Goal: Task Accomplishment & Management: Manage account settings

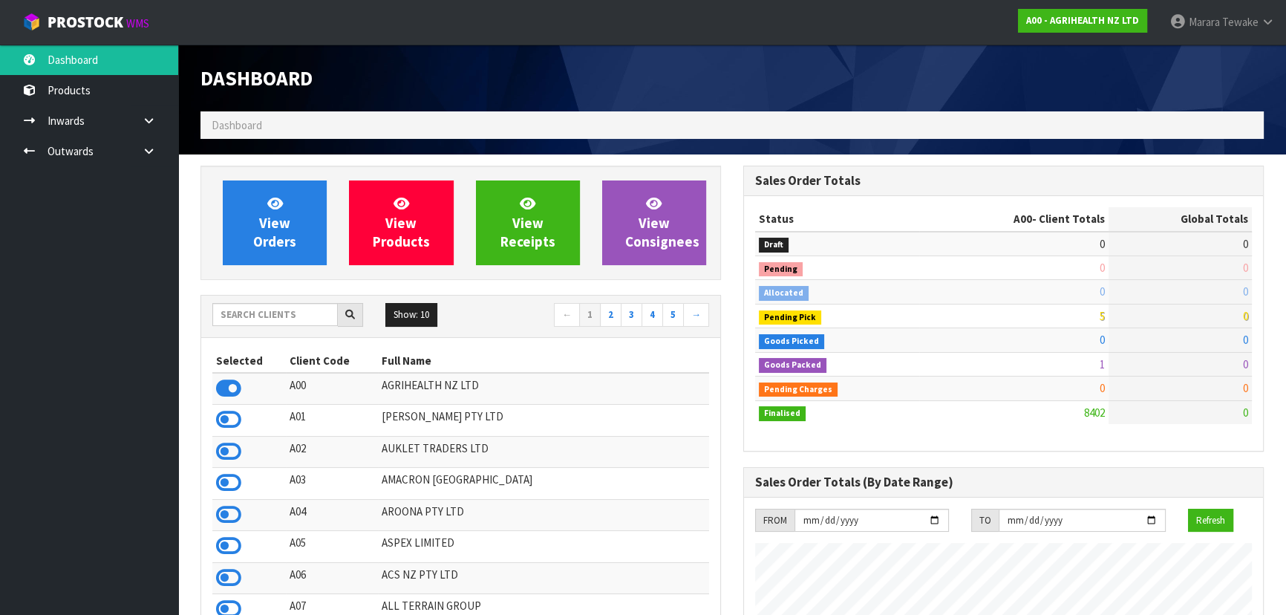
scroll to position [1122, 542]
click at [277, 310] on input "text" at bounding box center [274, 314] width 125 height 23
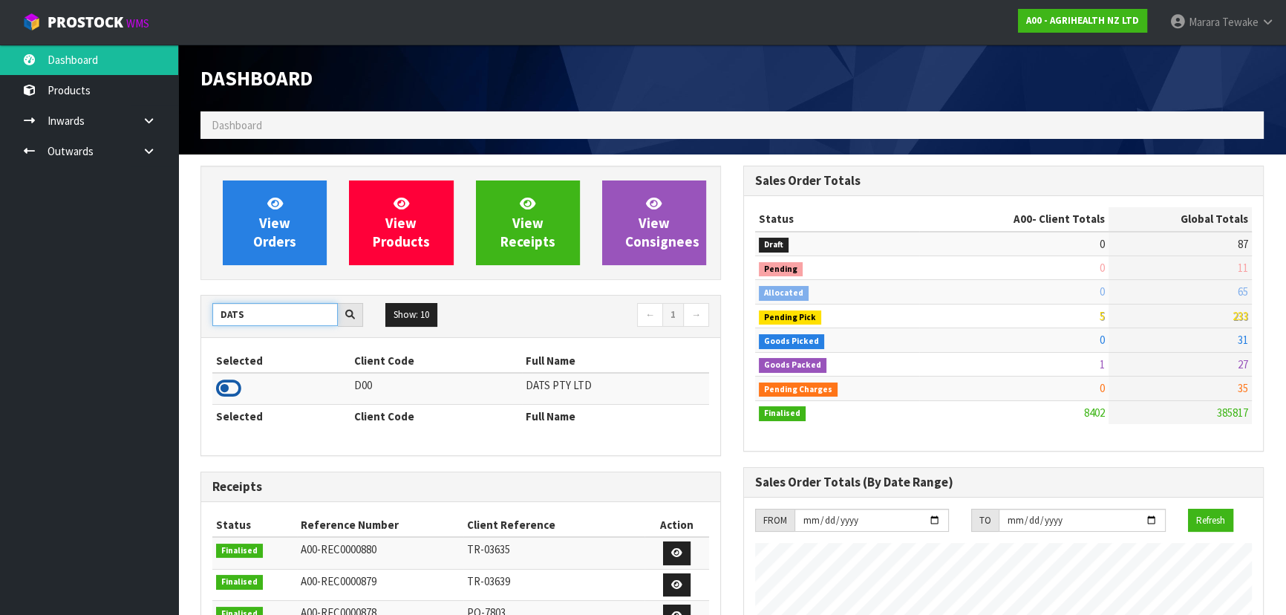
type input "DATS"
click at [238, 392] on icon at bounding box center [228, 388] width 25 height 22
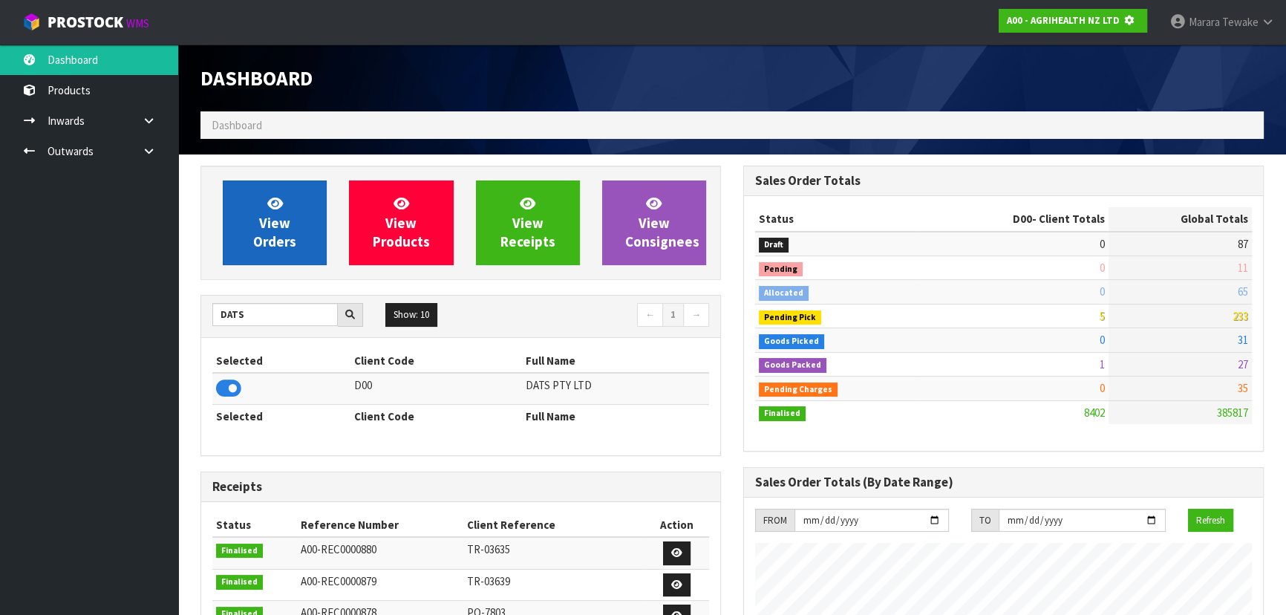
scroll to position [741420, 741802]
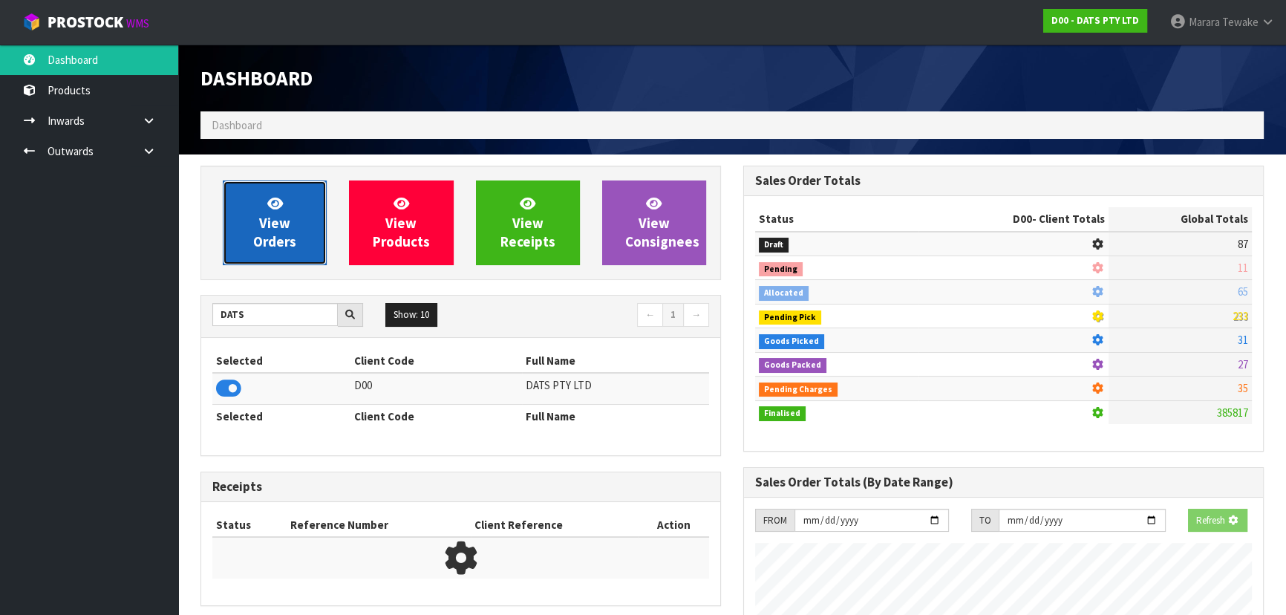
click at [281, 194] on span "View Orders" at bounding box center [274, 222] width 43 height 56
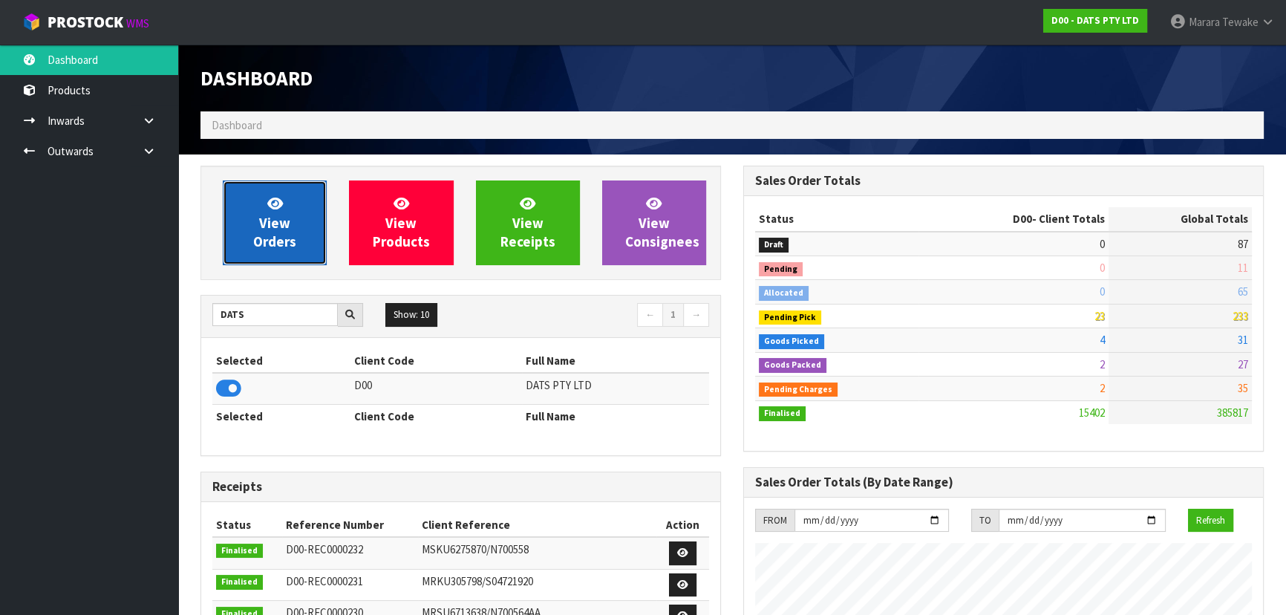
scroll to position [1122, 542]
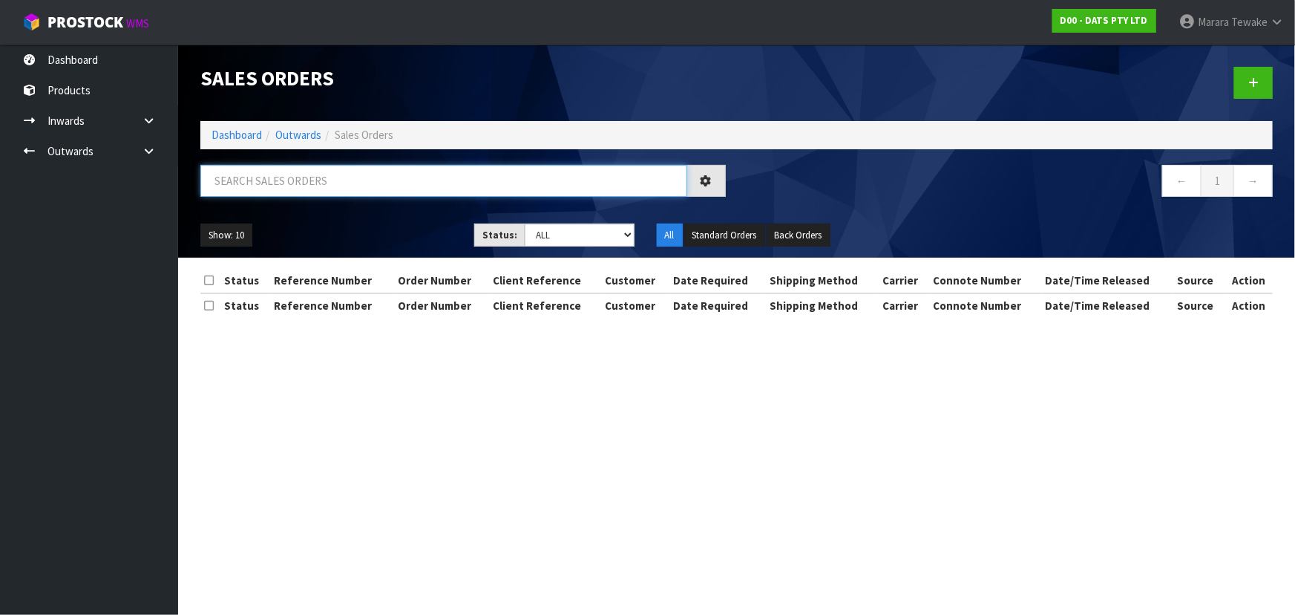
click at [275, 189] on input "text" at bounding box center [443, 181] width 487 height 32
click at [260, 187] on input "text" at bounding box center [443, 181] width 487 height 32
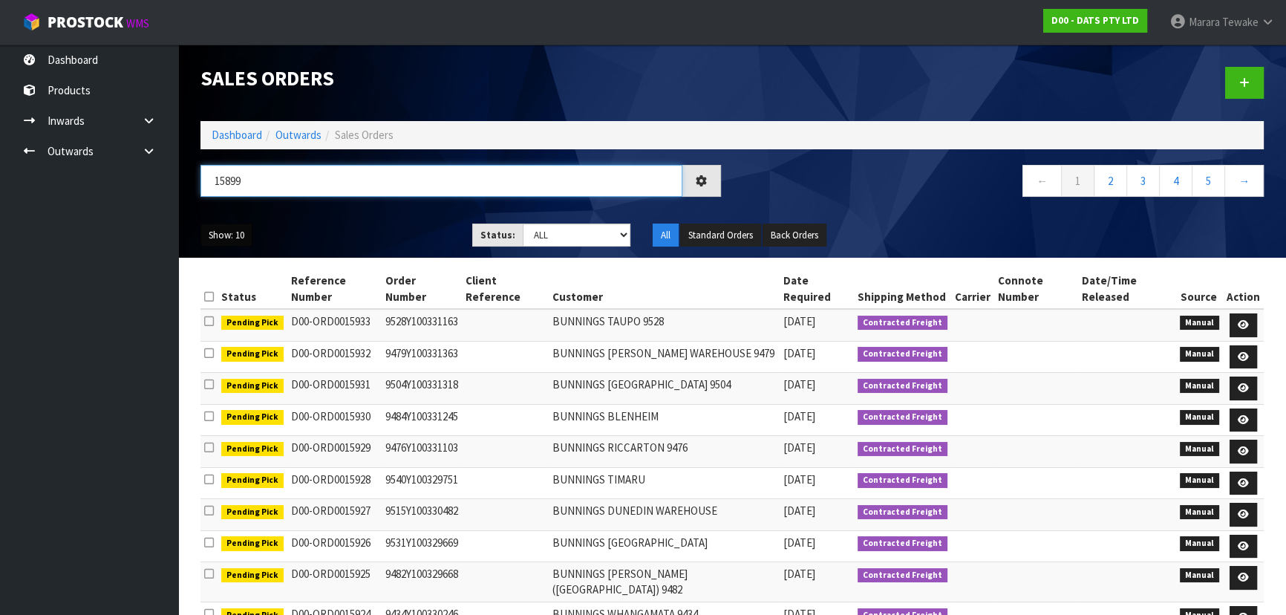
type input "15899"
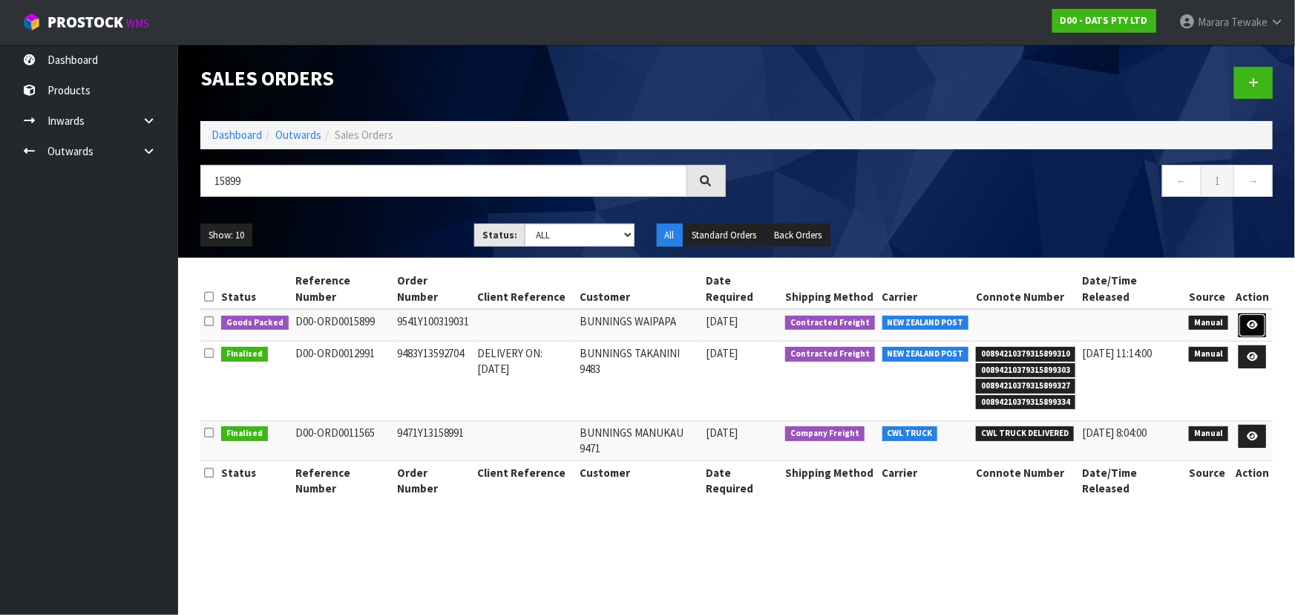
click at [1255, 321] on icon at bounding box center [1252, 325] width 11 height 10
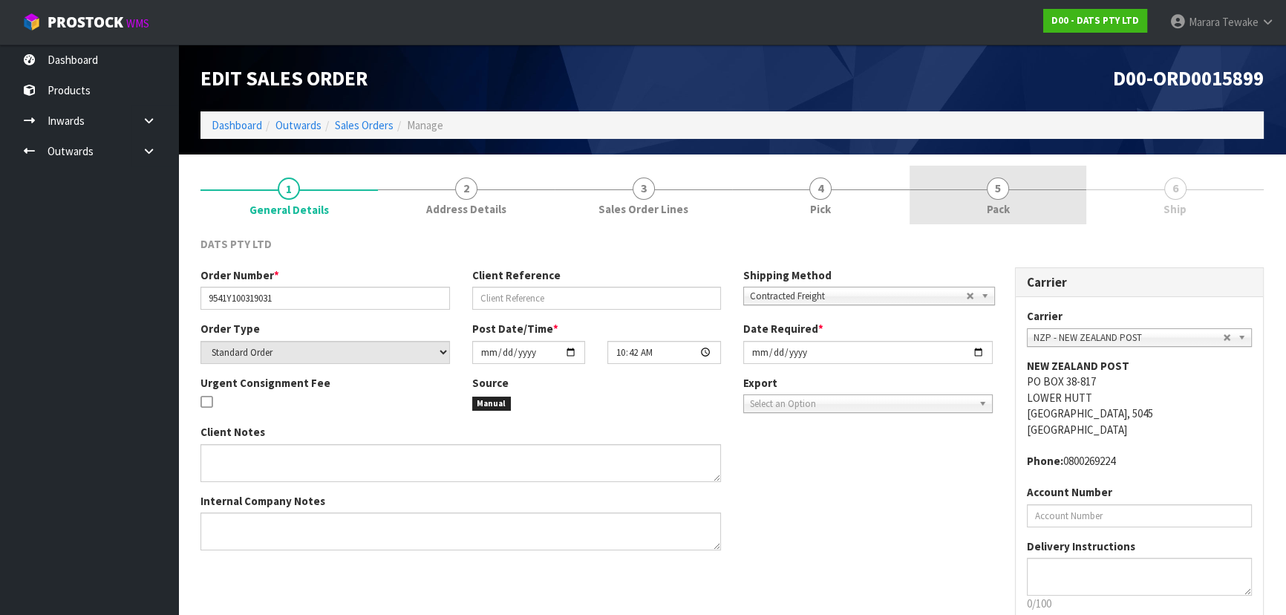
click at [1005, 193] on span "5" at bounding box center [998, 188] width 22 height 22
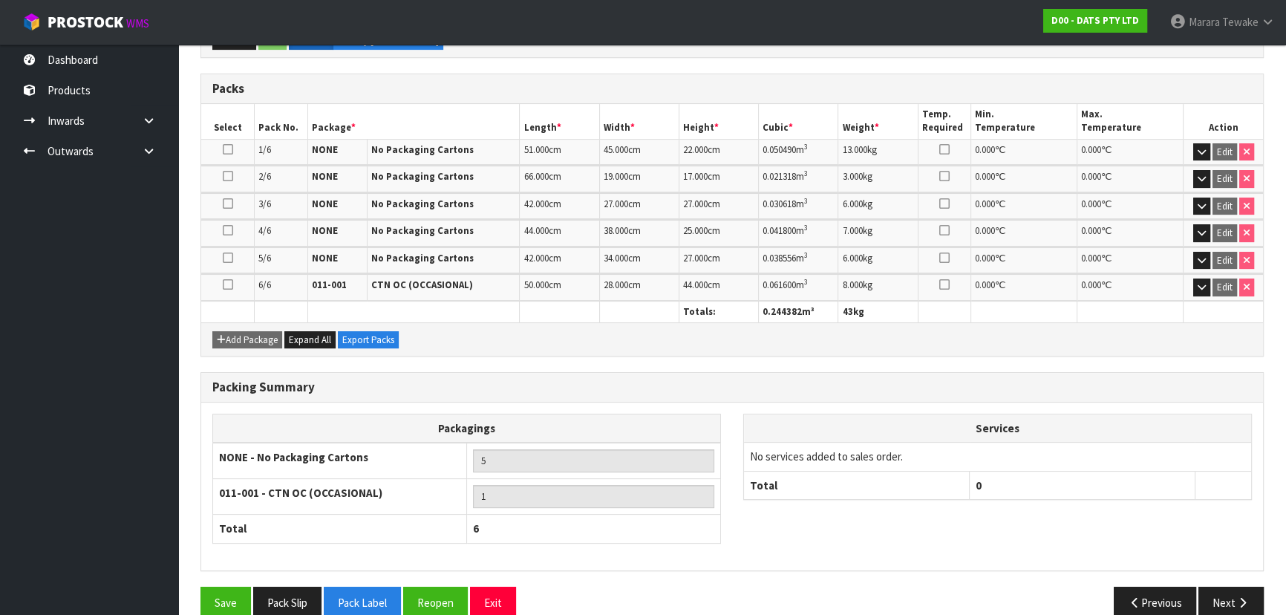
scroll to position [339, 0]
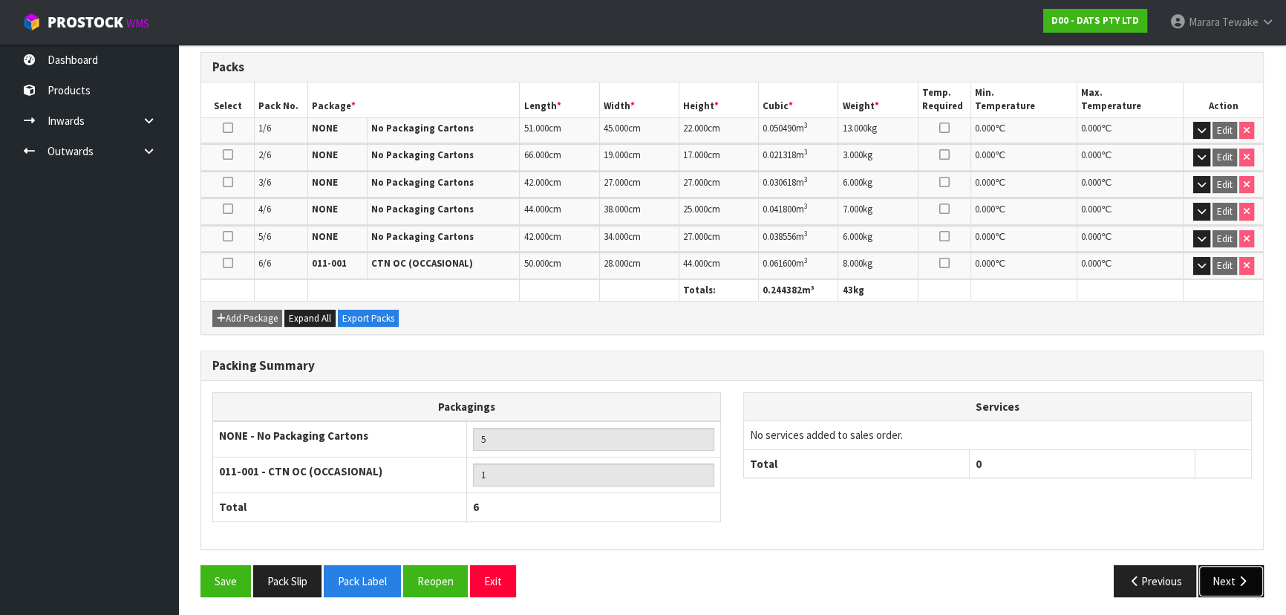
click at [1228, 579] on button "Next" at bounding box center [1230, 581] width 65 height 32
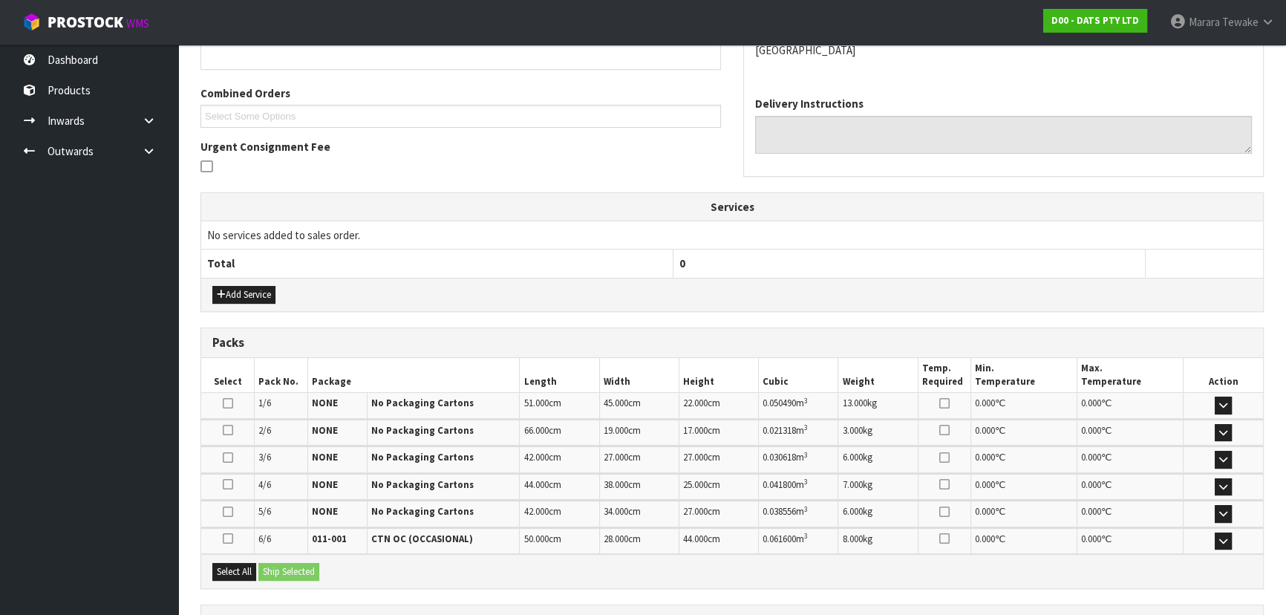
scroll to position [428, 0]
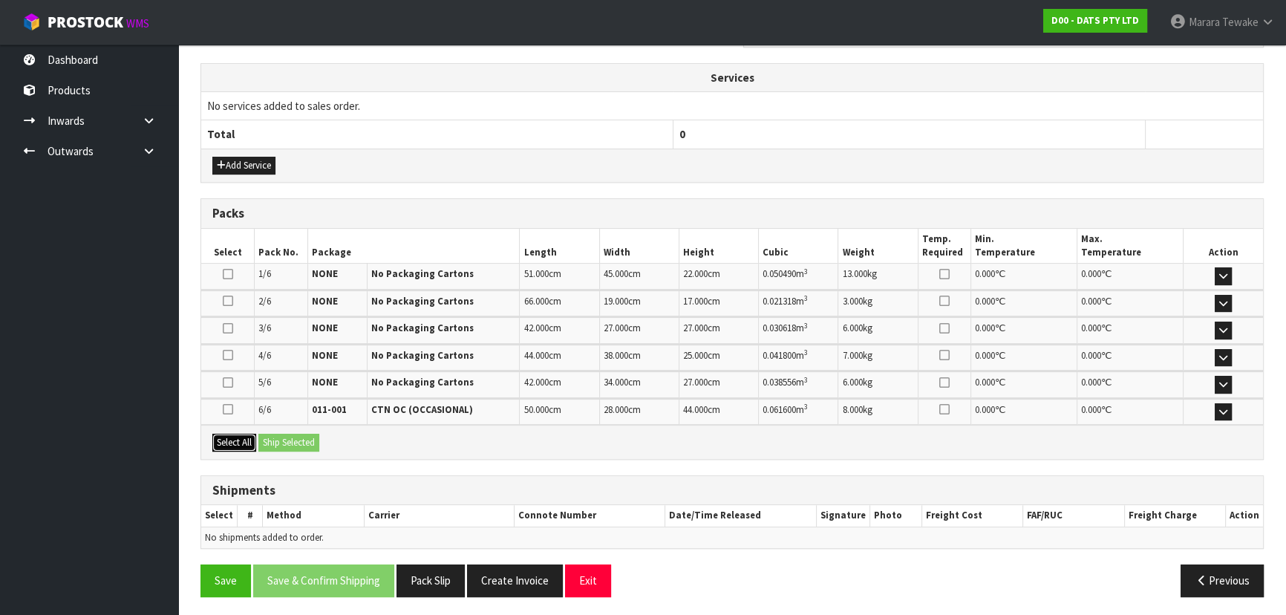
drag, startPoint x: 238, startPoint y: 433, endPoint x: 268, endPoint y: 438, distance: 30.1
click at [239, 434] on button "Select All" at bounding box center [234, 443] width 44 height 18
click at [284, 438] on button "Ship Selected" at bounding box center [288, 443] width 61 height 18
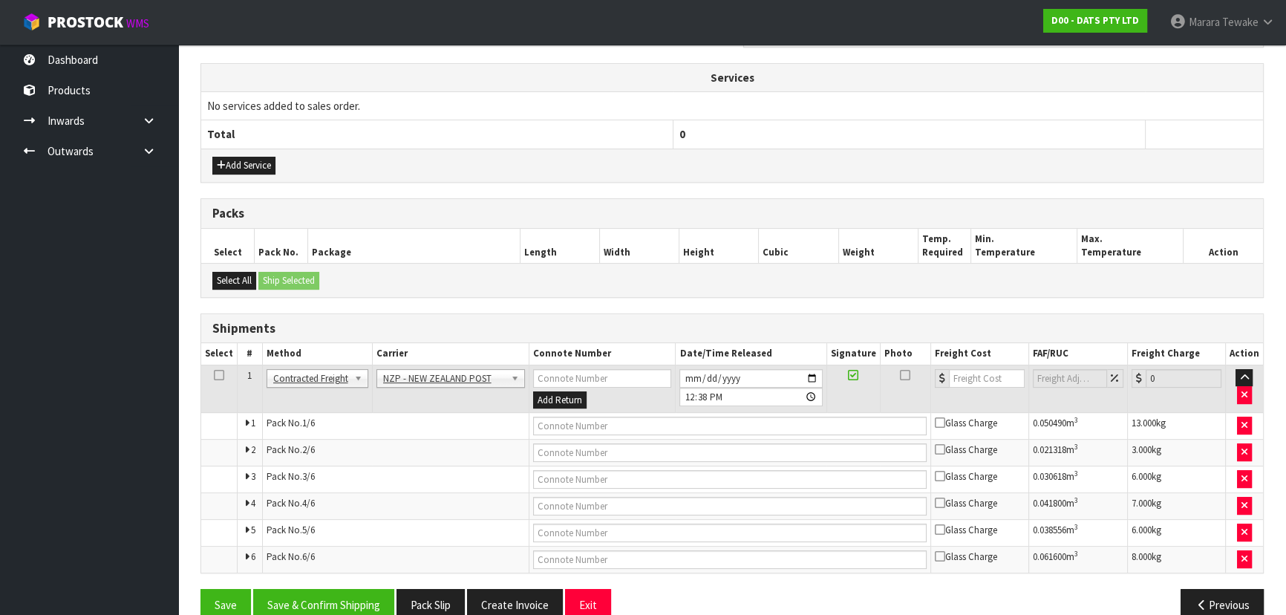
drag, startPoint x: 449, startPoint y: 373, endPoint x: 451, endPoint y: 382, distance: 9.9
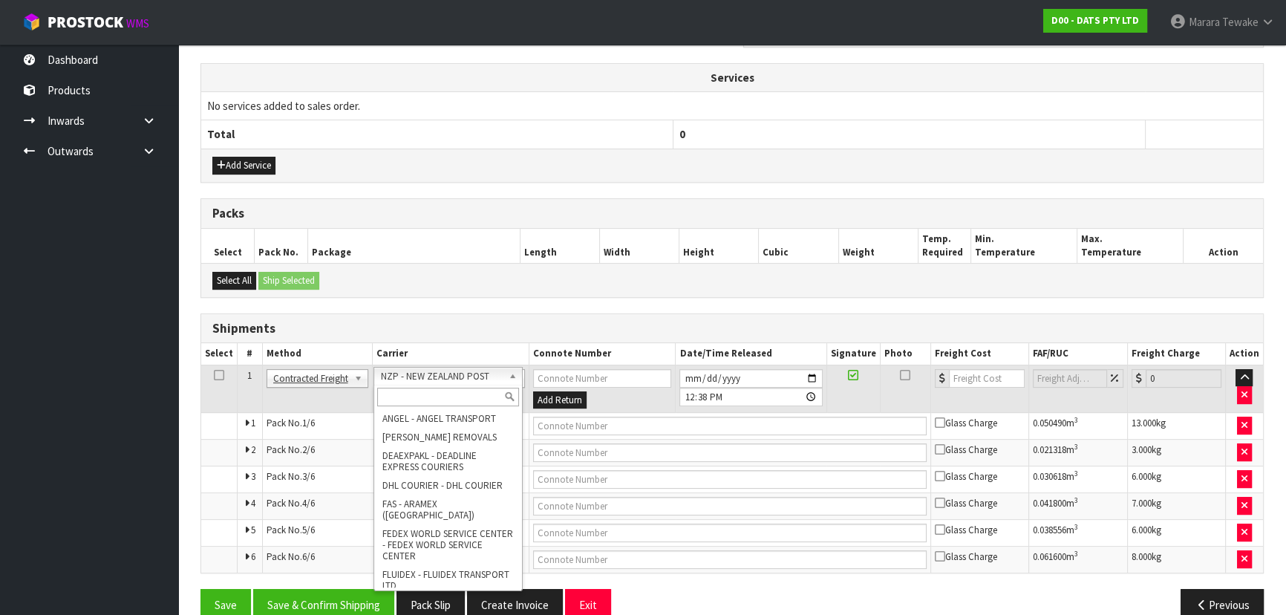
click at [453, 394] on input "text" at bounding box center [448, 397] width 142 height 19
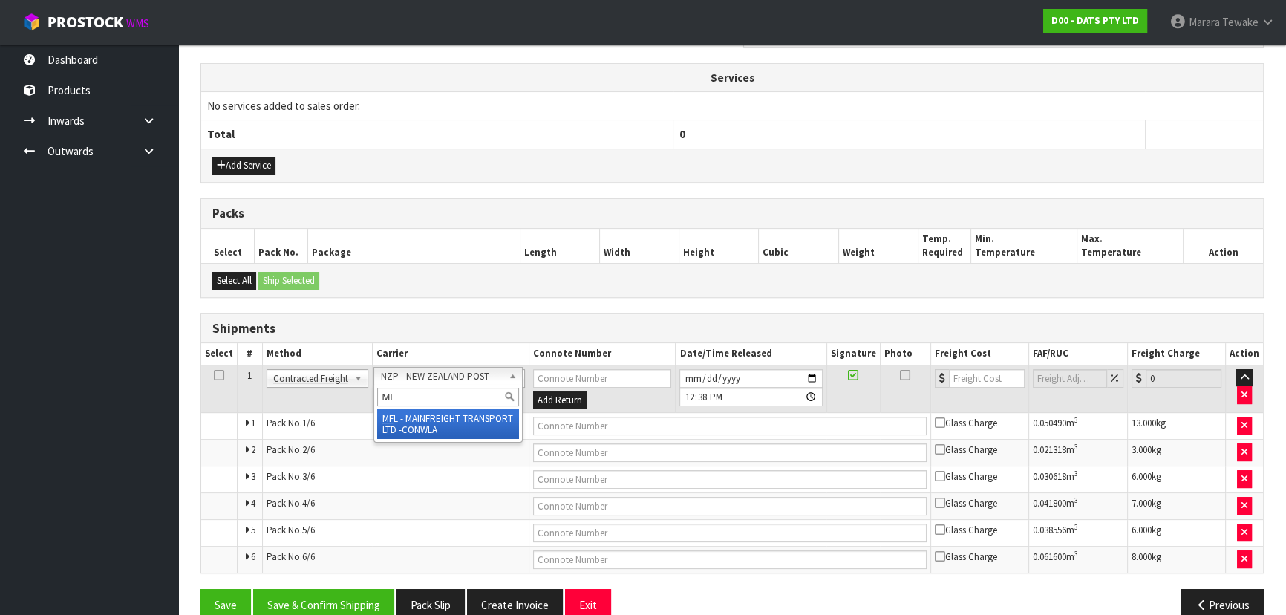
type input "MF"
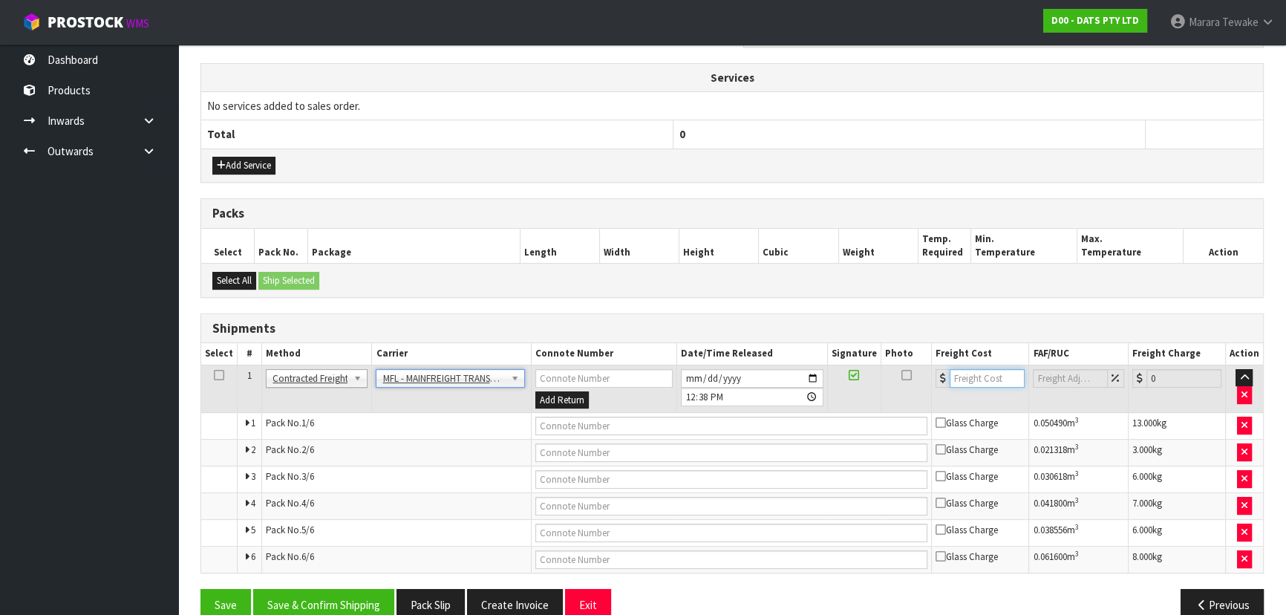
click at [978, 380] on input "number" at bounding box center [986, 378] width 75 height 19
type input "46"
click at [822, 426] on input "text" at bounding box center [731, 425] width 393 height 19
paste input "FWM59113975"
type input "FWM59113975"
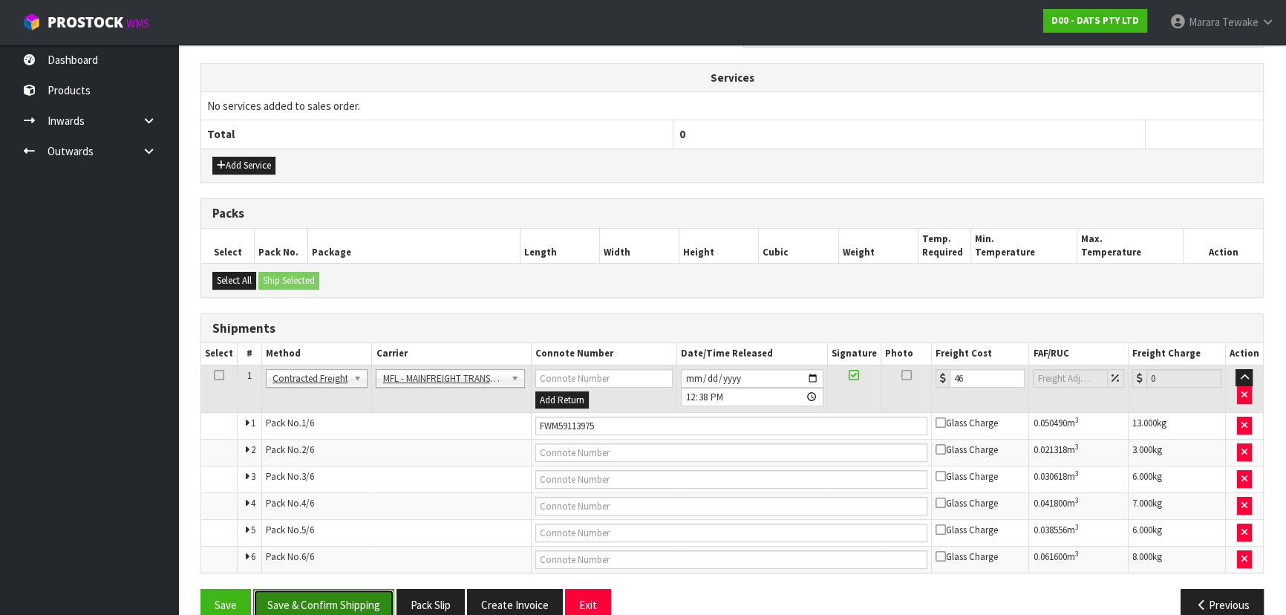
click at [387, 589] on button "Save & Confirm Shipping" at bounding box center [323, 605] width 141 height 32
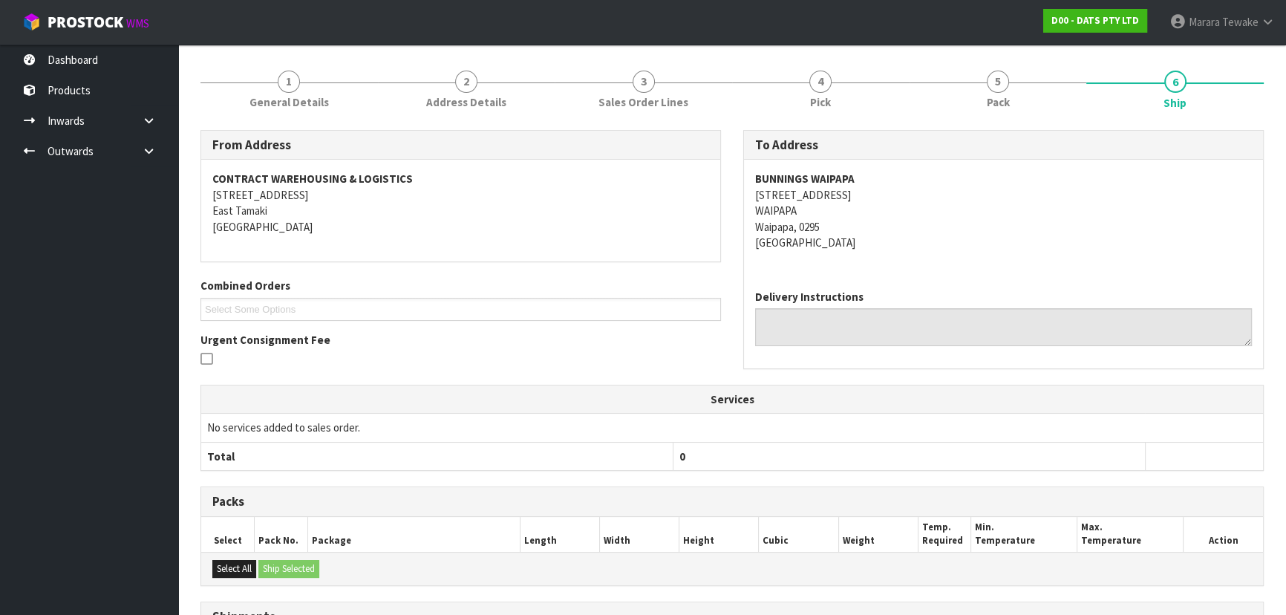
scroll to position [0, 0]
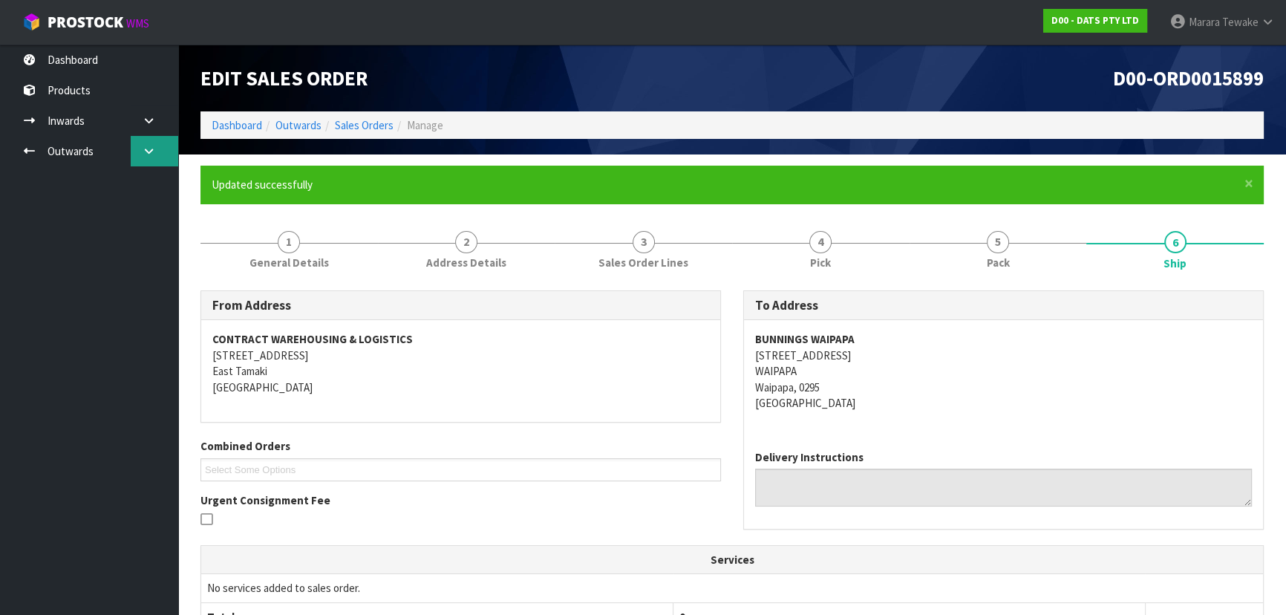
click at [147, 148] on icon at bounding box center [149, 150] width 14 height 11
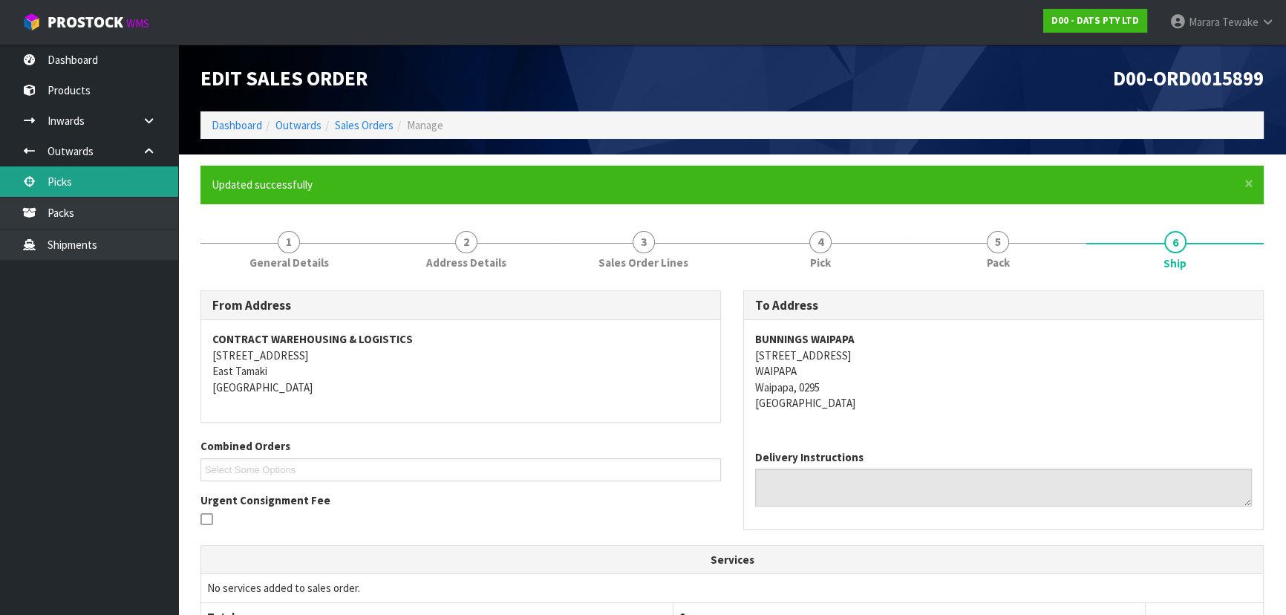
click at [134, 178] on link "Picks" at bounding box center [89, 181] width 178 height 30
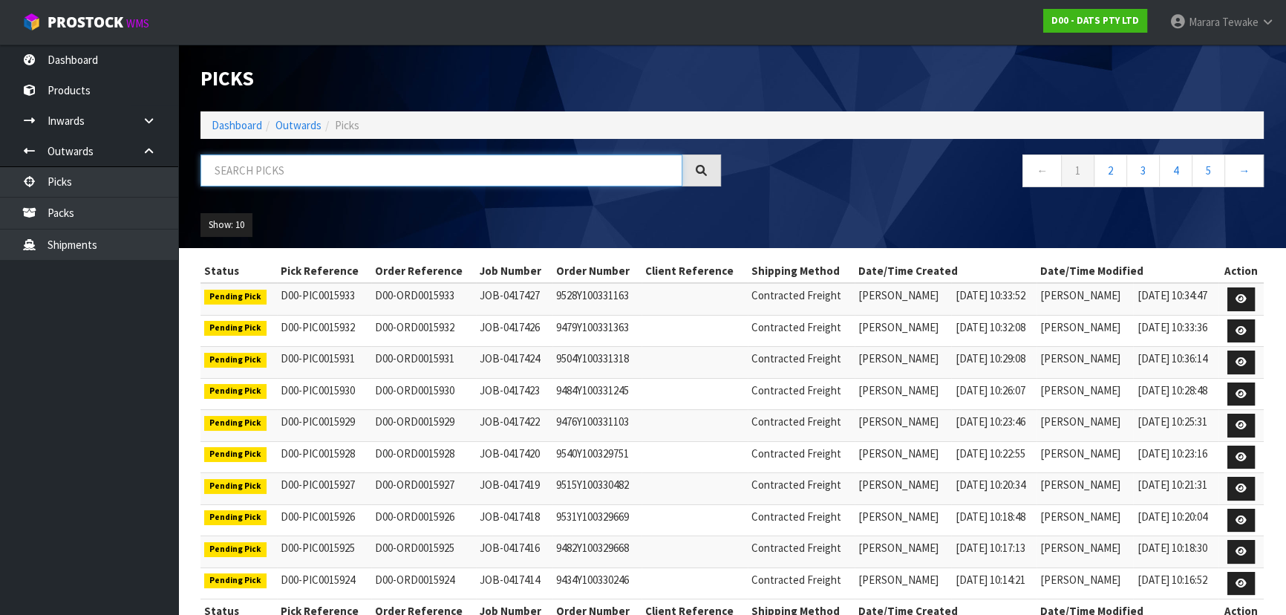
click at [233, 177] on input "text" at bounding box center [441, 170] width 482 height 32
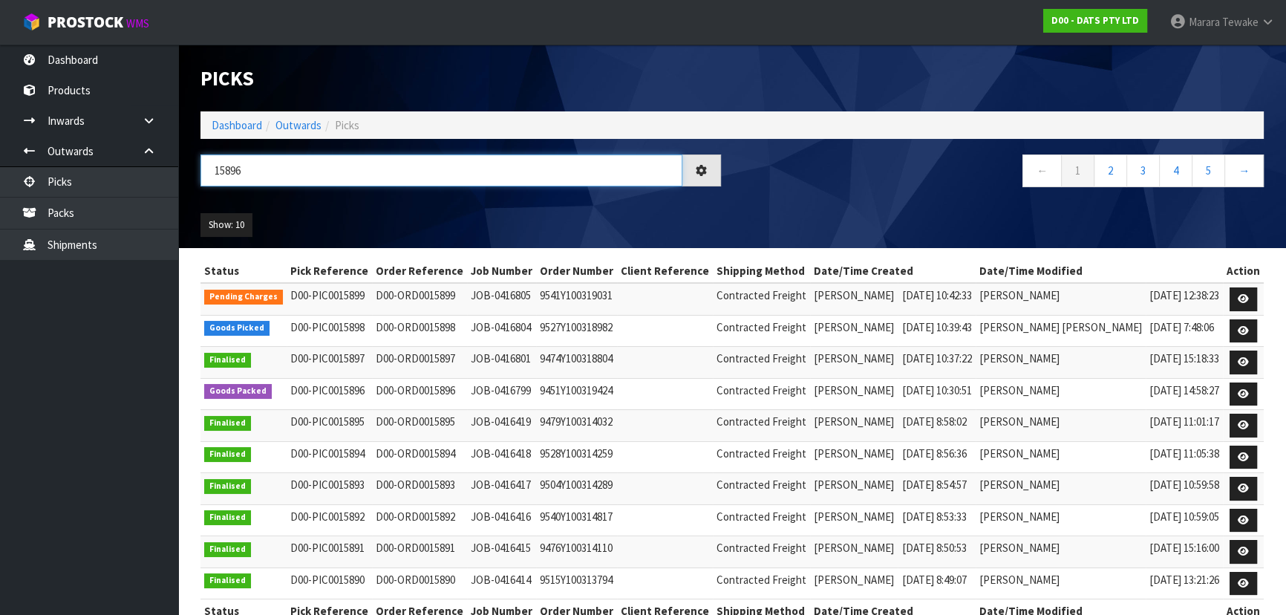
type input "15896"
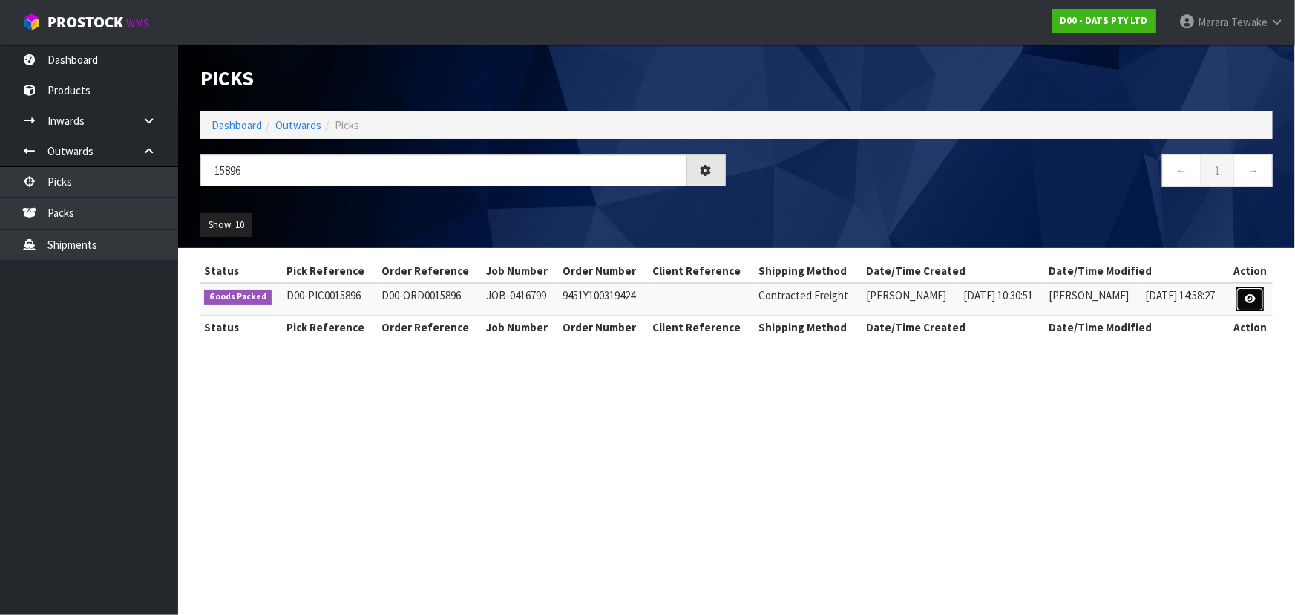
click at [1246, 303] on icon at bounding box center [1250, 299] width 11 height 10
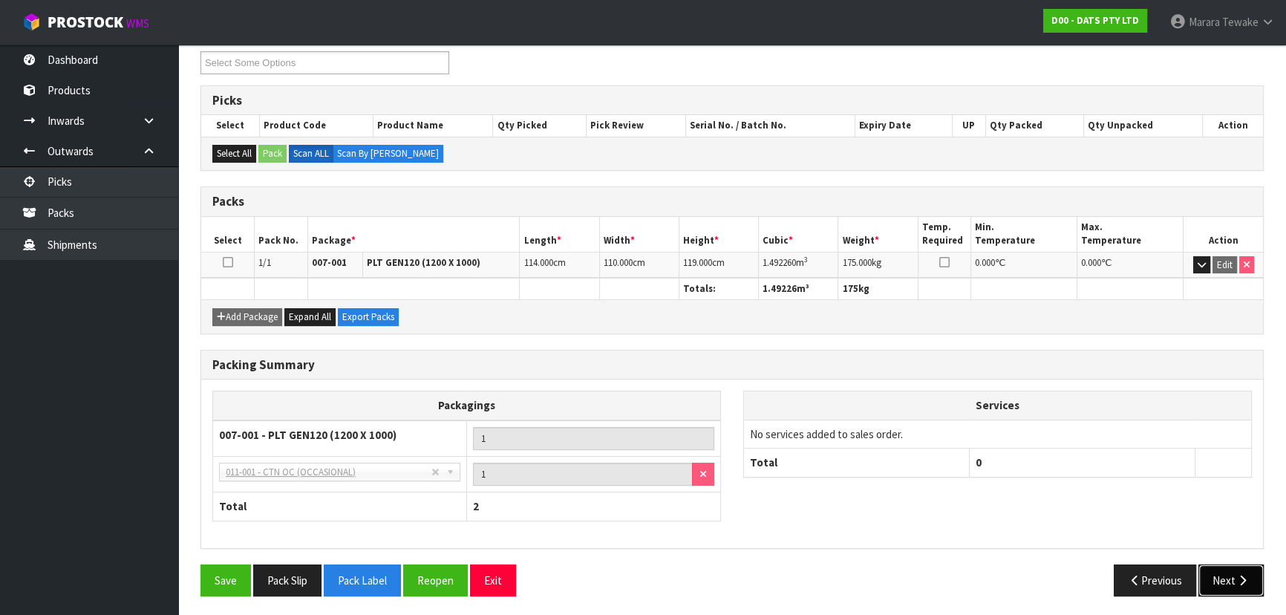
click at [1229, 577] on button "Next" at bounding box center [1230, 580] width 65 height 32
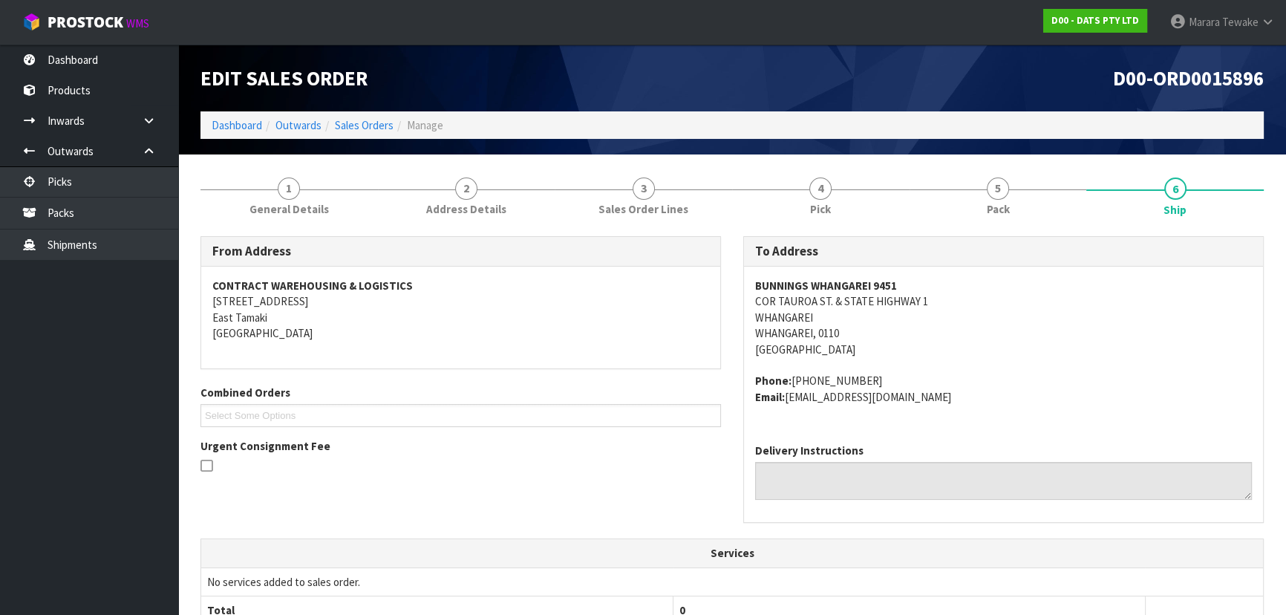
click at [746, 295] on div "BUNNINGS WHANGAREI [STREET_ADDRESS] & STATE HIGHWAY 1 [GEOGRAPHIC_DATA], 0110 […" at bounding box center [1003, 349] width 519 height 165
drag, startPoint x: 751, startPoint y: 278, endPoint x: 916, endPoint y: 281, distance: 165.6
click at [916, 281] on div "BUNNINGS WHANGAREI [STREET_ADDRESS] & STATE HIGHWAY 1 [GEOGRAPHIC_DATA], 0110 […" at bounding box center [1003, 349] width 519 height 165
click at [746, 288] on div "BUNNINGS WHANGAREI [STREET_ADDRESS] & STATE HIGHWAY 1 [GEOGRAPHIC_DATA], 0110 […" at bounding box center [1003, 349] width 519 height 165
copy strong "BUNNINGS WHANGAREI 9451"
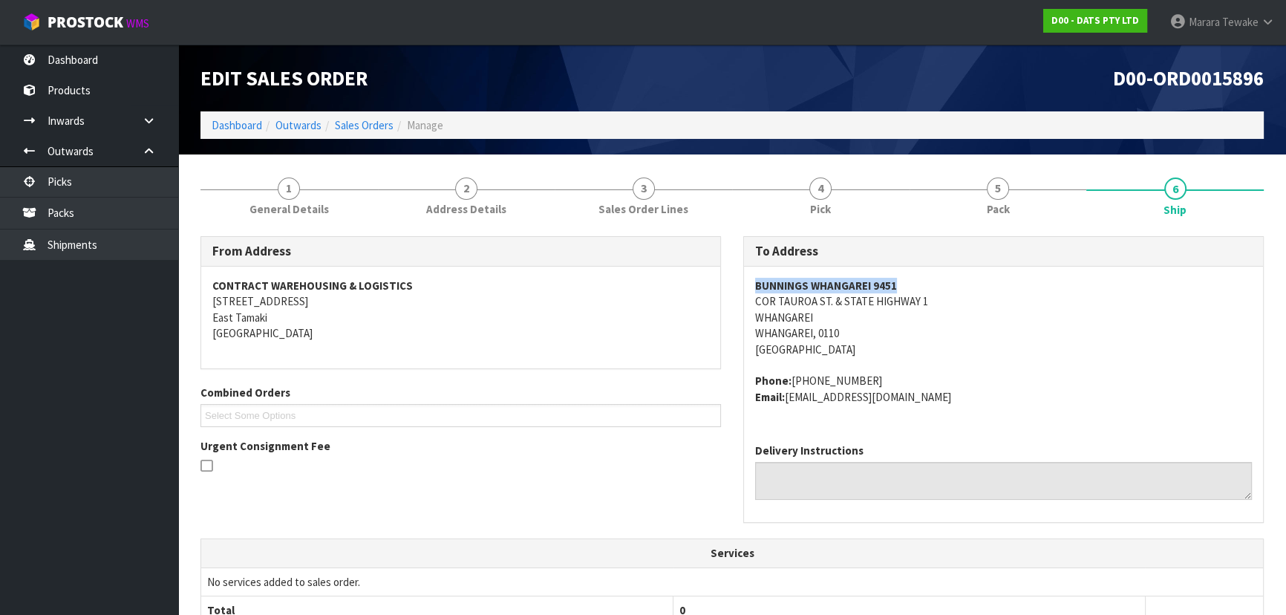
drag, startPoint x: 756, startPoint y: 282, endPoint x: 934, endPoint y: 280, distance: 177.4
click at [934, 280] on div "BUNNINGS WHANGAREI [STREET_ADDRESS] & STATE HIGHWAY 1 [GEOGRAPHIC_DATA], 0110 […" at bounding box center [1003, 349] width 519 height 165
copy address "COR TAUROA ST. & STATE HIGHWAY 1 [GEOGRAPHIC_DATA]"
drag, startPoint x: 740, startPoint y: 298, endPoint x: 736, endPoint y: 330, distance: 31.5
click at [928, 318] on div "To Address BUNNINGS WHANGAREI [STREET_ADDRESS] & STATE HIGHWAY 1 [GEOGRAPHIC_DA…" at bounding box center [1003, 387] width 543 height 302
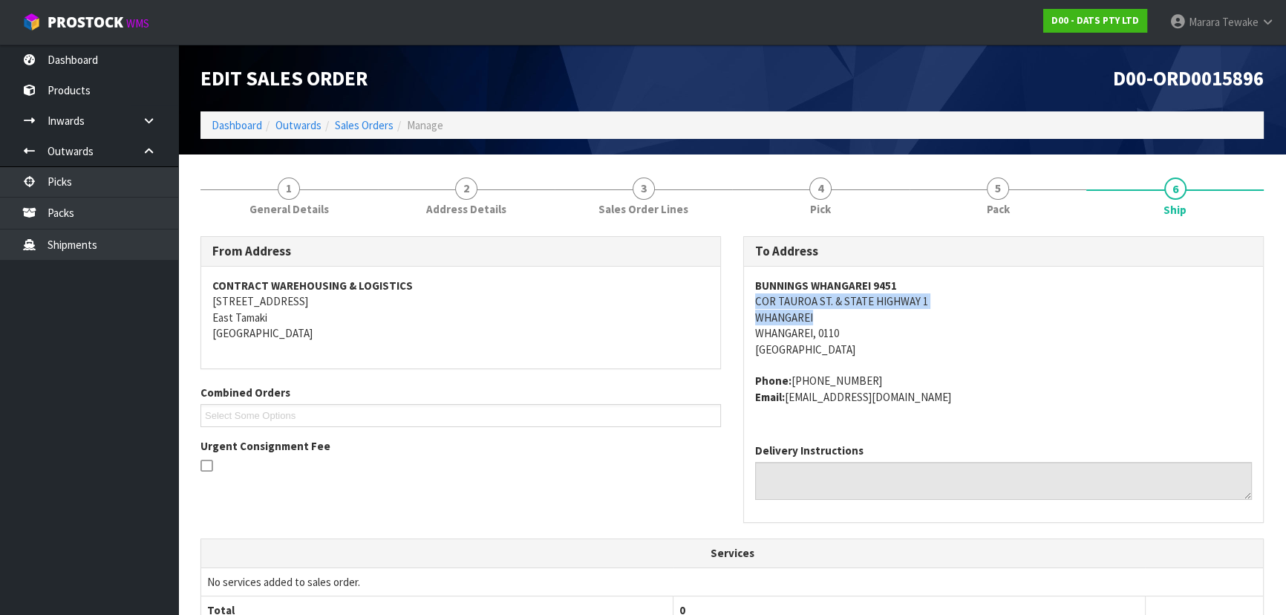
drag, startPoint x: 991, startPoint y: 353, endPoint x: 963, endPoint y: 352, distance: 28.2
click at [991, 353] on address "BUNNINGS WHANGAREI [STREET_ADDRESS] & STATE HIGHWAY 1 [GEOGRAPHIC_DATA], 0110 […" at bounding box center [1003, 317] width 497 height 79
click at [745, 301] on div "BUNNINGS WHANGAREI [STREET_ADDRESS] & STATE HIGHWAY 1 [GEOGRAPHIC_DATA], 0110 […" at bounding box center [1003, 349] width 519 height 165
copy address "COR TAUROA ST. & STATE HIGHWAY 1"
drag, startPoint x: 751, startPoint y: 303, endPoint x: 950, endPoint y: 301, distance: 199.7
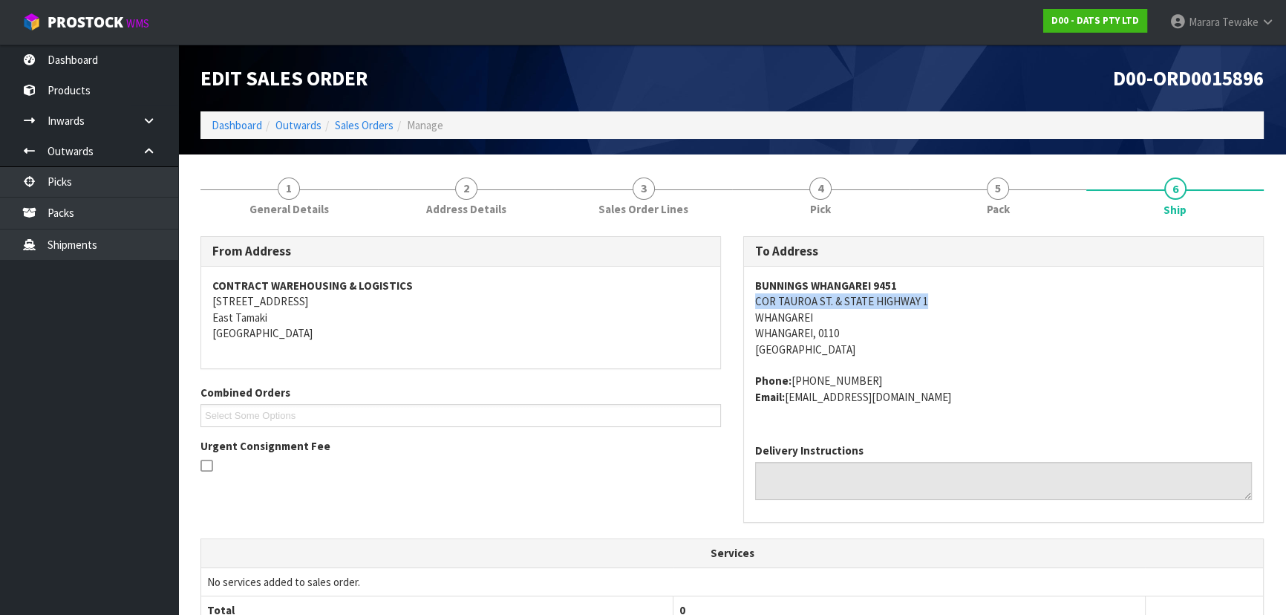
click at [950, 301] on div "BUNNINGS WHANGAREI [STREET_ADDRESS] & STATE HIGHWAY 1 [GEOGRAPHIC_DATA], 0110 […" at bounding box center [1003, 349] width 519 height 165
click at [749, 298] on div "BUNNINGS WHANGAREI [STREET_ADDRESS] & STATE HIGHWAY 1 [GEOGRAPHIC_DATA], 0110 […" at bounding box center [1003, 349] width 519 height 165
copy strong "BUNNINGS WHANGAREI 9451"
drag, startPoint x: 756, startPoint y: 287, endPoint x: 970, endPoint y: 278, distance: 214.0
click at [970, 278] on address "BUNNINGS WHANGAREI [STREET_ADDRESS] & STATE HIGHWAY 1 [GEOGRAPHIC_DATA], 0110 […" at bounding box center [1003, 317] width 497 height 79
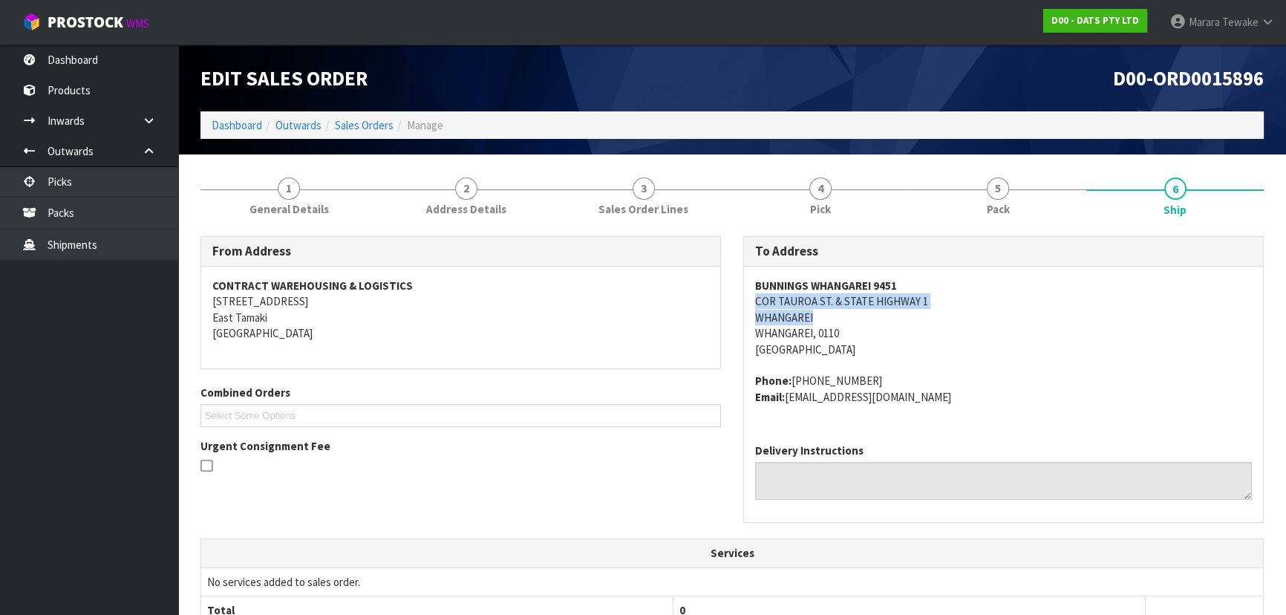
copy address "COR TAUROA ST. & STATE HIGHWAY 1 [GEOGRAPHIC_DATA]"
drag, startPoint x: 748, startPoint y: 297, endPoint x: 869, endPoint y: 272, distance: 122.7
click at [935, 306] on div "BUNNINGS WHANGAREI [STREET_ADDRESS] & STATE HIGHWAY 1 [GEOGRAPHIC_DATA], 0110 […" at bounding box center [1003, 349] width 519 height 165
click at [973, 355] on address "BUNNINGS WHANGAREI [STREET_ADDRESS] & STATE HIGHWAY 1 [GEOGRAPHIC_DATA], 0110 […" at bounding box center [1003, 317] width 497 height 79
copy strong "BUNNINGS WHANGAREI 9451"
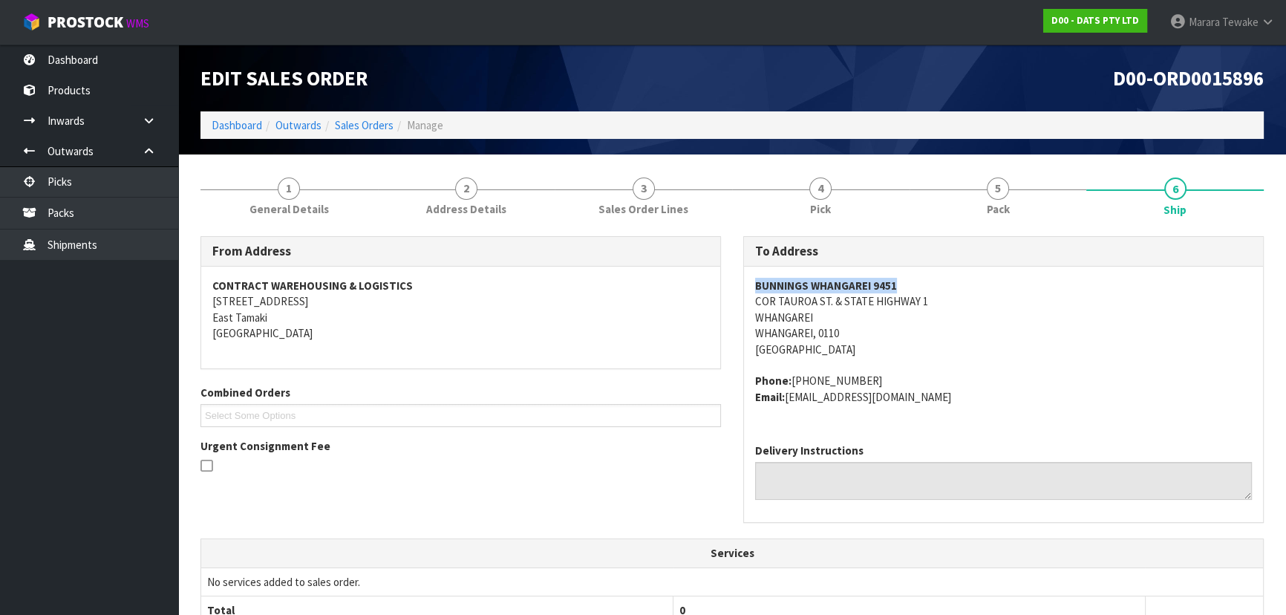
drag, startPoint x: 748, startPoint y: 278, endPoint x: 934, endPoint y: 269, distance: 186.5
click at [934, 269] on div "BUNNINGS WHANGAREI [STREET_ADDRESS] & STATE HIGHWAY 1 [GEOGRAPHIC_DATA], 0110 […" at bounding box center [1003, 349] width 519 height 165
click at [208, 127] on ol "Dashboard Outwards Sales Orders Manage" at bounding box center [731, 124] width 1063 height 27
click at [256, 131] on link "Dashboard" at bounding box center [237, 125] width 50 height 14
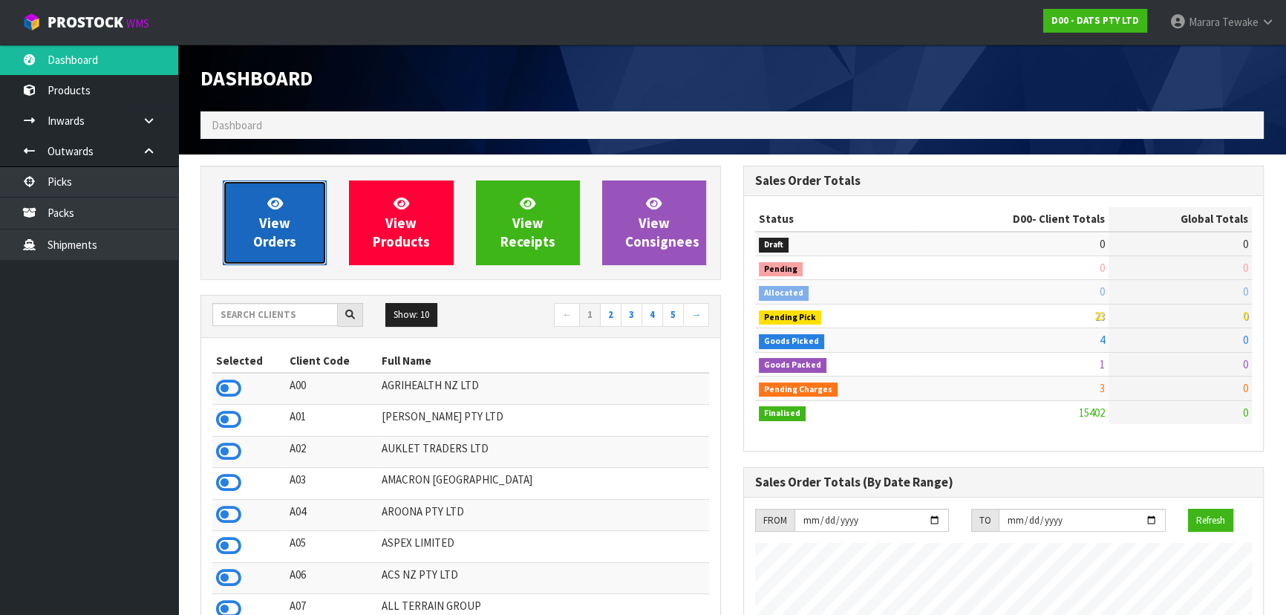
click at [273, 238] on span "View Orders" at bounding box center [274, 222] width 43 height 56
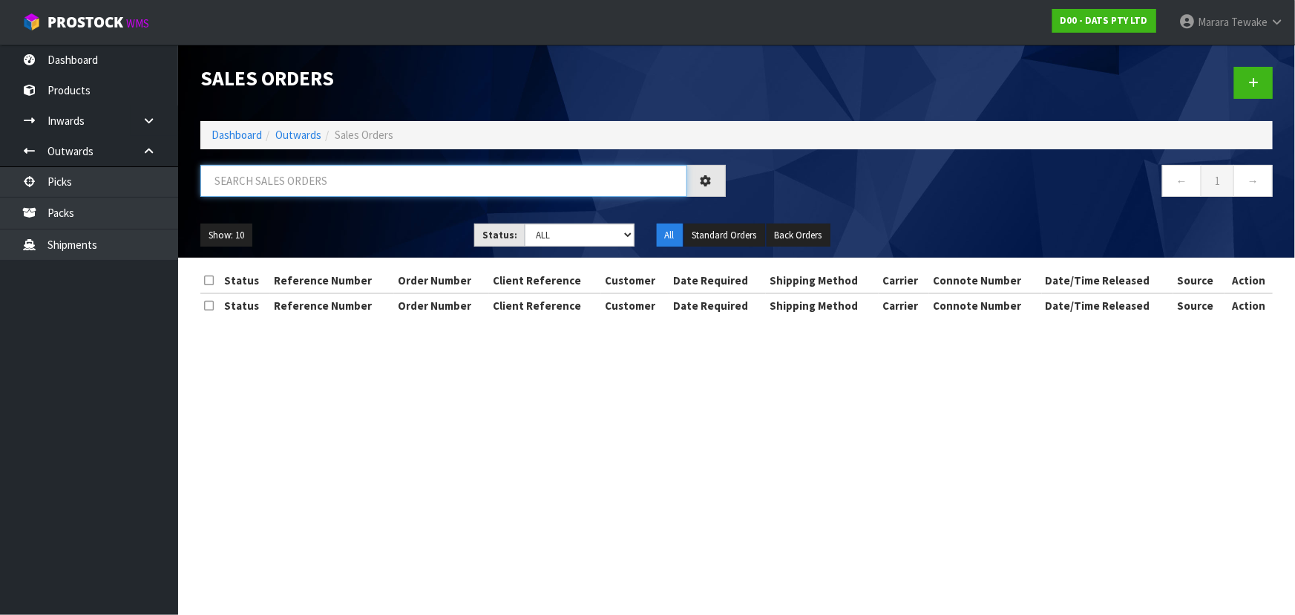
click at [318, 188] on input "text" at bounding box center [443, 181] width 487 height 32
paste input "BUNNINGS WHANGAREI 9451"
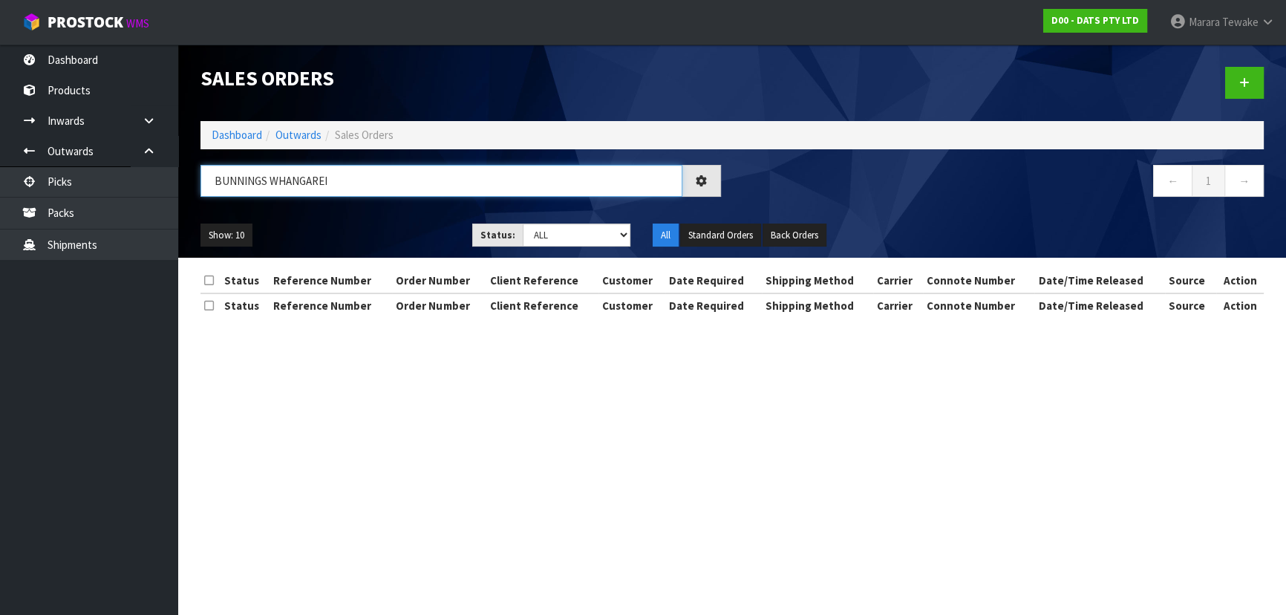
type input "BUNNINGS WHANGAREI"
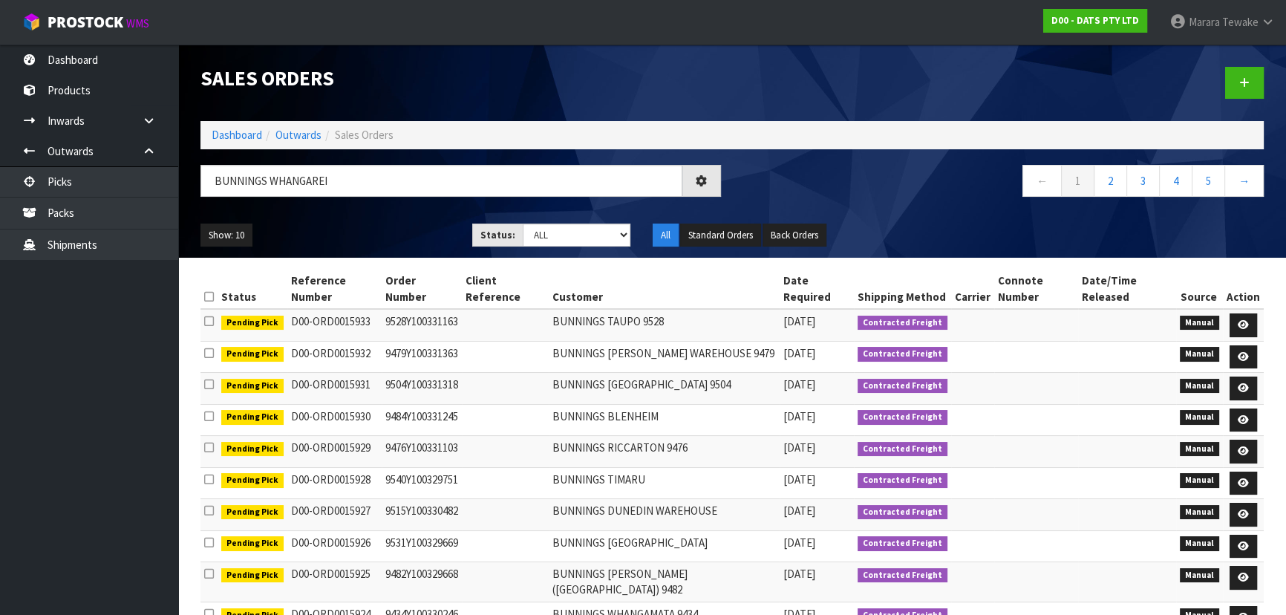
click at [380, 229] on ul "Show: 10 5 10 25 50" at bounding box center [324, 235] width 249 height 24
click at [380, 231] on ul "Show: 10 5 10 25 50" at bounding box center [324, 235] width 249 height 24
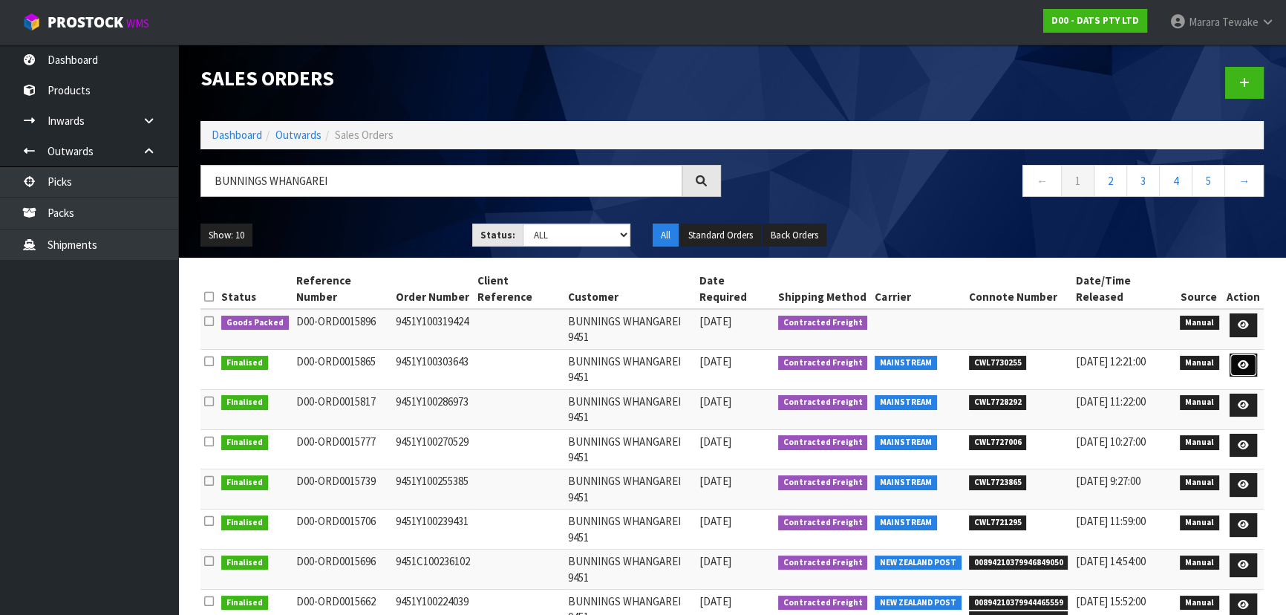
click at [1241, 360] on icon at bounding box center [1242, 365] width 11 height 10
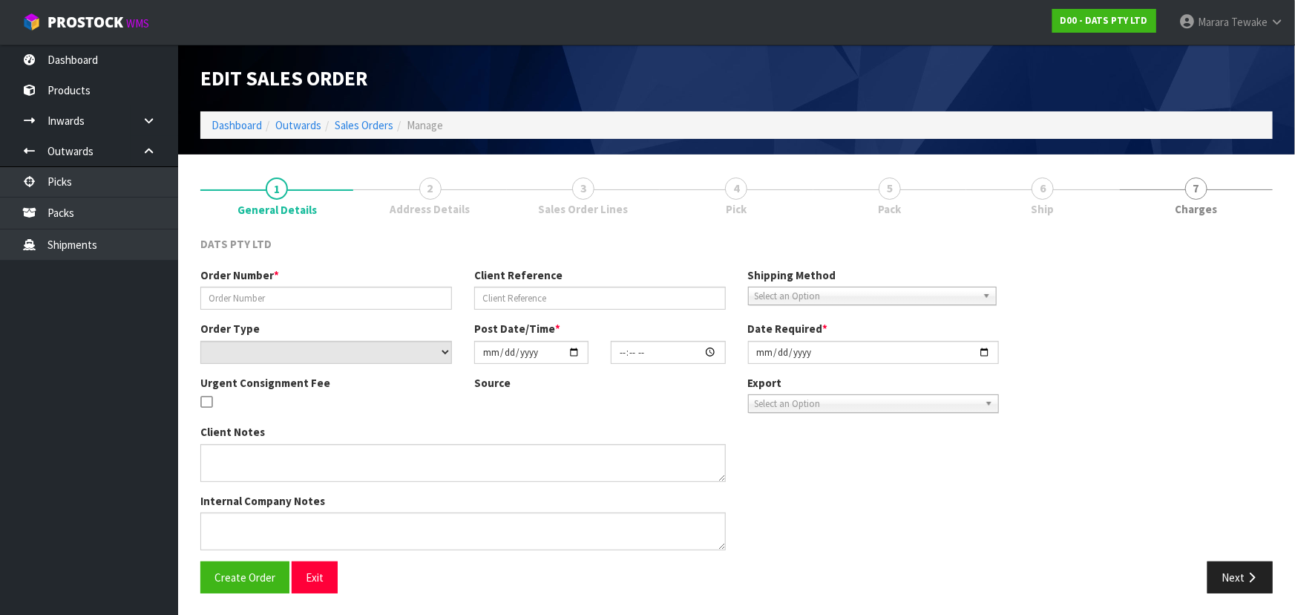
type input "9451Y100303643"
select select "number:0"
type input "[DATE]"
type input "10:39:00.000"
type input "[DATE]"
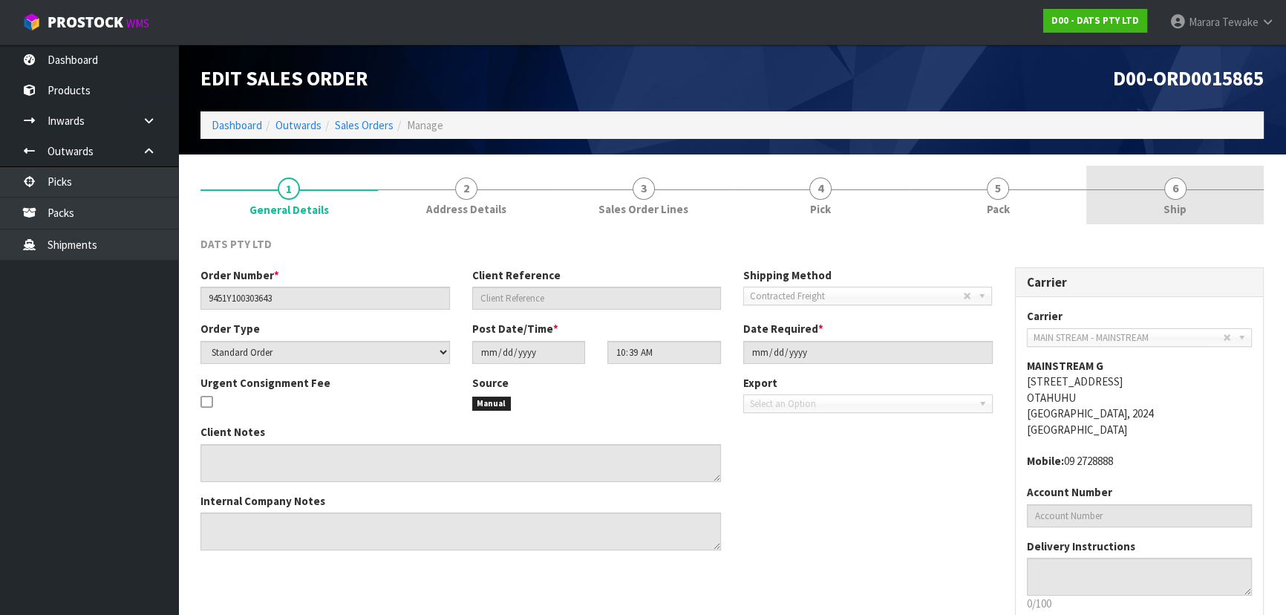
click at [1114, 202] on link "6 Ship" at bounding box center [1174, 195] width 177 height 59
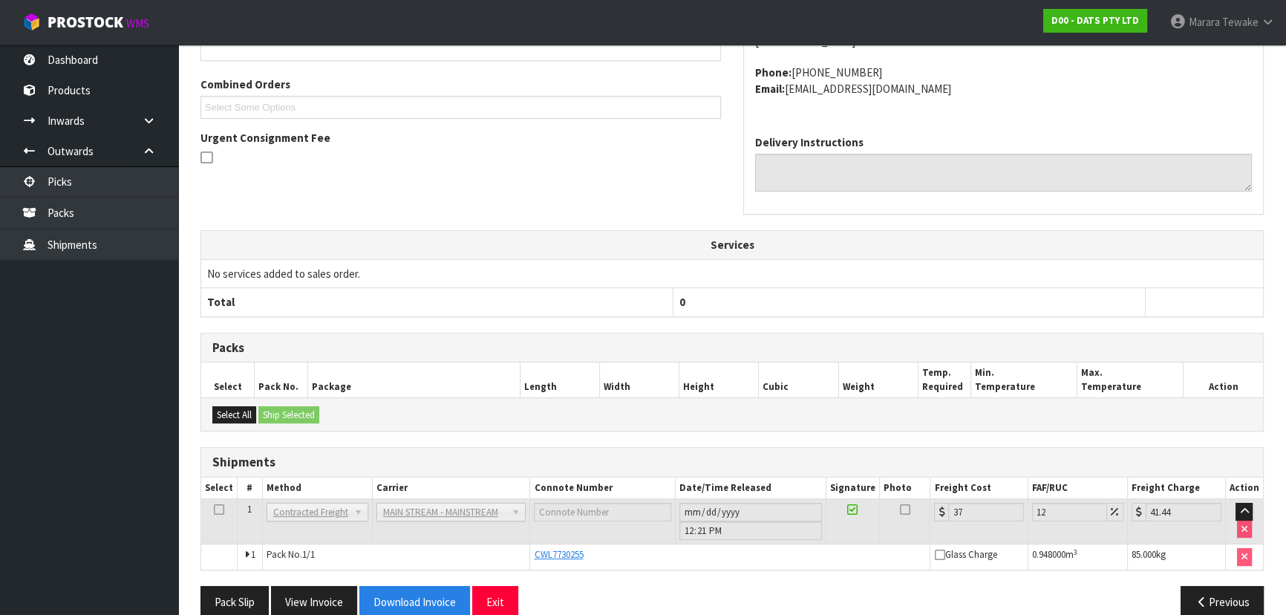
scroll to position [331, 0]
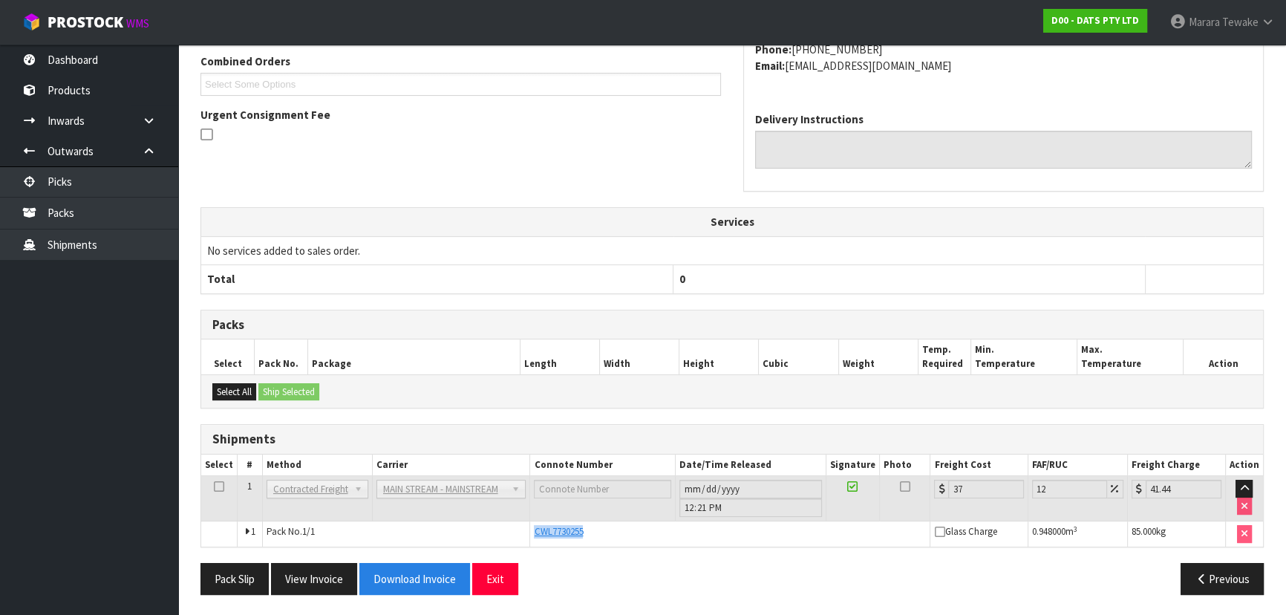
copy span "CWL7730255"
drag, startPoint x: 532, startPoint y: 529, endPoint x: 601, endPoint y: 528, distance: 69.8
click at [601, 528] on td "CWL7730255" at bounding box center [730, 533] width 400 height 25
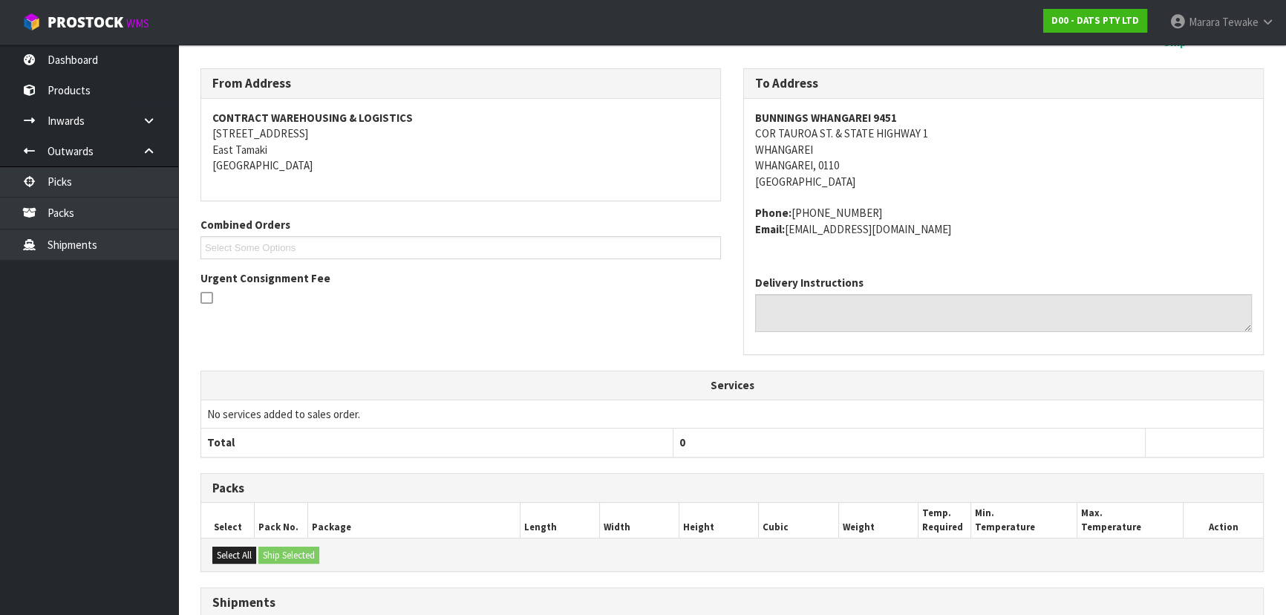
scroll to position [0, 0]
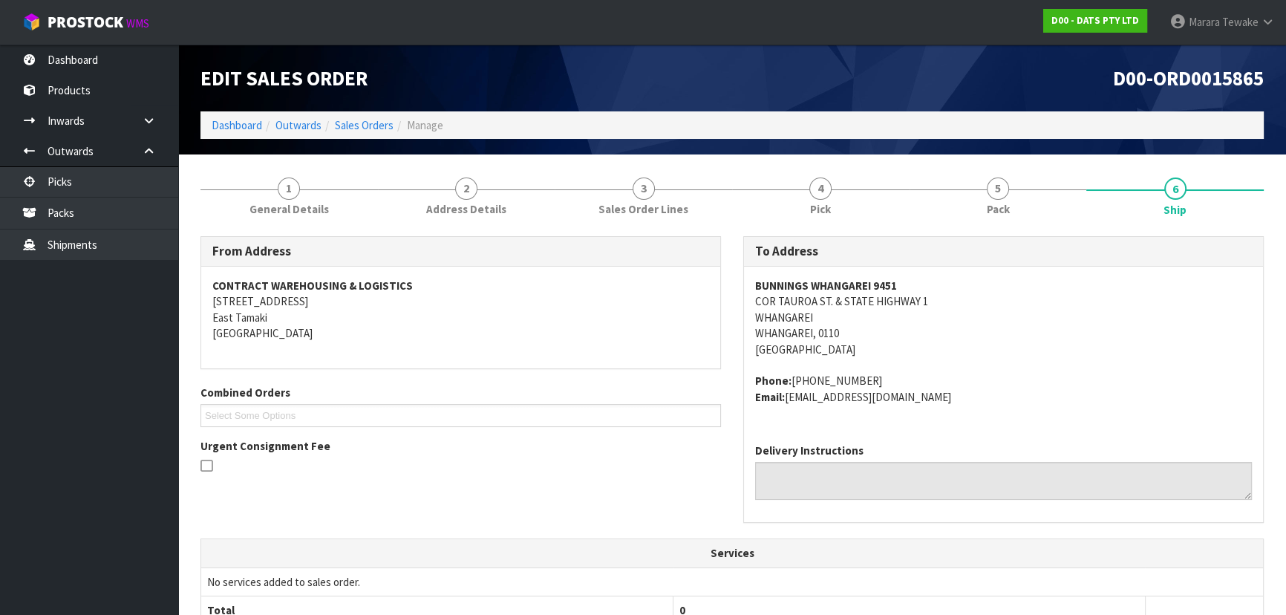
click at [246, 134] on ol "Dashboard Outwards Sales Orders Manage" at bounding box center [731, 124] width 1063 height 27
click at [247, 117] on li "Dashboard" at bounding box center [237, 125] width 50 height 16
click at [247, 122] on link "Dashboard" at bounding box center [237, 125] width 50 height 14
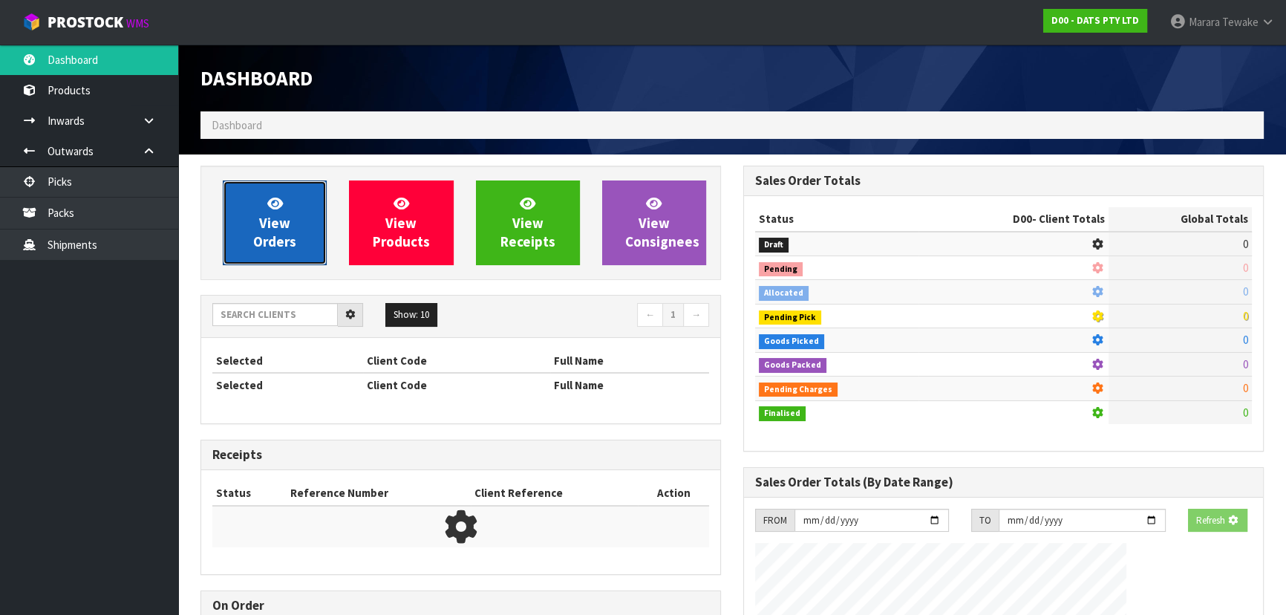
click at [267, 212] on span "View Orders" at bounding box center [274, 222] width 43 height 56
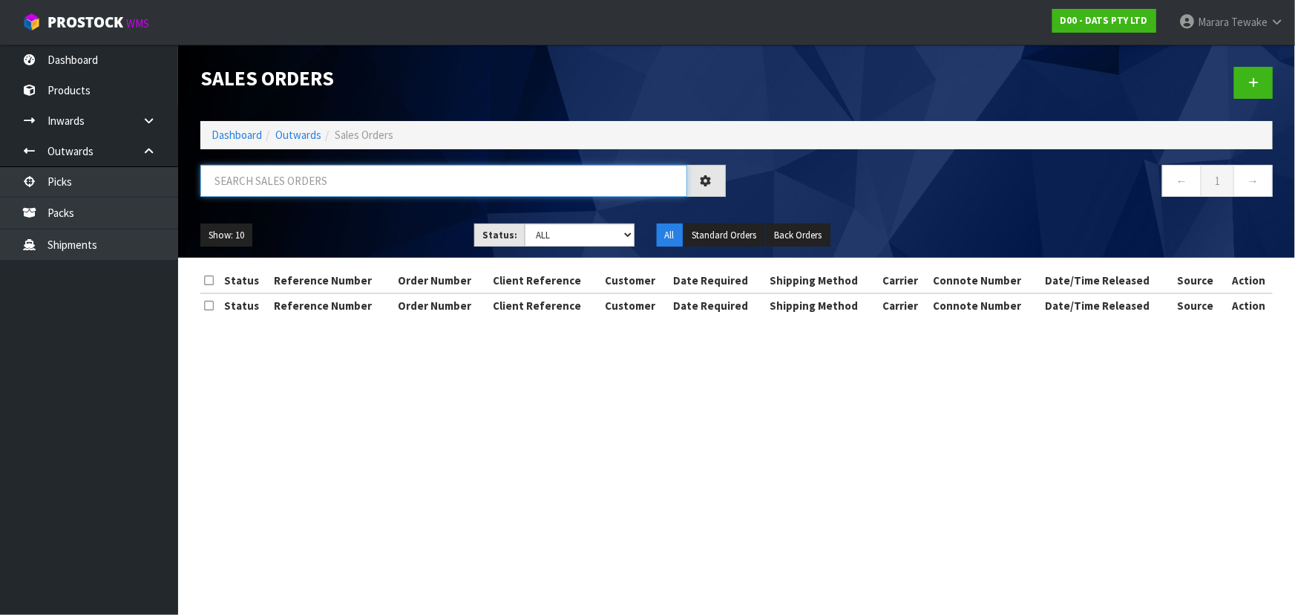
click at [310, 182] on input "text" at bounding box center [443, 181] width 487 height 32
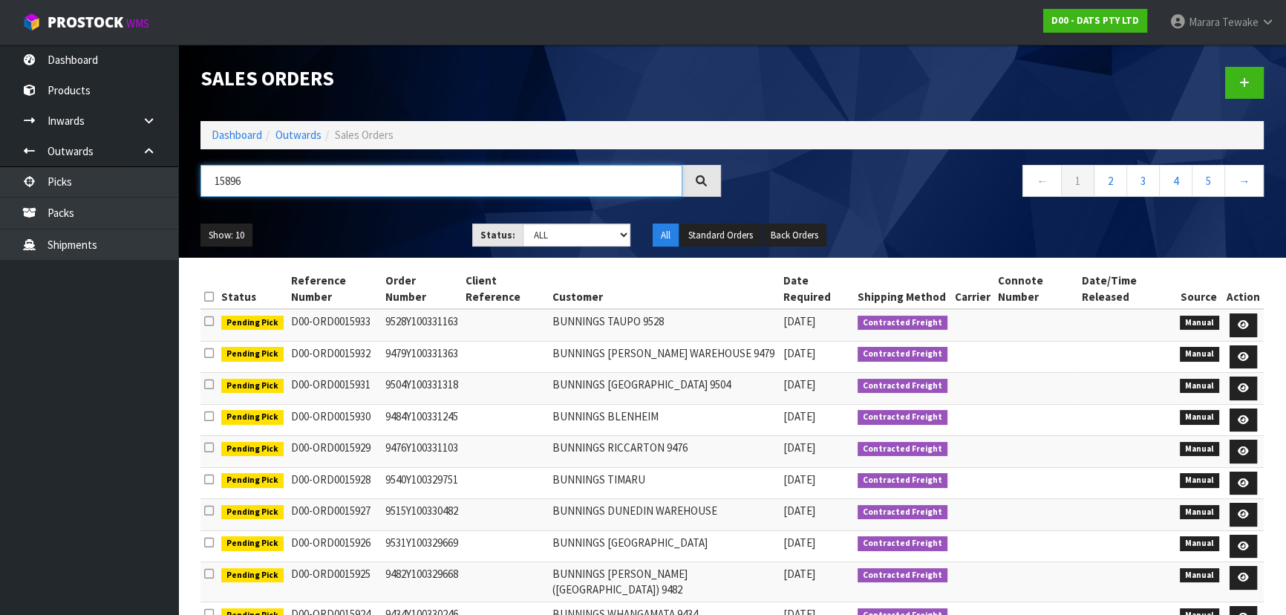
type input "15896"
click at [557, 233] on select "Draft Pending Allocated Pending Pick Goods Picked Goods Packed Pending Charges …" at bounding box center [577, 234] width 108 height 23
select select "string:5"
click at [523, 223] on select "Draft Pending Allocated Pending Pick Goods Picked Goods Packed Pending Charges …" at bounding box center [577, 234] width 108 height 23
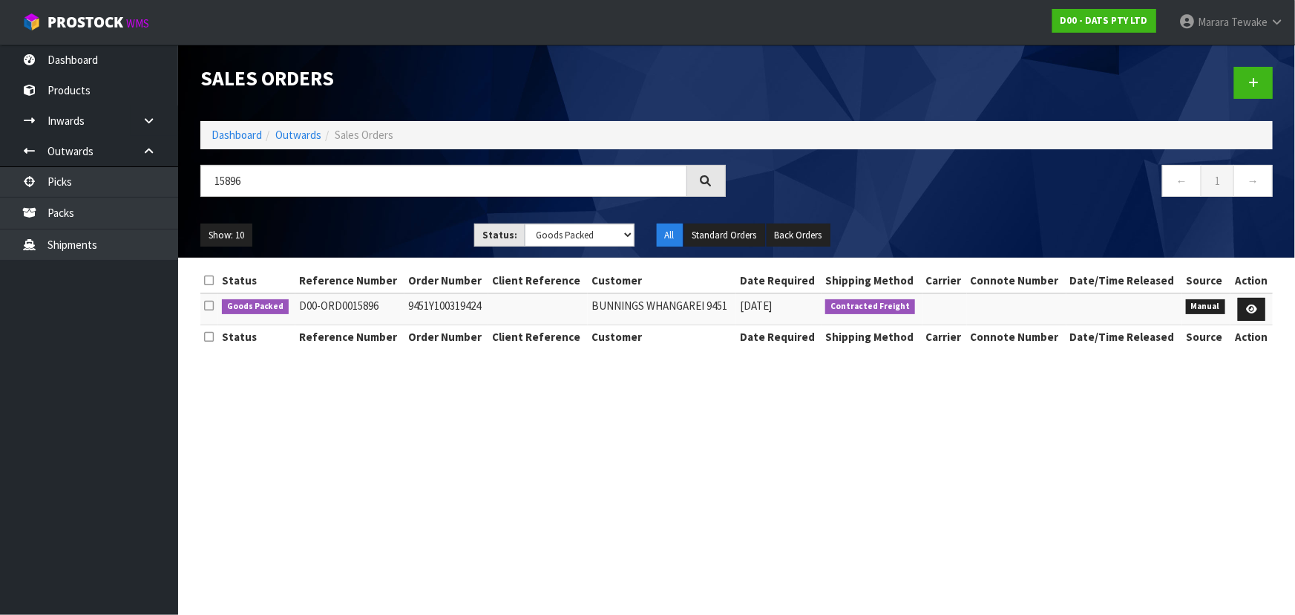
click at [403, 233] on ul "Show: 10 5 10 25 50" at bounding box center [326, 235] width 252 height 24
click at [1259, 306] on link at bounding box center [1251, 310] width 27 height 24
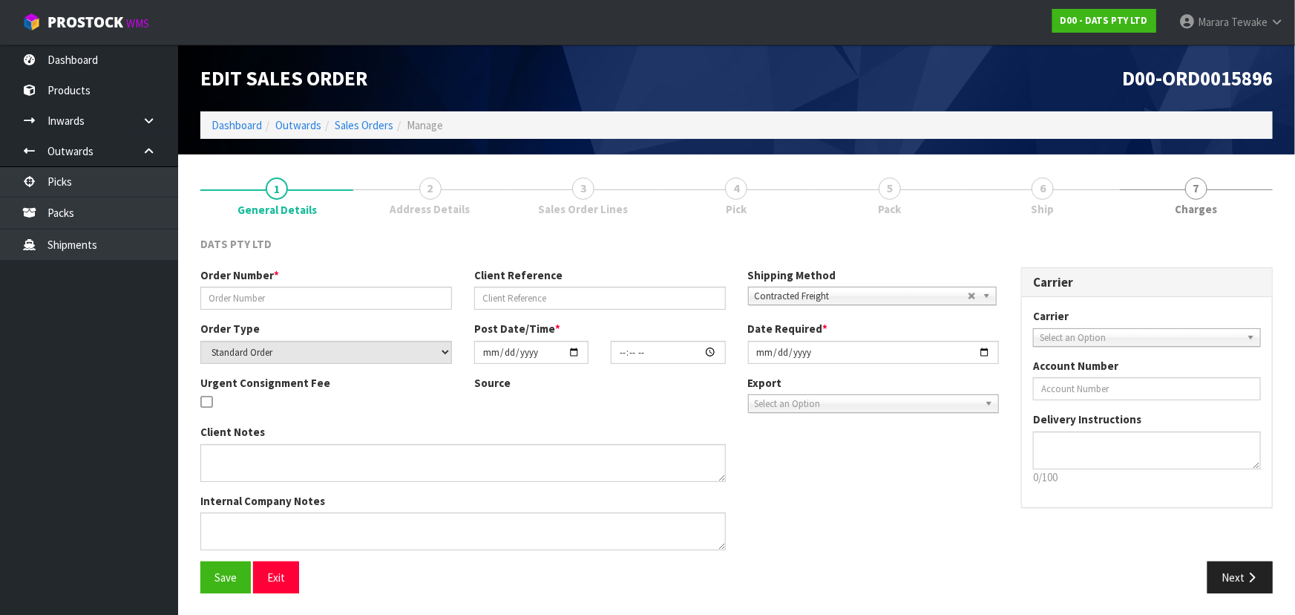
type input "9451Y100319424"
select select "number:0"
type input "[DATE]"
type input "10:30:00.000"
type input "[DATE]"
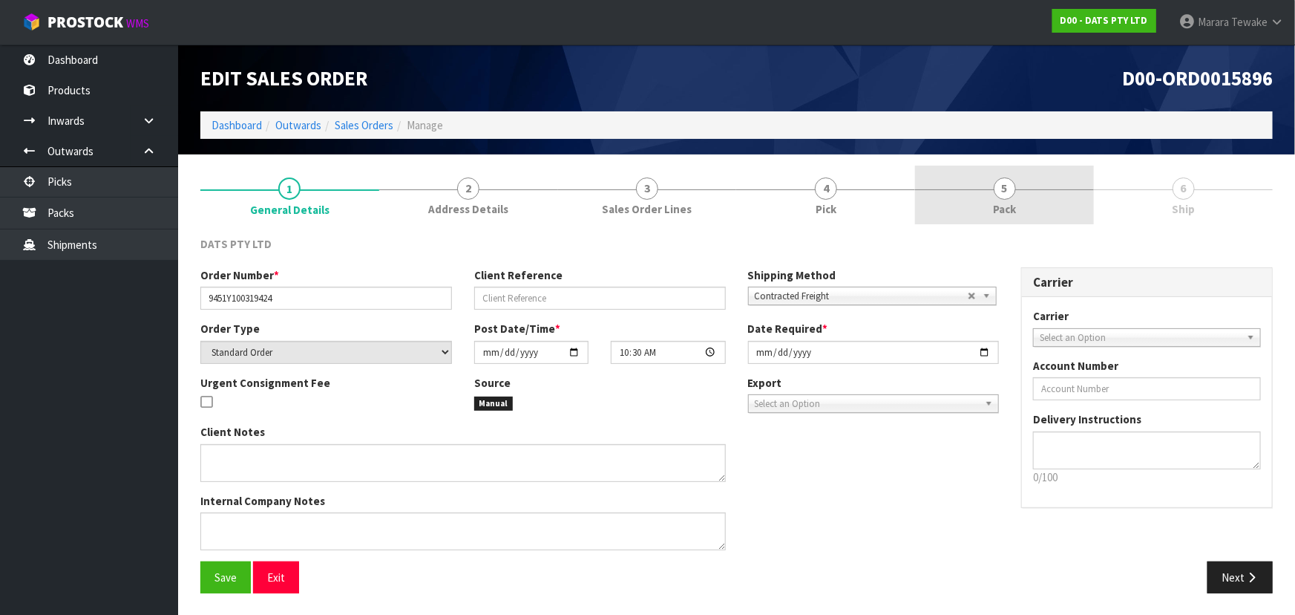
click at [1009, 197] on span "5" at bounding box center [1005, 188] width 22 height 22
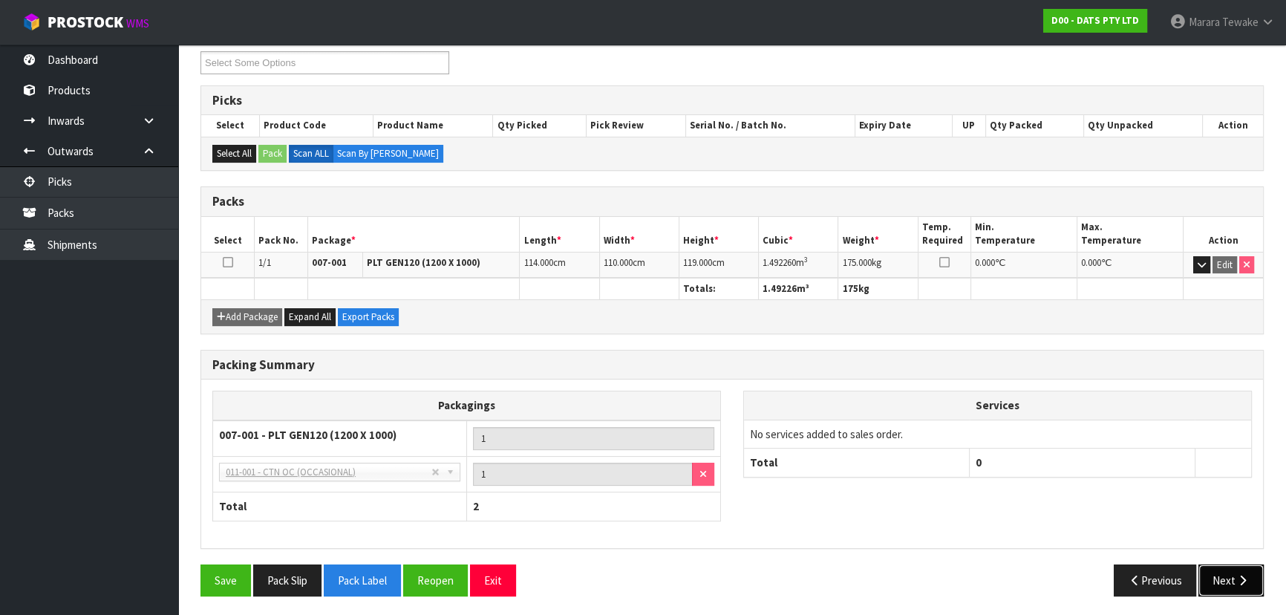
click at [1226, 581] on button "Next" at bounding box center [1230, 580] width 65 height 32
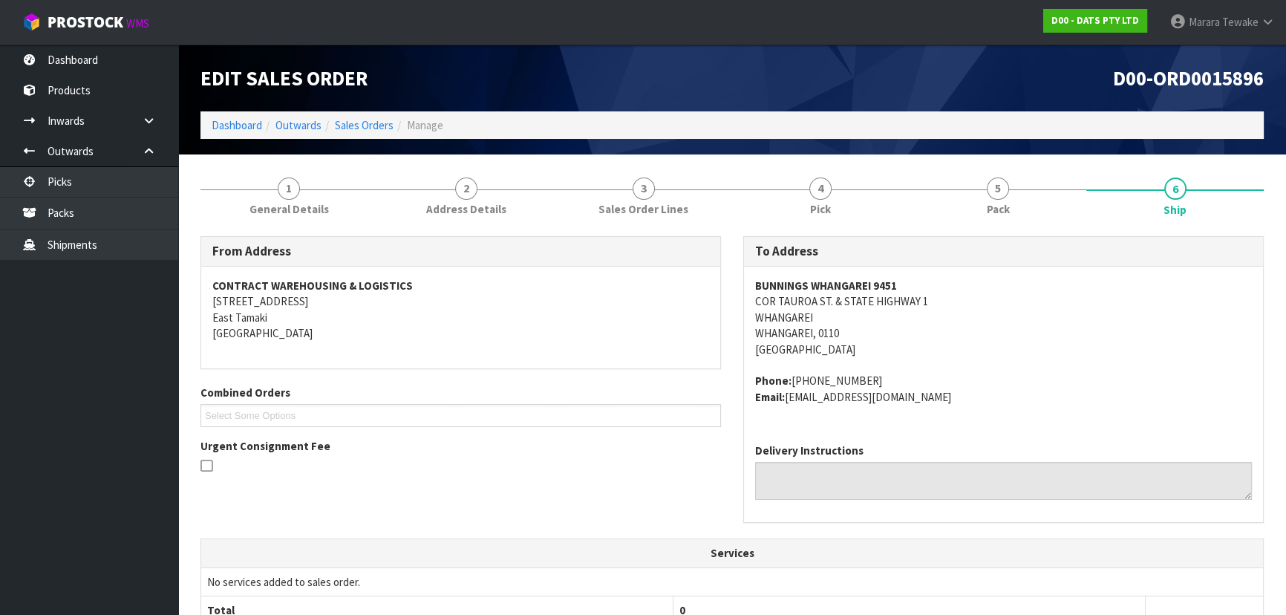
click at [745, 283] on div "BUNNINGS WHANGAREI [STREET_ADDRESS] & STATE HIGHWAY 1 [GEOGRAPHIC_DATA], 0110 […" at bounding box center [1003, 349] width 519 height 165
drag, startPoint x: 745, startPoint y: 292, endPoint x: 945, endPoint y: 292, distance: 199.7
click at [945, 291] on div "BUNNINGS WHANGAREI [STREET_ADDRESS] & STATE HIGHWAY 1 [GEOGRAPHIC_DATA], 0110 […" at bounding box center [1003, 349] width 519 height 165
click at [753, 300] on div "BUNNINGS WHANGAREI [STREET_ADDRESS] & STATE HIGHWAY 1 [GEOGRAPHIC_DATA], 0110 […" at bounding box center [1003, 349] width 519 height 165
copy address "COR TAUROA ST. & STATE HIGHWAY 1 [GEOGRAPHIC_DATA]"
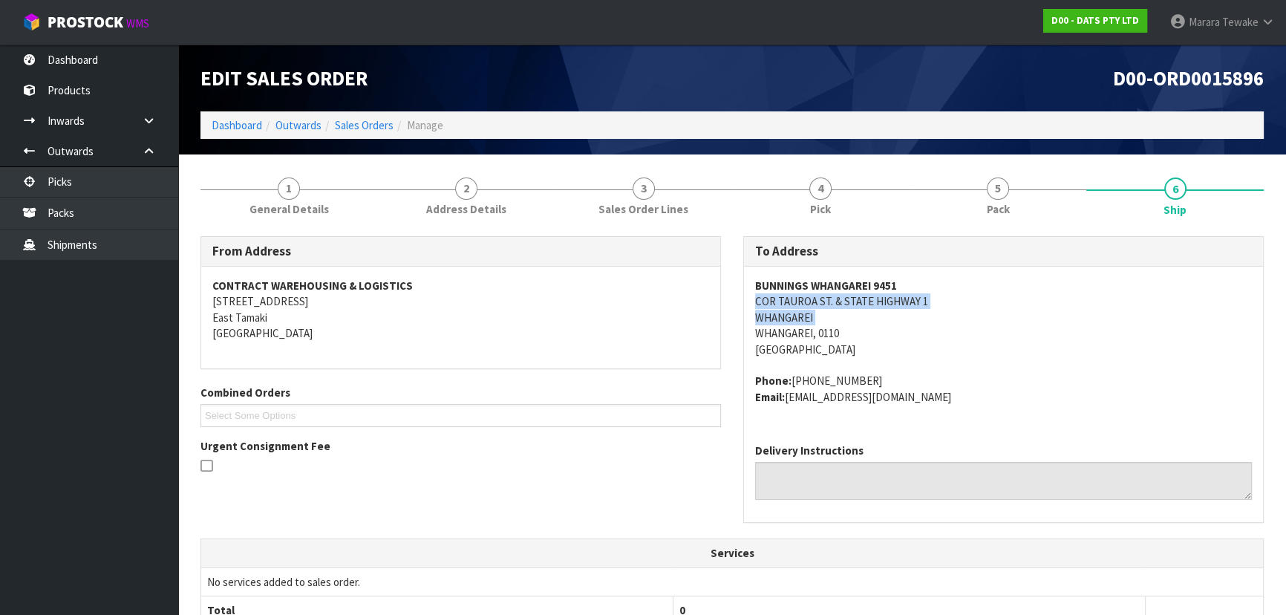
drag, startPoint x: 753, startPoint y: 300, endPoint x: 889, endPoint y: 329, distance: 138.2
click at [951, 329] on div "BUNNINGS WHANGAREI [STREET_ADDRESS] & STATE HIGHWAY 1 [GEOGRAPHIC_DATA], 0110 […" at bounding box center [1003, 349] width 519 height 165
copy strong "BUNNINGS WHANGAREI 9451"
drag, startPoint x: 751, startPoint y: 284, endPoint x: 856, endPoint y: 291, distance: 105.7
click at [932, 276] on div "BUNNINGS WHANGAREI [STREET_ADDRESS] & STATE HIGHWAY 1 [GEOGRAPHIC_DATA], 0110 […" at bounding box center [1003, 349] width 519 height 165
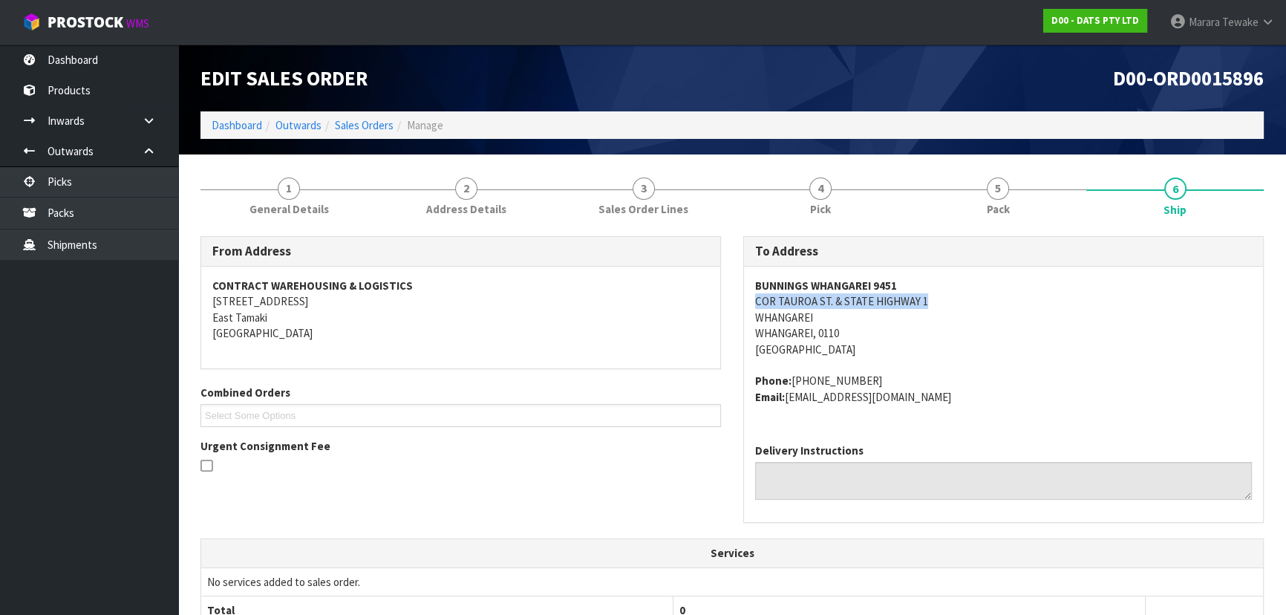
copy address "COR TAUROA ST. & STATE HIGHWAY 1"
drag, startPoint x: 772, startPoint y: 298, endPoint x: 786, endPoint y: 315, distance: 22.1
click at [923, 297] on div "BUNNINGS WHANGAREI [STREET_ADDRESS] & STATE HIGHWAY 1 [GEOGRAPHIC_DATA], 0110 […" at bounding box center [1003, 349] width 519 height 165
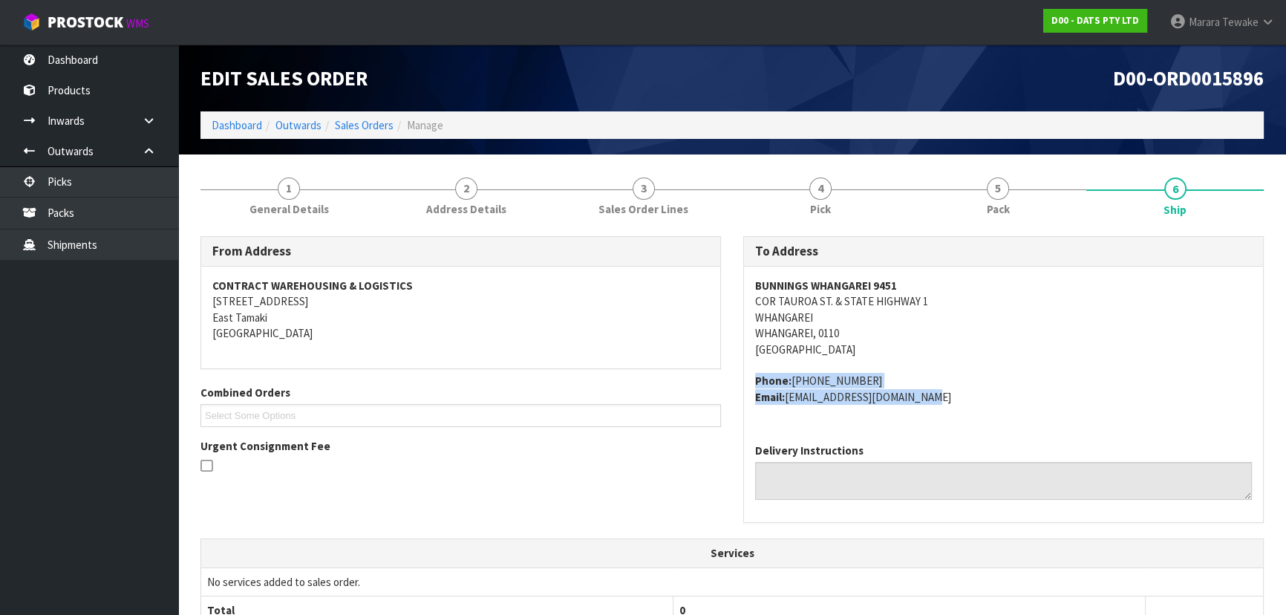
drag, startPoint x: 776, startPoint y: 377, endPoint x: 978, endPoint y: 409, distance: 204.4
click at [980, 408] on div "BUNNINGS WHANGAREI [STREET_ADDRESS] & STATE HIGHWAY 1 [GEOGRAPHIC_DATA], 0110 […" at bounding box center [1003, 349] width 519 height 165
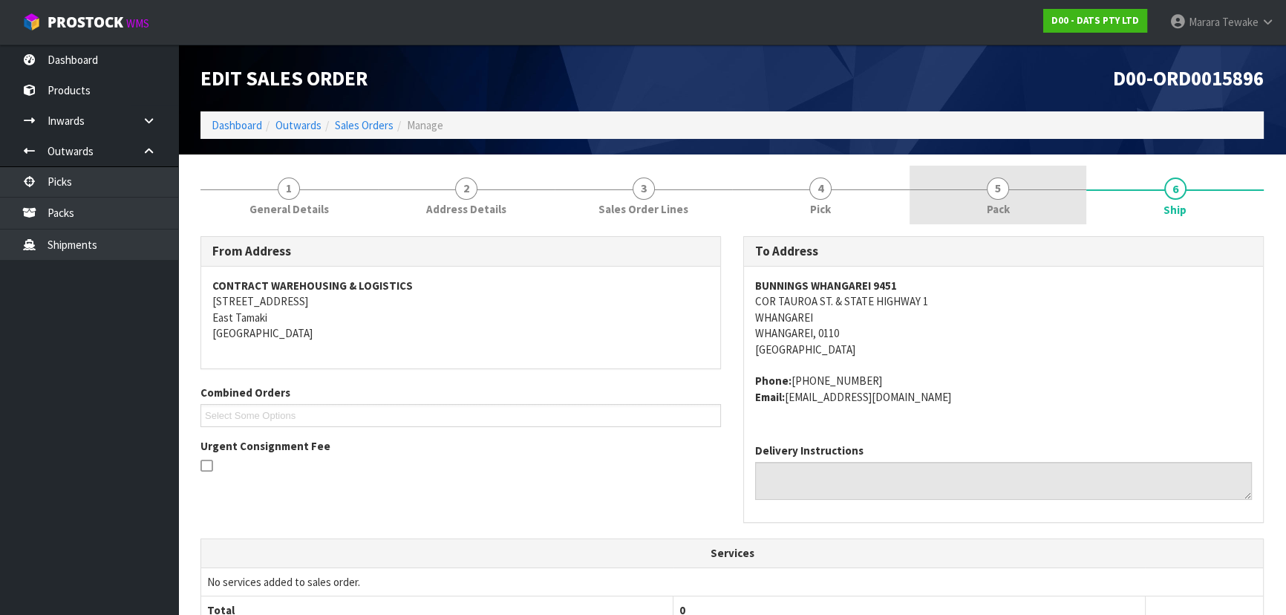
click at [981, 193] on link "5 Pack" at bounding box center [997, 195] width 177 height 59
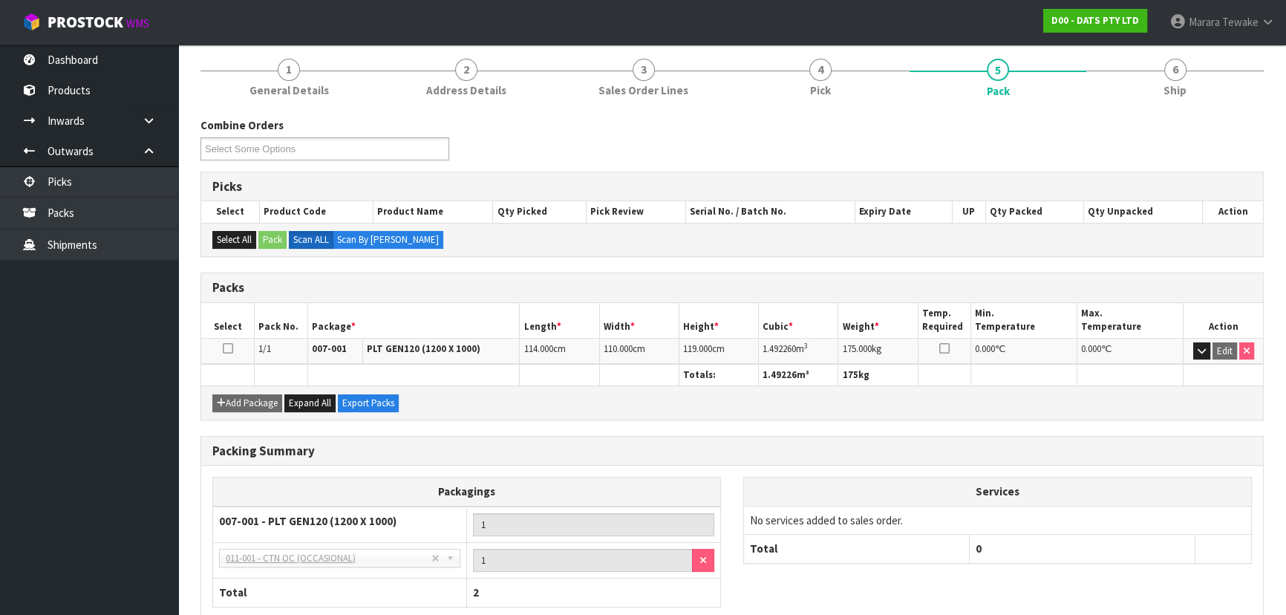
scroll to position [134, 0]
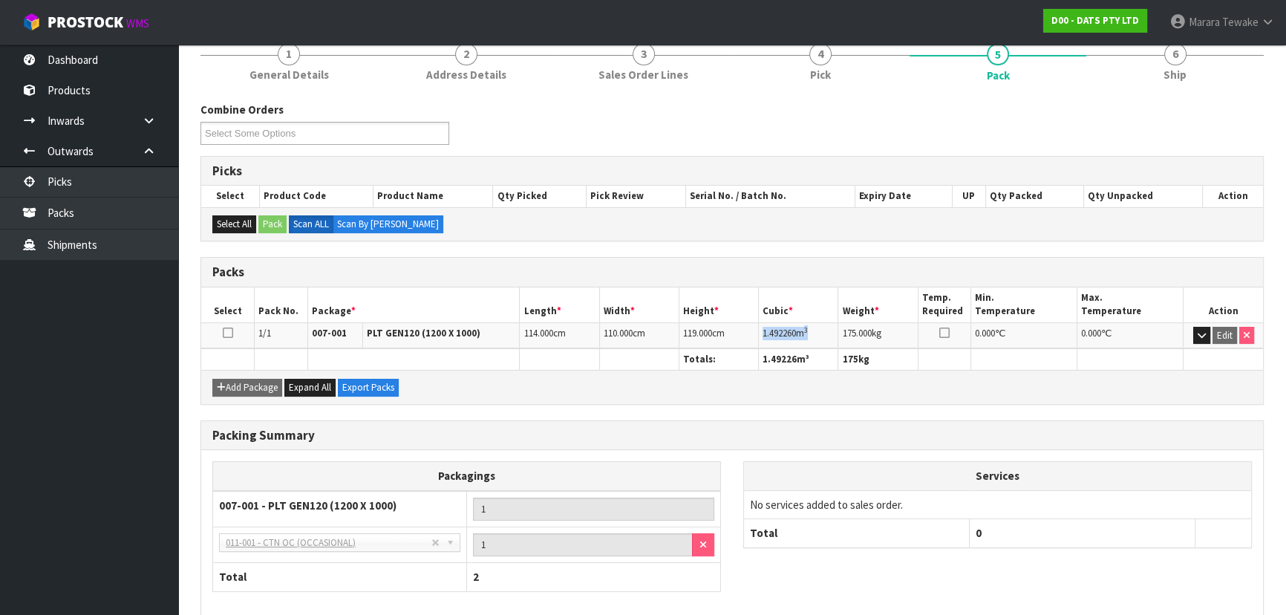
drag, startPoint x: 758, startPoint y: 333, endPoint x: 824, endPoint y: 325, distance: 66.5
click at [824, 325] on td "1.492260 m 3" at bounding box center [798, 335] width 79 height 26
click at [301, 63] on link "1 General Details" at bounding box center [288, 60] width 177 height 59
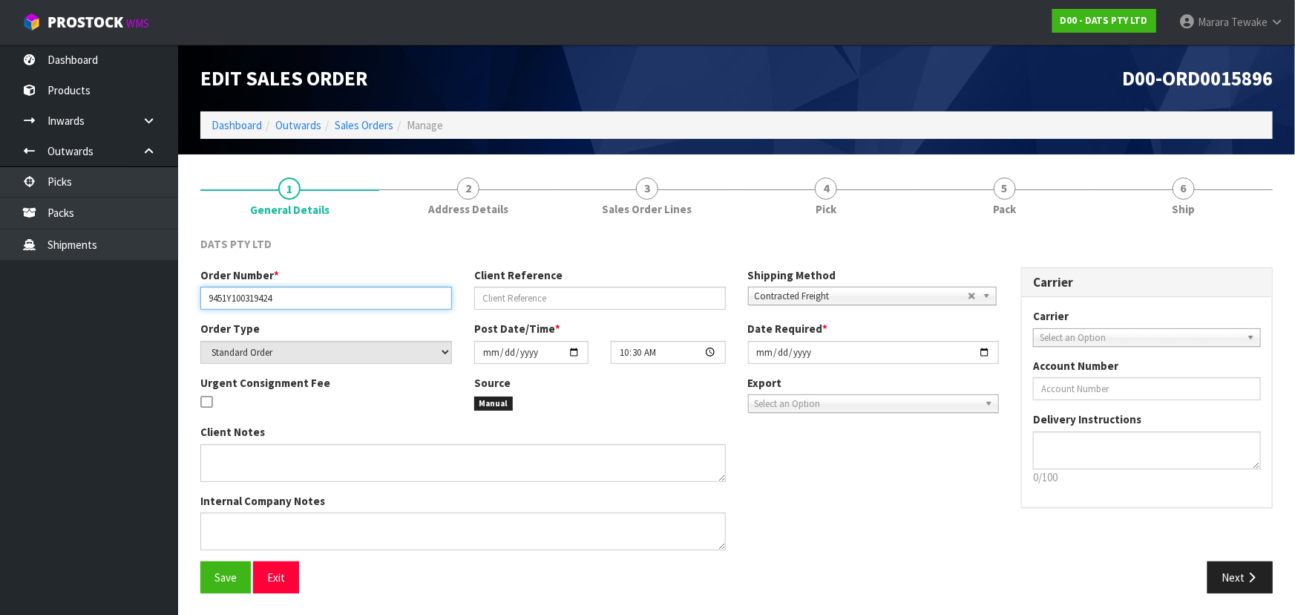
drag, startPoint x: 202, startPoint y: 298, endPoint x: 326, endPoint y: 301, distance: 124.0
click at [326, 301] on input "9451Y100319424" at bounding box center [326, 298] width 252 height 23
click at [1163, 150] on div "Edit Sales Order D00-ORD0015896 Dashboard Outwards Sales Orders Manage" at bounding box center [736, 100] width 1095 height 110
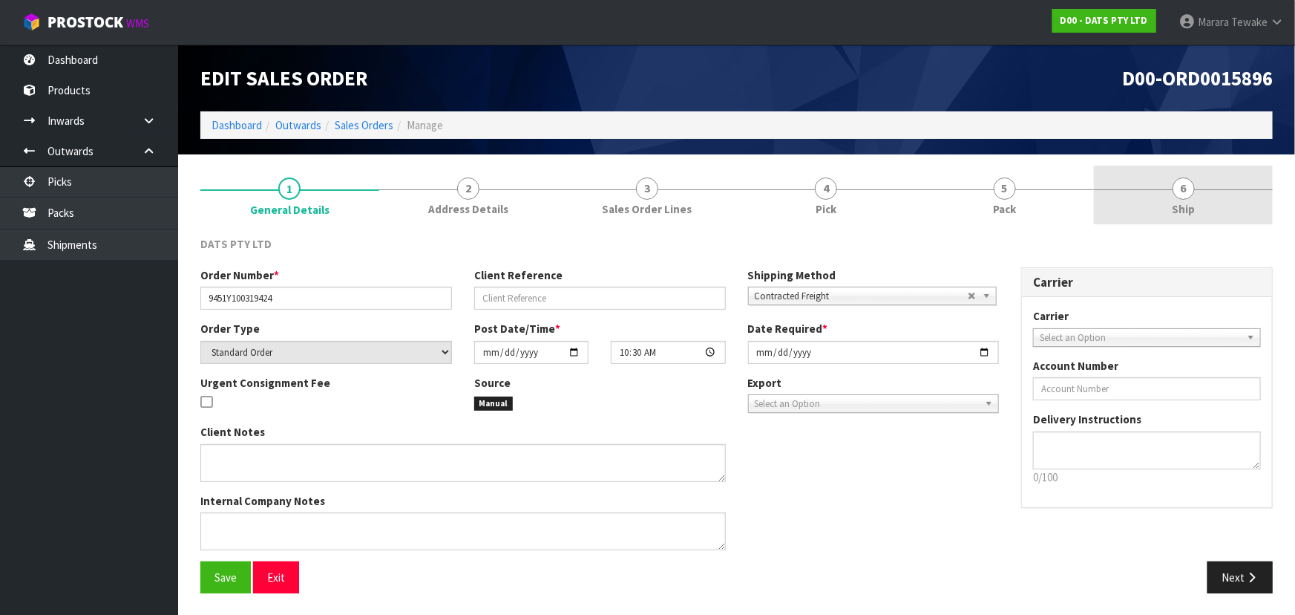
click at [1214, 214] on link "6 Ship" at bounding box center [1183, 195] width 179 height 59
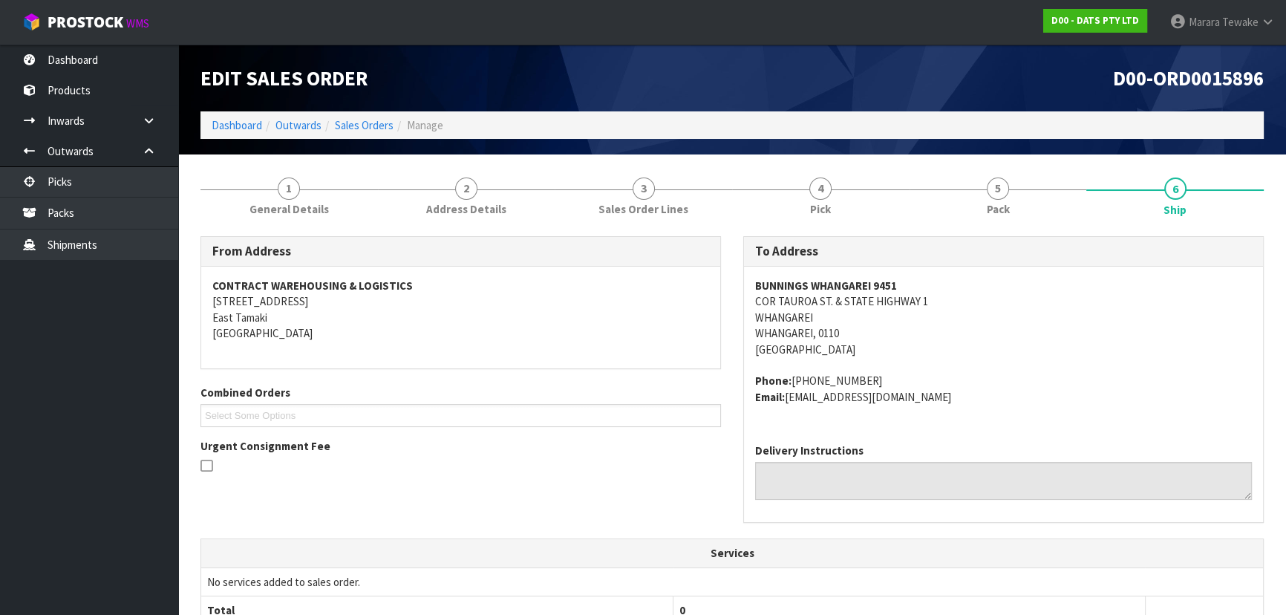
scroll to position [67, 0]
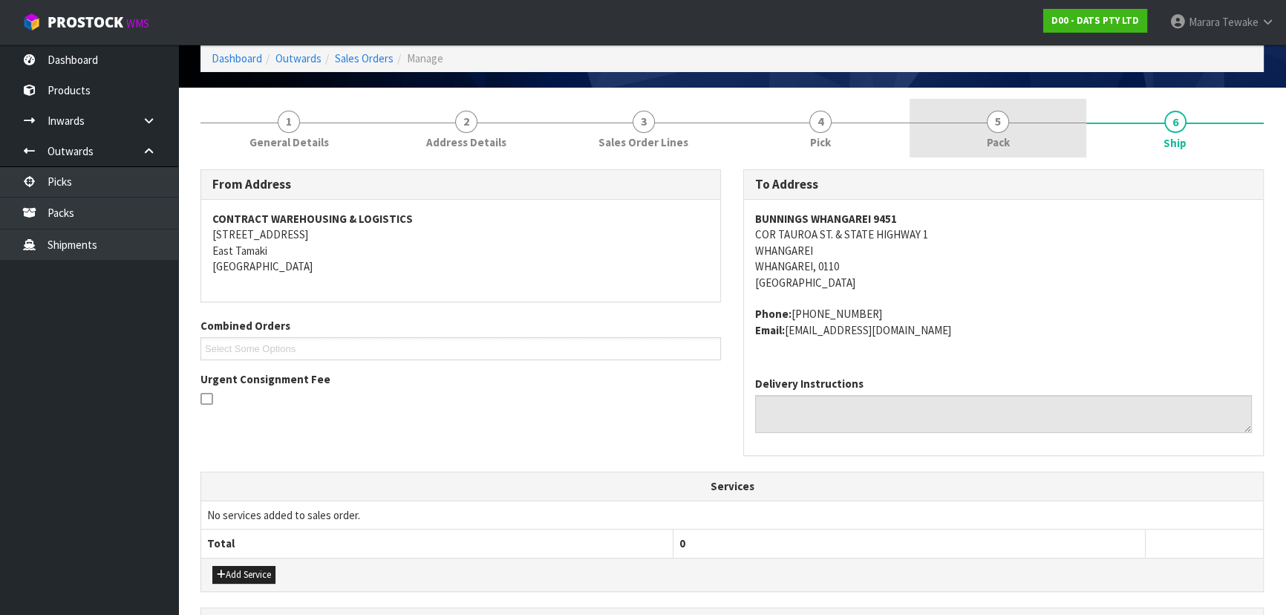
click at [995, 123] on span "5" at bounding box center [998, 122] width 22 height 22
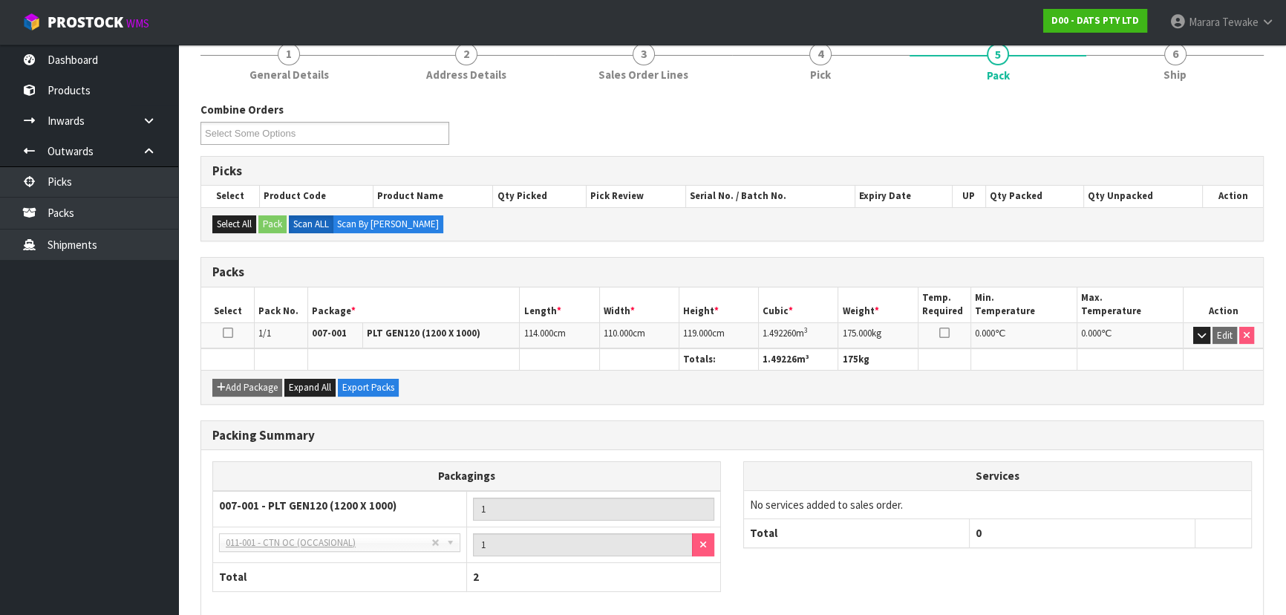
scroll to position [0, 0]
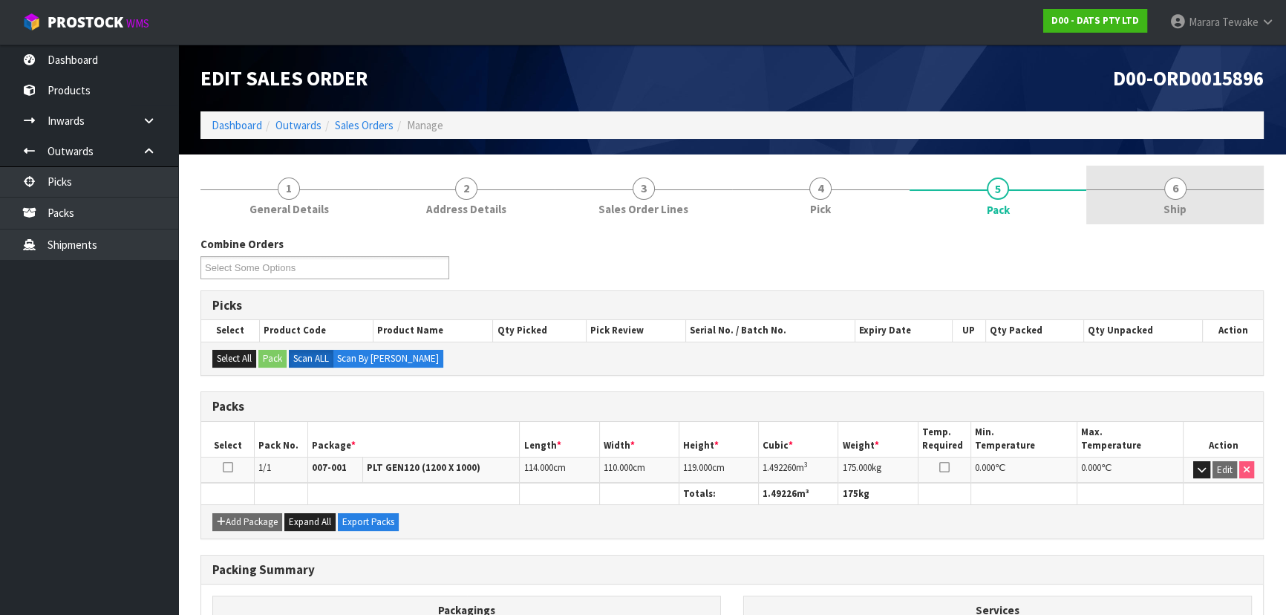
click at [1201, 187] on link "6 Ship" at bounding box center [1174, 195] width 177 height 59
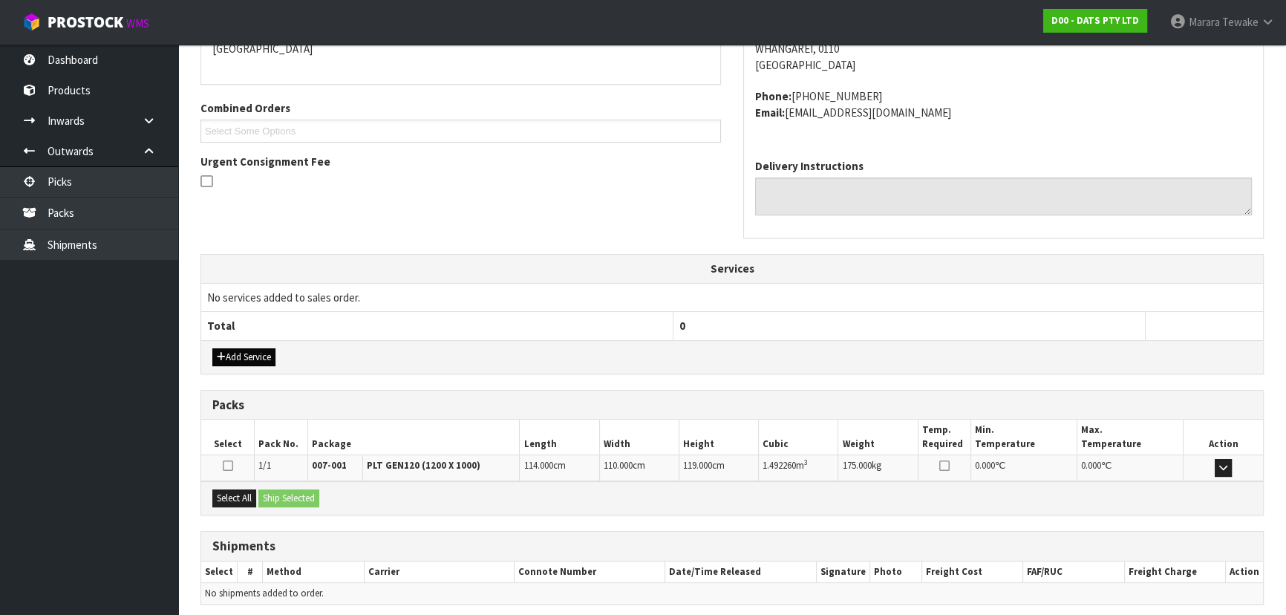
scroll to position [341, 0]
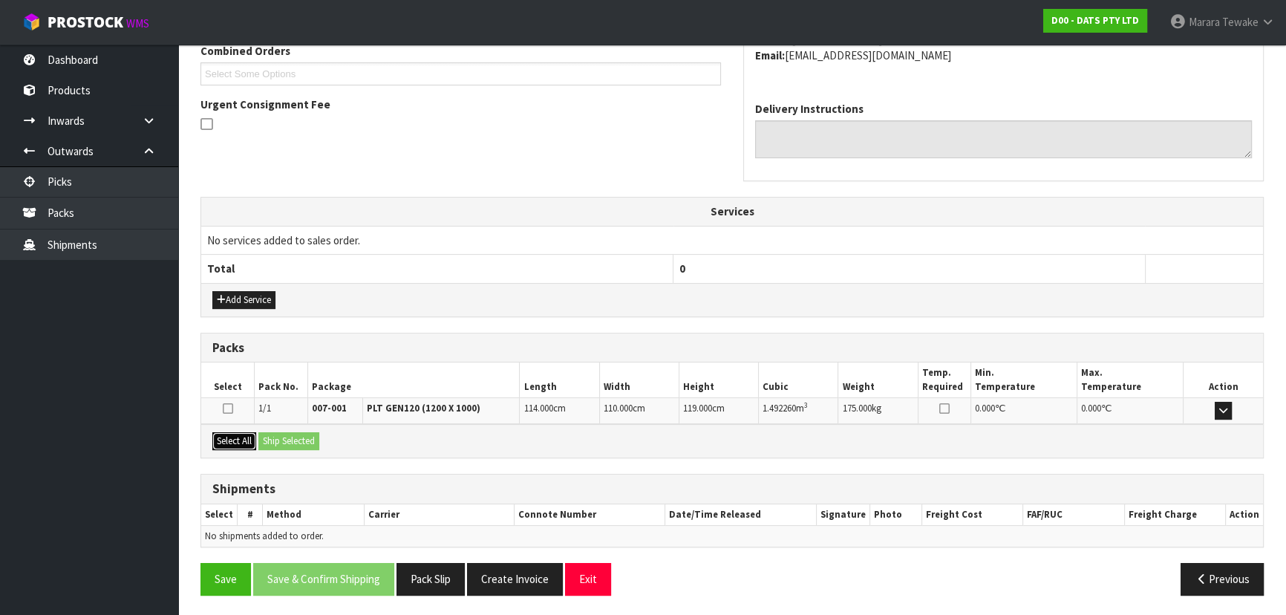
drag, startPoint x: 239, startPoint y: 443, endPoint x: 249, endPoint y: 439, distance: 10.3
click at [239, 443] on button "Select All" at bounding box center [234, 441] width 44 height 18
click at [292, 433] on button "Ship Selected" at bounding box center [288, 441] width 61 height 18
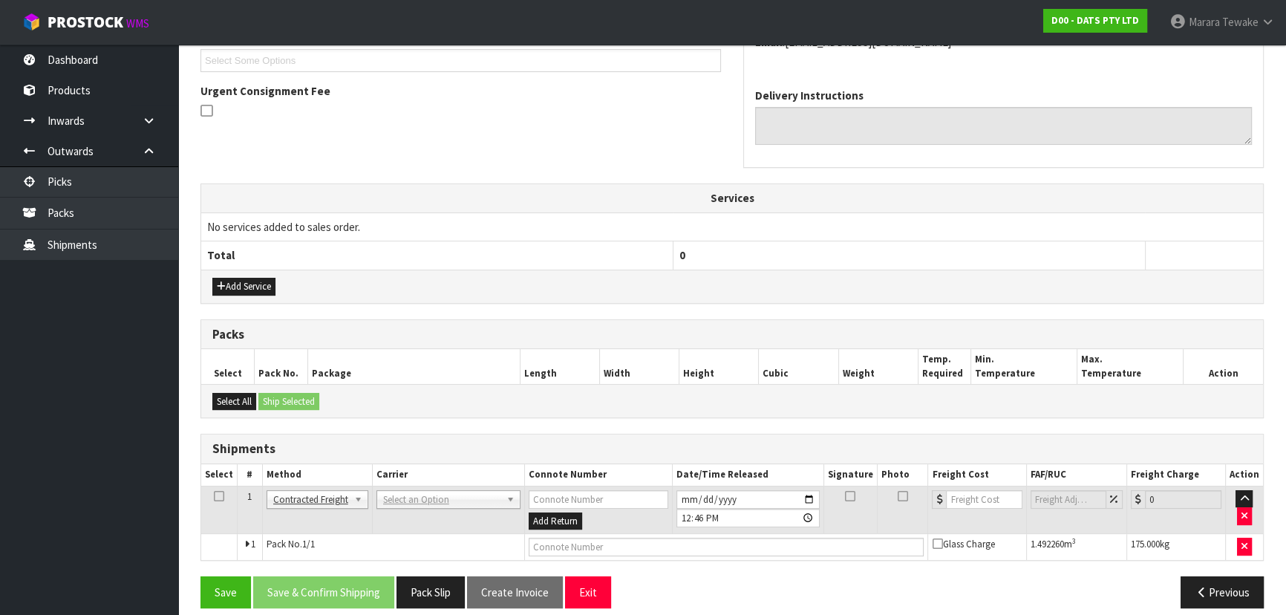
scroll to position [367, 0]
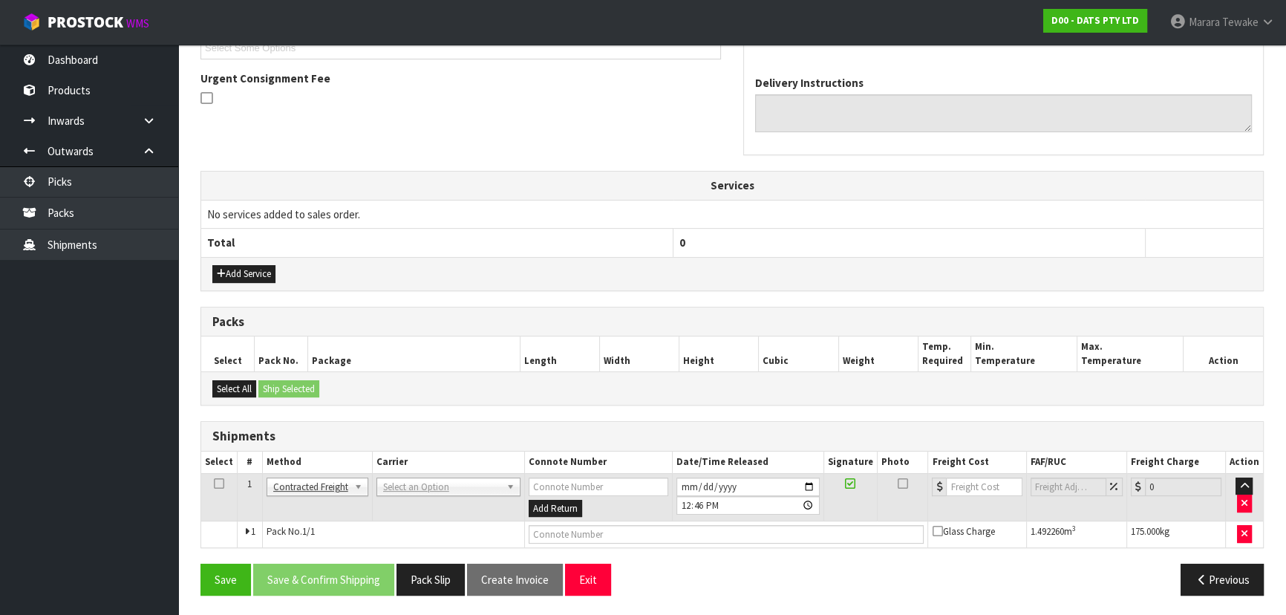
click at [402, 473] on td "ANGEL - ANGEL TRANSPORT [PERSON_NAME] REMOVALS DEAEXPAKL - DEADLINE EXPRESS COU…" at bounding box center [448, 497] width 152 height 48
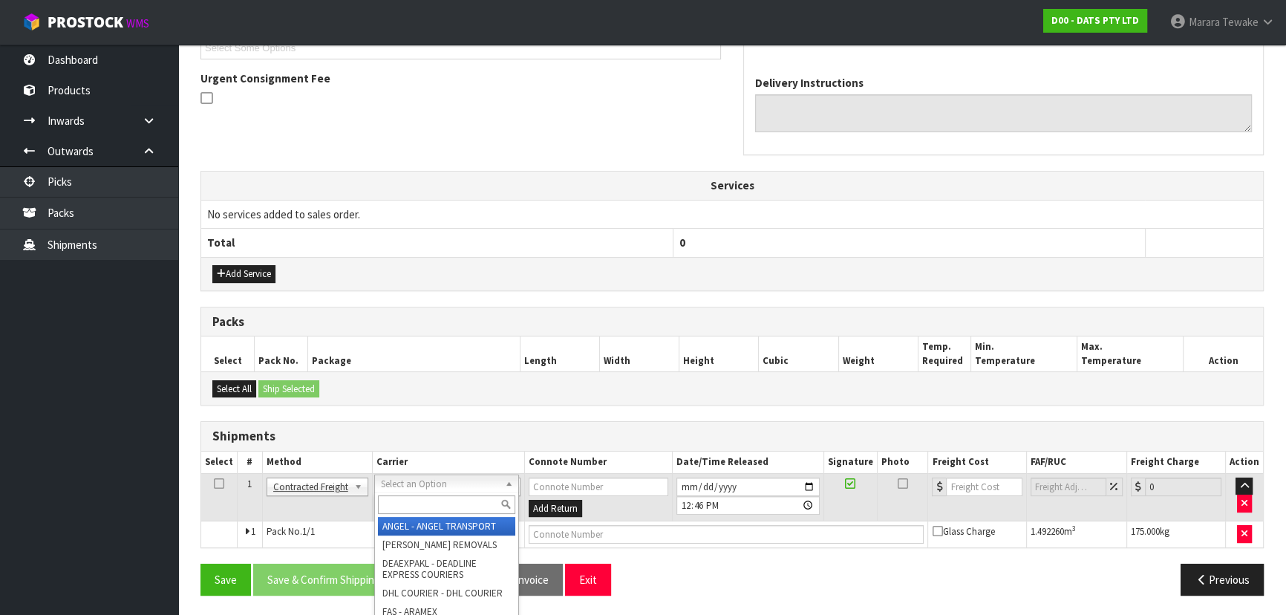
click at [402, 511] on input "text" at bounding box center [446, 504] width 137 height 19
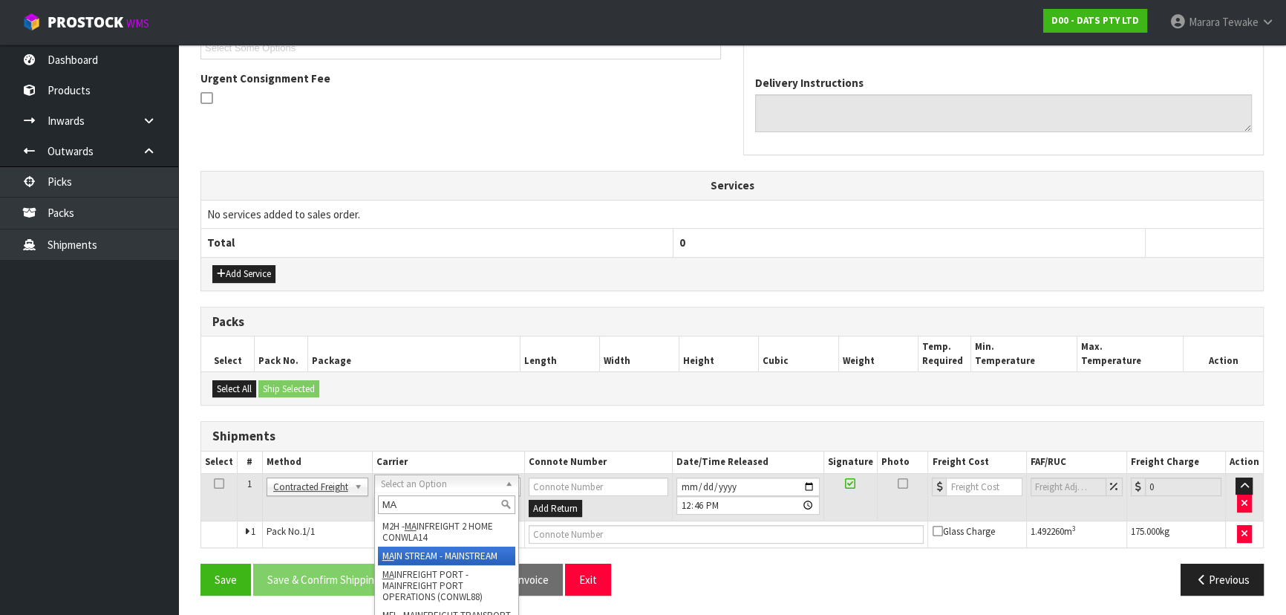
type input "MA"
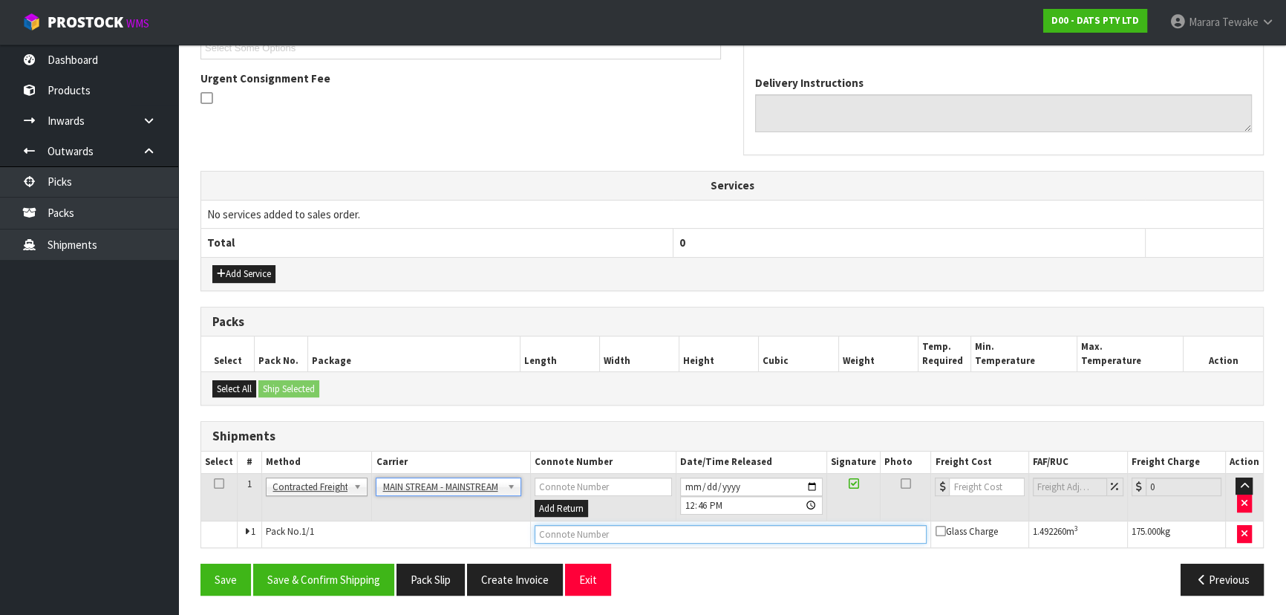
click at [604, 529] on input "text" at bounding box center [730, 534] width 393 height 19
paste input "CWL7734194"
type input "CWL7734194"
click at [975, 480] on input "number" at bounding box center [986, 486] width 75 height 19
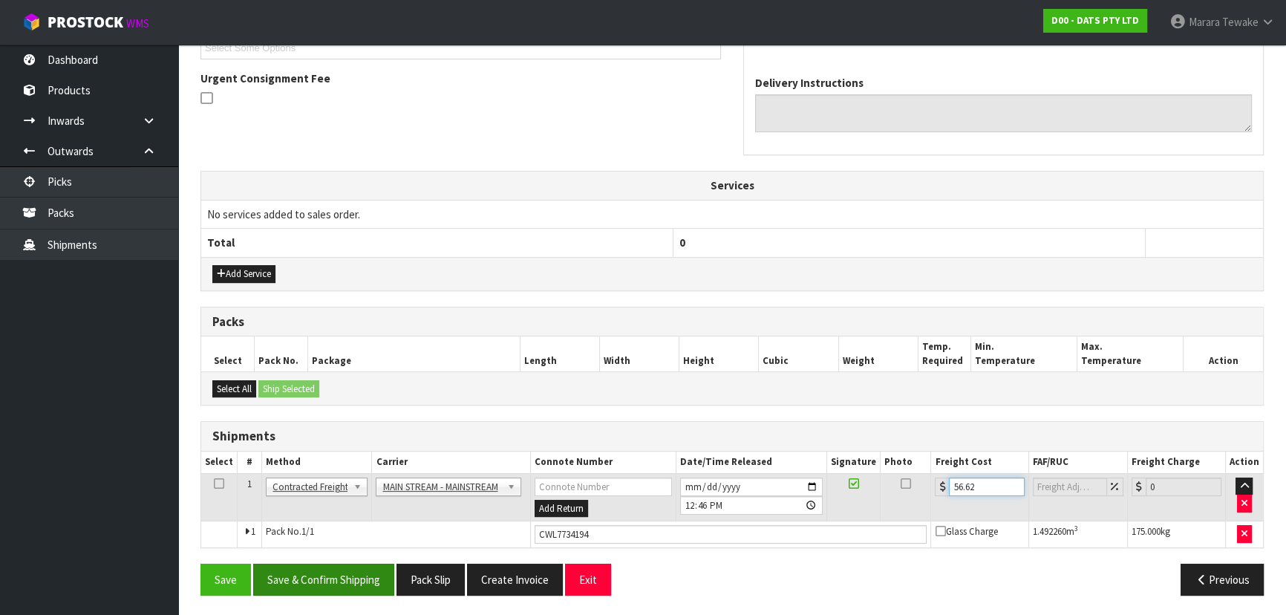
type input "56.62"
click at [310, 571] on button "Save & Confirm Shipping" at bounding box center [323, 579] width 141 height 32
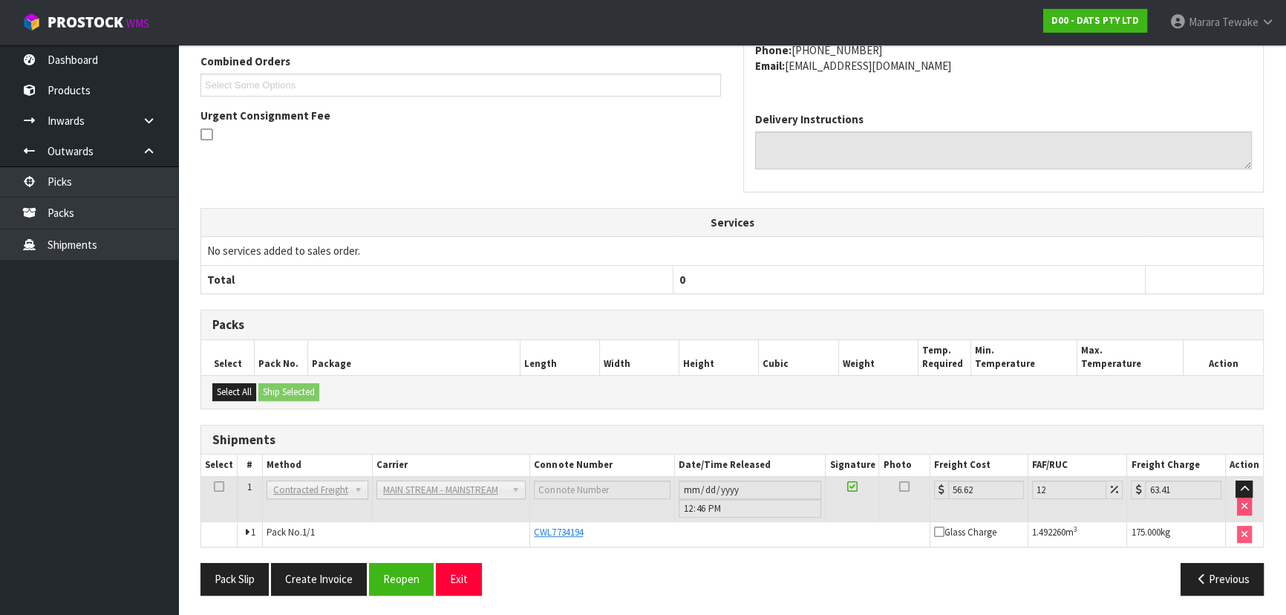
scroll to position [0, 0]
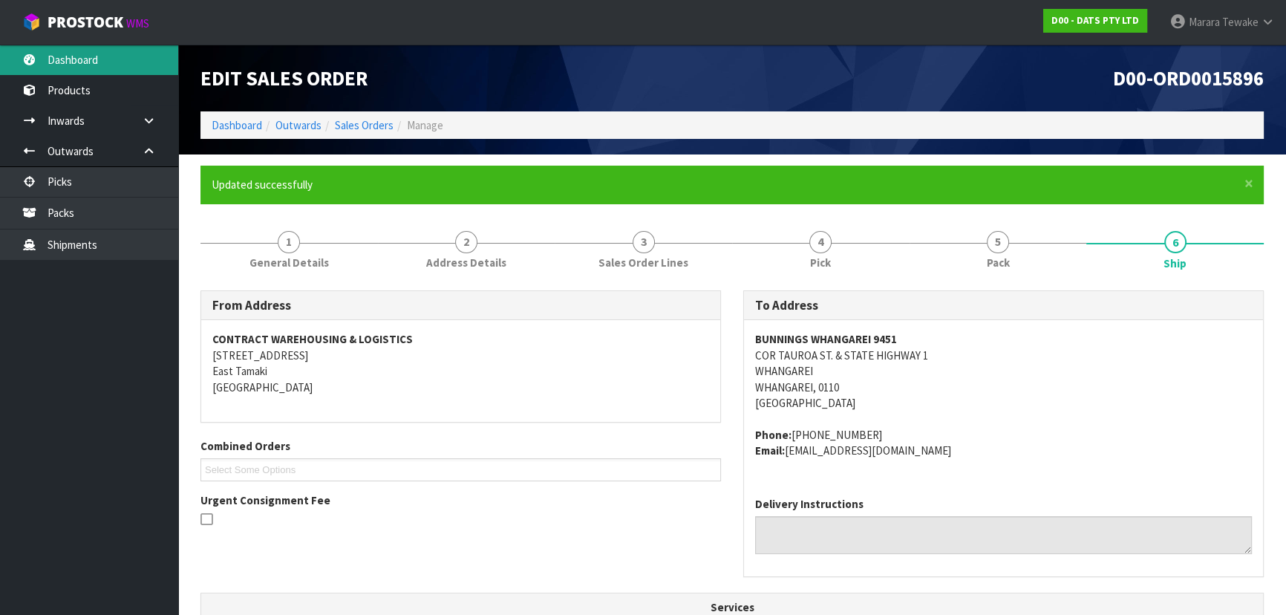
click at [137, 62] on link "Dashboard" at bounding box center [89, 60] width 178 height 30
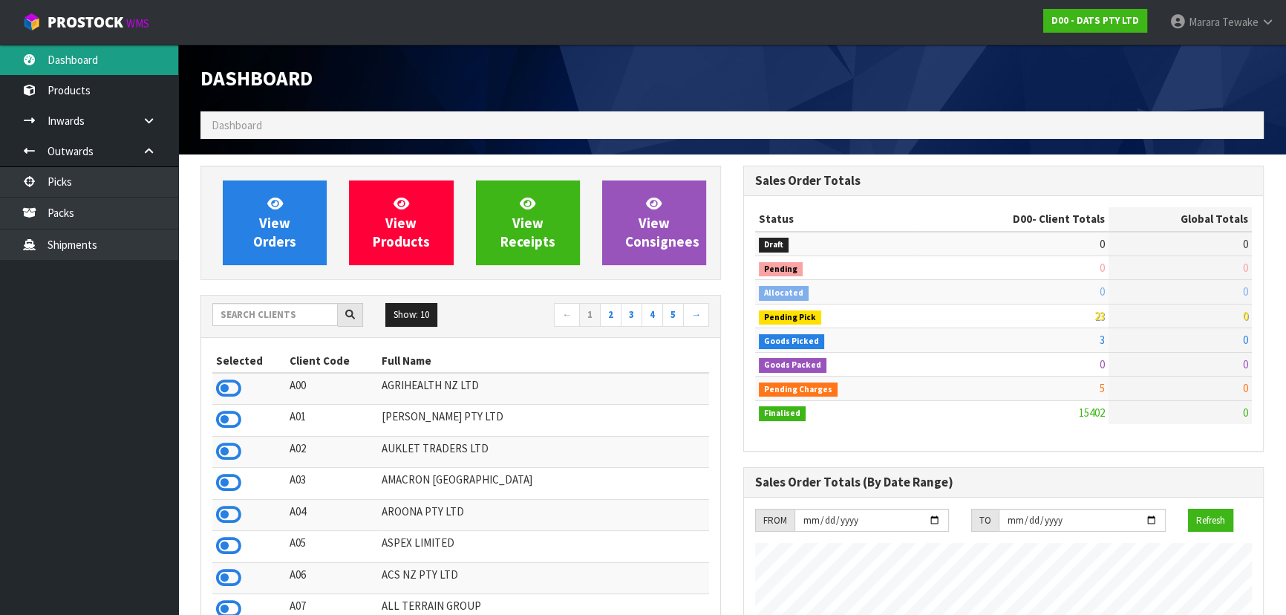
scroll to position [741222, 741802]
click at [235, 390] on icon at bounding box center [228, 388] width 25 height 22
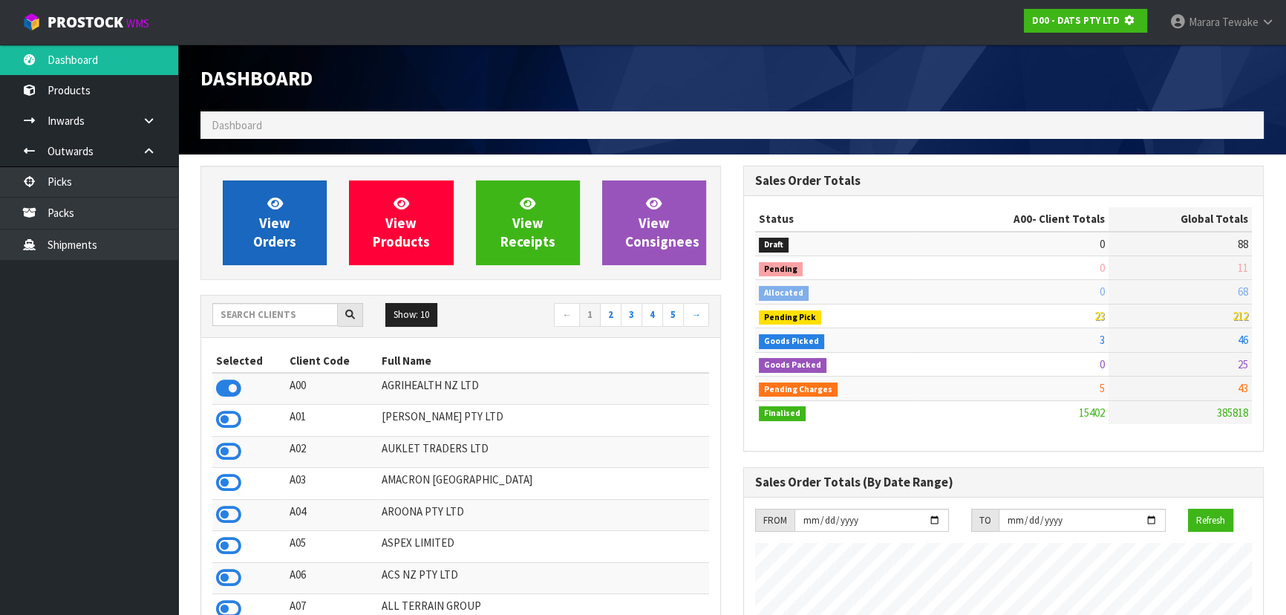
scroll to position [924, 542]
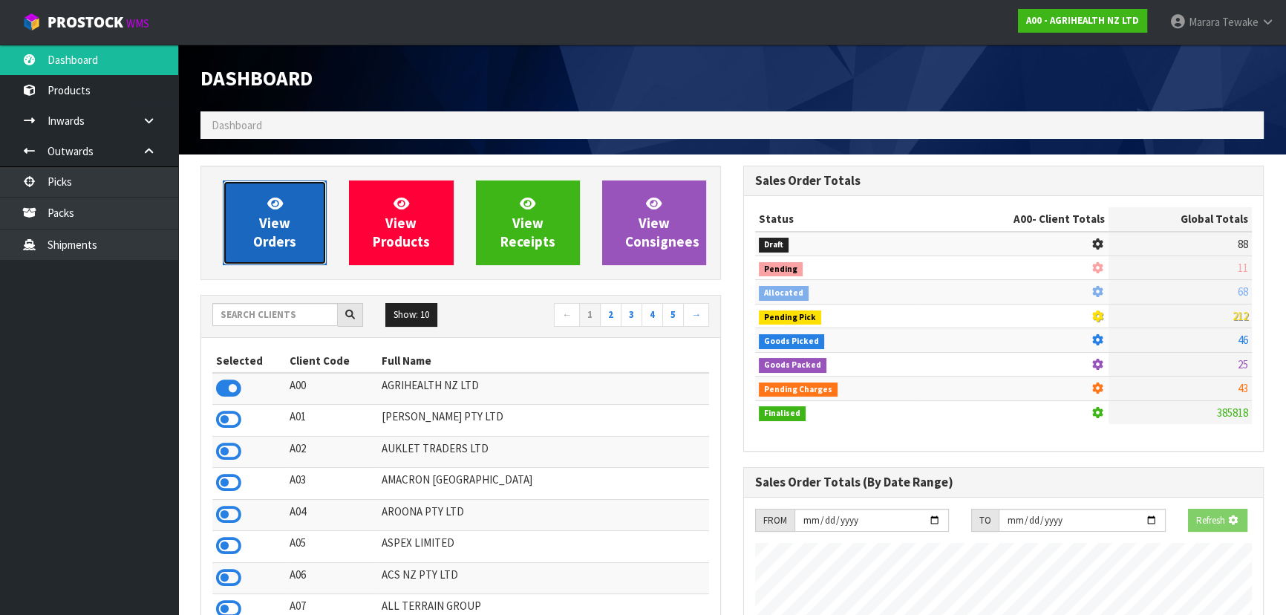
click at [264, 223] on span "View Orders" at bounding box center [274, 222] width 43 height 56
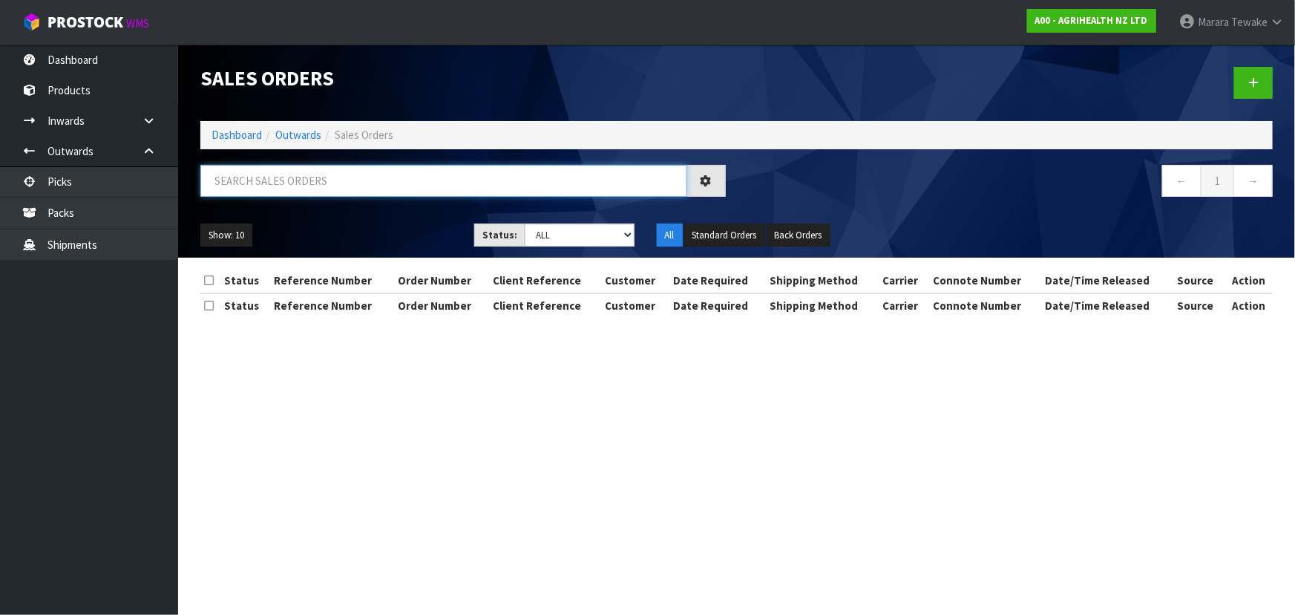
click at [303, 183] on input "text" at bounding box center [443, 181] width 487 height 32
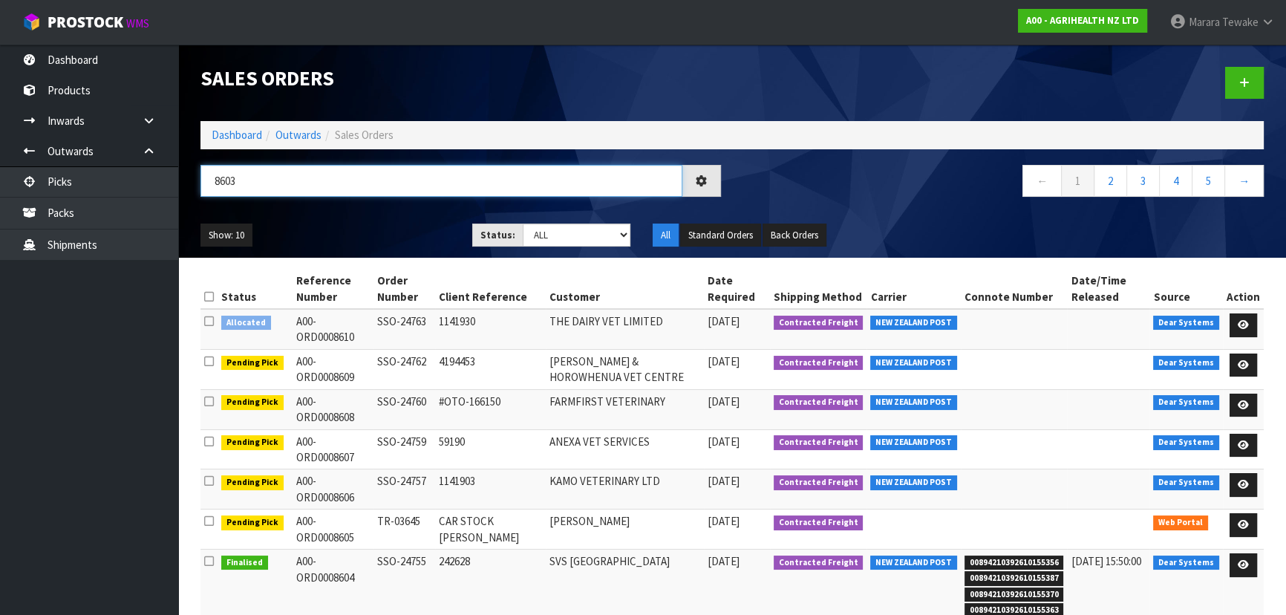
type input "8603"
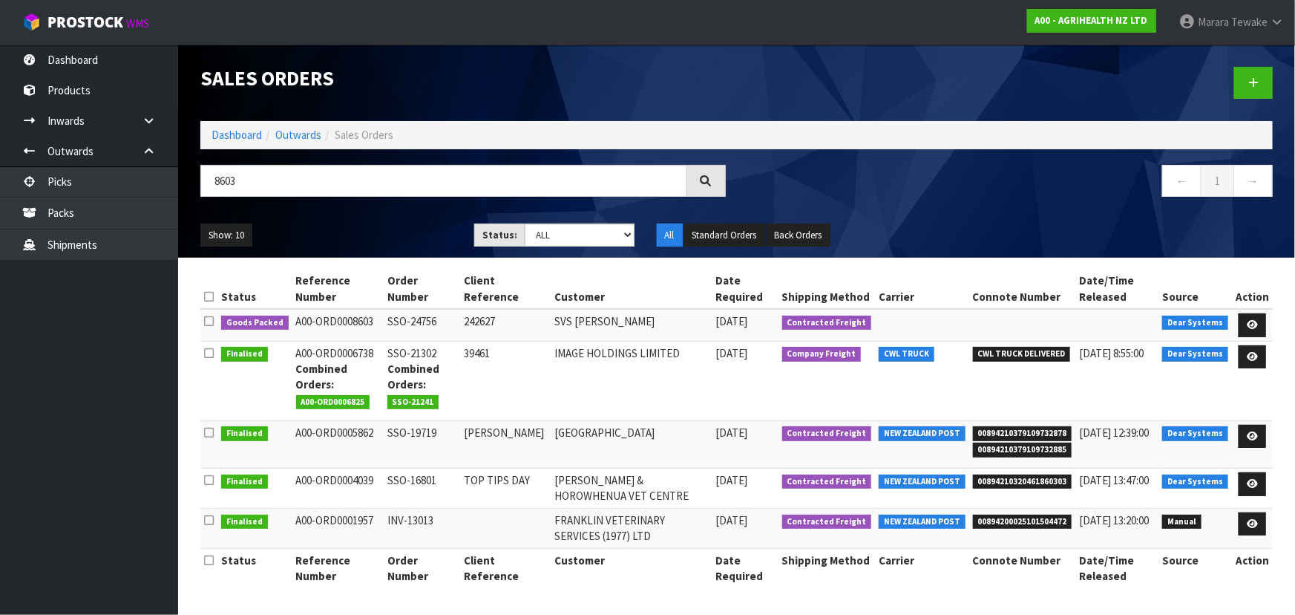
click at [707, 180] on icon at bounding box center [706, 180] width 12 height 12
click at [712, 182] on div at bounding box center [706, 181] width 39 height 32
click at [435, 178] on input "8603" at bounding box center [443, 181] width 487 height 32
click at [1256, 321] on icon at bounding box center [1252, 325] width 11 height 10
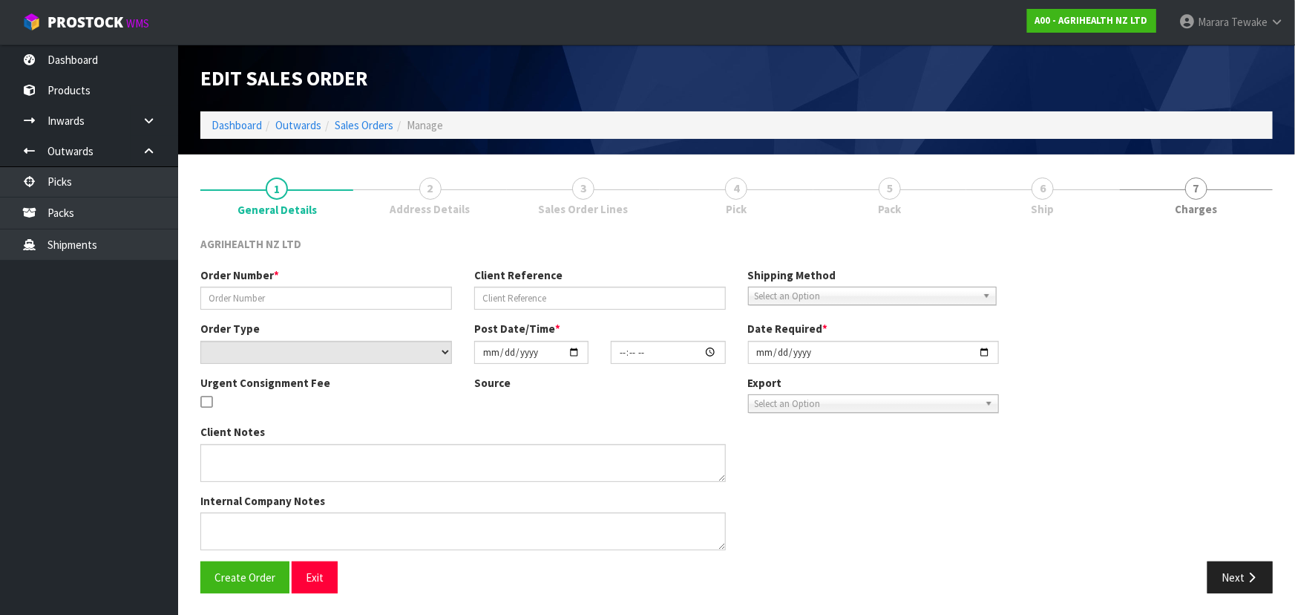
type input "SSO-24756"
type input "242627"
select select "number:0"
type input "[DATE]"
type input "12:02:37.000"
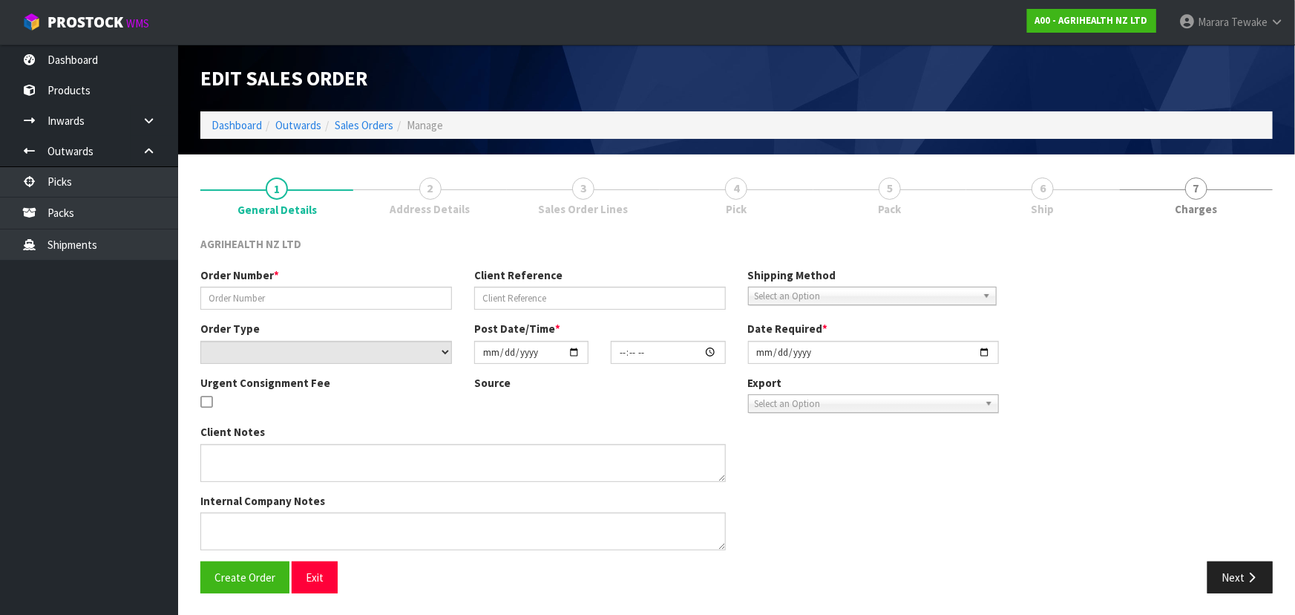
type input "[DATE]"
type textarea "SHIP BY: Freight"
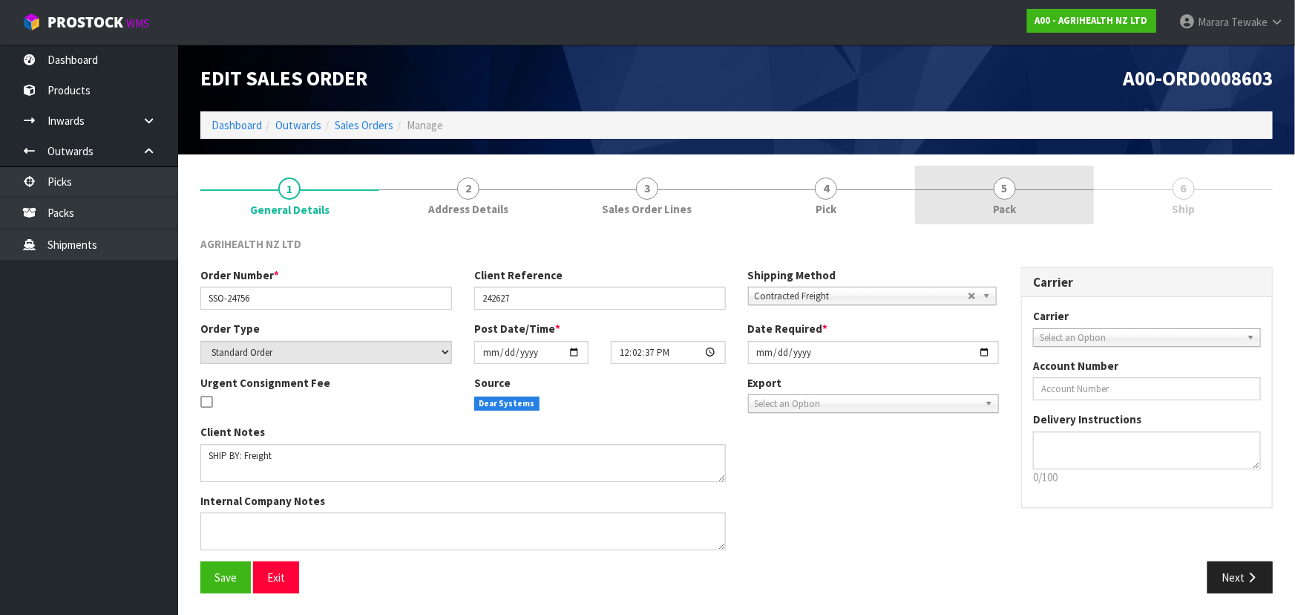
click at [995, 197] on link "5 Pack" at bounding box center [1004, 195] width 179 height 59
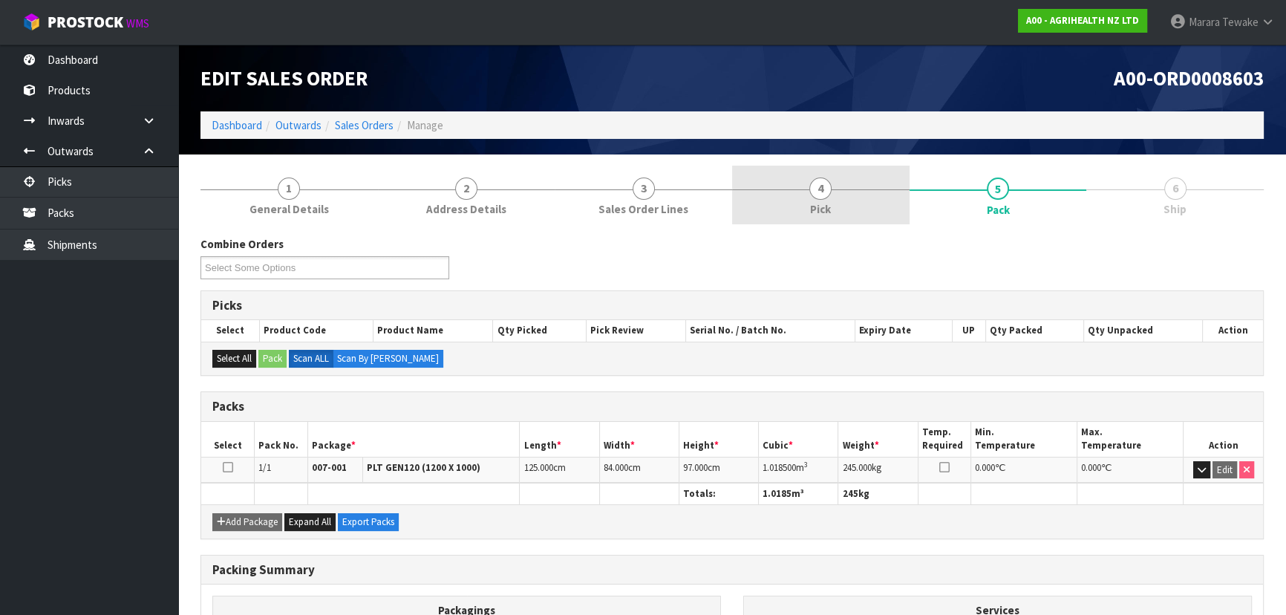
click at [854, 209] on link "4 Pick" at bounding box center [820, 195] width 177 height 59
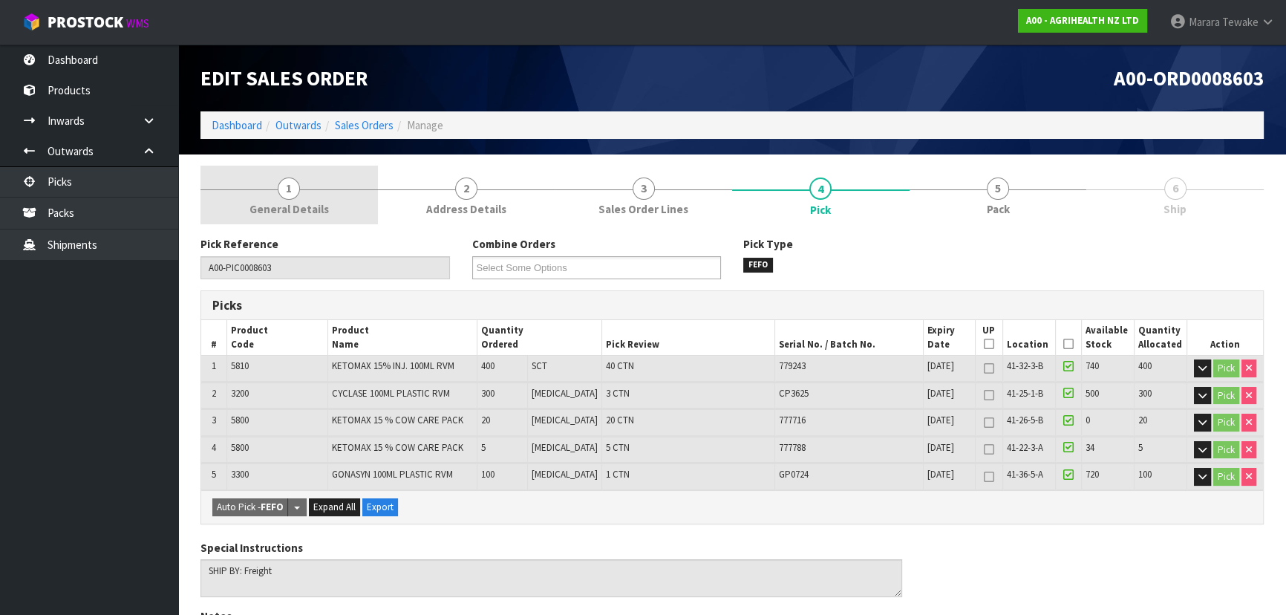
click at [315, 192] on link "1 General Details" at bounding box center [288, 195] width 177 height 59
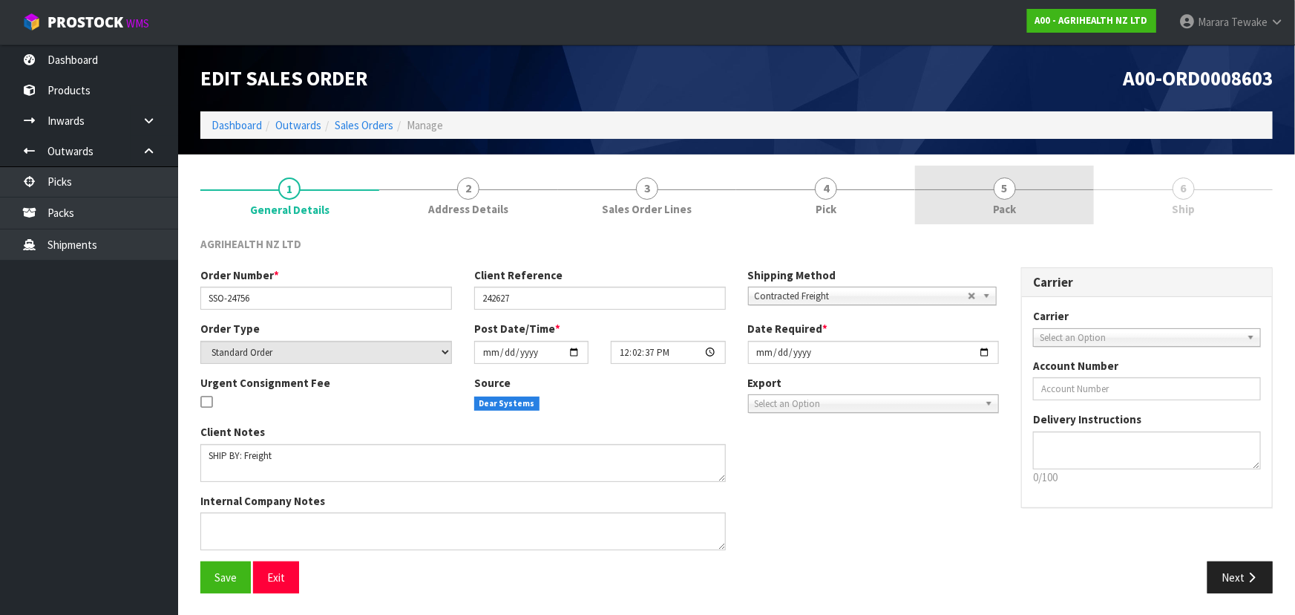
click at [994, 214] on span "Pack" at bounding box center [1004, 209] width 23 height 16
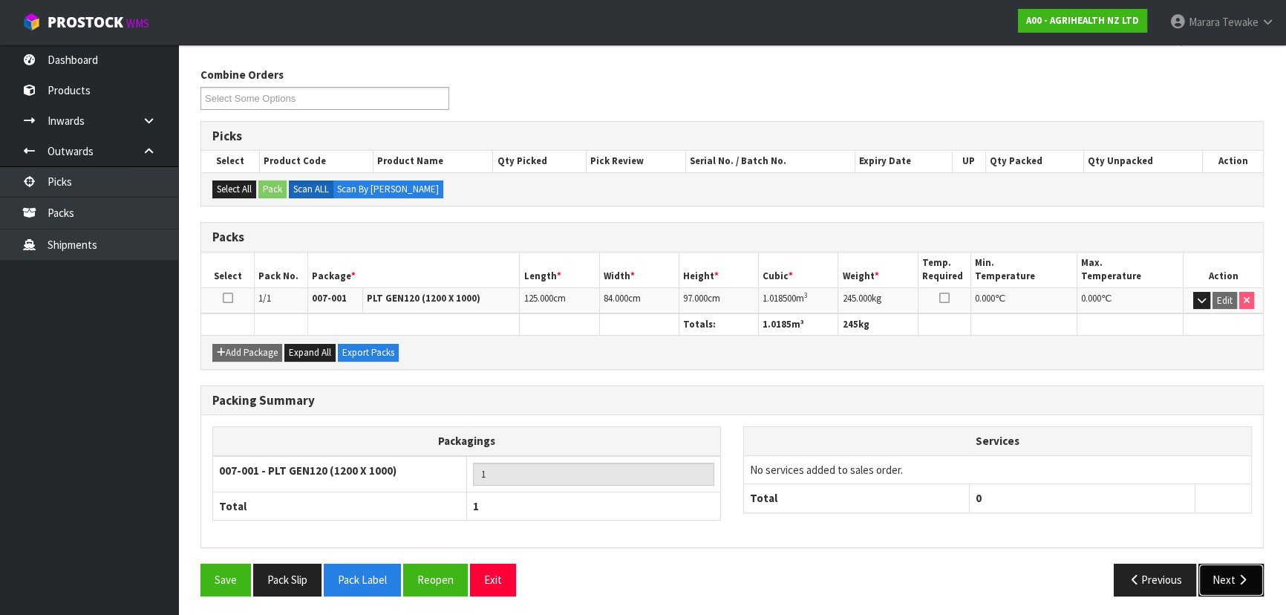
click at [1228, 589] on button "Next" at bounding box center [1230, 579] width 65 height 32
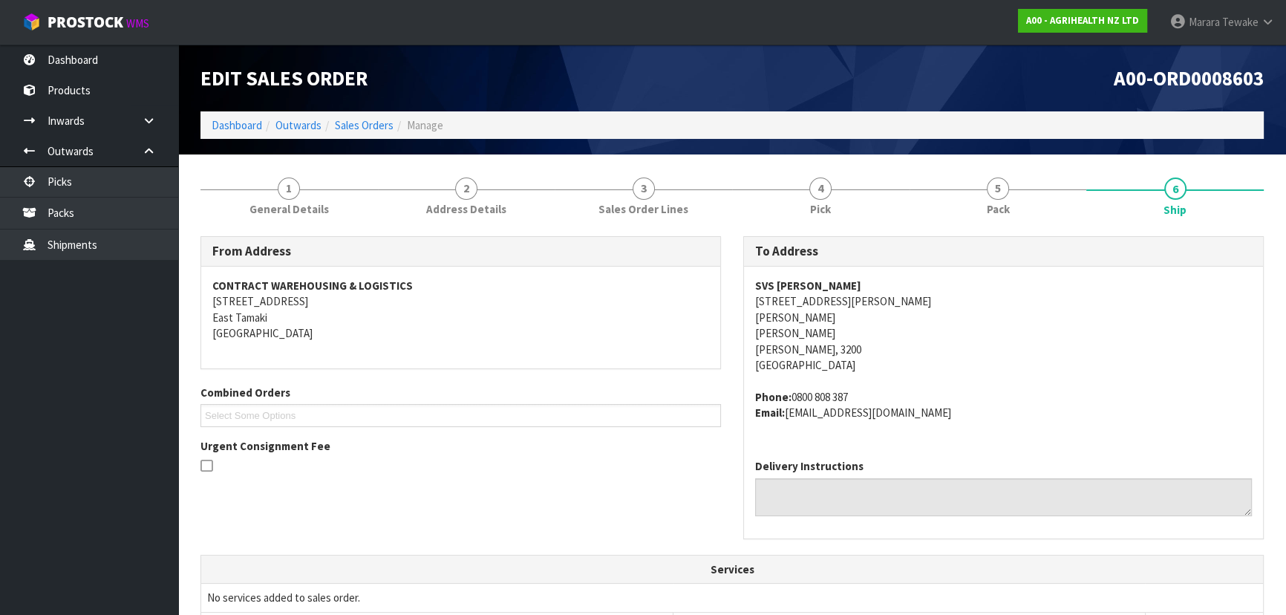
click at [828, 288] on address "SVS [PERSON_NAME] [STREET_ADDRESS][PERSON_NAME][PERSON_NAME][PERSON_NAME][PERSO…" at bounding box center [1003, 326] width 497 height 96
drag, startPoint x: 828, startPoint y: 283, endPoint x: 754, endPoint y: 282, distance: 73.5
click at [755, 282] on address "SVS [PERSON_NAME] [STREET_ADDRESS][PERSON_NAME][PERSON_NAME][PERSON_NAME][PERSO…" at bounding box center [1003, 326] width 497 height 96
click at [294, 177] on span "1" at bounding box center [289, 188] width 22 height 22
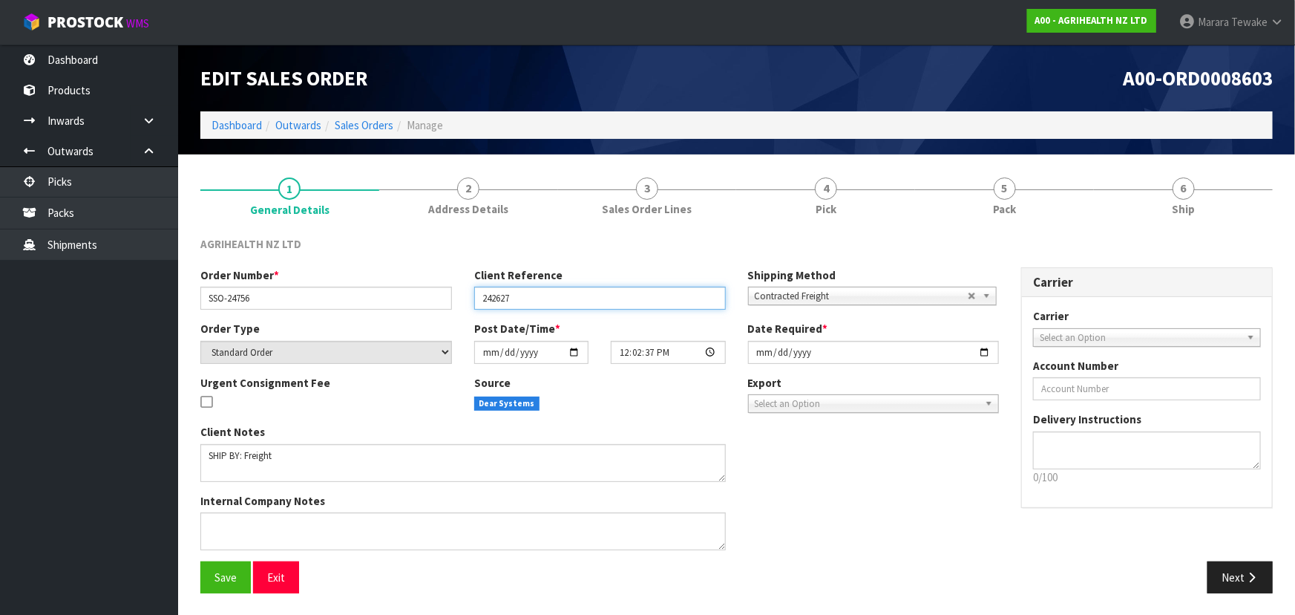
drag, startPoint x: 523, startPoint y: 297, endPoint x: 476, endPoint y: 294, distance: 46.9
click at [476, 294] on input "242627" at bounding box center [600, 298] width 252 height 23
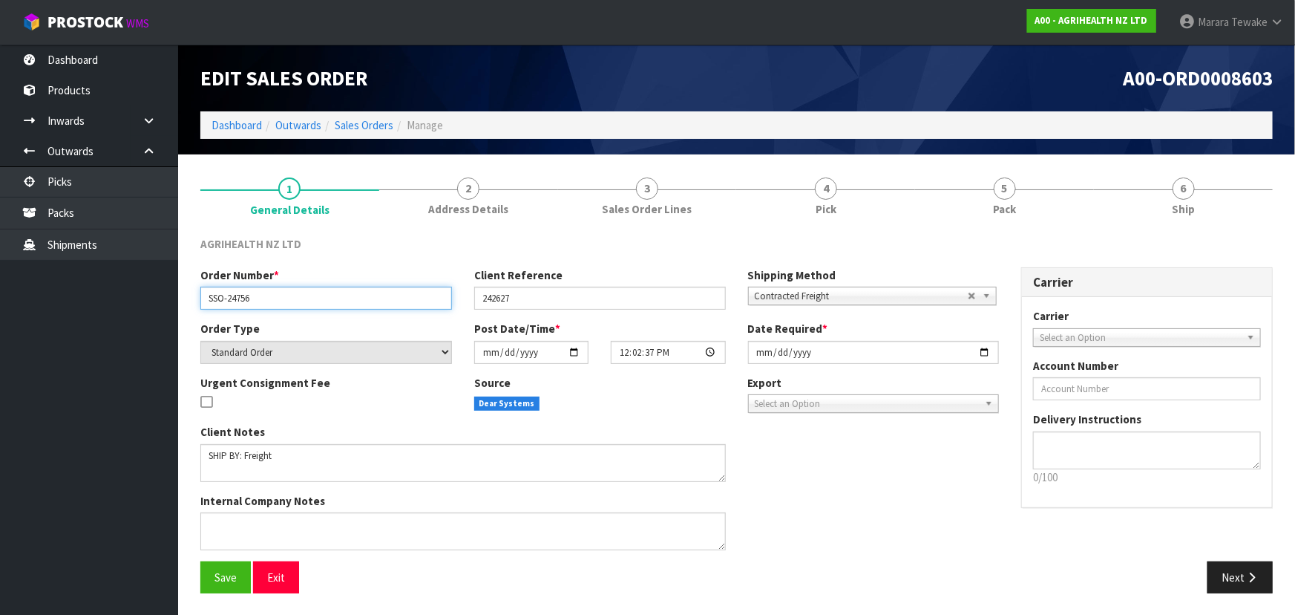
drag, startPoint x: 261, startPoint y: 300, endPoint x: 179, endPoint y: 300, distance: 82.4
click at [179, 300] on section "1 General Details 2 Address Details 3 Sales Order Lines 4 Pick 5 Pack 6 Ship AG…" at bounding box center [736, 384] width 1117 height 461
paste input "242627"
type input "SSO-24756"
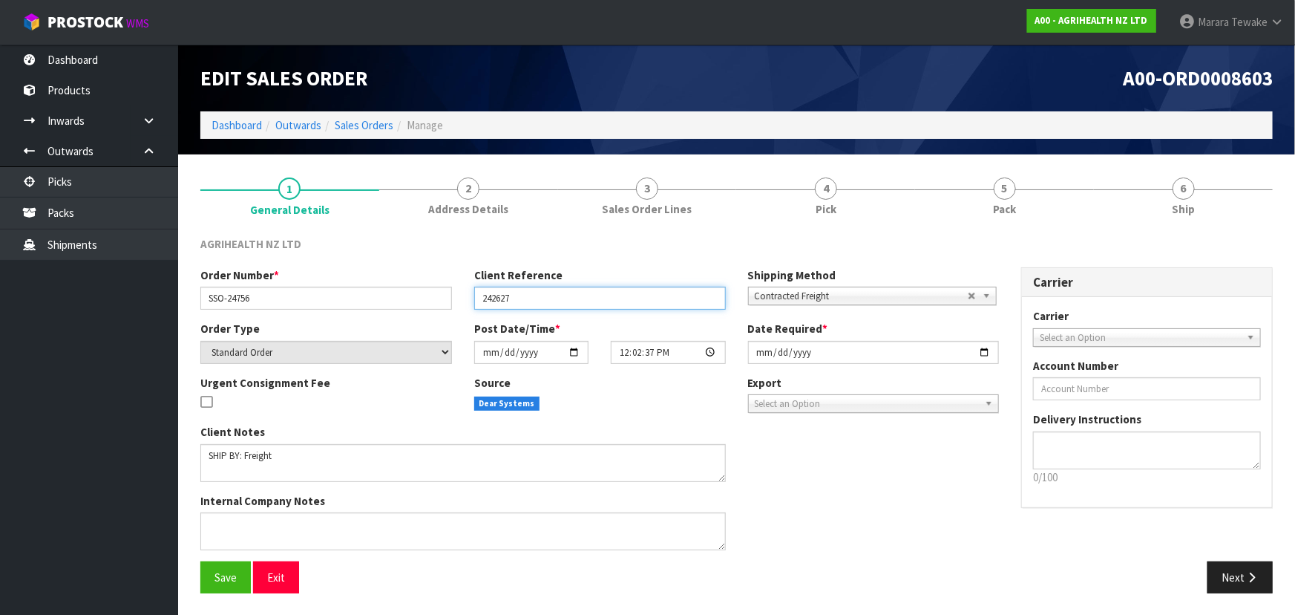
click at [521, 295] on input "242627" at bounding box center [600, 298] width 252 height 23
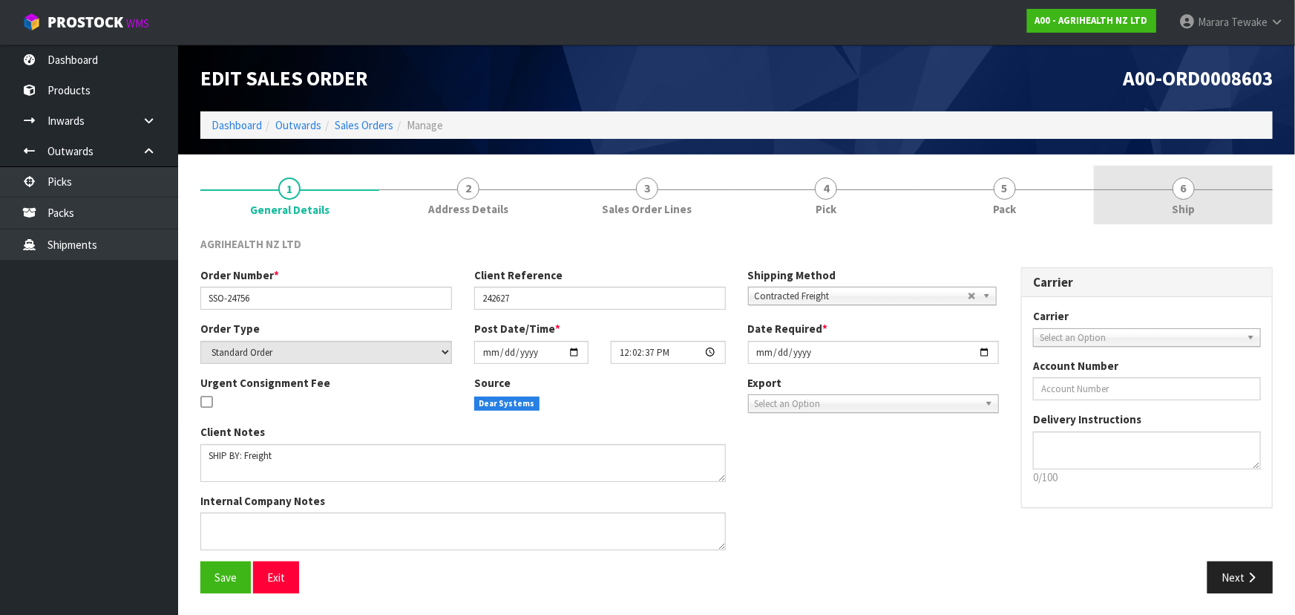
click at [1203, 197] on link "6 Ship" at bounding box center [1183, 195] width 179 height 59
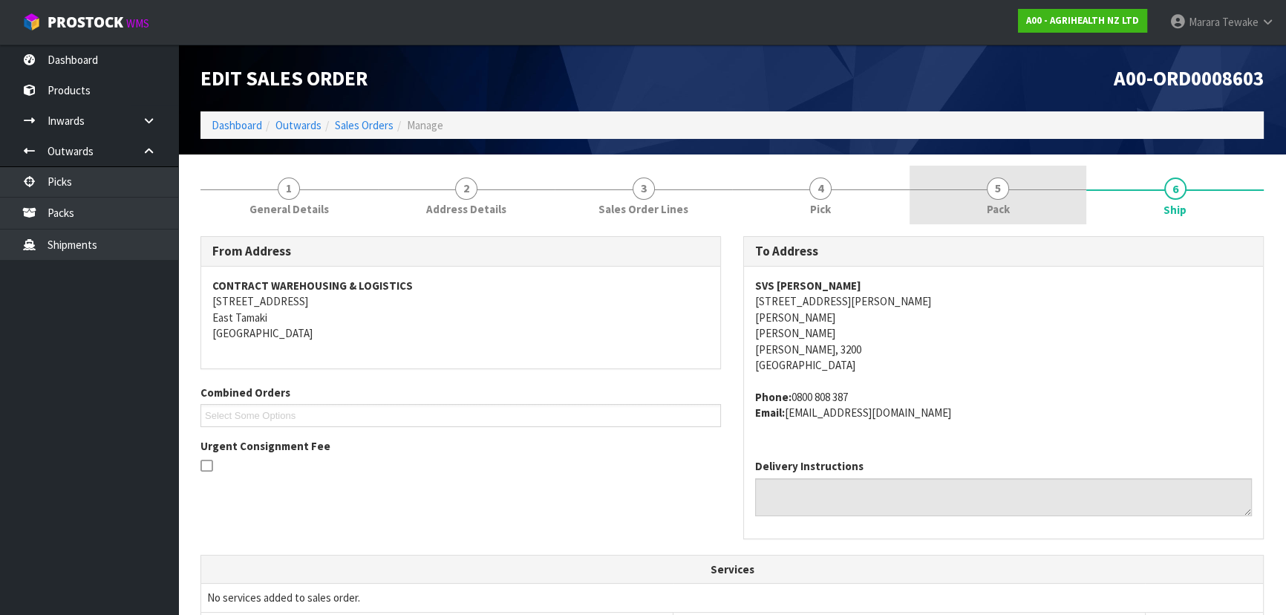
click at [1018, 208] on link "5 Pack" at bounding box center [997, 195] width 177 height 59
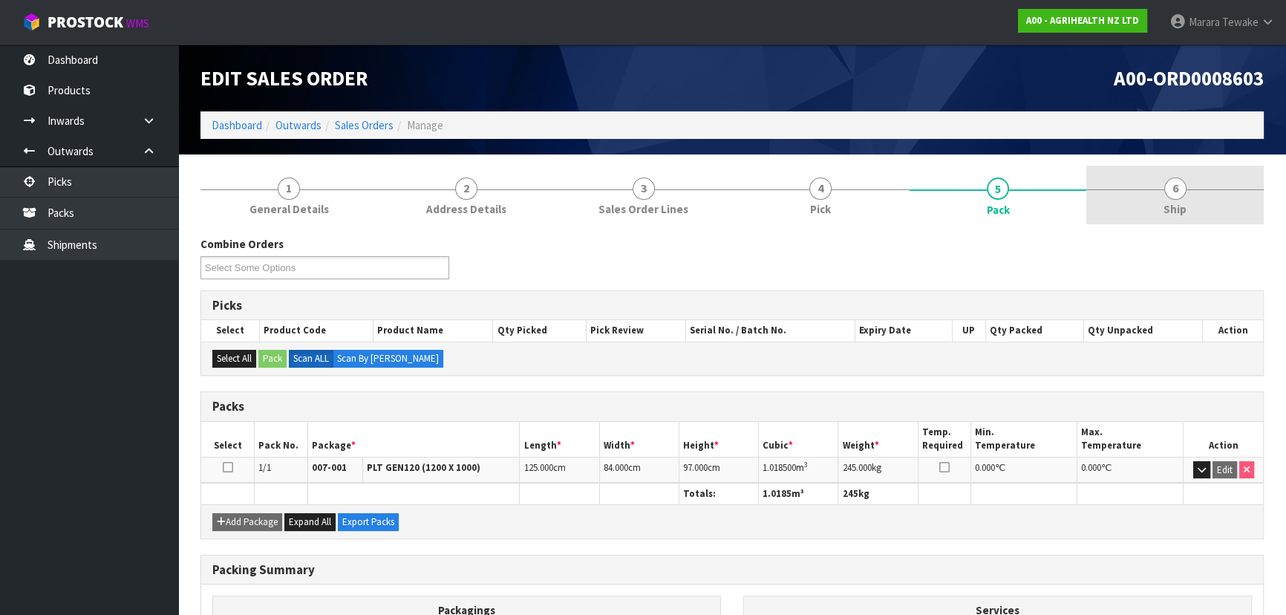
click at [1193, 184] on link "6 Ship" at bounding box center [1174, 195] width 177 height 59
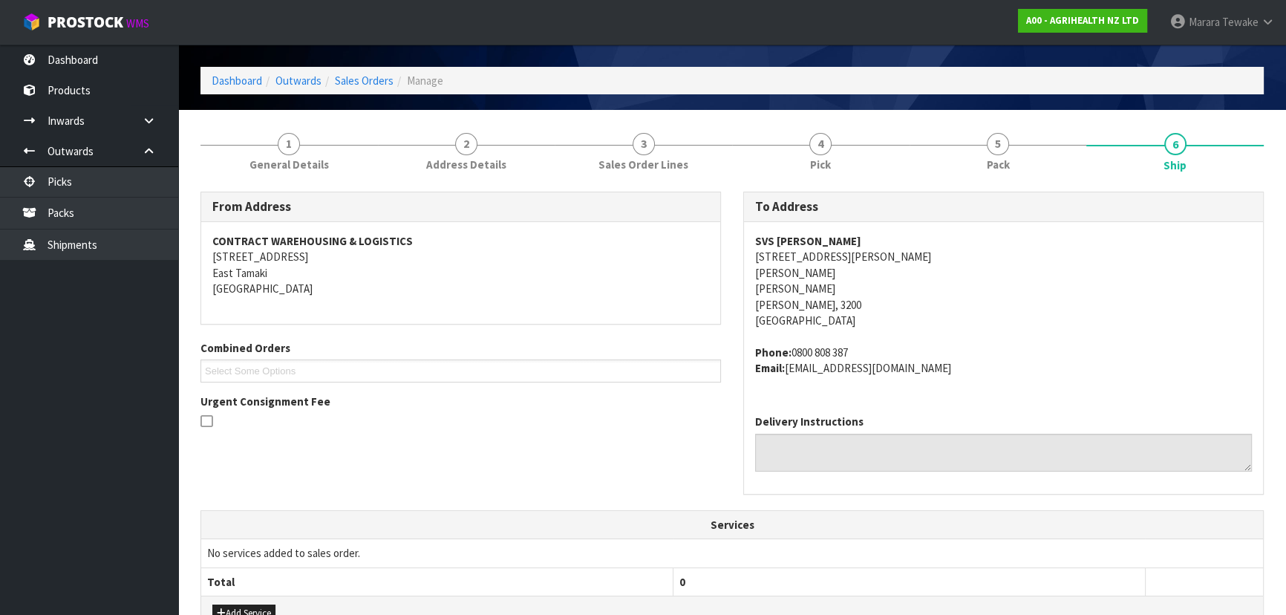
scroll to position [67, 0]
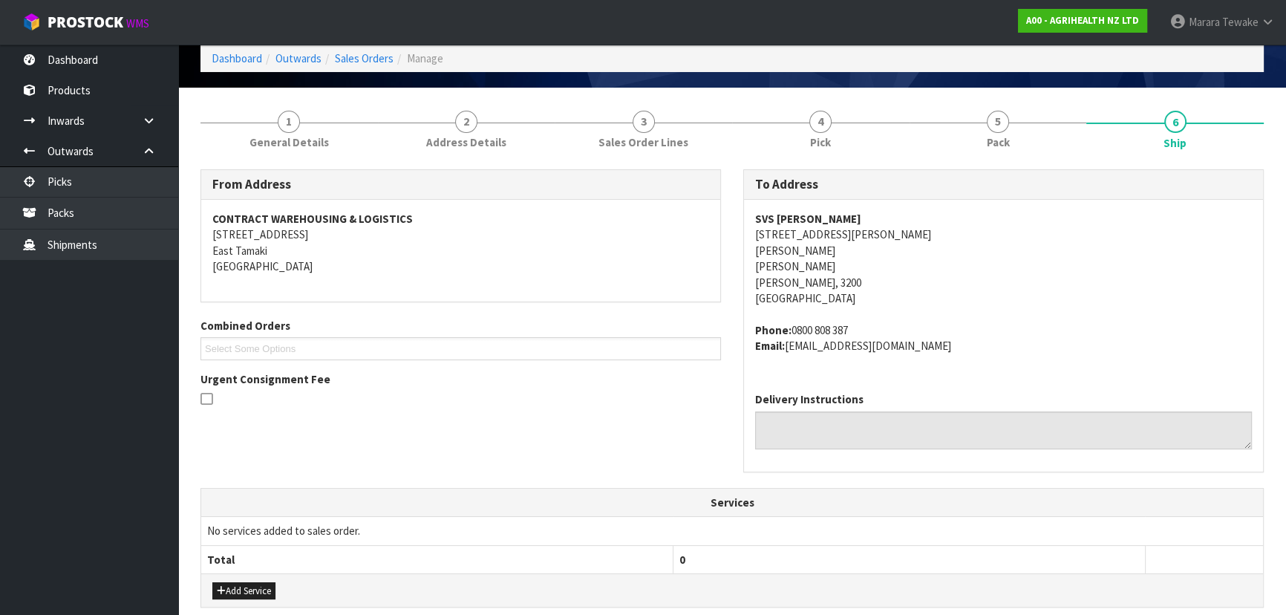
drag, startPoint x: 851, startPoint y: 321, endPoint x: 792, endPoint y: 333, distance: 60.4
click at [792, 333] on address "Phone: [PHONE_NUMBER] Email: [EMAIL_ADDRESS][DOMAIN_NAME]" at bounding box center [1003, 338] width 497 height 32
drag, startPoint x: 883, startPoint y: 348, endPoint x: 789, endPoint y: 356, distance: 94.6
click at [789, 356] on div "SVS [PERSON_NAME] [STREET_ADDRESS][PERSON_NAME][PERSON_NAME][PERSON_NAME][PERSO…" at bounding box center [1003, 290] width 519 height 180
click at [995, 339] on address "Phone: [PHONE_NUMBER] Email: [EMAIL_ADDRESS][DOMAIN_NAME]" at bounding box center [1003, 338] width 497 height 32
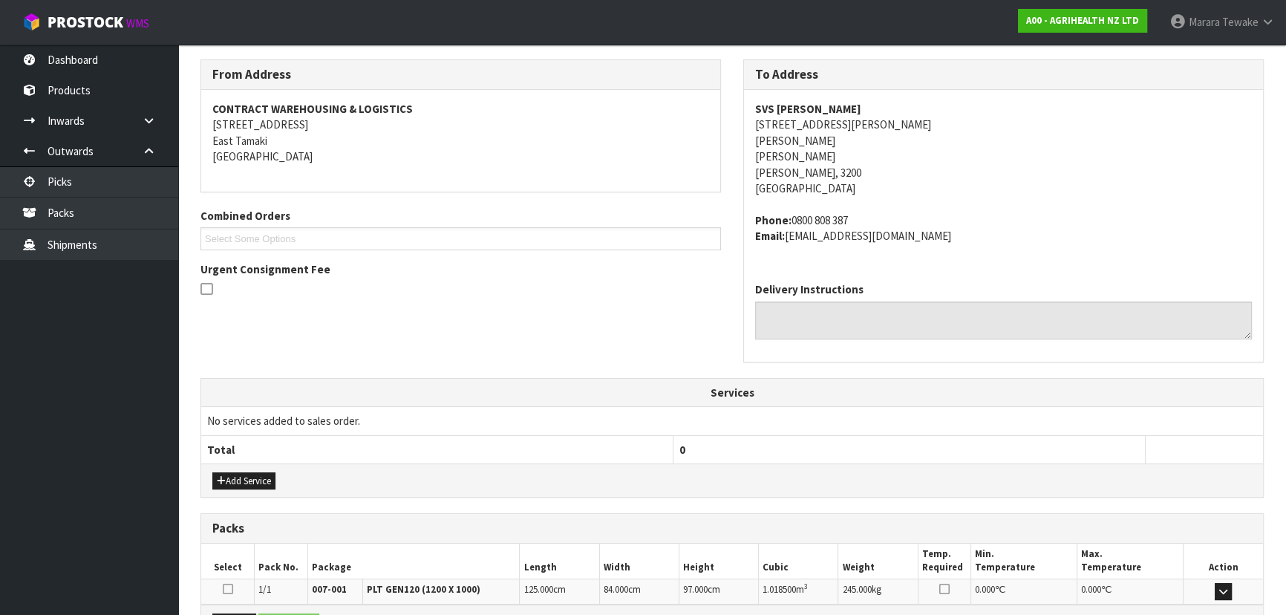
scroll to position [0, 0]
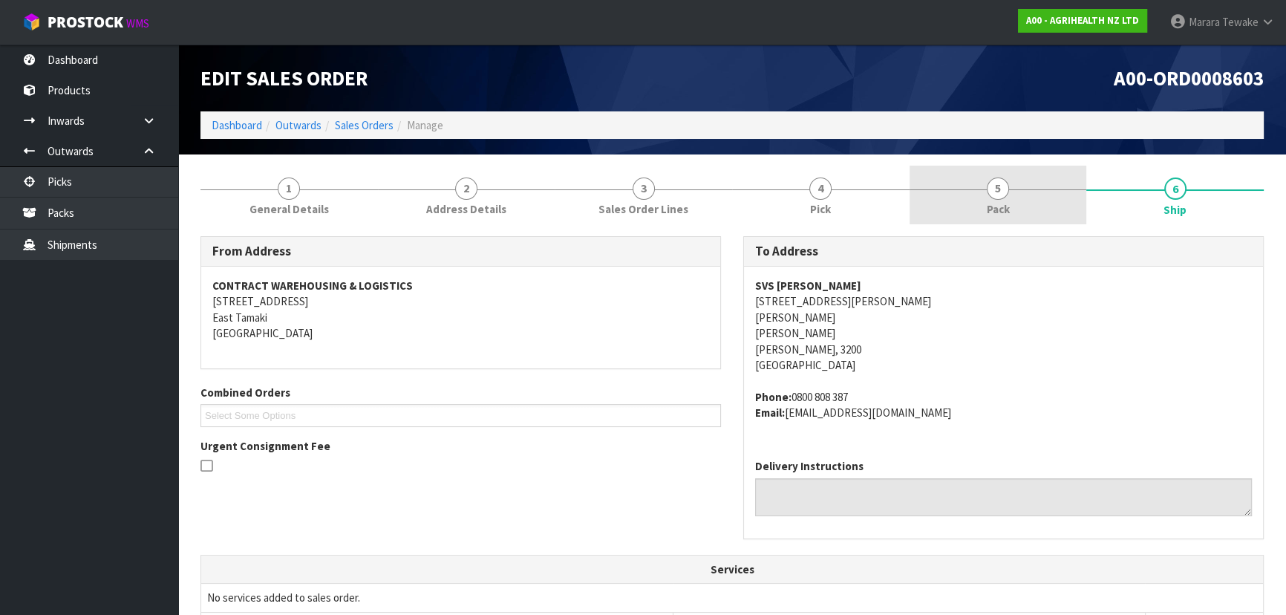
click at [978, 220] on link "5 Pack" at bounding box center [997, 195] width 177 height 59
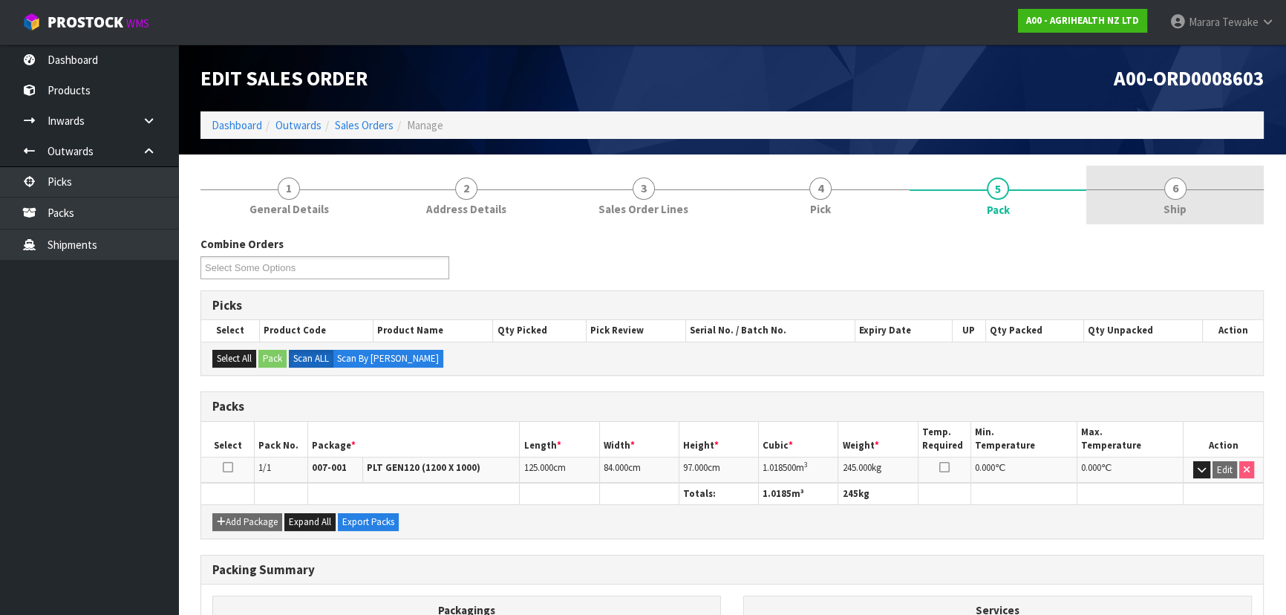
click at [1168, 185] on span "6" at bounding box center [1175, 188] width 22 height 22
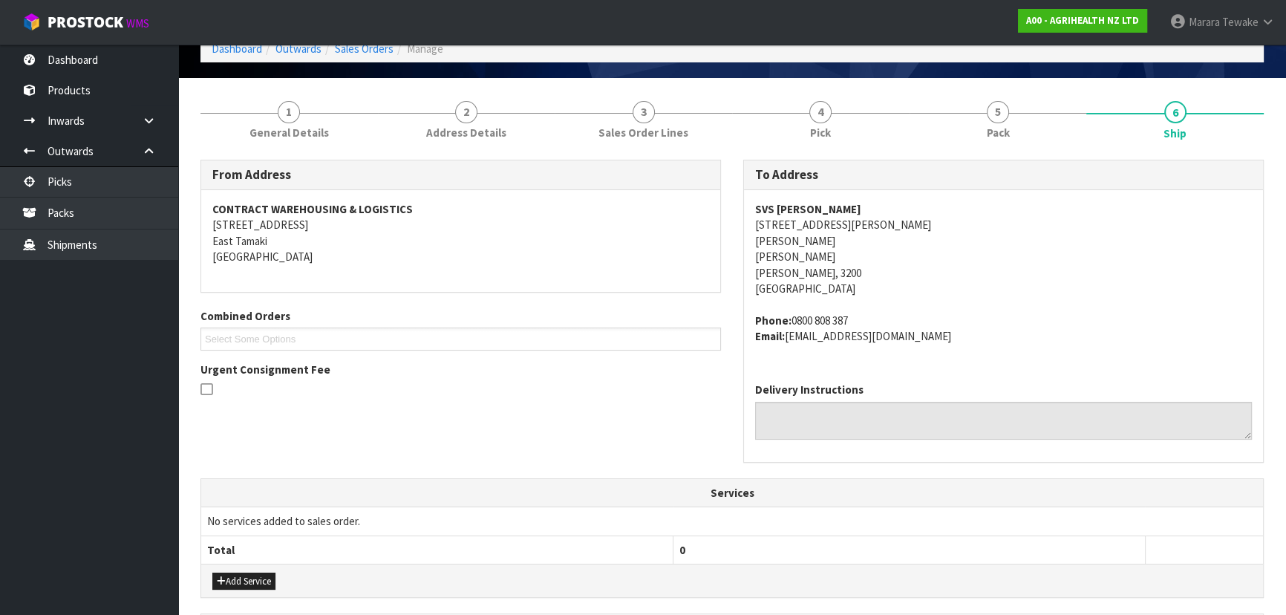
scroll to position [357, 0]
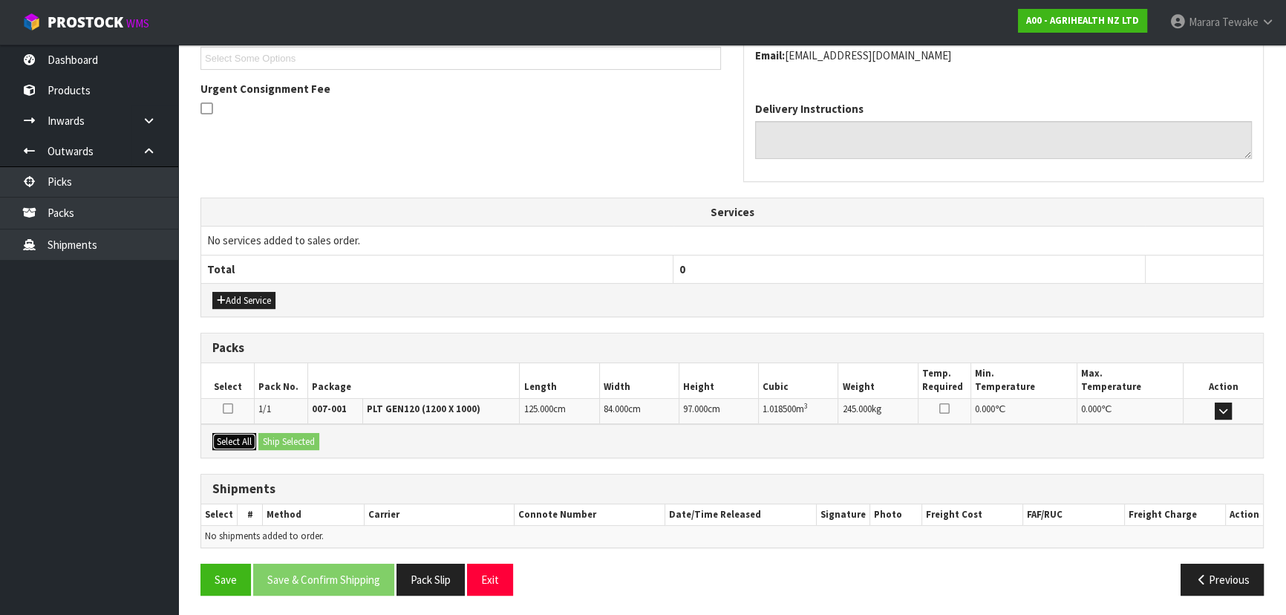
drag, startPoint x: 236, startPoint y: 436, endPoint x: 306, endPoint y: 441, distance: 70.0
click at [238, 436] on button "Select All" at bounding box center [234, 442] width 44 height 18
click at [304, 440] on button "Ship Selected" at bounding box center [288, 442] width 61 height 18
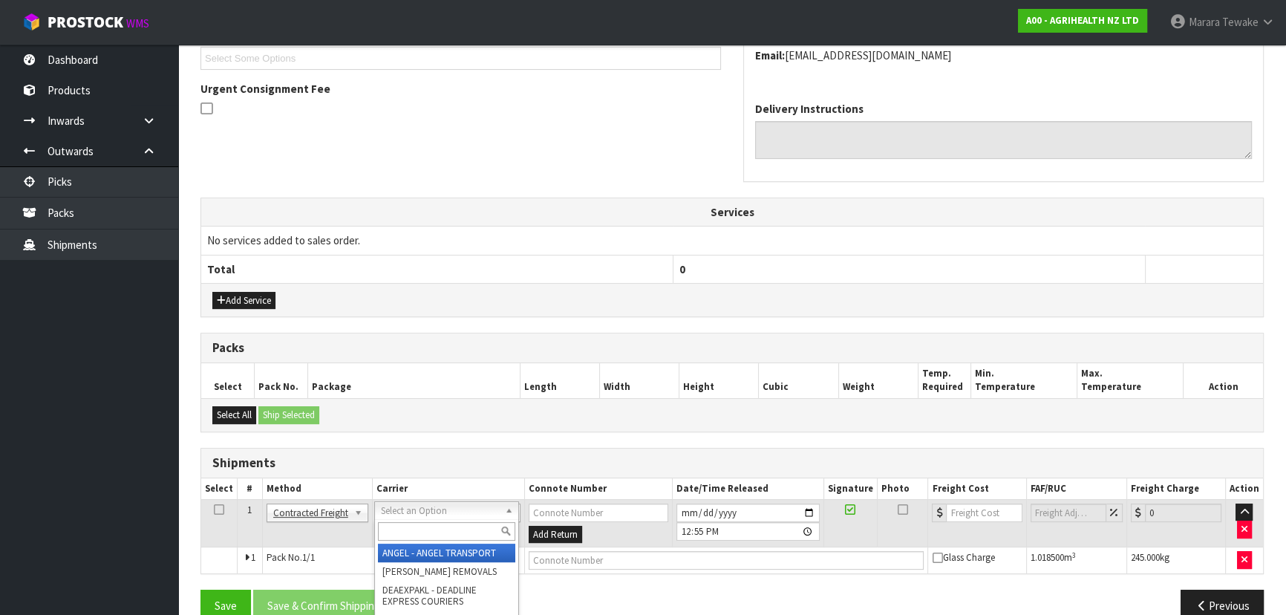
click at [450, 527] on input "text" at bounding box center [446, 531] width 137 height 19
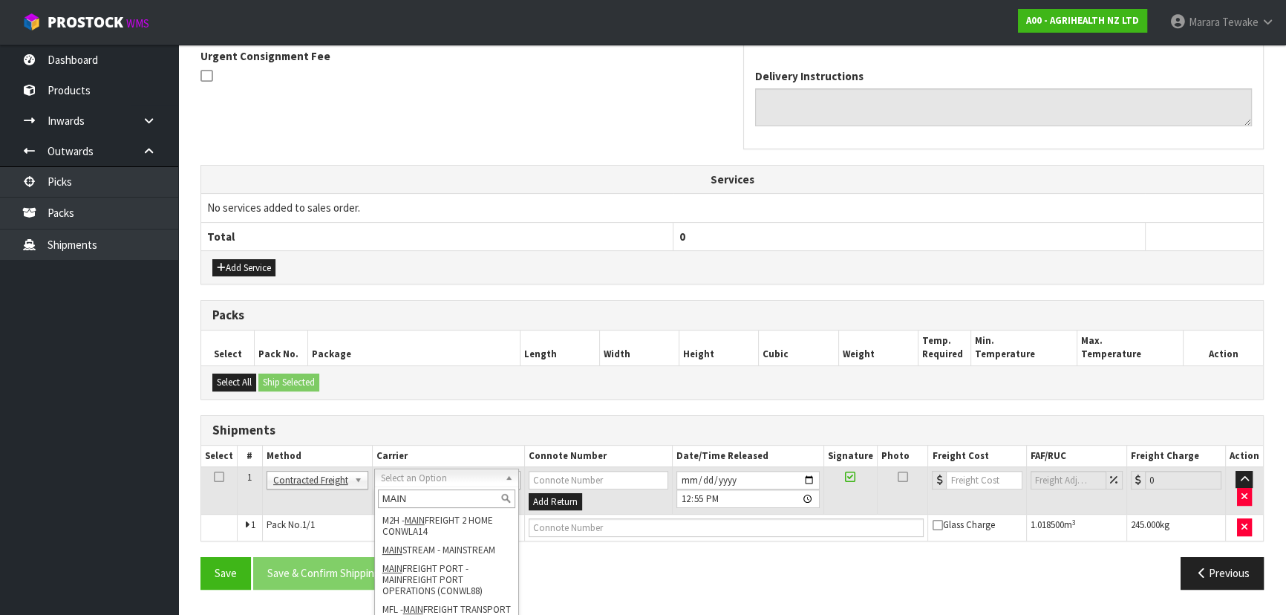
scroll to position [408, 0]
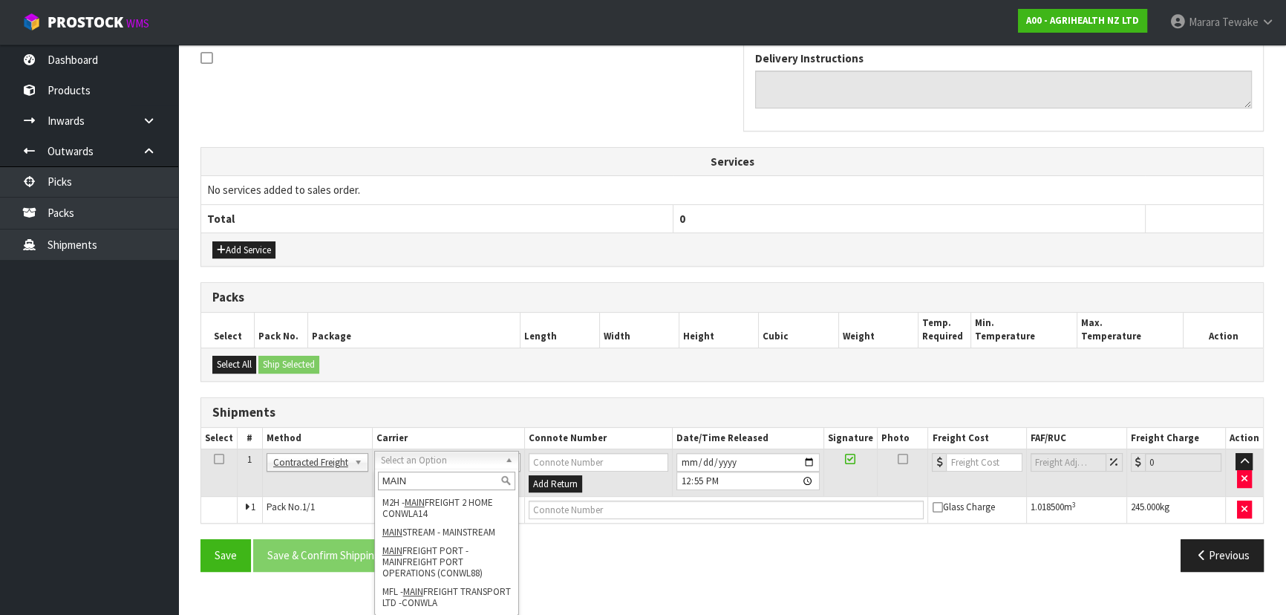
drag, startPoint x: 424, startPoint y: 481, endPoint x: 376, endPoint y: 477, distance: 48.5
click at [375, 478] on div "MAIN" at bounding box center [446, 480] width 143 height 24
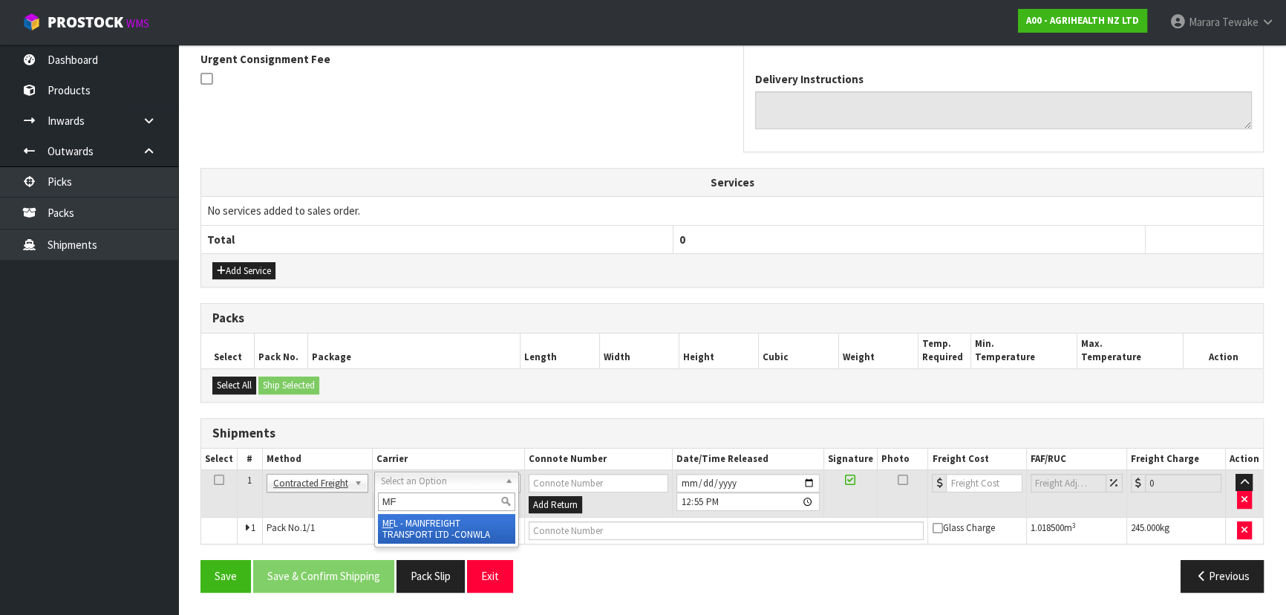
scroll to position [384, 0]
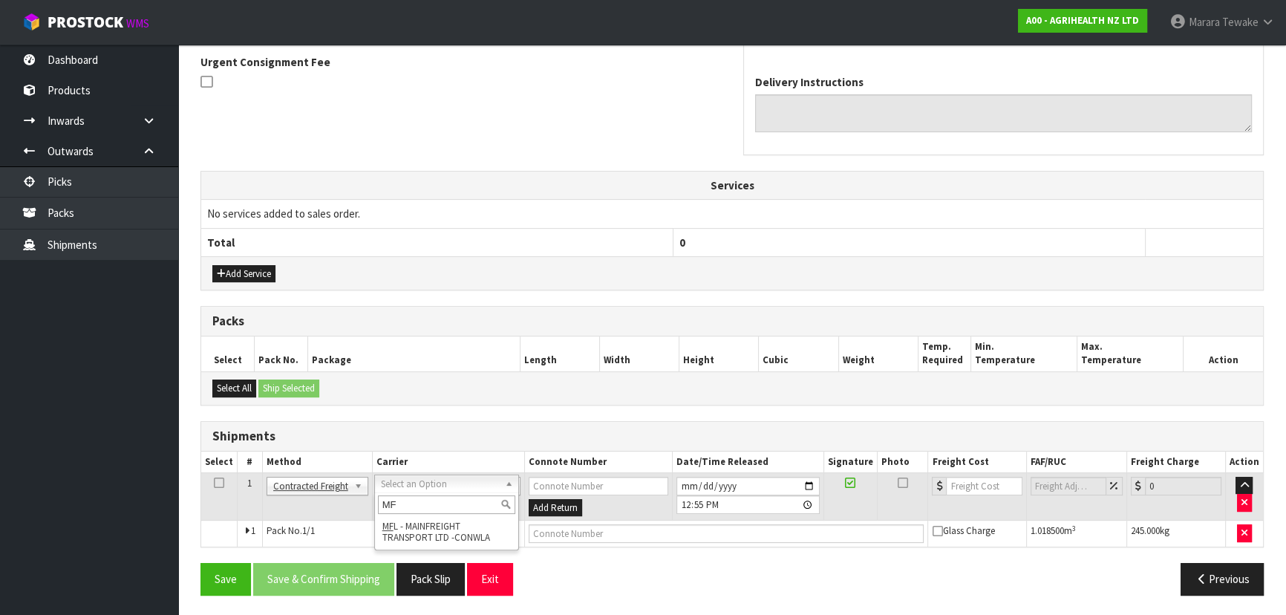
click at [423, 507] on input "MF" at bounding box center [446, 504] width 137 height 19
type input "M"
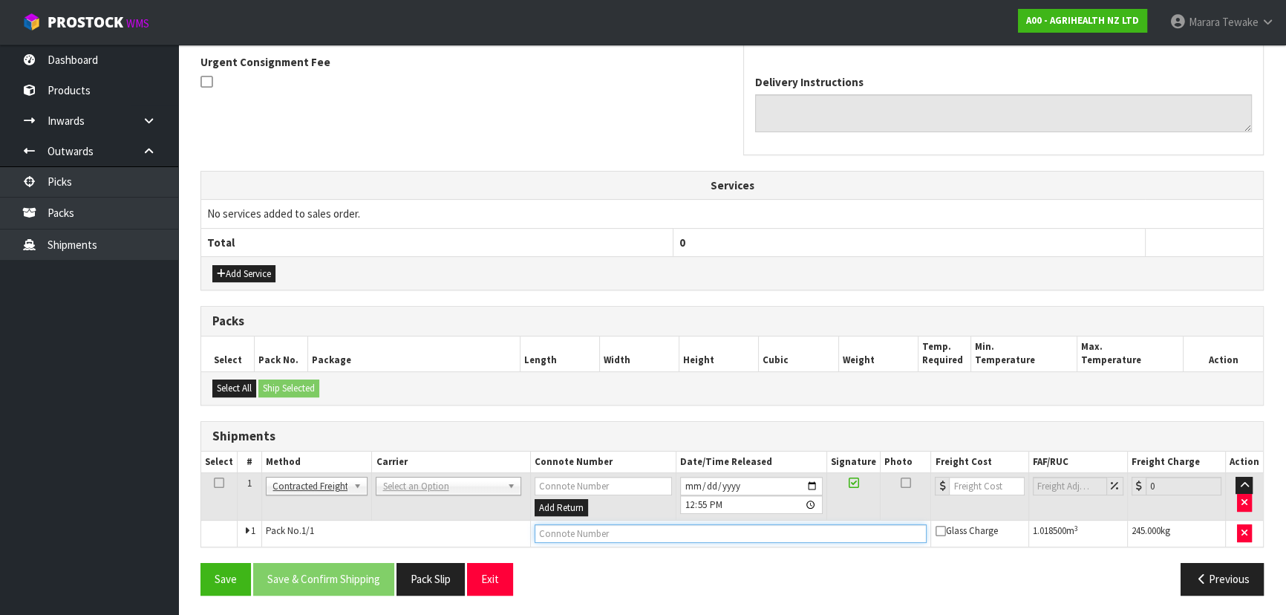
click at [624, 524] on input "text" at bounding box center [730, 533] width 393 height 19
paste input "FWM59114641"
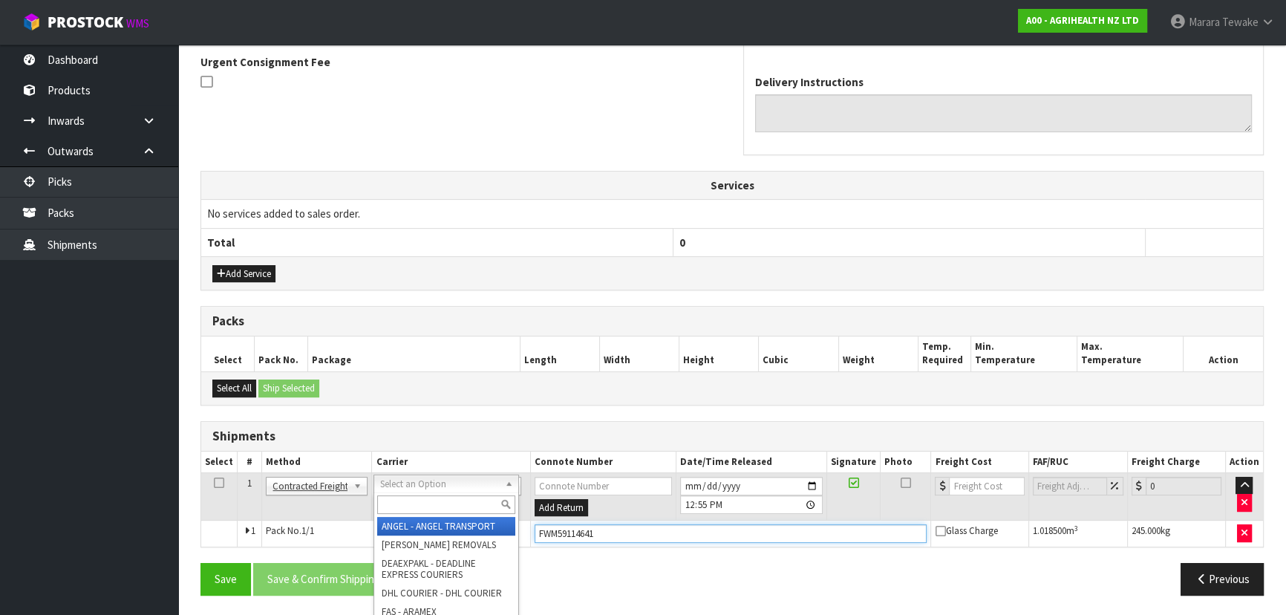
type input "FWM59114641"
click at [448, 506] on input "text" at bounding box center [445, 504] width 137 height 19
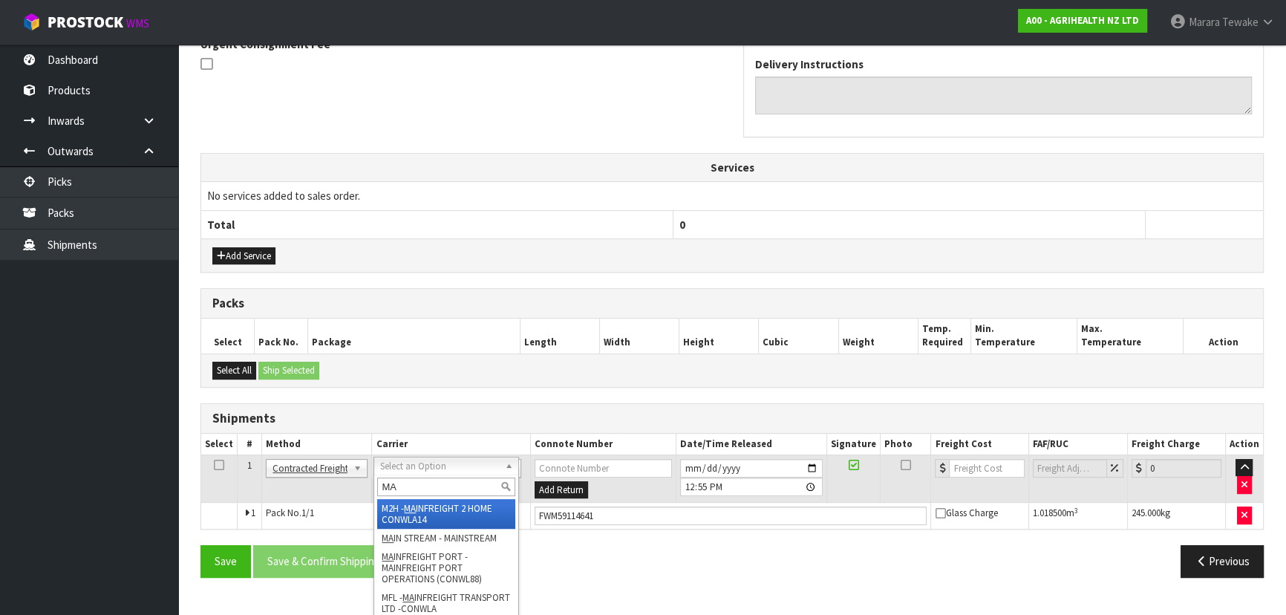
scroll to position [408, 0]
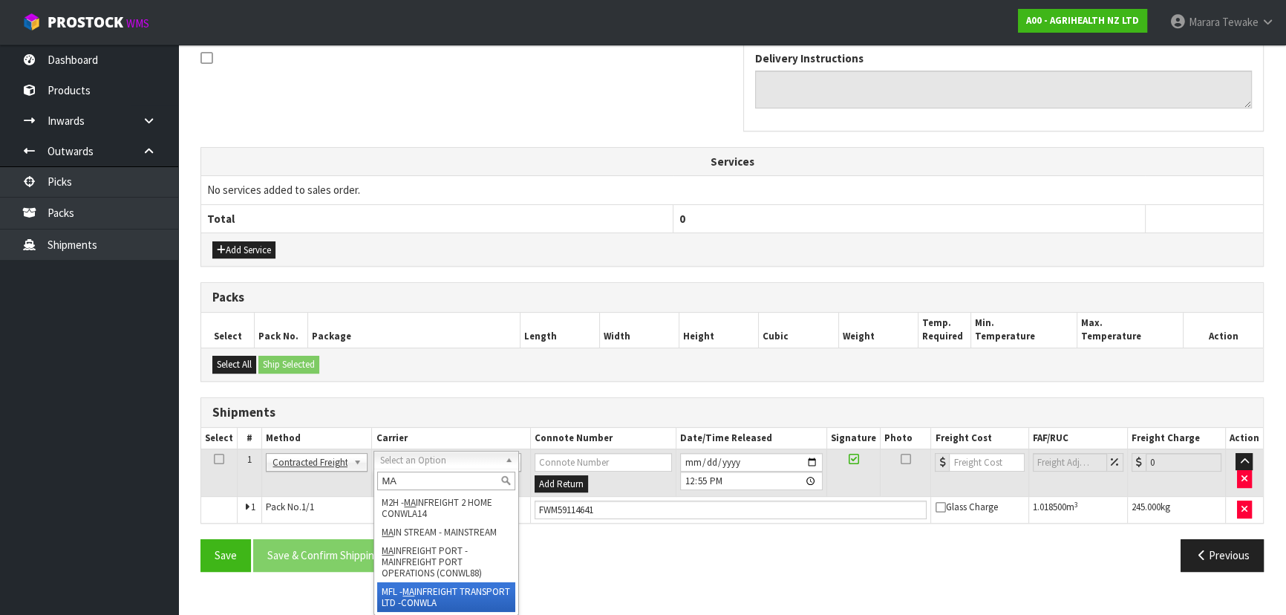
type input "MA"
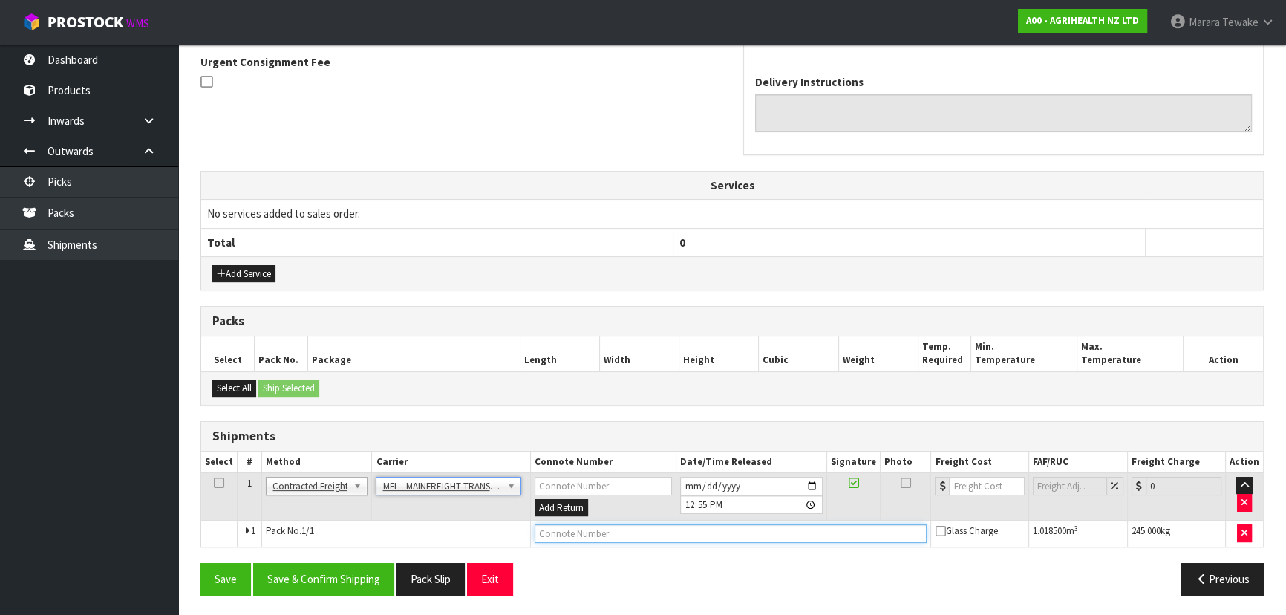
click at [734, 531] on input "text" at bounding box center [730, 533] width 393 height 19
paste input "FWM59114641"
type input "FWM59114641"
click at [982, 483] on input "number" at bounding box center [986, 486] width 75 height 19
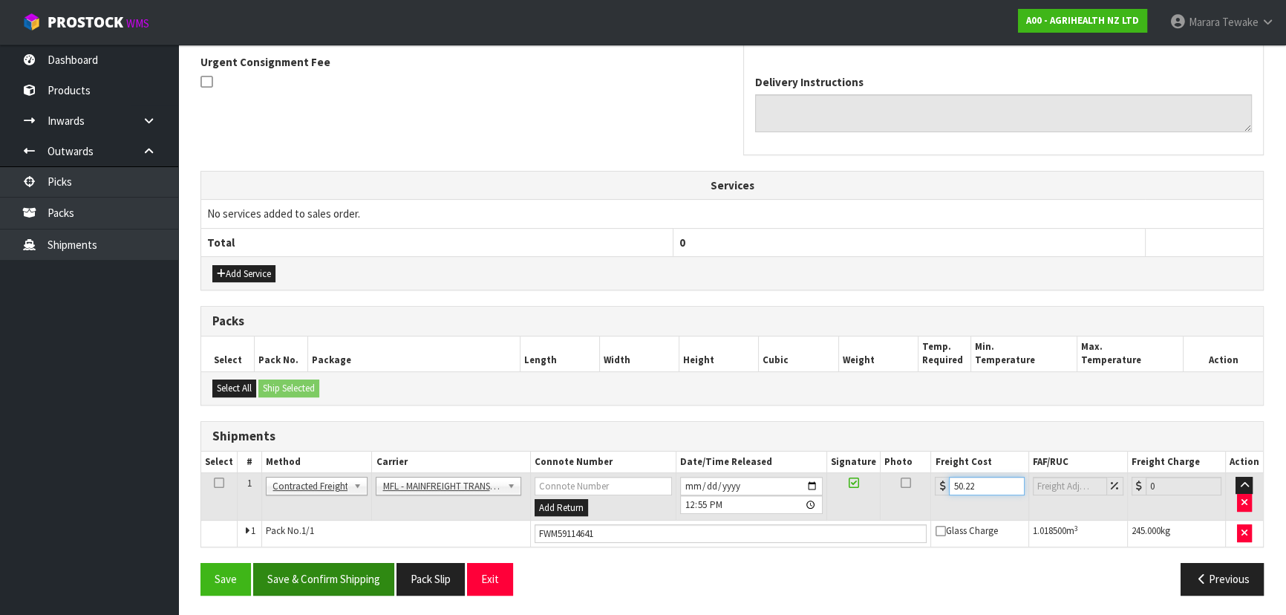
type input "50.22"
click at [347, 568] on button "Save & Confirm Shipping" at bounding box center [323, 579] width 141 height 32
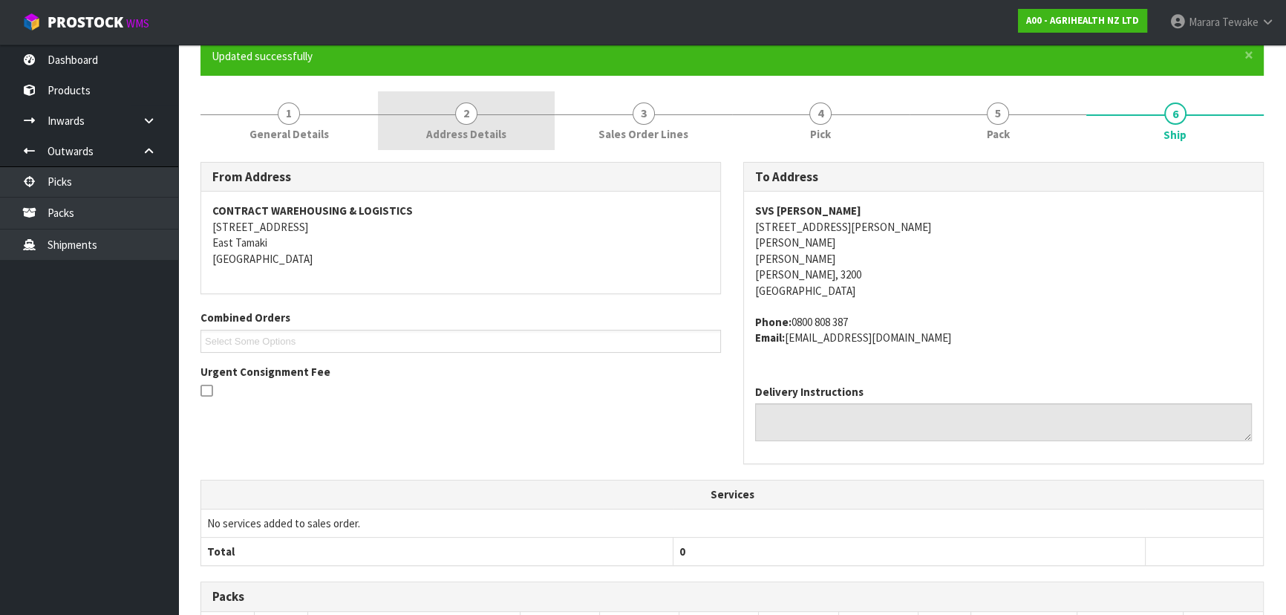
scroll to position [0, 0]
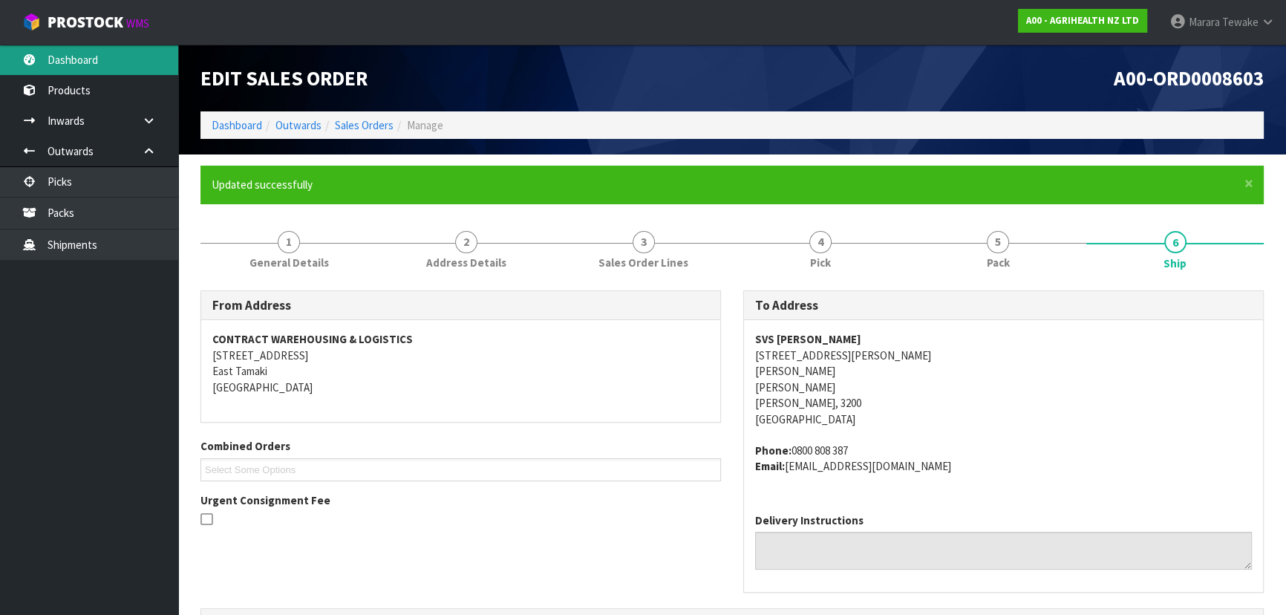
drag, startPoint x: 151, startPoint y: 58, endPoint x: 95, endPoint y: 51, distance: 56.1
click at [95, 51] on link "Dashboard" at bounding box center [89, 60] width 178 height 30
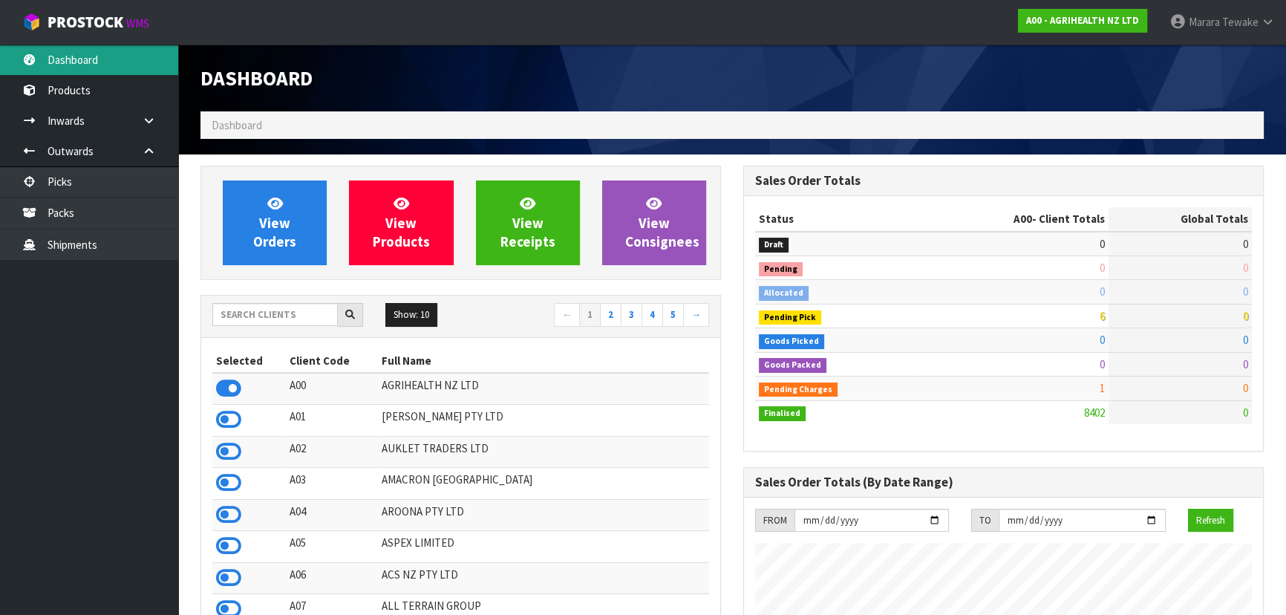
scroll to position [1122, 542]
click at [286, 315] on input "text" at bounding box center [274, 314] width 125 height 23
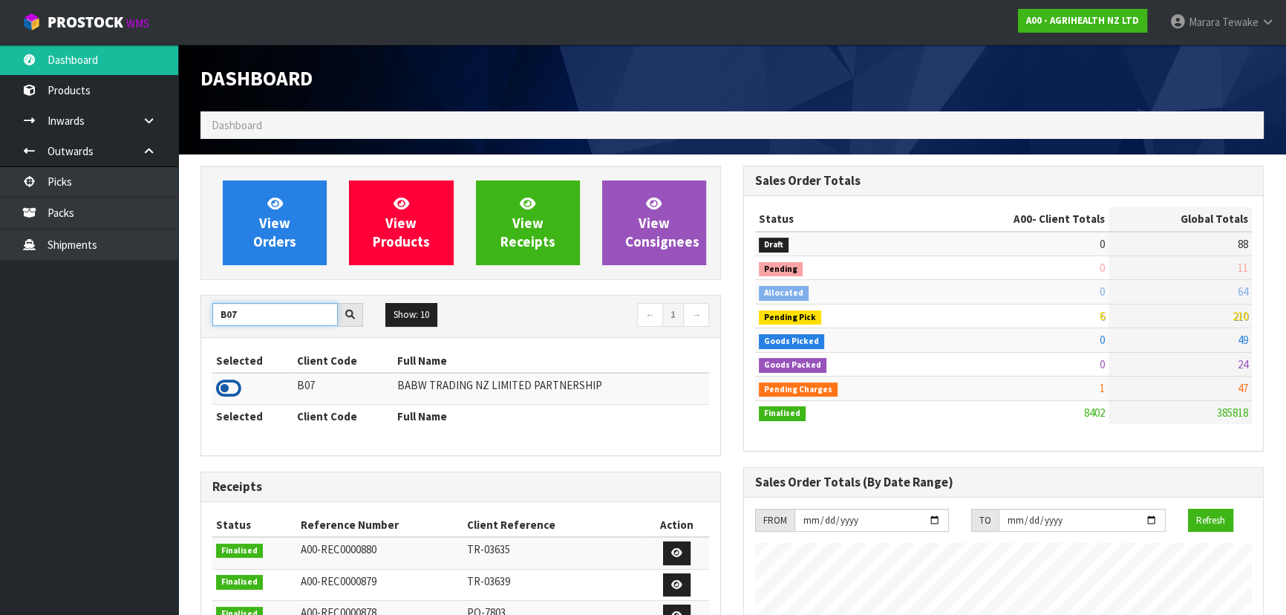
type input "B07"
click at [223, 382] on icon at bounding box center [228, 388] width 25 height 22
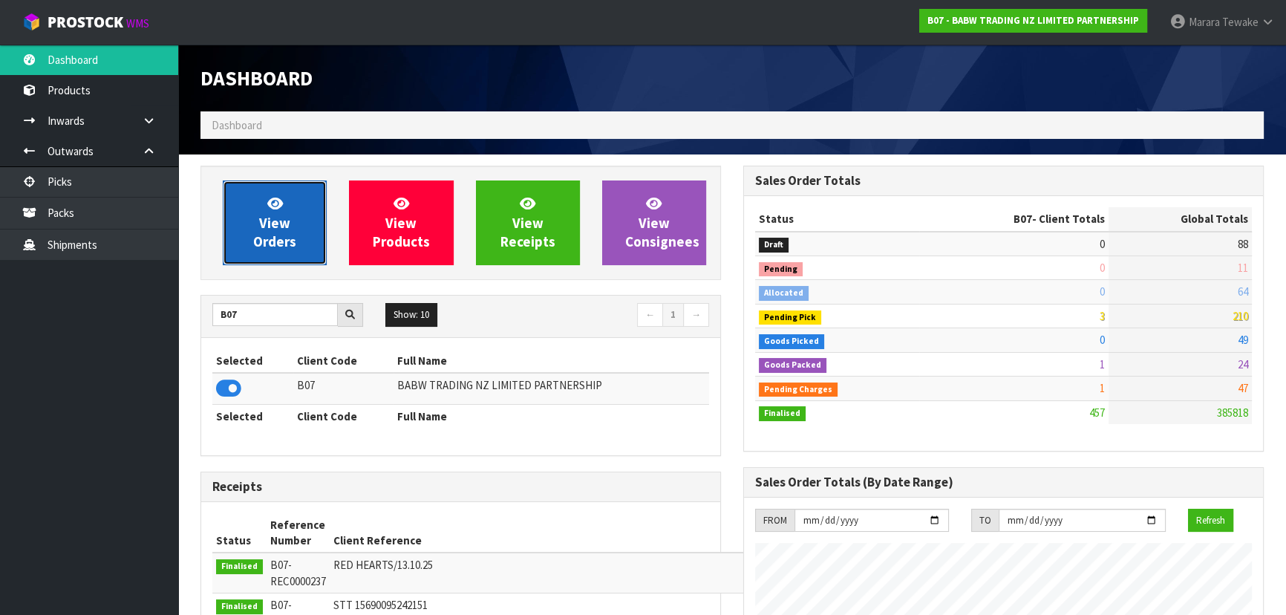
click at [281, 220] on span "View Orders" at bounding box center [274, 222] width 43 height 56
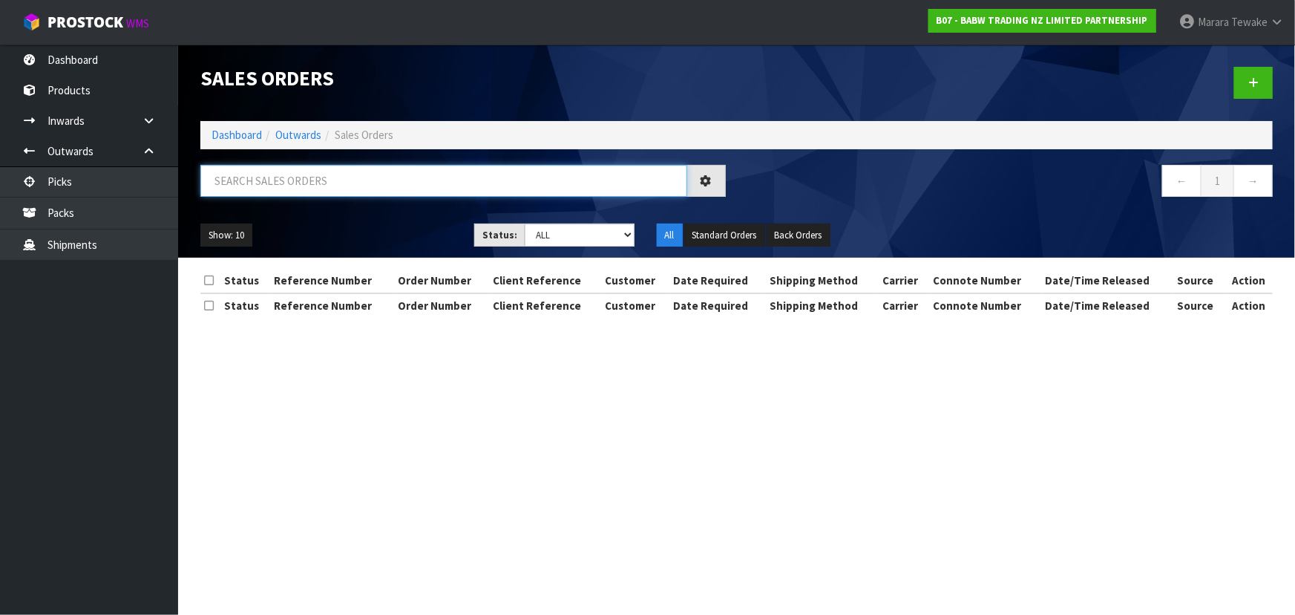
click at [287, 178] on input "text" at bounding box center [443, 181] width 487 height 32
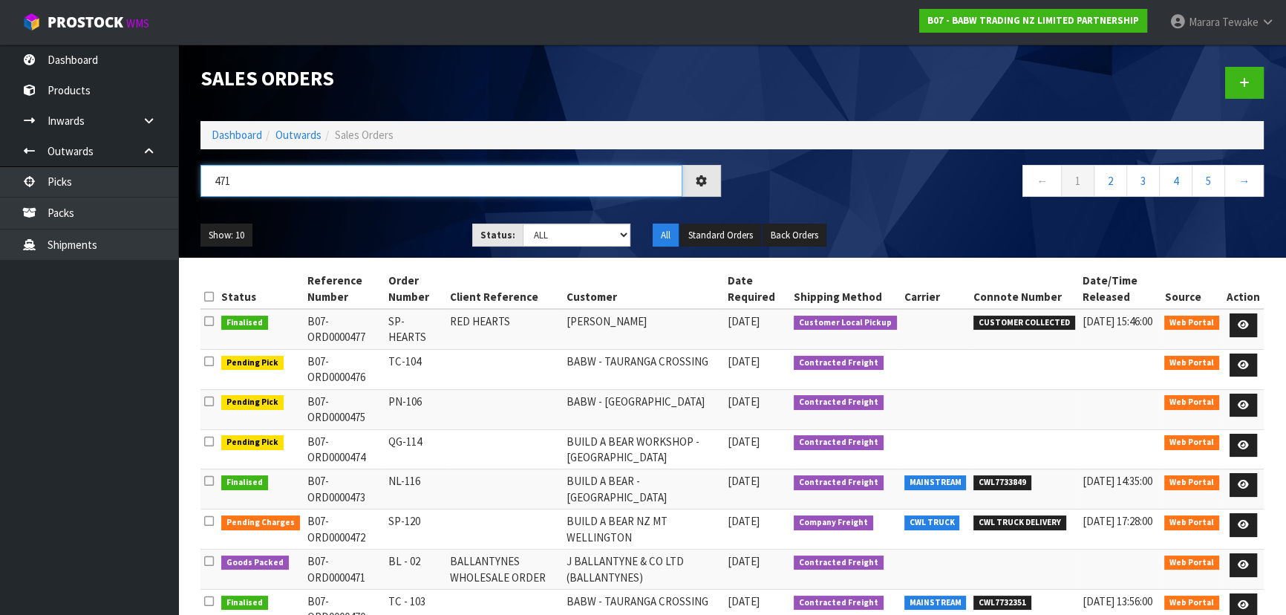
type input "471"
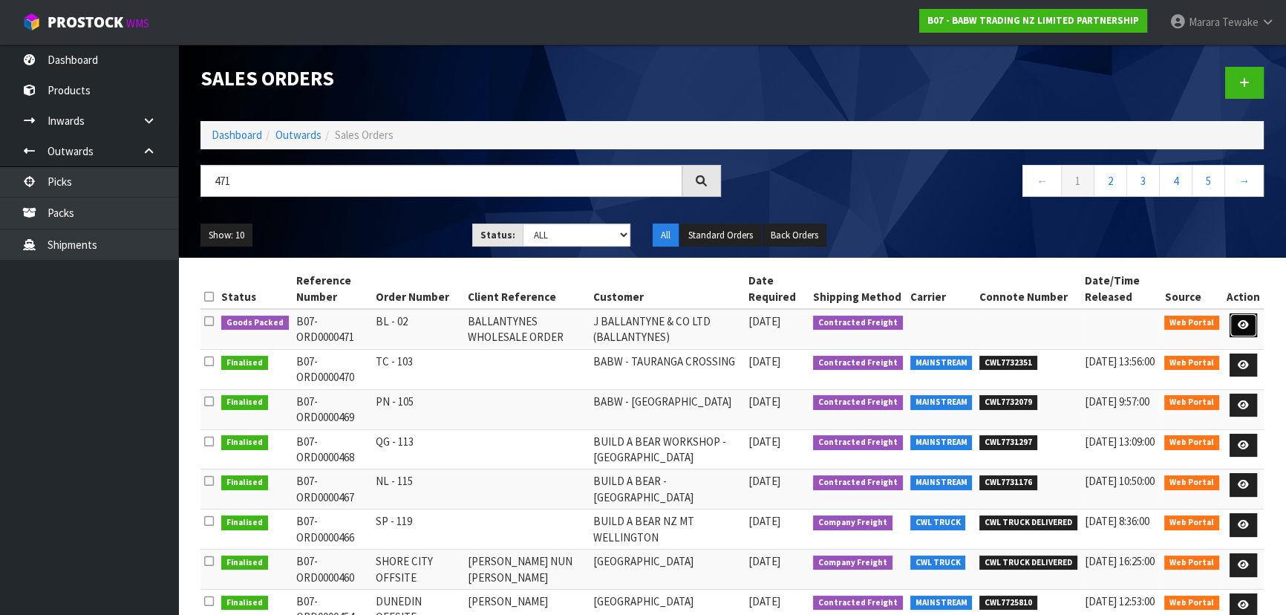
click at [1234, 326] on link at bounding box center [1242, 325] width 27 height 24
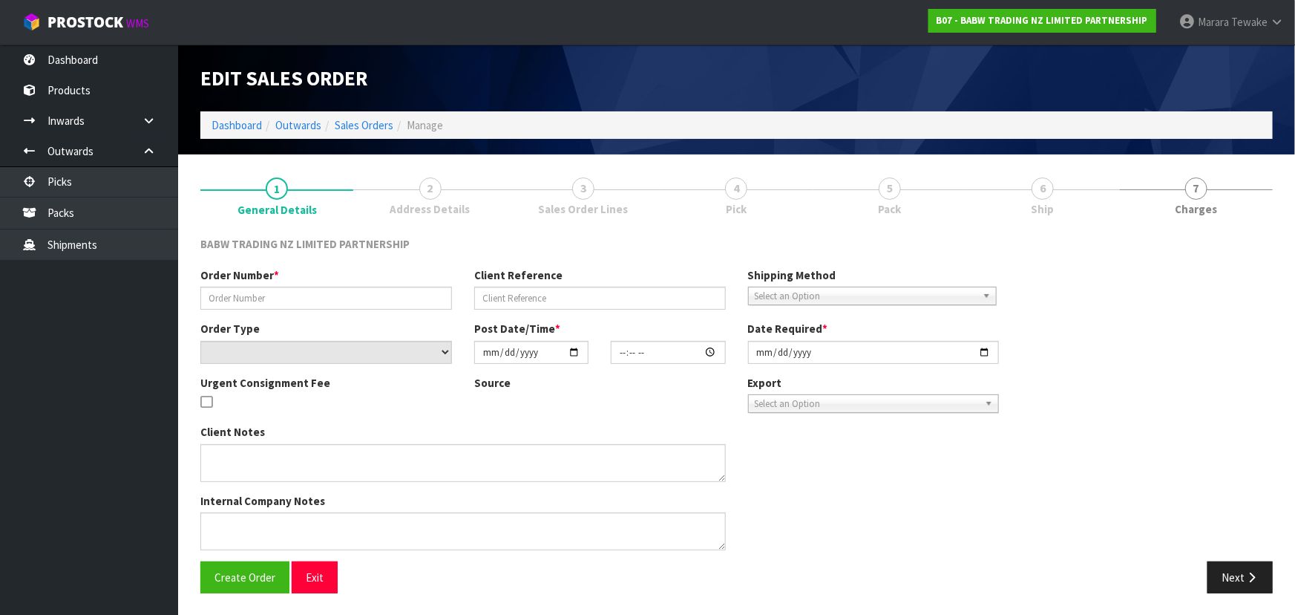
type input "BL - 02"
type input "BALLANTYNES WHOLESALE ORDER"
select select "number:0"
type input "[DATE]"
type input "15:55:00.000"
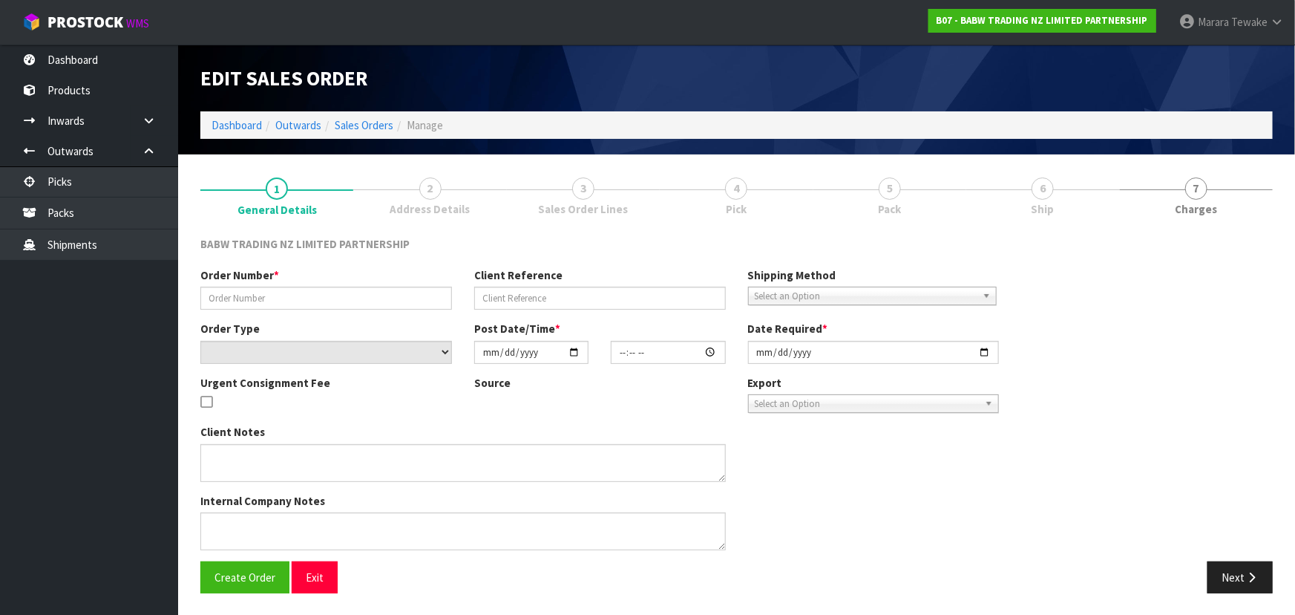
type input "[DATE]"
type textarea "DISTRIBUTION CENTRE DELIVERIES MUST BE MADE BETWEEN 7.30AM AND 2PM [DATE] TO [D…"
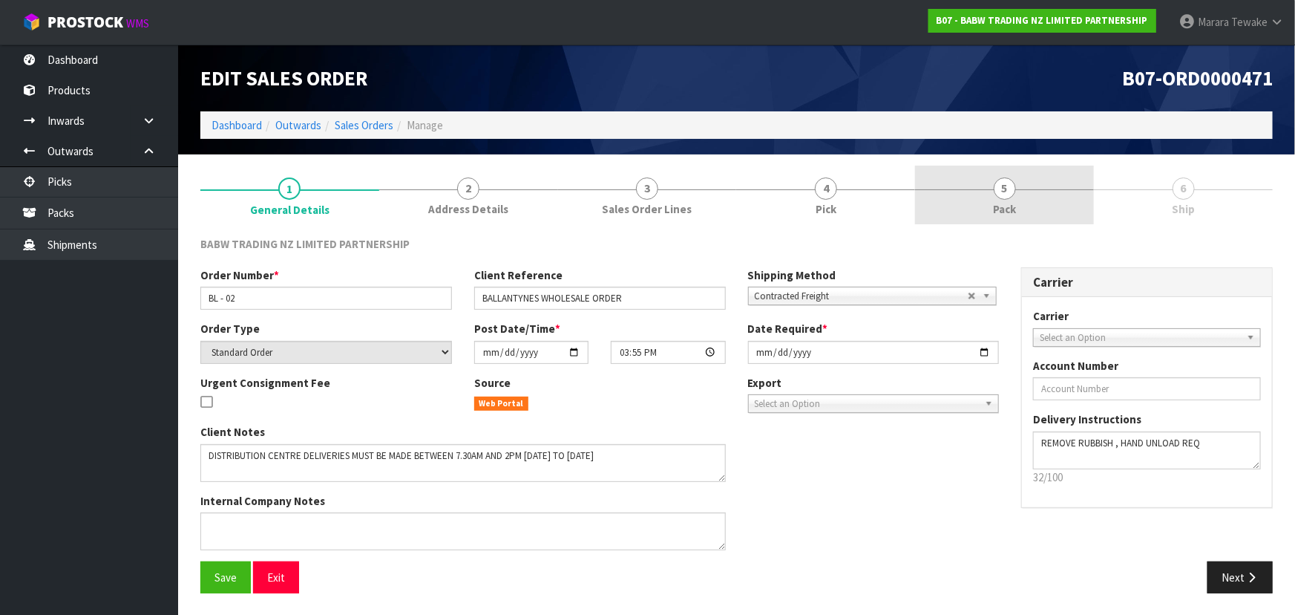
click at [1028, 182] on link "5 Pack" at bounding box center [1004, 195] width 179 height 59
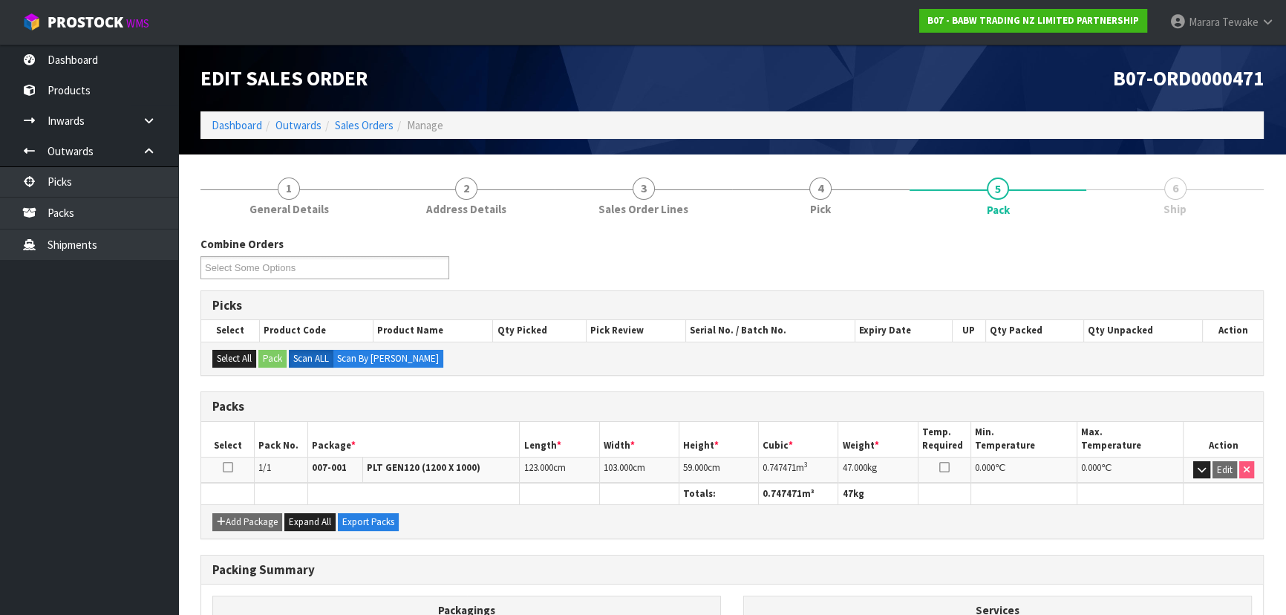
scroll to position [169, 0]
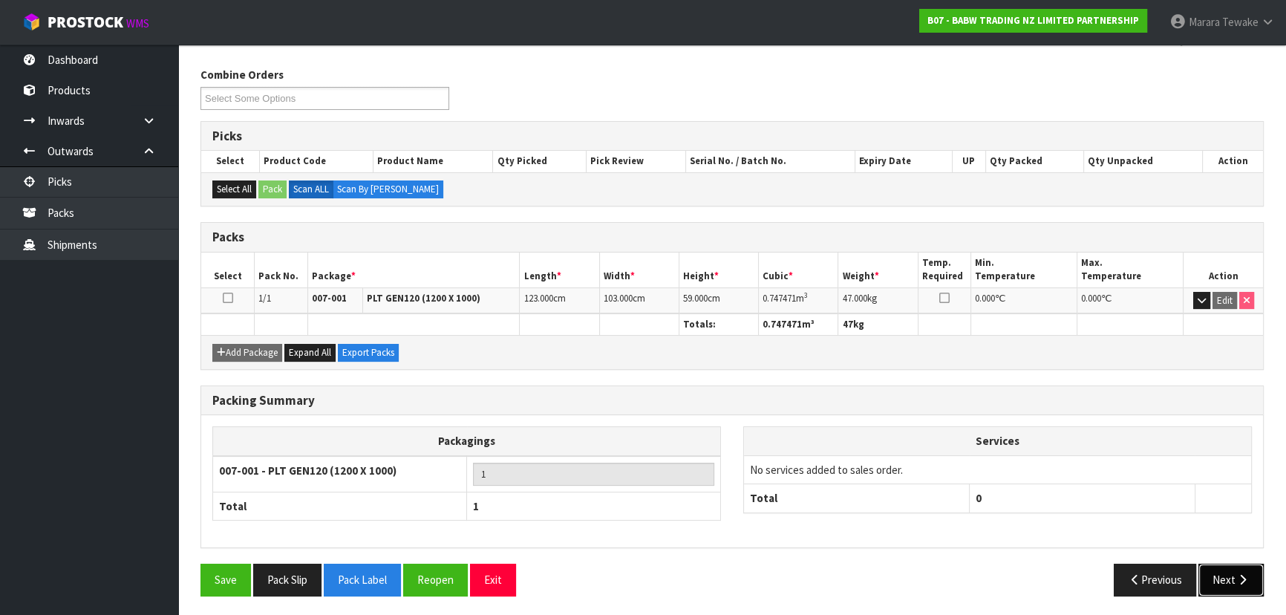
click at [1255, 577] on button "Next" at bounding box center [1230, 579] width 65 height 32
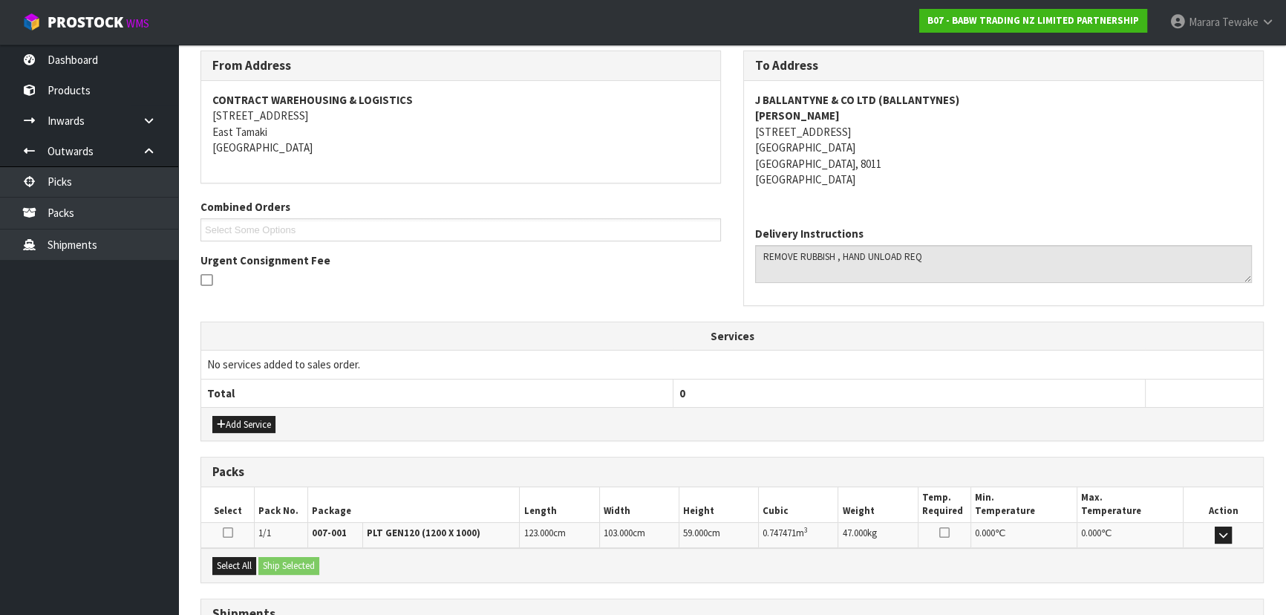
scroll to position [0, 0]
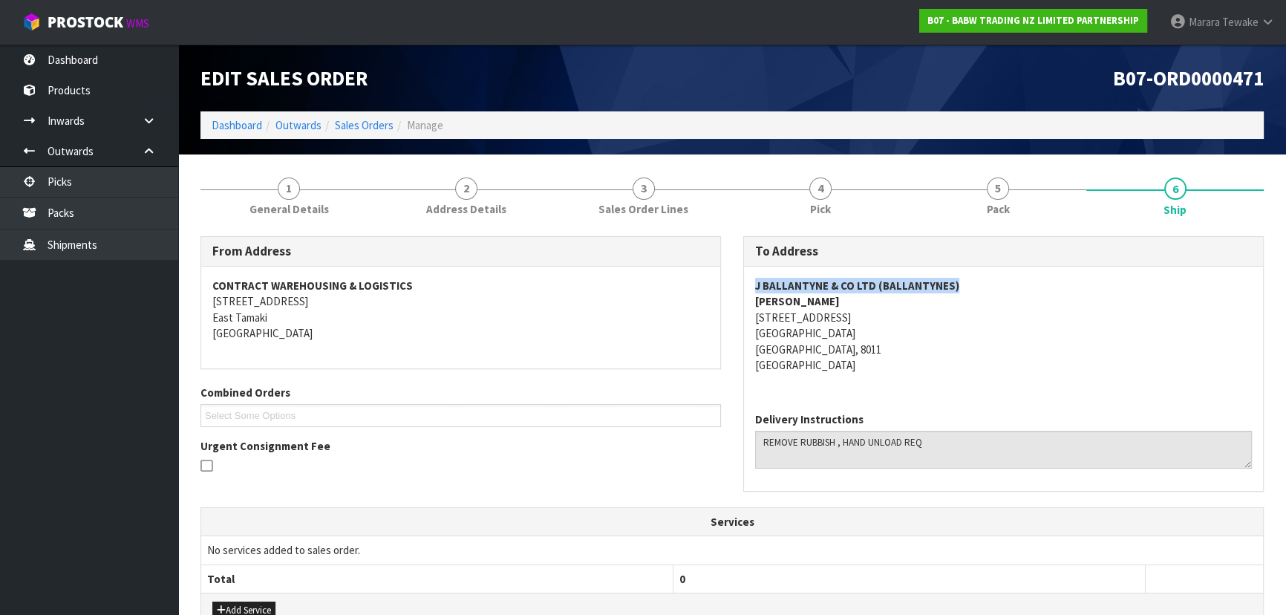
drag, startPoint x: 956, startPoint y: 285, endPoint x: 756, endPoint y: 290, distance: 200.5
click at [756, 290] on address "J BALLANTYNE & CO LTD (BALLANTYNES) [PERSON_NAME] [STREET_ADDRESS]" at bounding box center [1003, 326] width 497 height 96
drag, startPoint x: 848, startPoint y: 302, endPoint x: 754, endPoint y: 304, distance: 94.3
click at [755, 304] on address "J BALLANTYNE & CO LTD (BALLANTYNES) [PERSON_NAME] [STREET_ADDRESS]" at bounding box center [1003, 326] width 497 height 96
click at [834, 321] on address "J BALLANTYNE & CO LTD (BALLANTYNES) [PERSON_NAME] [STREET_ADDRESS]" at bounding box center [1003, 326] width 497 height 96
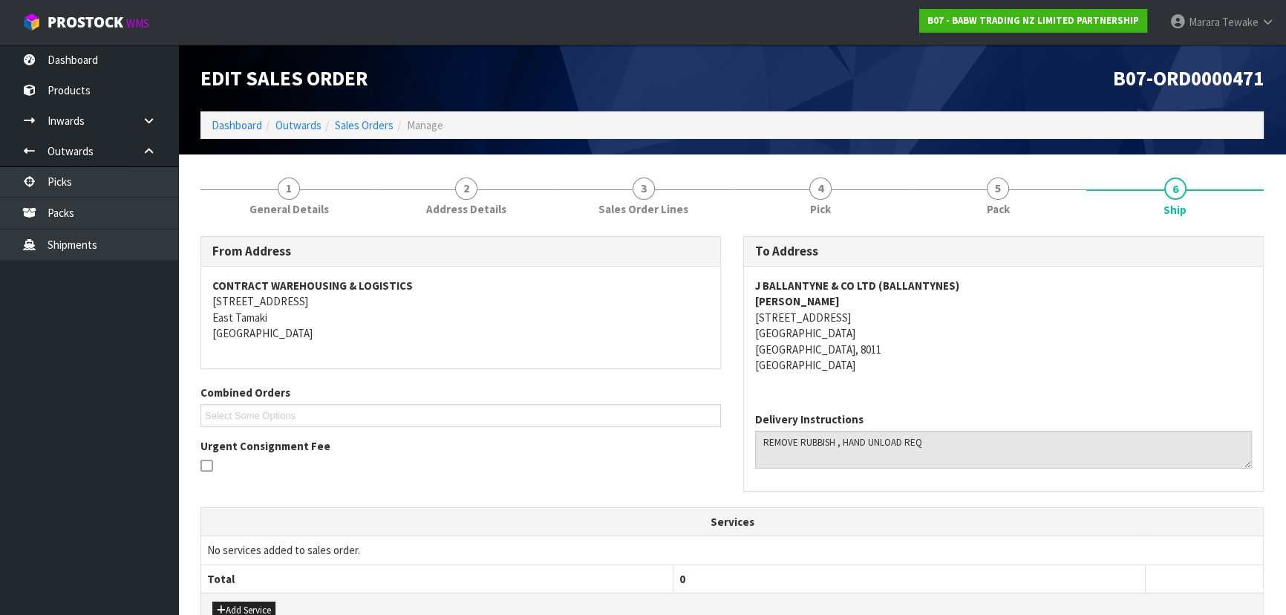
drag, startPoint x: 857, startPoint y: 299, endPoint x: 744, endPoint y: 301, distance: 113.6
click at [744, 301] on div "J BALLANTYNE & CO LTD (BALLANTYNES) [PERSON_NAME] [STREET_ADDRESS]" at bounding box center [1003, 334] width 519 height 134
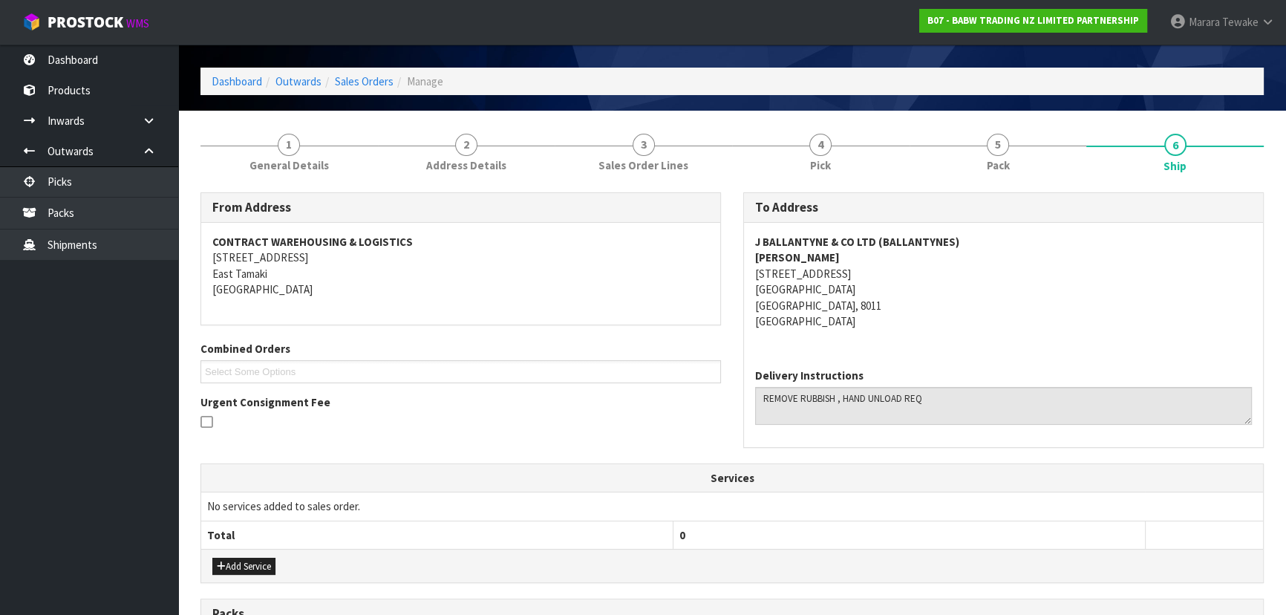
scroll to position [67, 0]
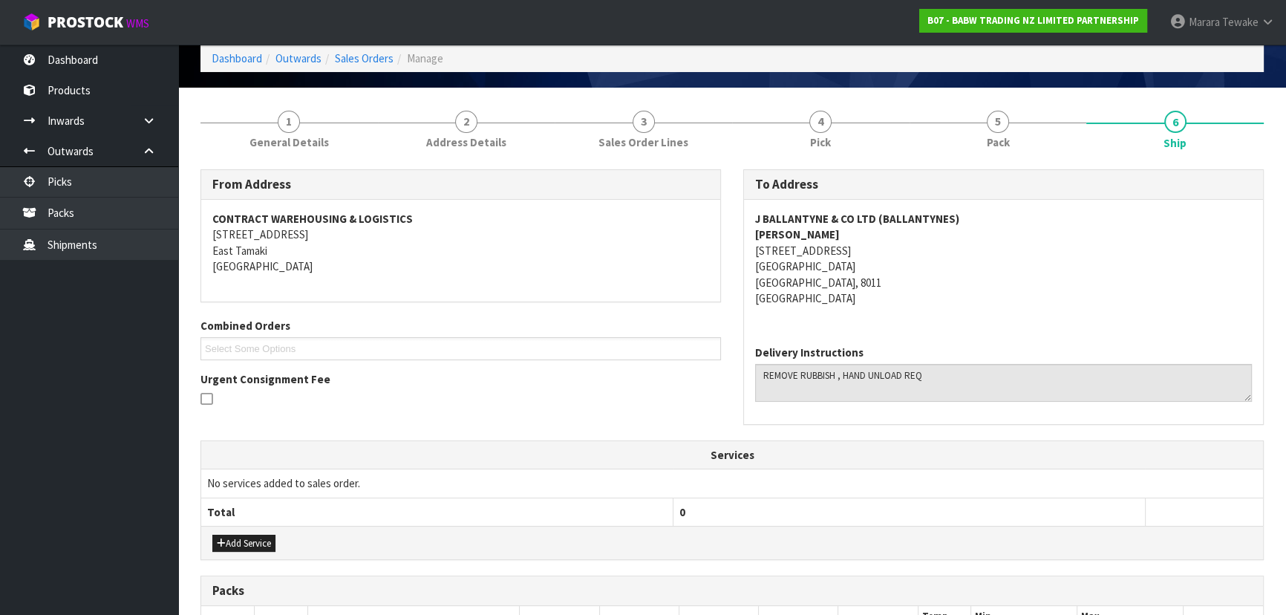
click at [832, 273] on address "J BALLANTYNE & CO LTD (BALLANTYNES) [PERSON_NAME] [STREET_ADDRESS]" at bounding box center [1003, 259] width 497 height 96
click at [752, 249] on div "J BALLANTYNE & CO LTD (BALLANTYNES) [PERSON_NAME] [STREET_ADDRESS]" at bounding box center [1003, 267] width 519 height 134
drag, startPoint x: 752, startPoint y: 250, endPoint x: 840, endPoint y: 267, distance: 89.1
click at [840, 267] on div "J BALLANTYNE & CO LTD (BALLANTYNES) [PERSON_NAME] [STREET_ADDRESS]" at bounding box center [1003, 267] width 519 height 134
drag, startPoint x: 753, startPoint y: 216, endPoint x: 950, endPoint y: 224, distance: 196.9
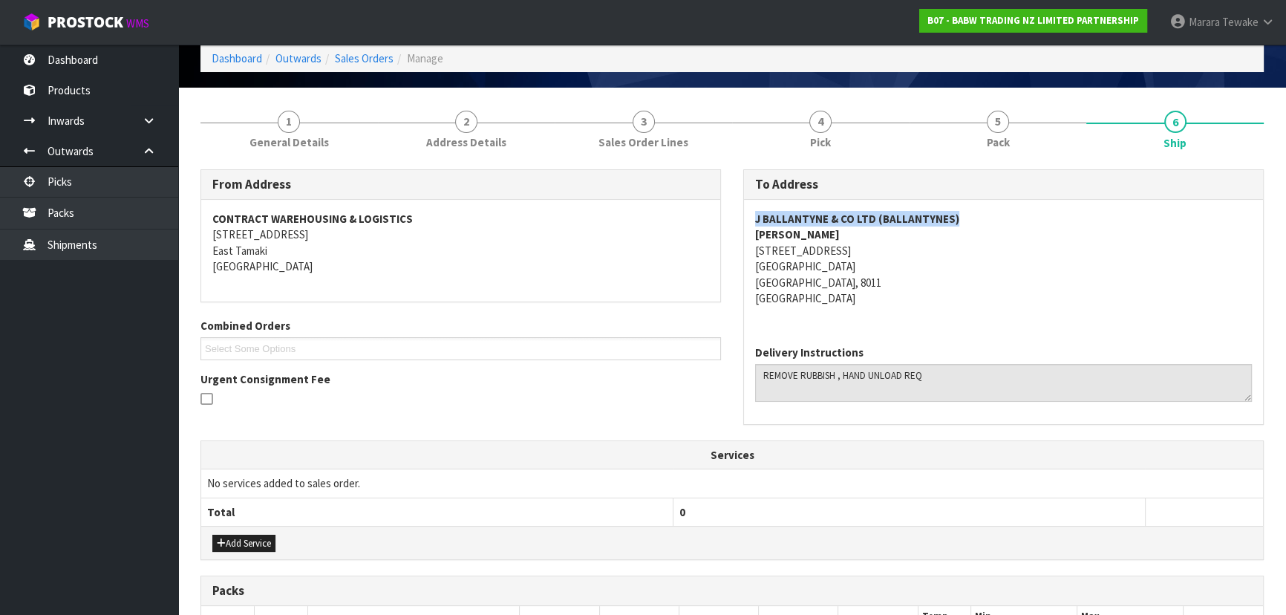
click at [950, 224] on div "J BALLANTYNE & CO LTD (BALLANTYNES) [PERSON_NAME] [STREET_ADDRESS]" at bounding box center [1003, 267] width 519 height 134
drag, startPoint x: 849, startPoint y: 232, endPoint x: 751, endPoint y: 235, distance: 98.8
click at [751, 235] on div "J BALLANTYNE & CO LTD (BALLANTYNES) [PERSON_NAME] [STREET_ADDRESS]" at bounding box center [1003, 267] width 519 height 134
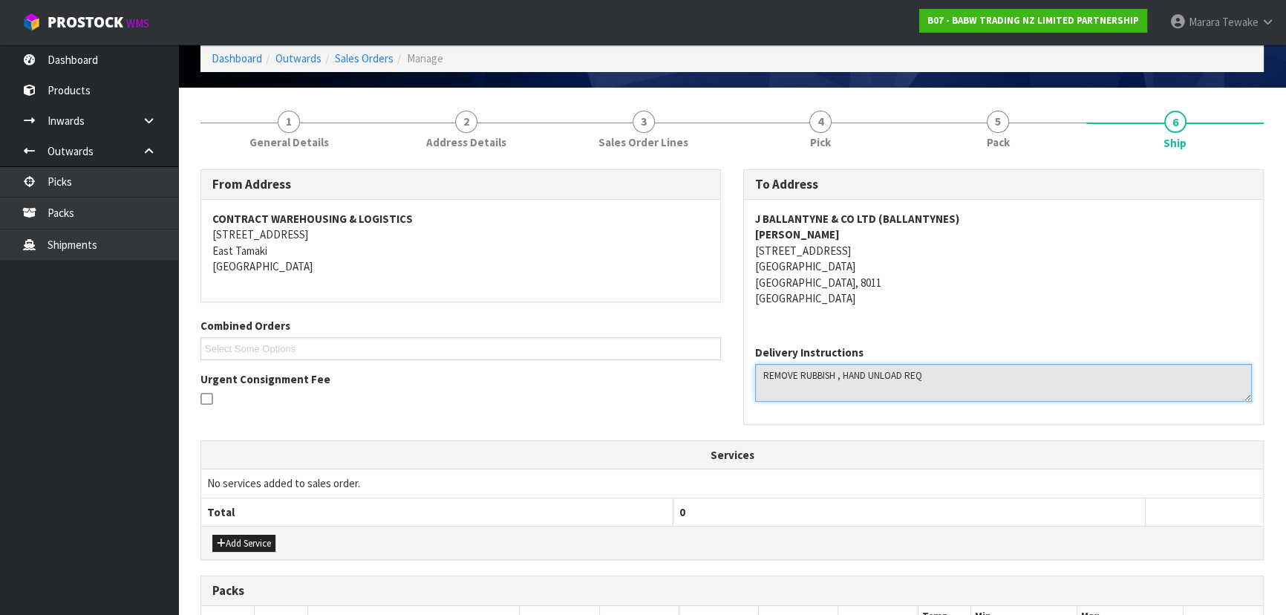
drag, startPoint x: 930, startPoint y: 376, endPoint x: 742, endPoint y: 370, distance: 188.6
click at [742, 371] on div "To Address J BALLANTYNE & CO LTD (BALLANTYNES) [PERSON_NAME] [STREET_ADDRESS] D…" at bounding box center [1003, 304] width 543 height 271
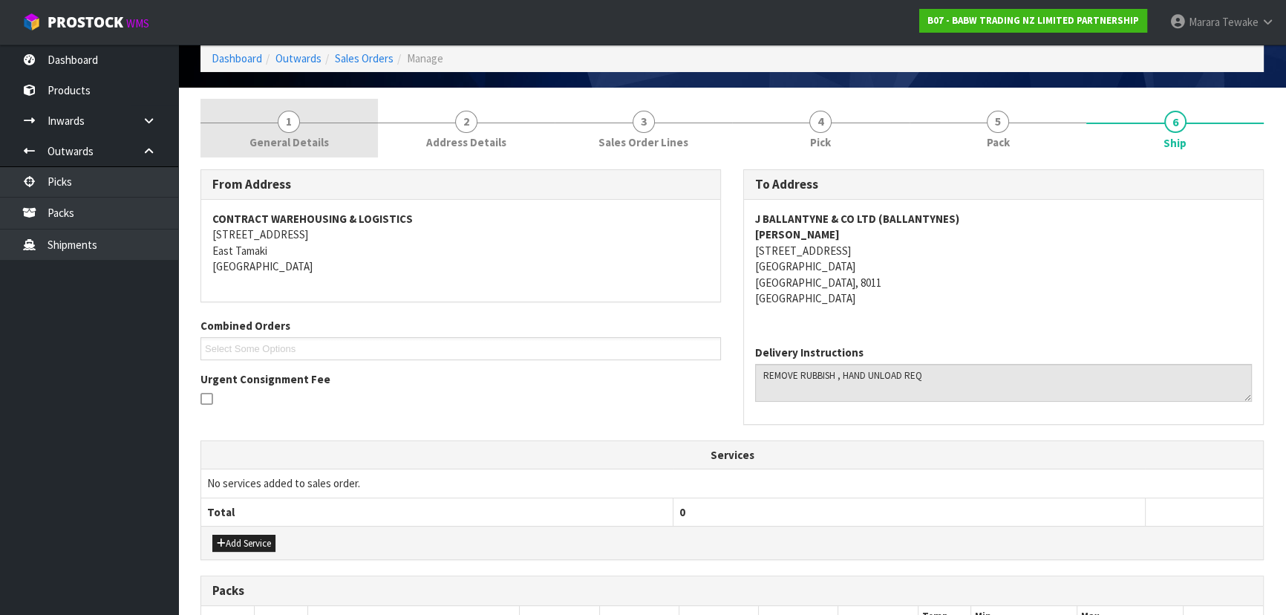
click at [291, 132] on link "1 General Details" at bounding box center [288, 128] width 177 height 59
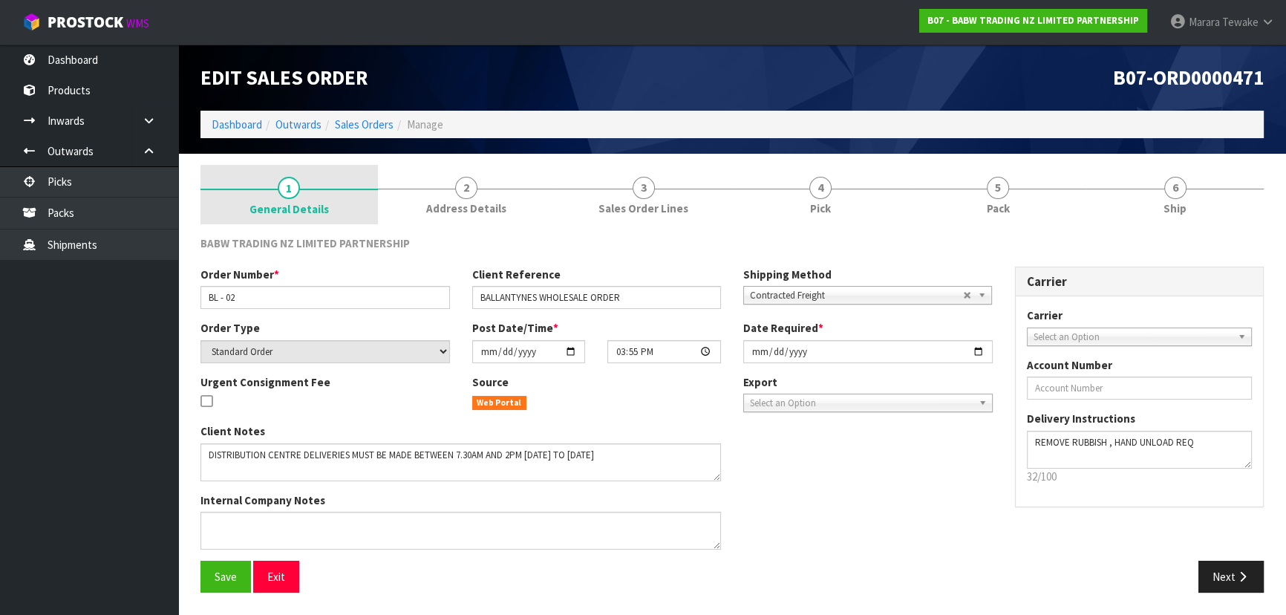
scroll to position [0, 0]
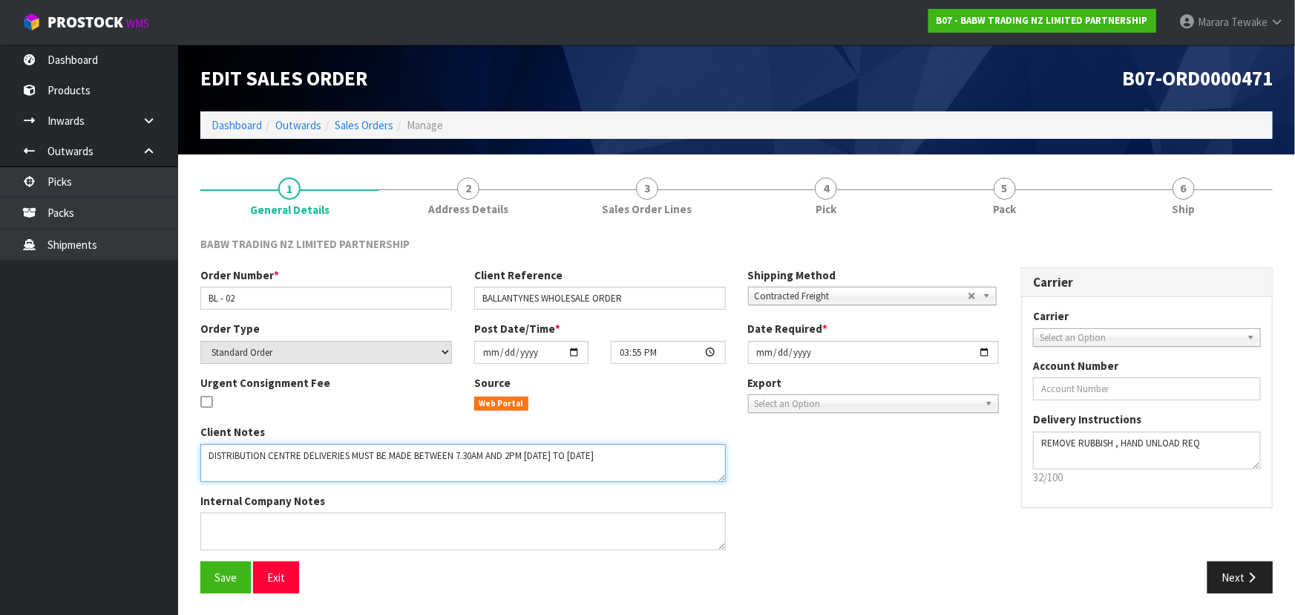
drag, startPoint x: 618, startPoint y: 455, endPoint x: 128, endPoint y: 453, distance: 489.2
click at [128, 453] on body "Toggle navigation ProStock WMS B07 - BABW TRADING NZ LIMITED PARTNERSHIP Marara…" at bounding box center [647, 307] width 1295 height 615
click at [650, 467] on textarea at bounding box center [463, 463] width 526 height 38
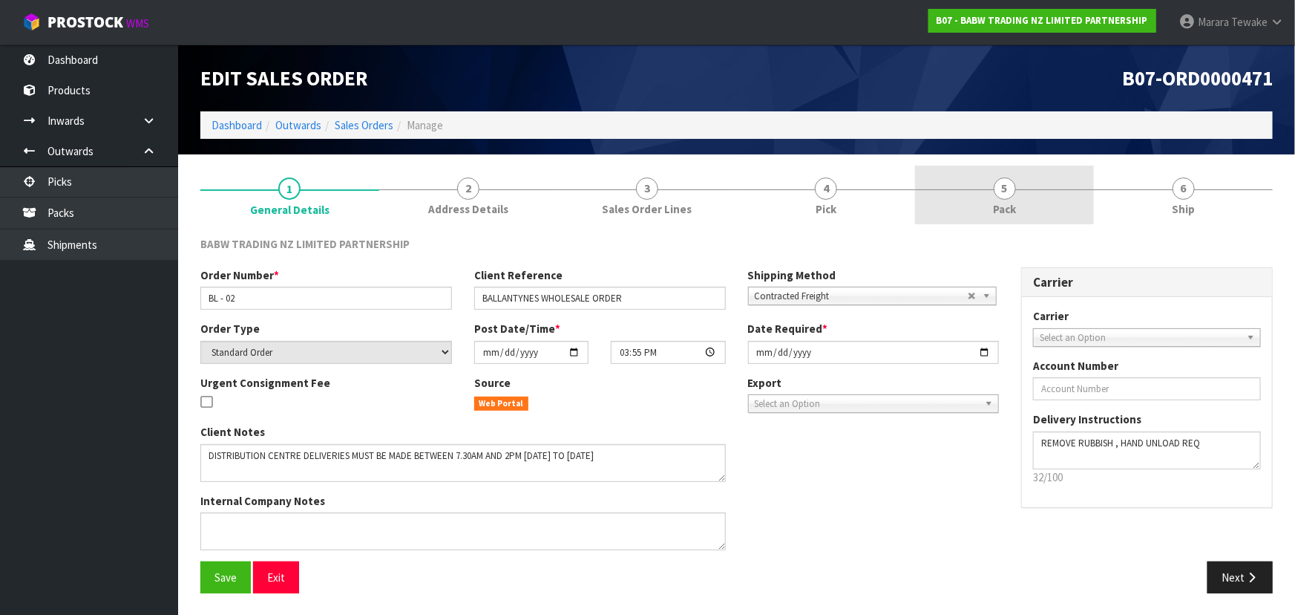
click at [1004, 197] on span "5" at bounding box center [1005, 188] width 22 height 22
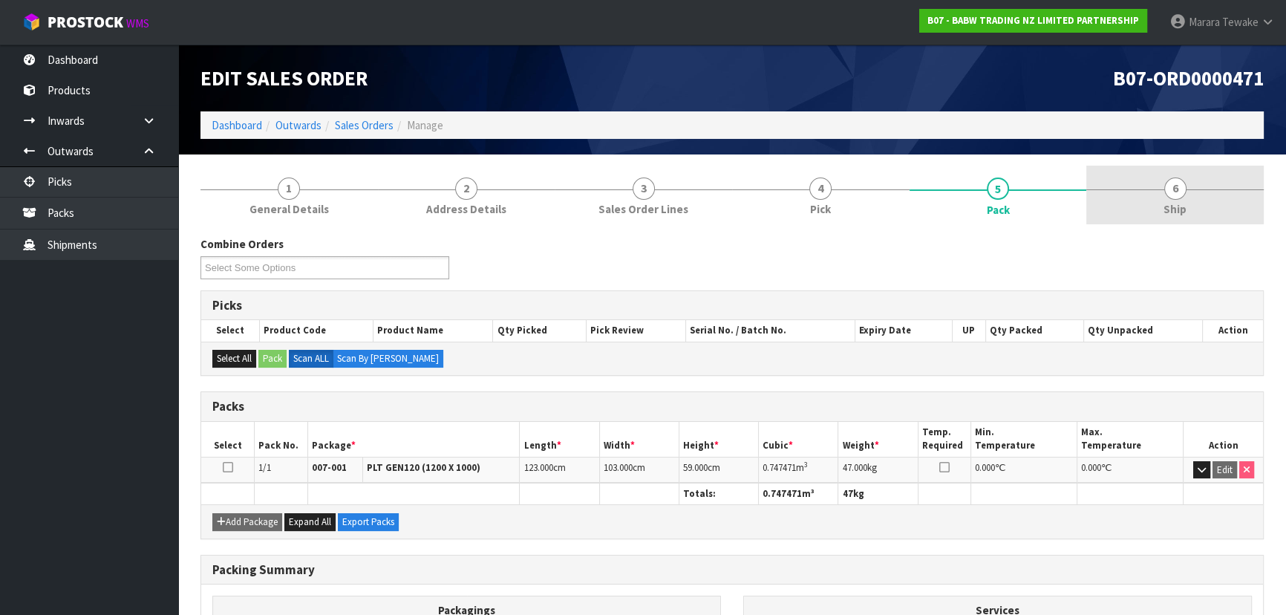
click at [1193, 200] on link "6 Ship" at bounding box center [1174, 195] width 177 height 59
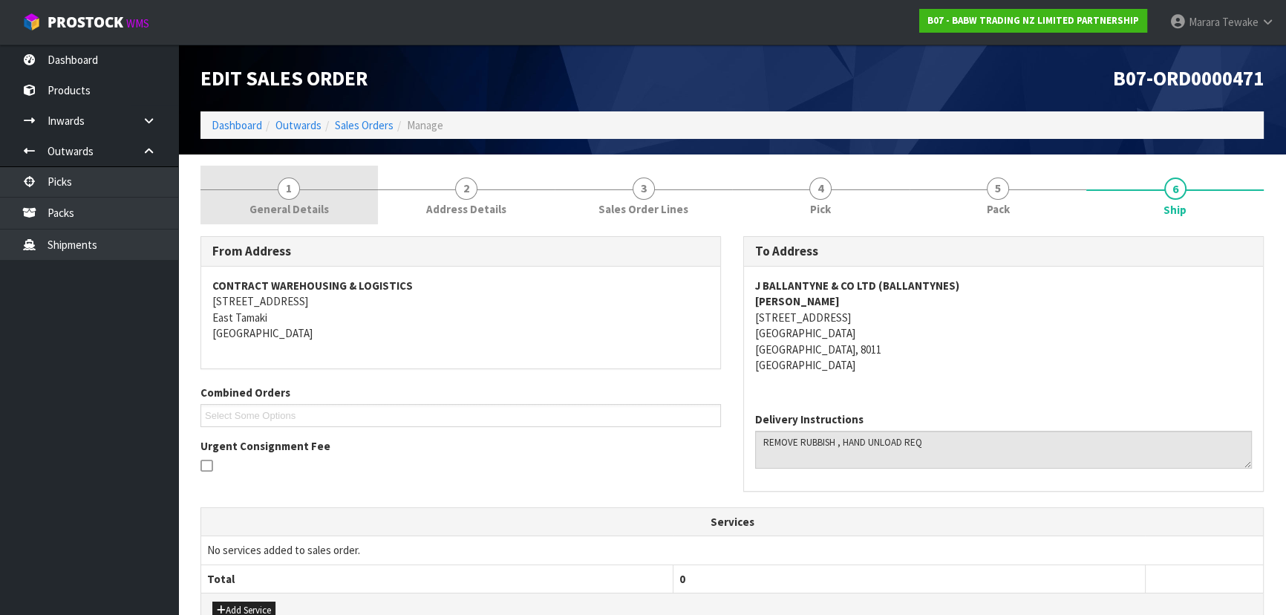
drag, startPoint x: 289, startPoint y: 197, endPoint x: 299, endPoint y: 207, distance: 14.2
click at [289, 197] on span "1" at bounding box center [289, 188] width 22 height 22
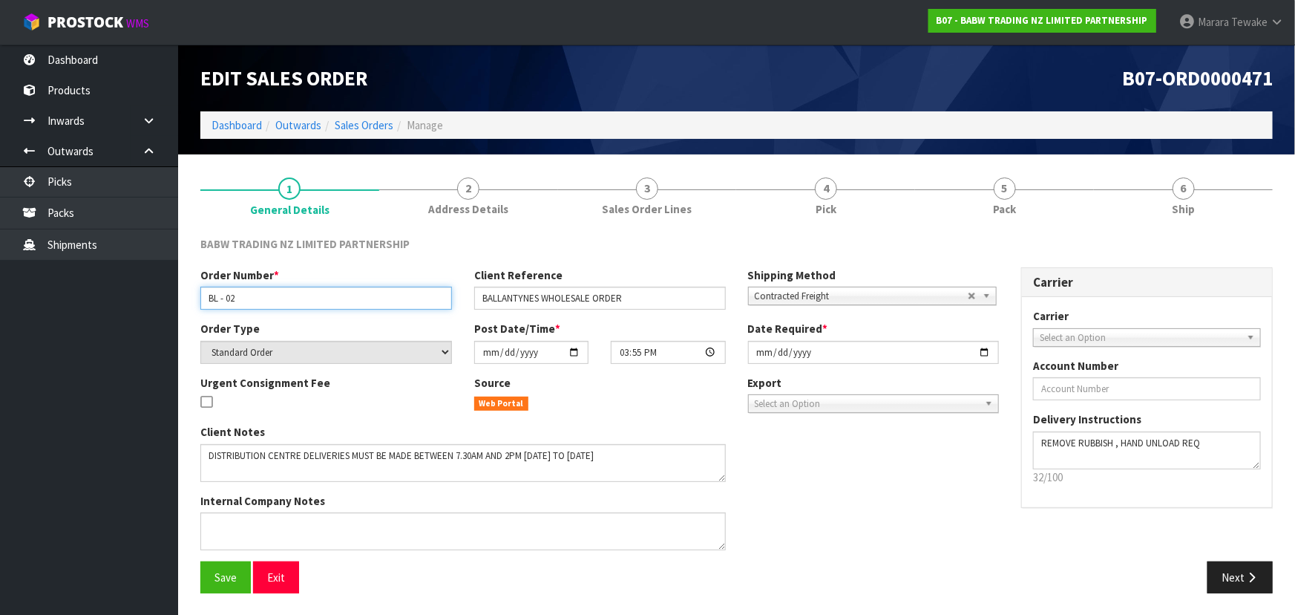
drag, startPoint x: 245, startPoint y: 299, endPoint x: 164, endPoint y: 304, distance: 81.1
click at [164, 304] on body "Toggle navigation ProStock WMS B07 - BABW TRADING NZ LIMITED PARTNERSHIP Marara…" at bounding box center [647, 307] width 1295 height 615
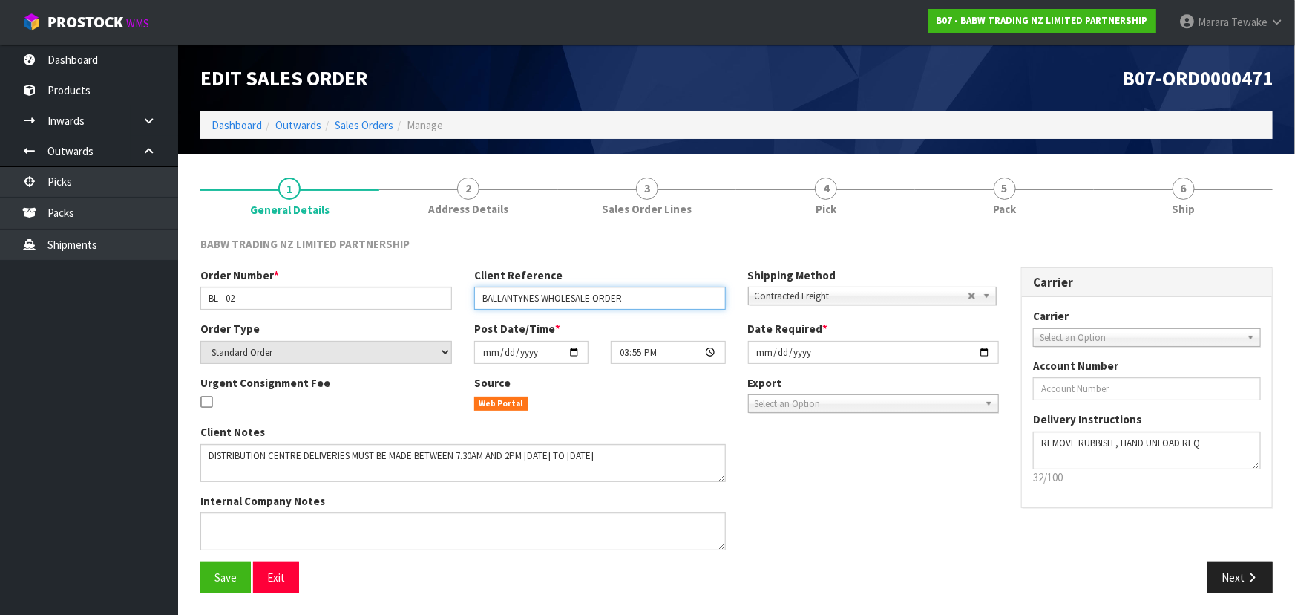
drag, startPoint x: 636, startPoint y: 298, endPoint x: 468, endPoint y: 309, distance: 168.8
click at [468, 309] on div "Client Reference BALLANTYNES WHOLESALE ORDER" at bounding box center [600, 288] width 274 height 42
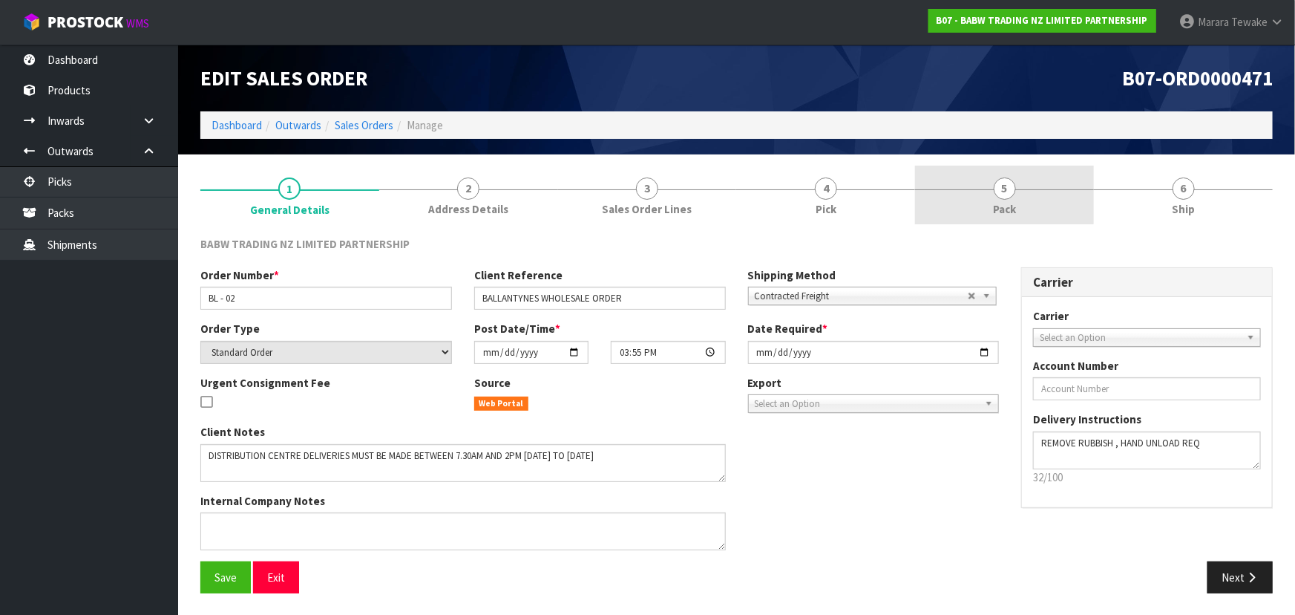
click at [1065, 211] on link "5 Pack" at bounding box center [1004, 195] width 179 height 59
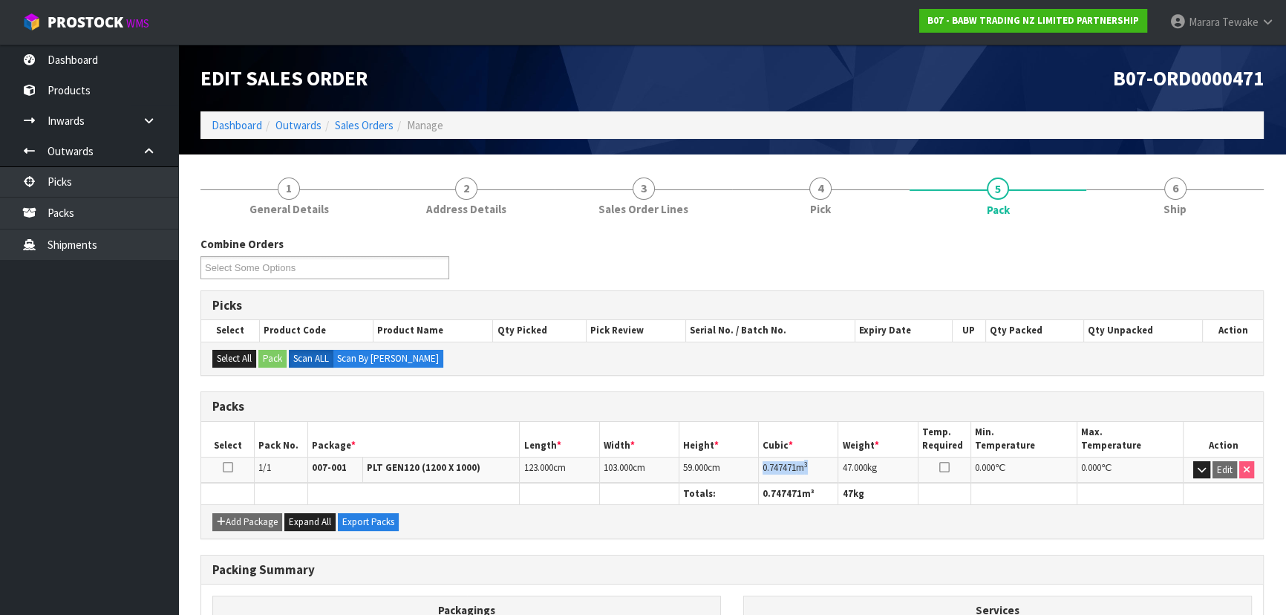
drag, startPoint x: 817, startPoint y: 466, endPoint x: 767, endPoint y: 468, distance: 49.8
click at [765, 468] on td "0.747471 m 3" at bounding box center [798, 470] width 79 height 26
drag, startPoint x: 753, startPoint y: 457, endPoint x: 761, endPoint y: 462, distance: 9.7
click at [753, 457] on td "59.000 cm" at bounding box center [718, 470] width 79 height 26
drag, startPoint x: 761, startPoint y: 463, endPoint x: 823, endPoint y: 468, distance: 61.8
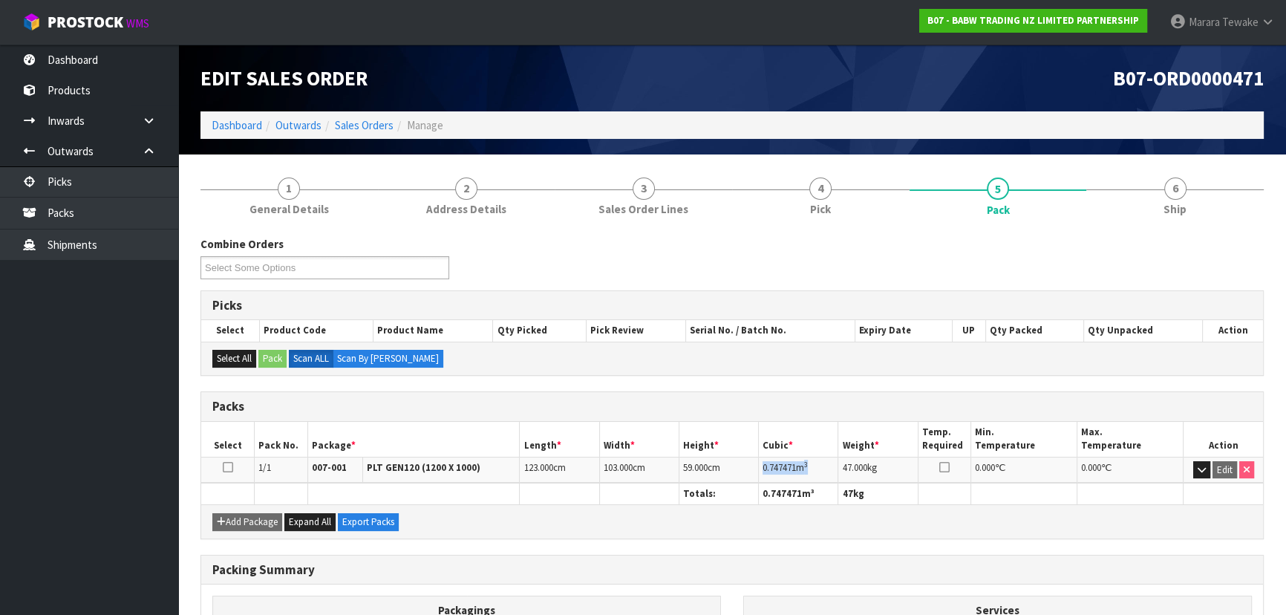
click at [823, 468] on td "0.747471 m 3" at bounding box center [798, 470] width 79 height 26
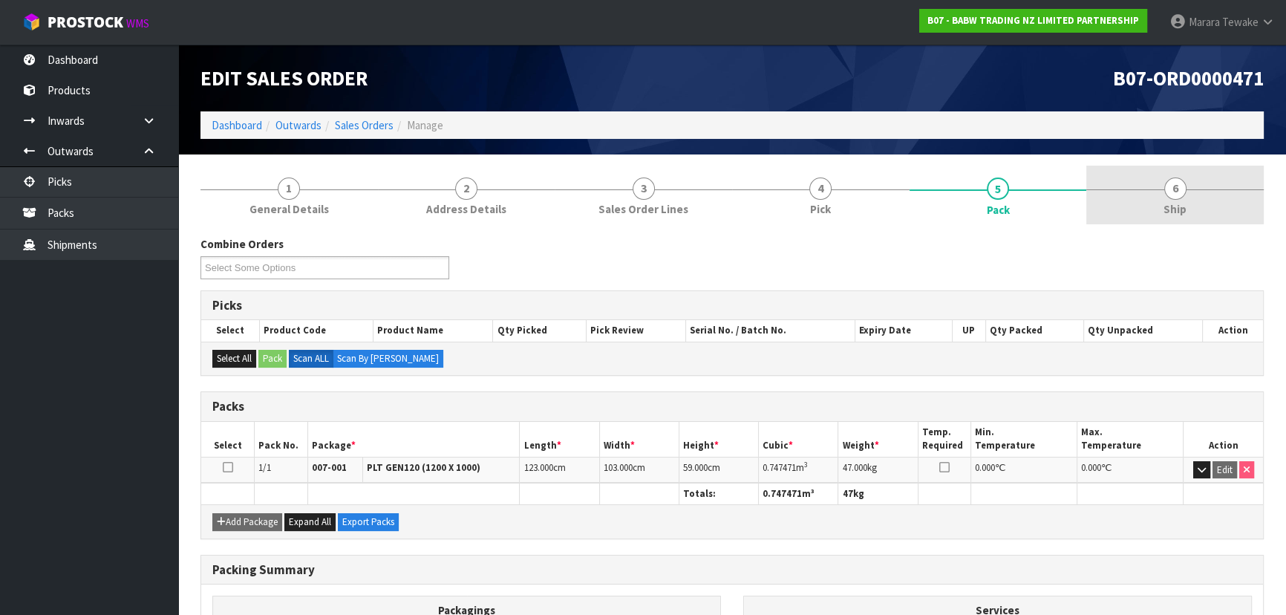
click at [1186, 186] on link "6 Ship" at bounding box center [1174, 195] width 177 height 59
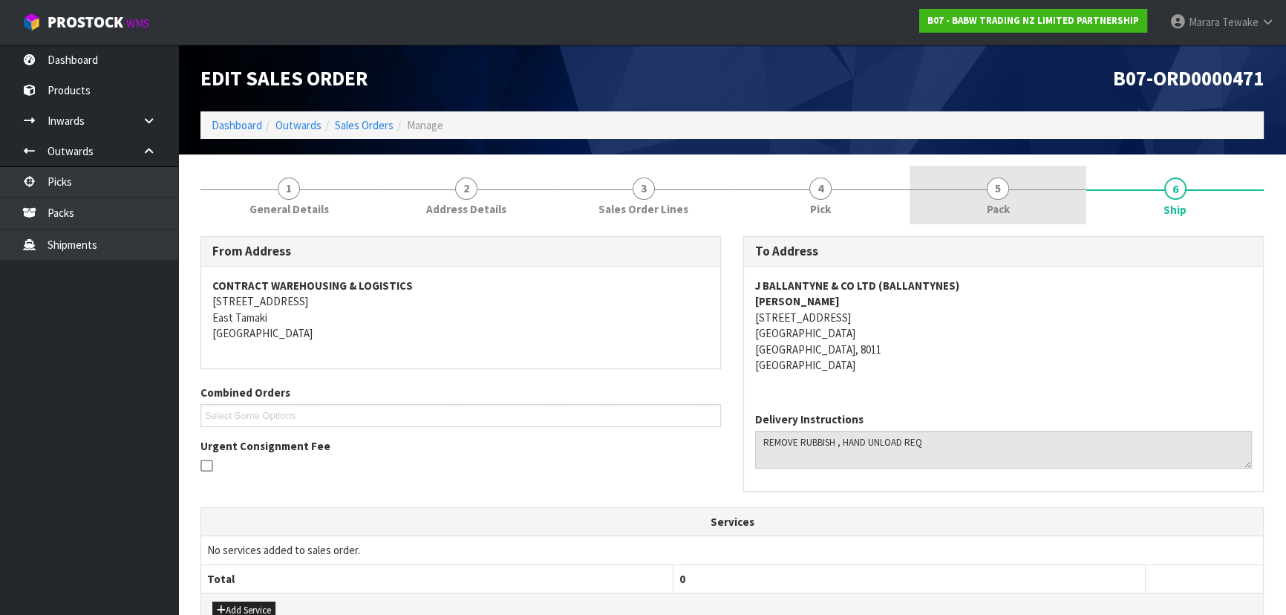
click at [984, 215] on link "5 Pack" at bounding box center [997, 195] width 177 height 59
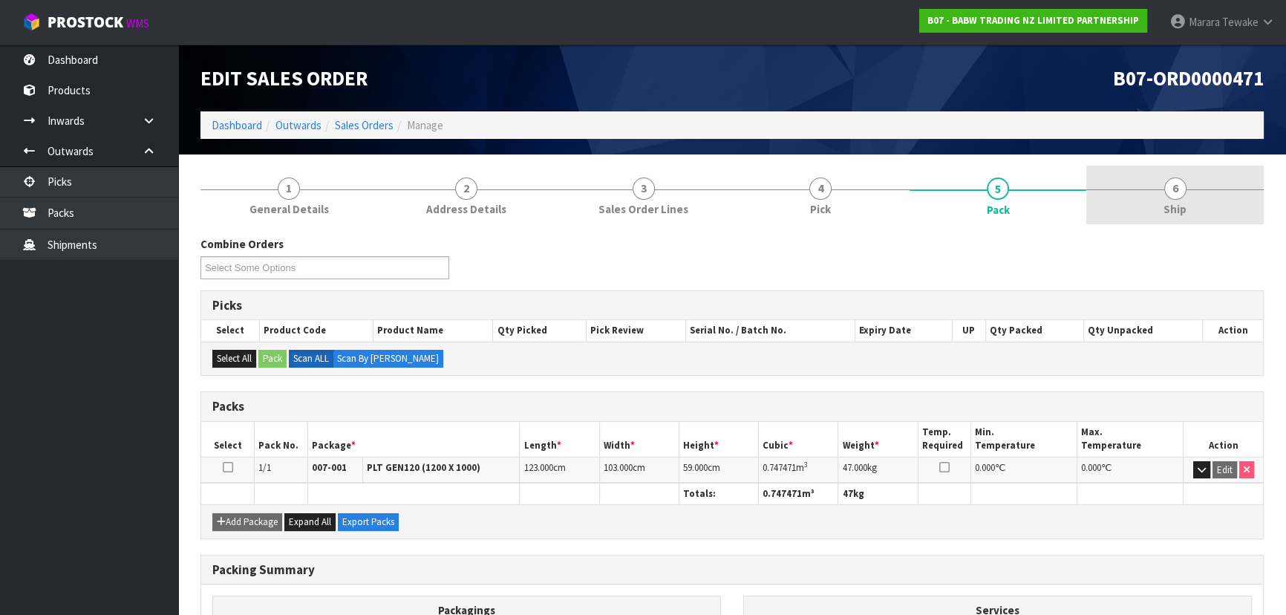
click at [1176, 193] on span "6" at bounding box center [1175, 188] width 22 height 22
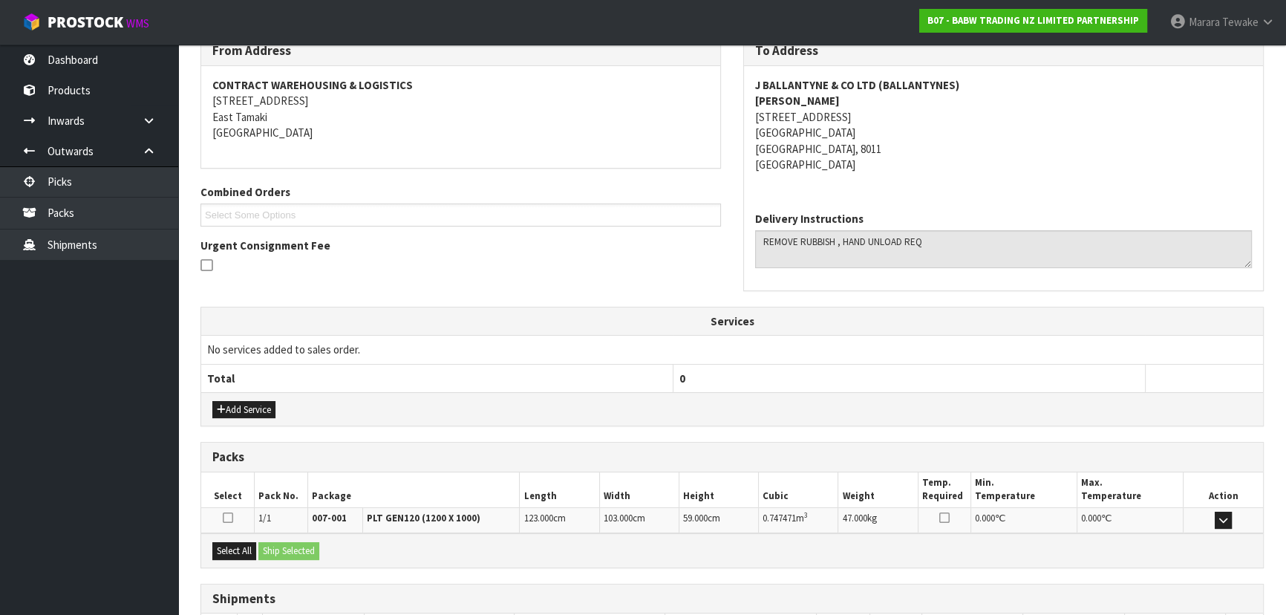
scroll to position [310, 0]
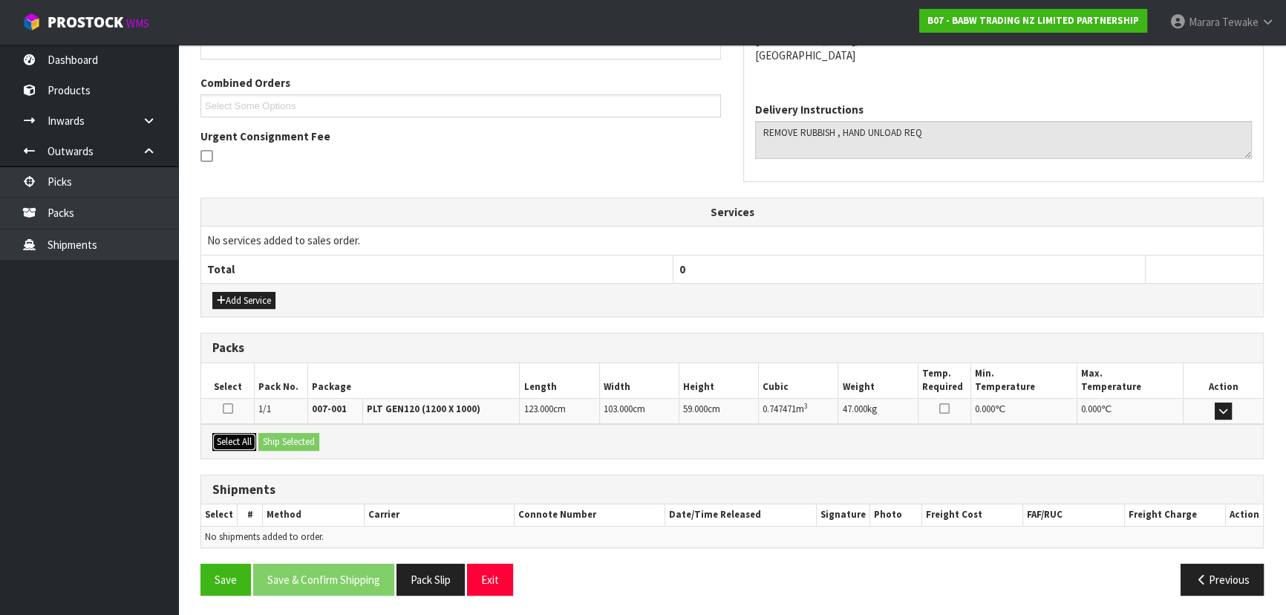
click at [241, 439] on button "Select All" at bounding box center [234, 442] width 44 height 18
click at [276, 437] on button "Ship Selected" at bounding box center [288, 442] width 61 height 18
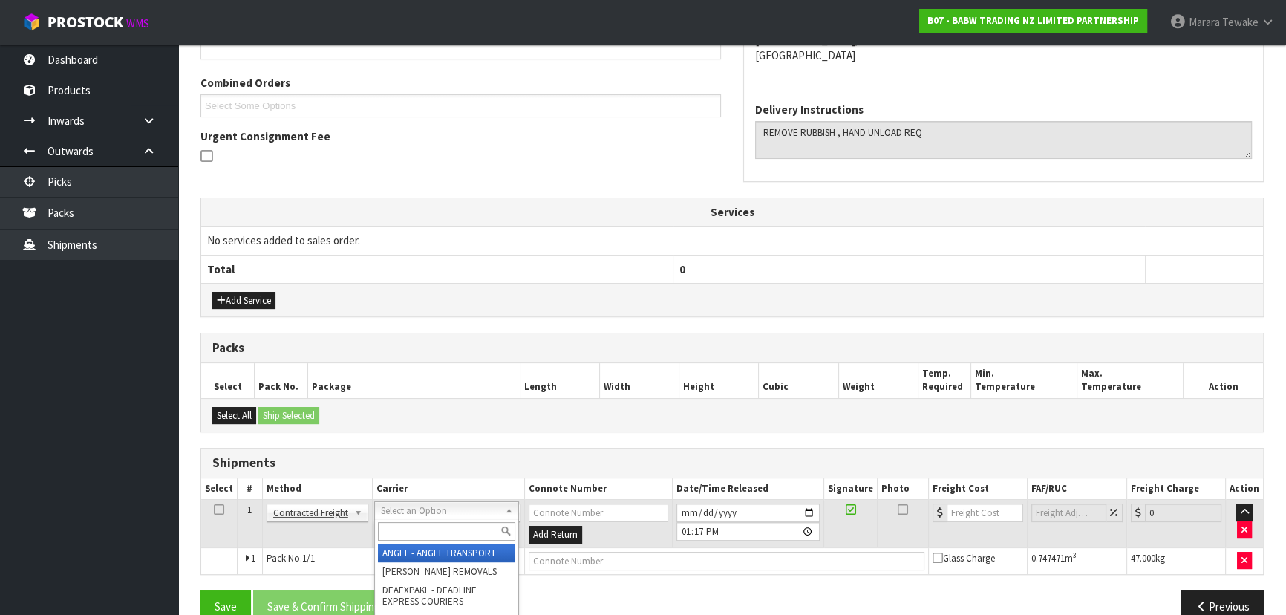
click at [409, 533] on input "text" at bounding box center [446, 531] width 137 height 19
type input "MA"
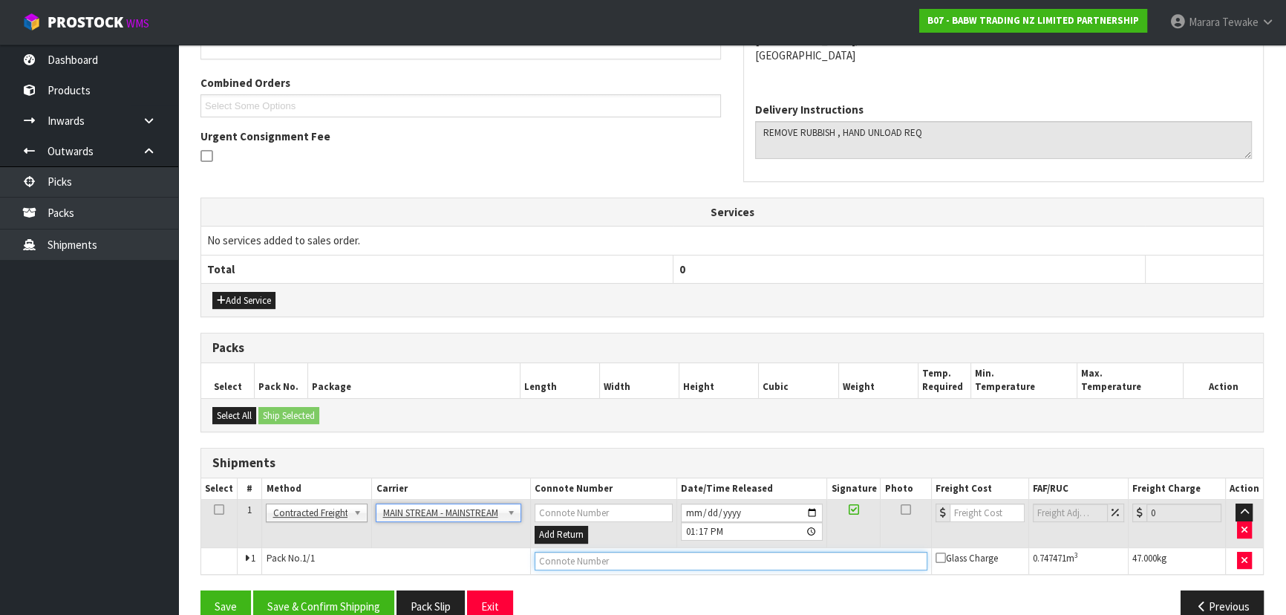
click at [593, 557] on input "text" at bounding box center [730, 561] width 393 height 19
paste input "CWL7734209"
type input "CWL7734209"
click at [970, 509] on input "number" at bounding box center [986, 512] width 75 height 19
type input "87.75"
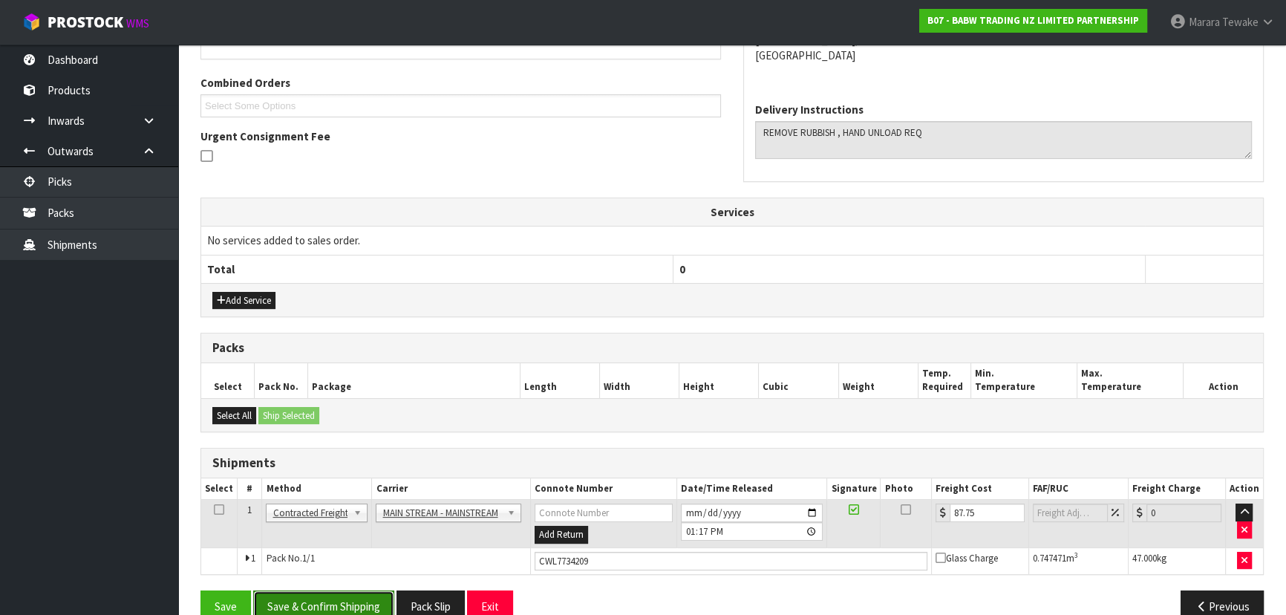
click at [370, 600] on button "Save & Confirm Shipping" at bounding box center [323, 606] width 141 height 32
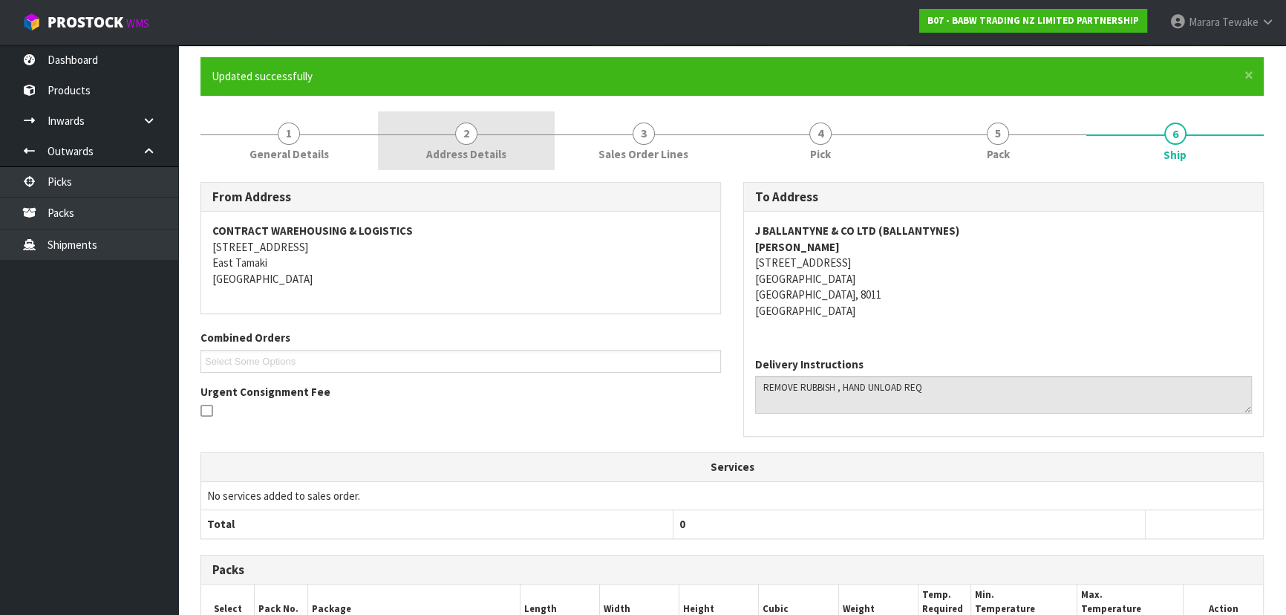
scroll to position [0, 0]
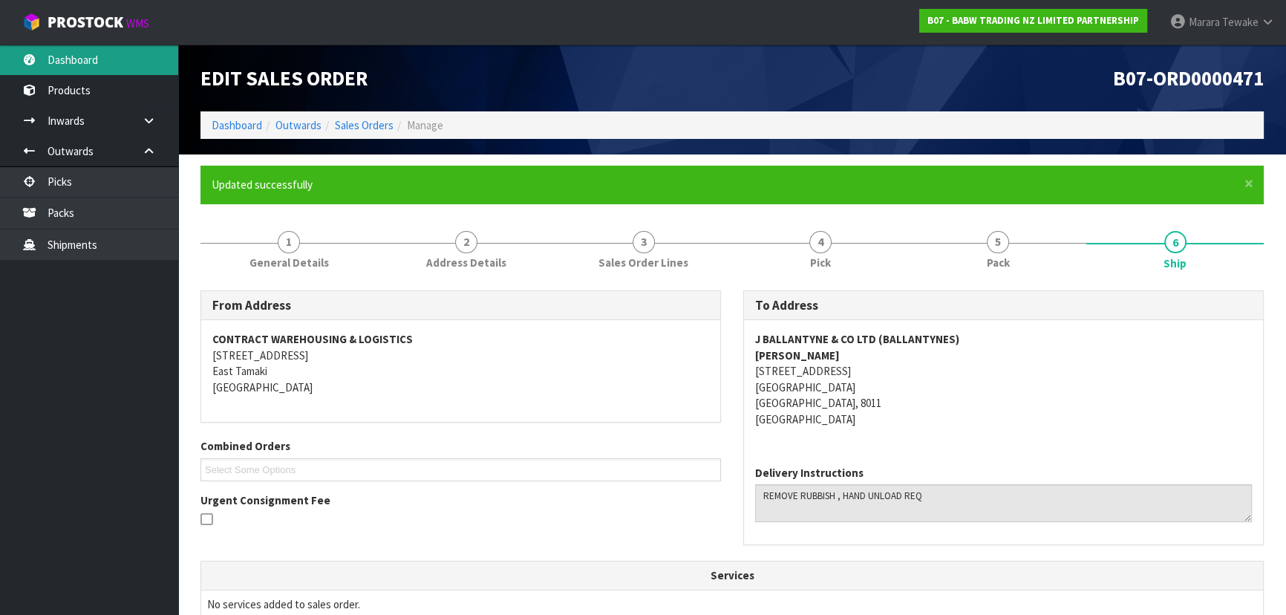
click at [106, 60] on link "Dashboard" at bounding box center [89, 60] width 178 height 30
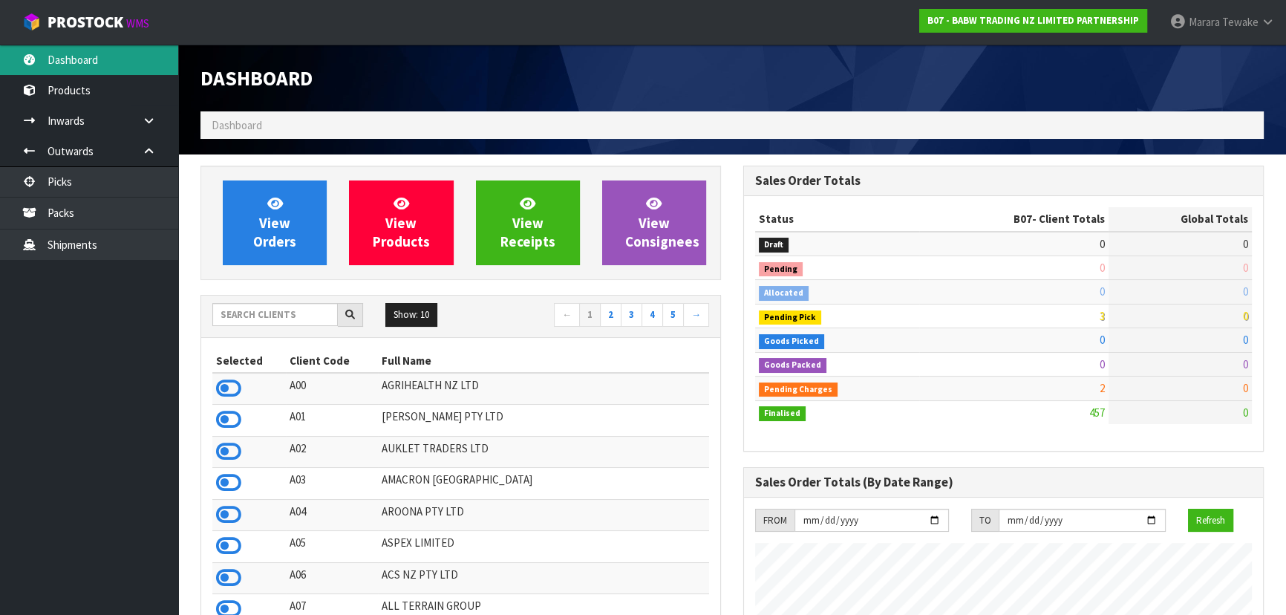
scroll to position [1122, 542]
click at [284, 319] on input "text" at bounding box center [274, 314] width 125 height 23
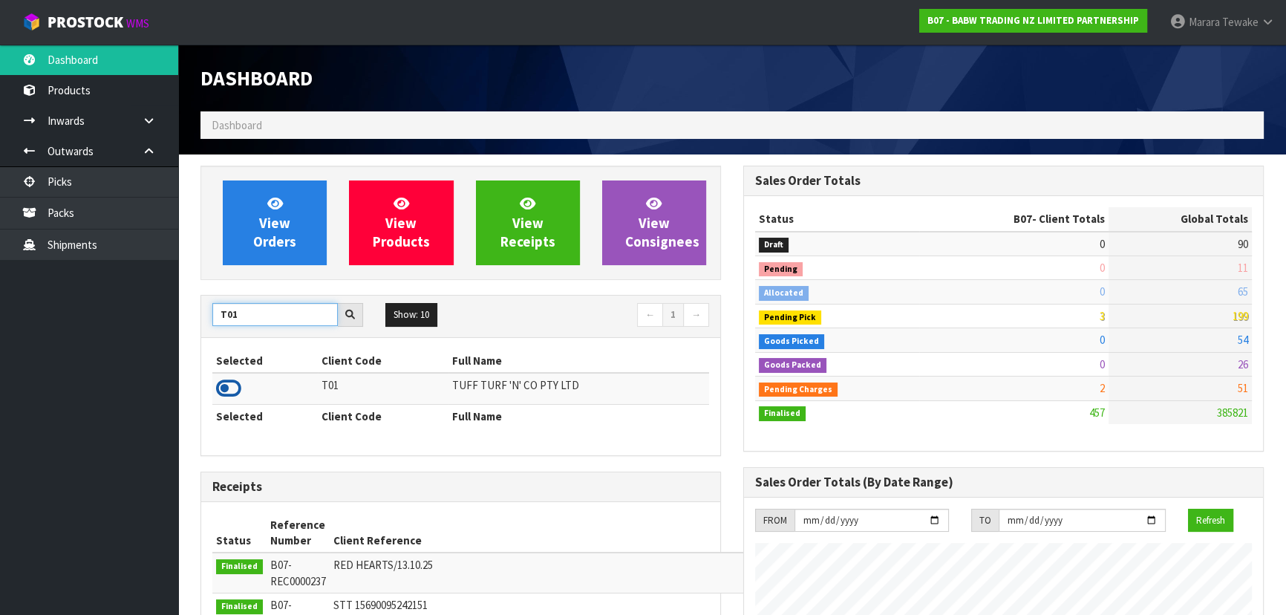
type input "T01"
click at [221, 382] on icon at bounding box center [228, 388] width 25 height 22
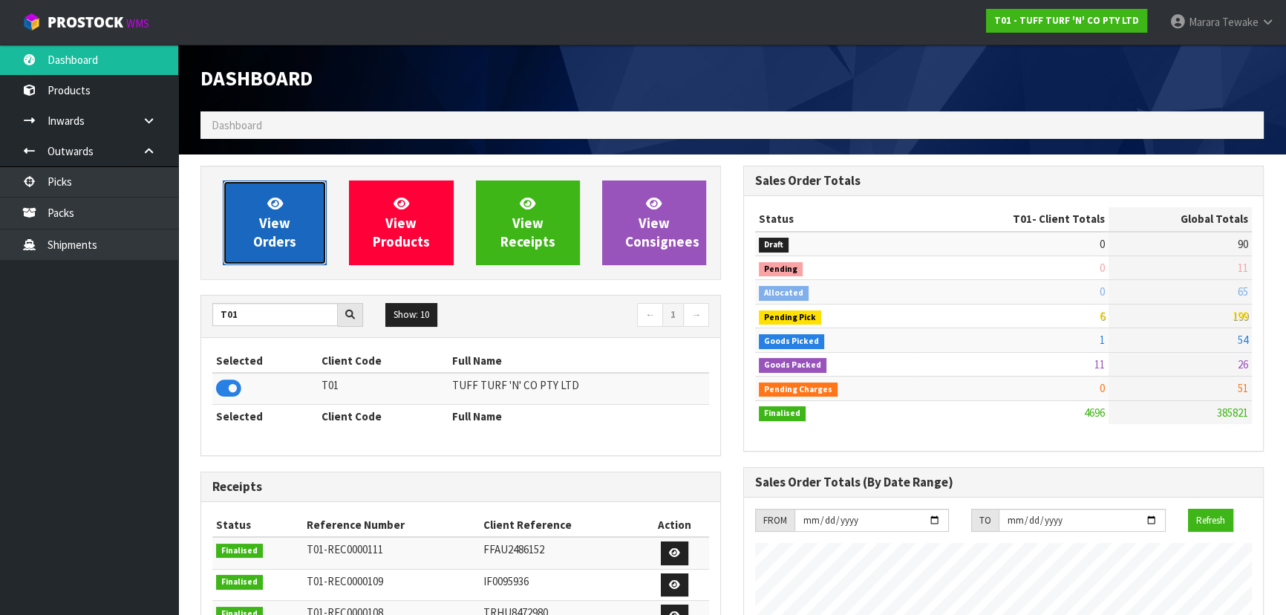
click at [284, 238] on span "View Orders" at bounding box center [274, 222] width 43 height 56
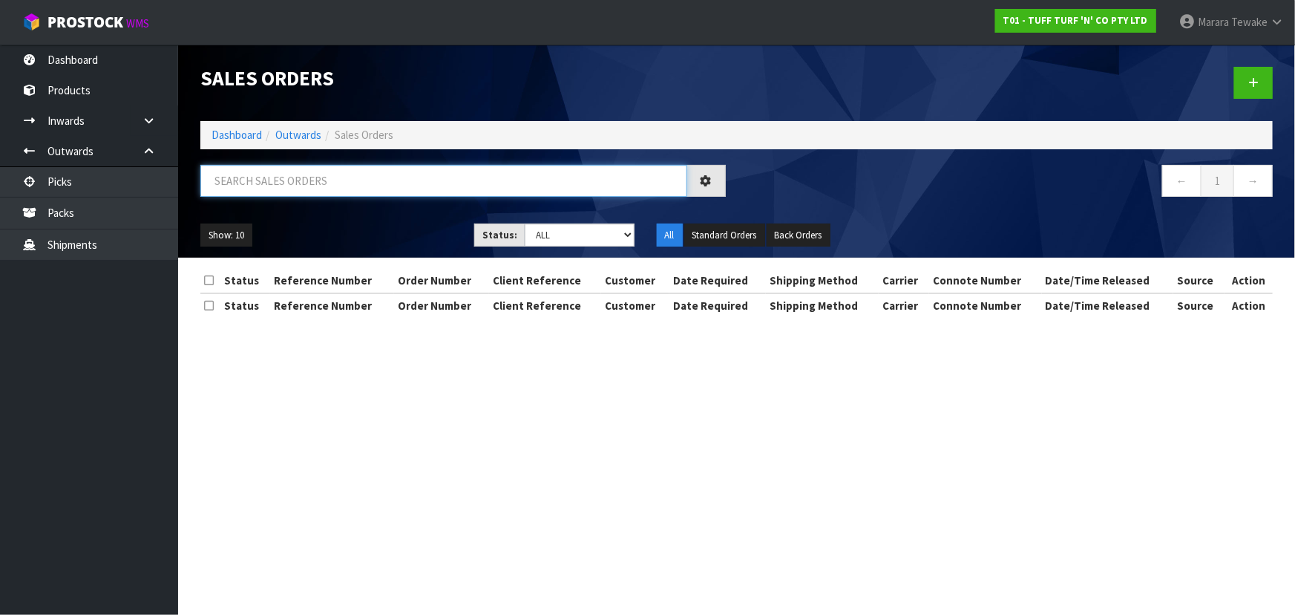
click at [302, 185] on input "text" at bounding box center [443, 181] width 487 height 32
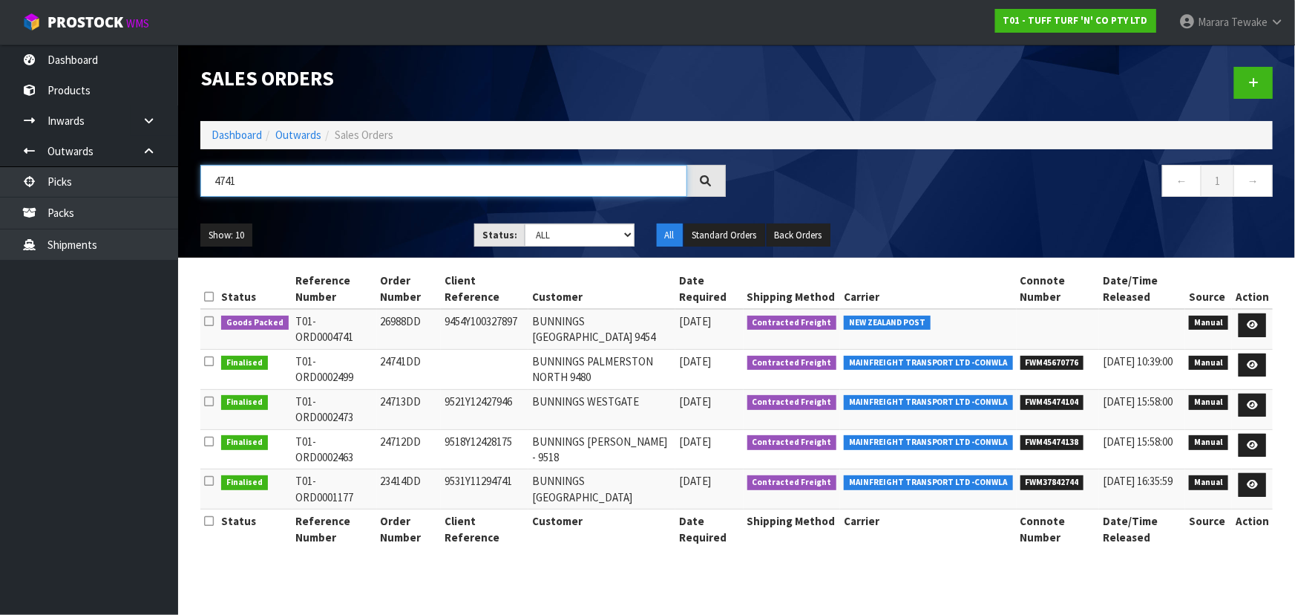
type input "4741"
click at [1249, 321] on icon at bounding box center [1252, 325] width 11 height 10
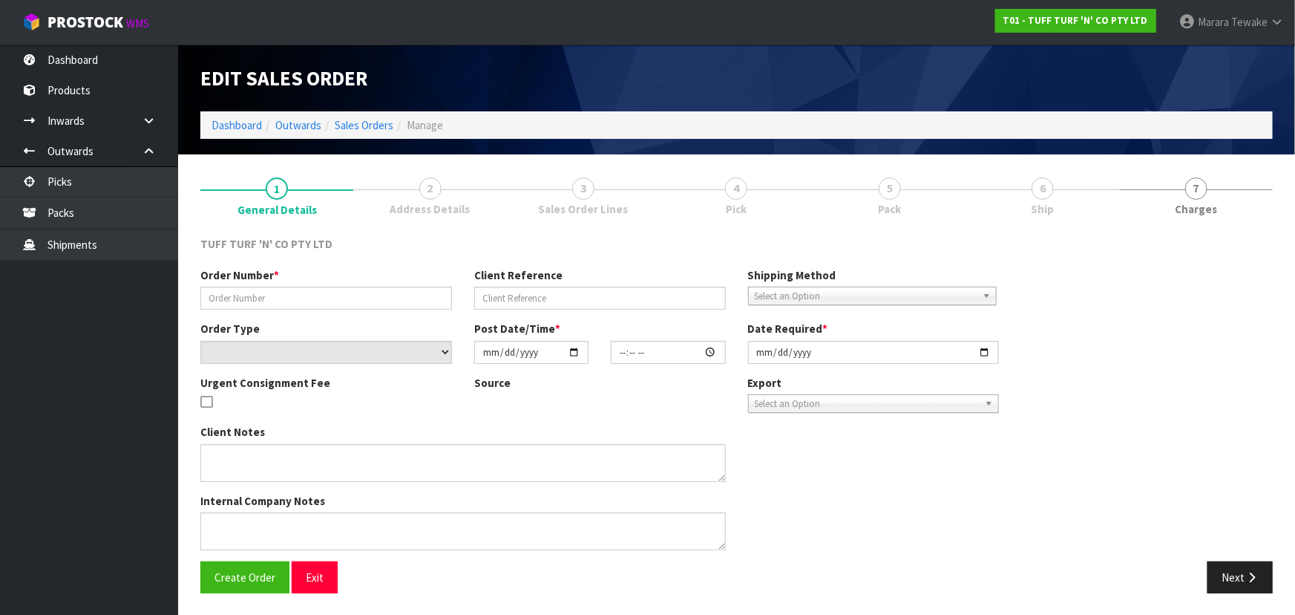
type input "26988DD"
type input "9454Y100327897"
select select "number:0"
type input "[DATE]"
type input "12:48:00.000"
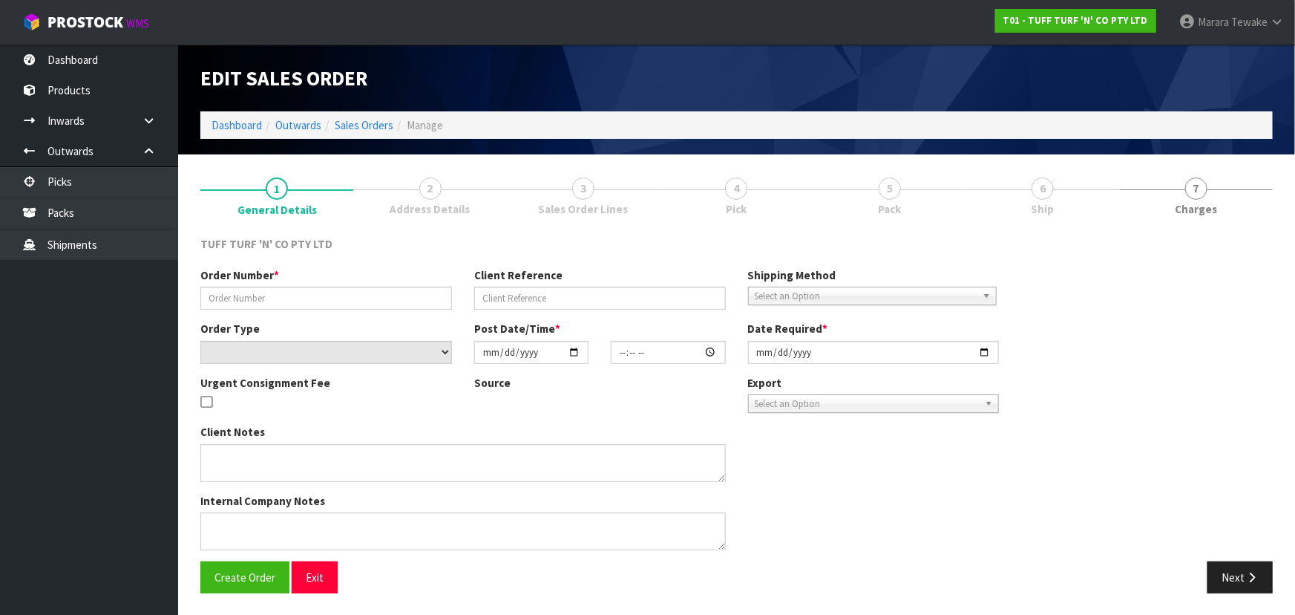
type input "[DATE]"
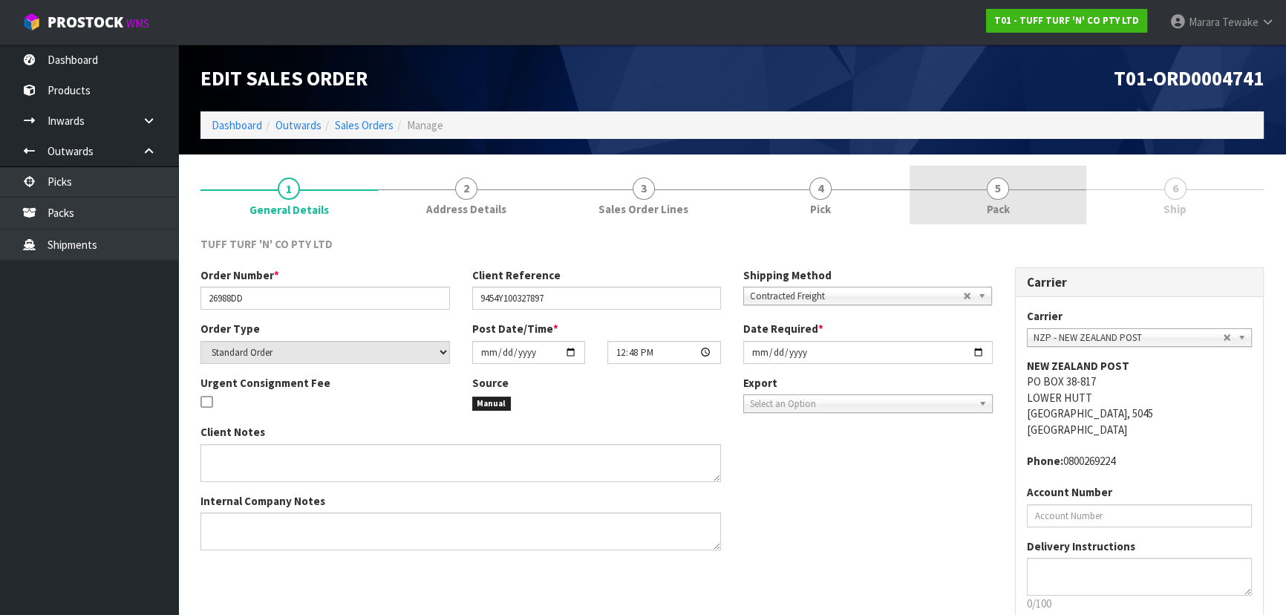
click at [1016, 201] on link "5 Pack" at bounding box center [997, 195] width 177 height 59
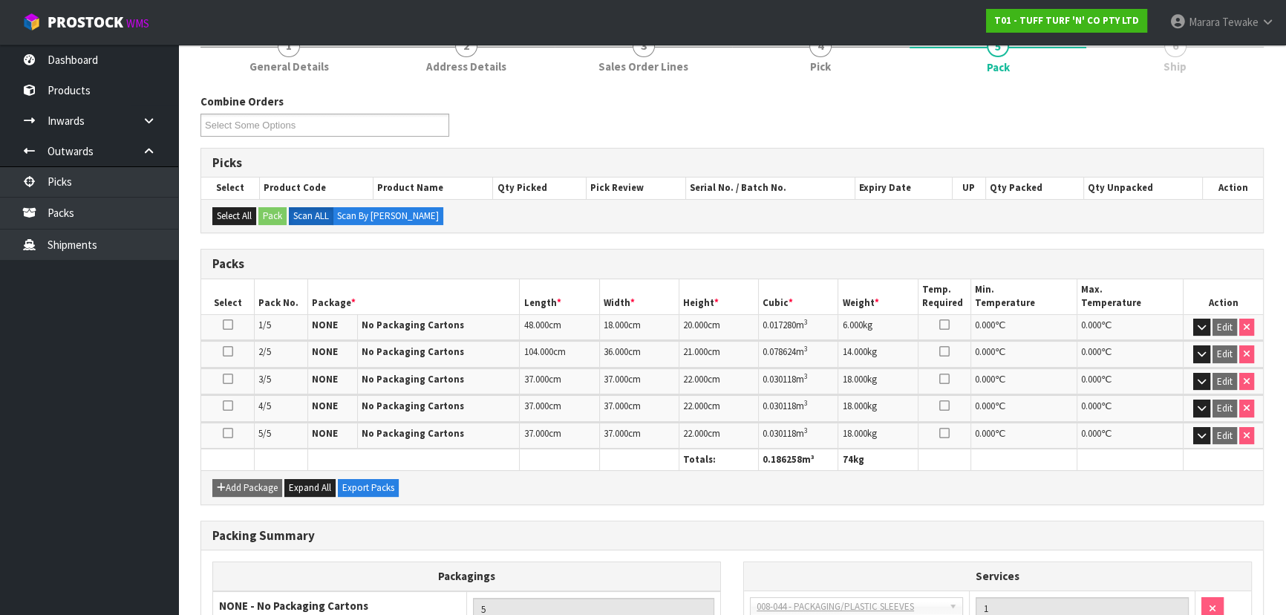
scroll to position [276, 0]
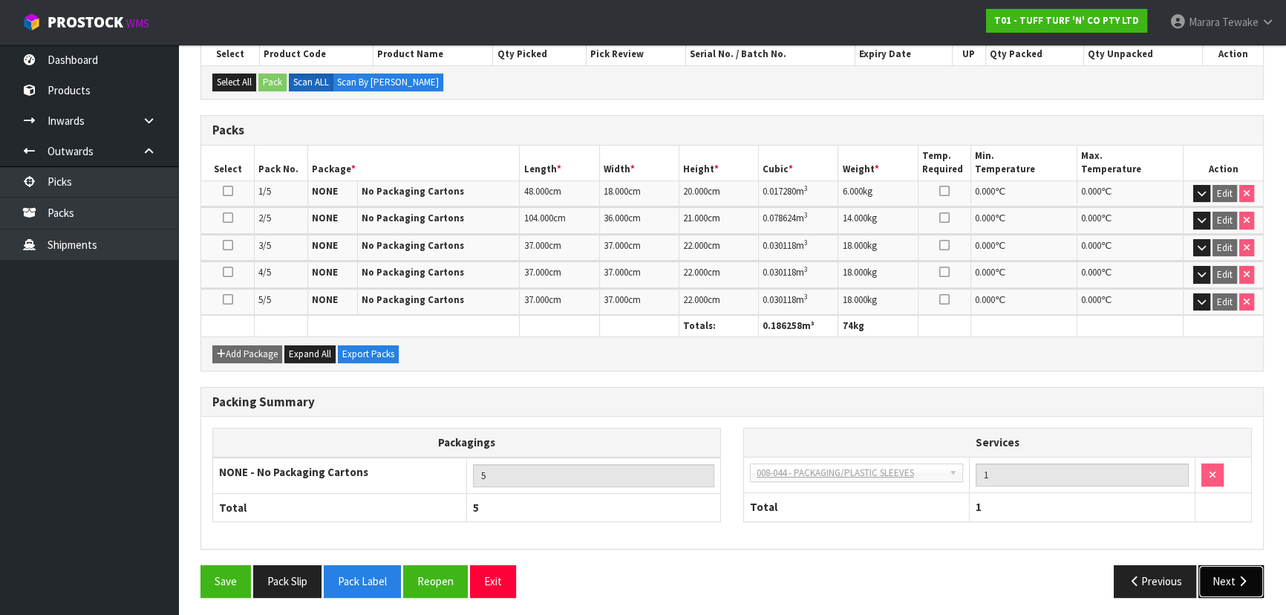
click at [1232, 577] on button "Next" at bounding box center [1230, 581] width 65 height 32
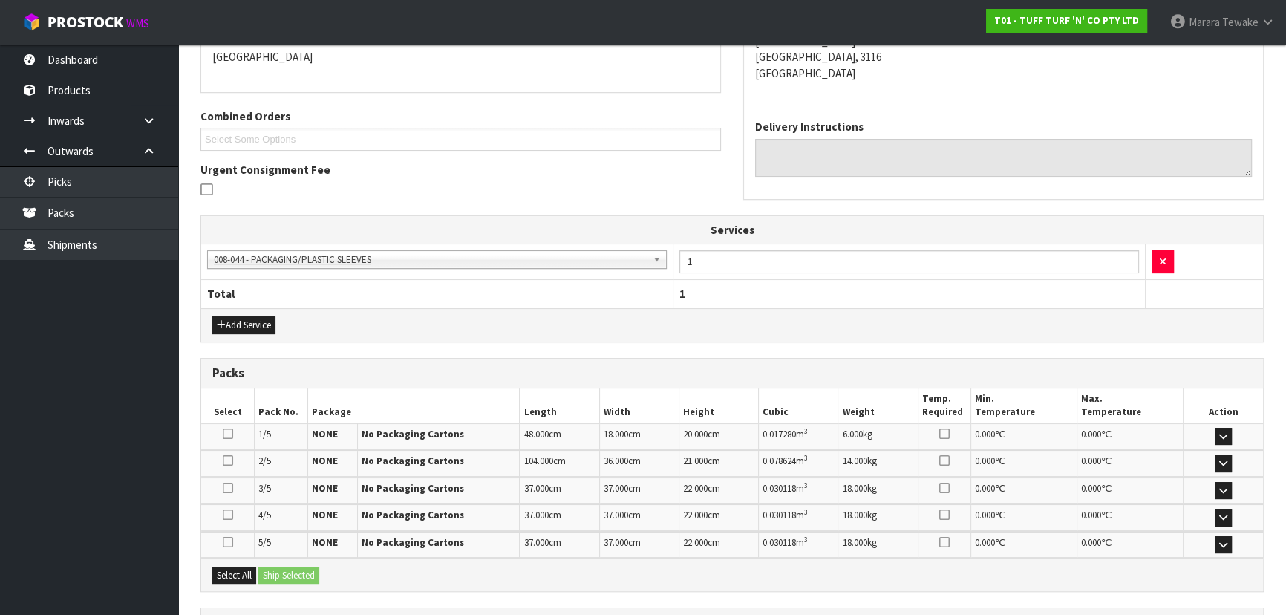
scroll to position [0, 0]
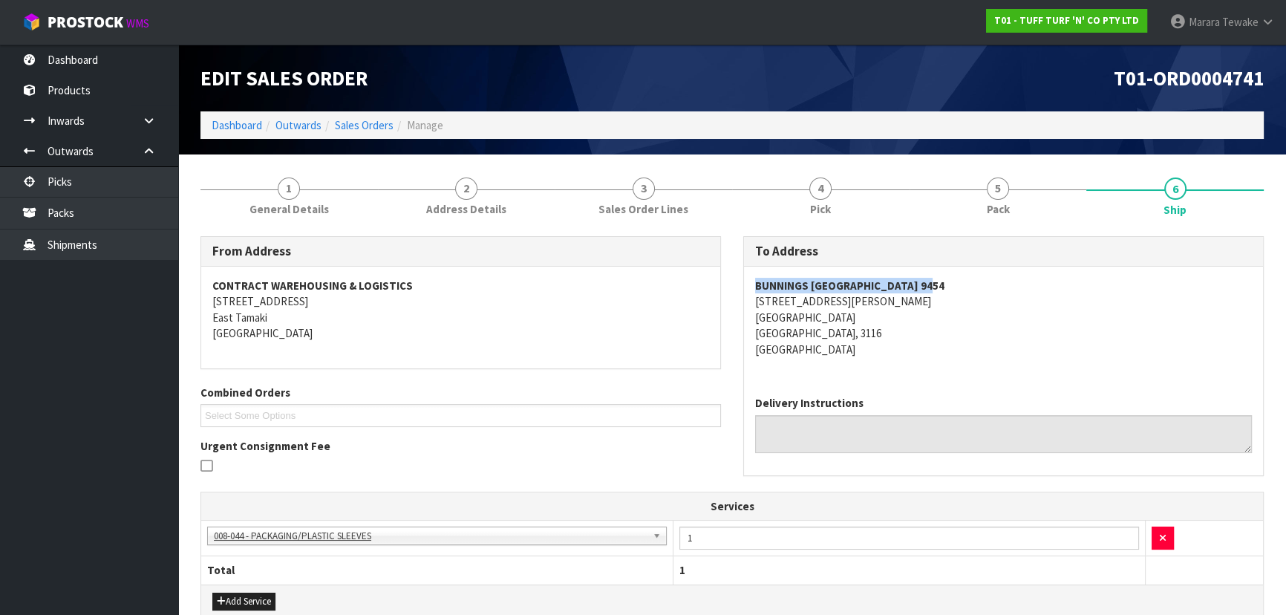
drag, startPoint x: 754, startPoint y: 283, endPoint x: 935, endPoint y: 292, distance: 181.4
click at [935, 292] on address "BUNNINGS [GEOGRAPHIC_DATA] 9454 5 [PERSON_NAME][STREET_ADDRESS]" at bounding box center [1003, 317] width 497 height 79
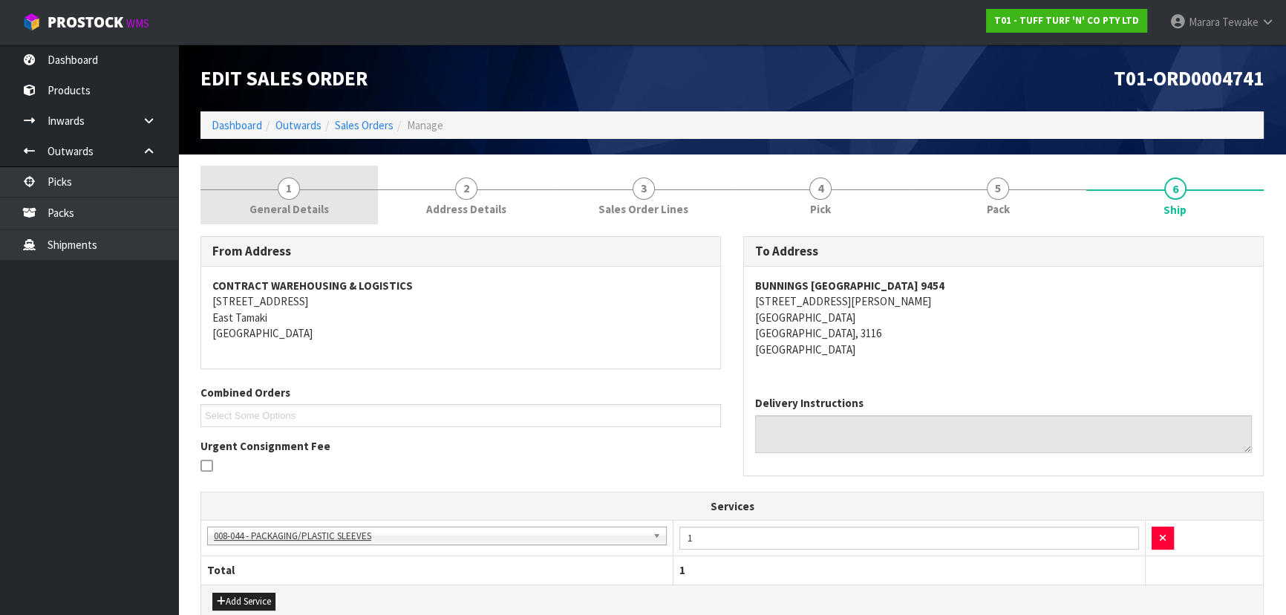
click at [304, 197] on link "1 General Details" at bounding box center [288, 195] width 177 height 59
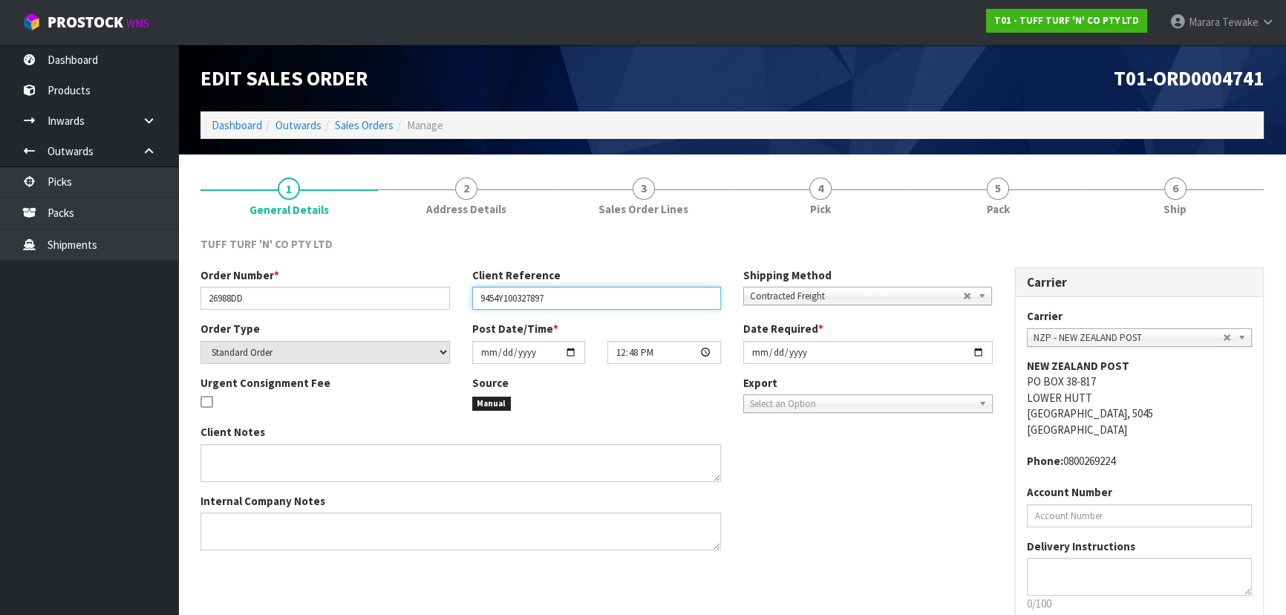
drag, startPoint x: 551, startPoint y: 297, endPoint x: 448, endPoint y: 301, distance: 103.3
click at [448, 301] on div "Order Number * 26988DD Client Reference 9454Y100327897 Shipping Method Client L…" at bounding box center [596, 293] width 814 height 53
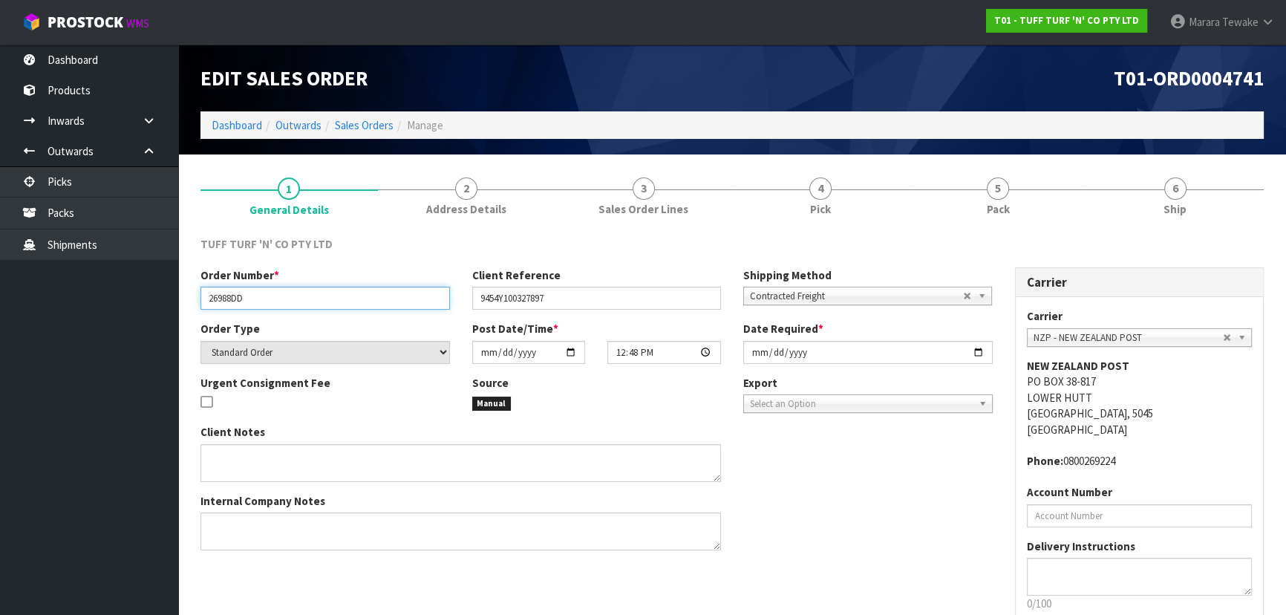
click at [269, 291] on input "26988DD" at bounding box center [324, 298] width 249 height 23
drag, startPoint x: 259, startPoint y: 301, endPoint x: 177, endPoint y: 293, distance: 82.0
click at [177, 293] on body "Toggle navigation ProStock WMS T01 - TUFF TURF 'N' CO PTY LTD Marara Tewake Log…" at bounding box center [643, 307] width 1286 height 615
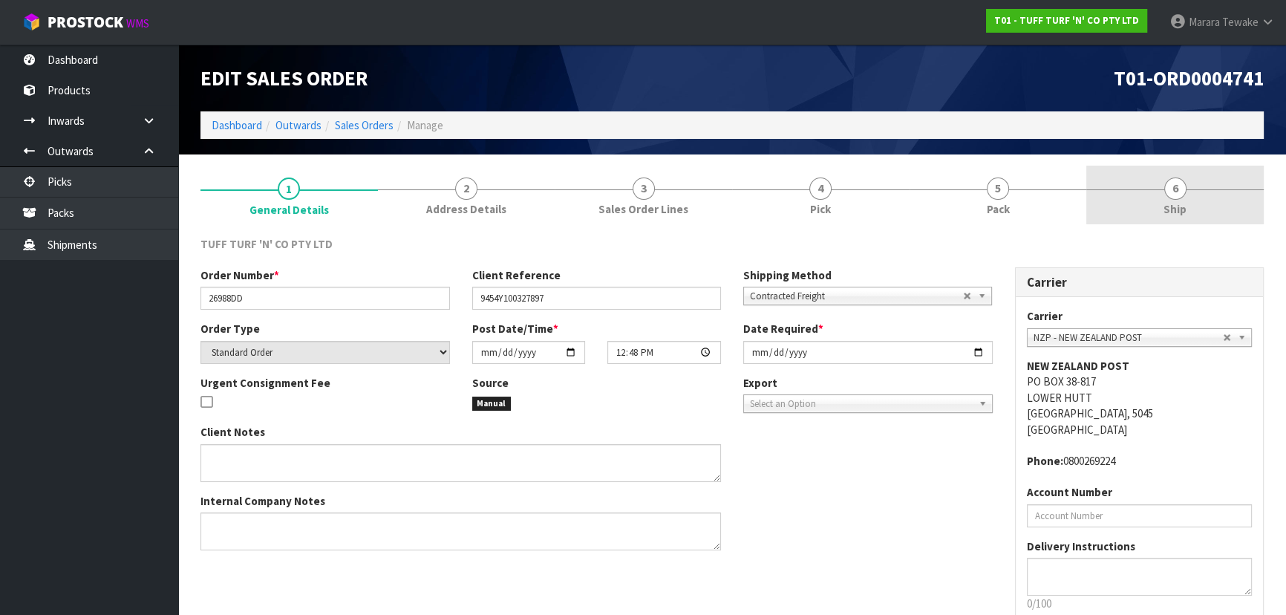
click at [1157, 200] on link "6 Ship" at bounding box center [1174, 195] width 177 height 59
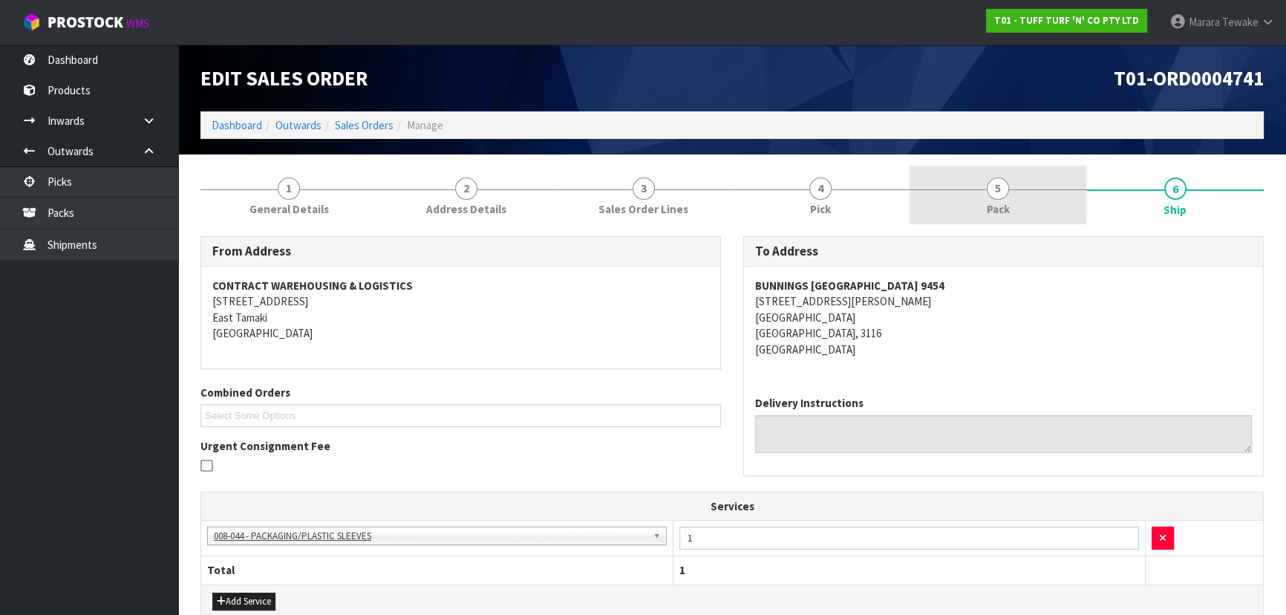
drag, startPoint x: 1001, startPoint y: 196, endPoint x: 955, endPoint y: 201, distance: 46.3
click at [999, 196] on span "5" at bounding box center [998, 188] width 22 height 22
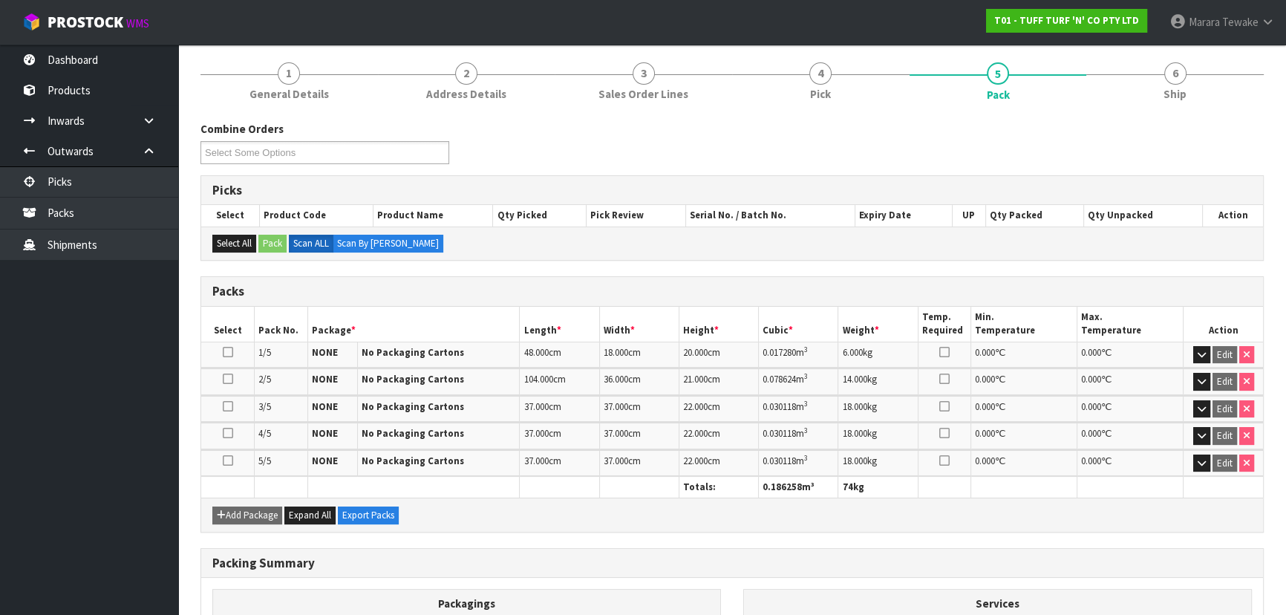
scroll to position [134, 0]
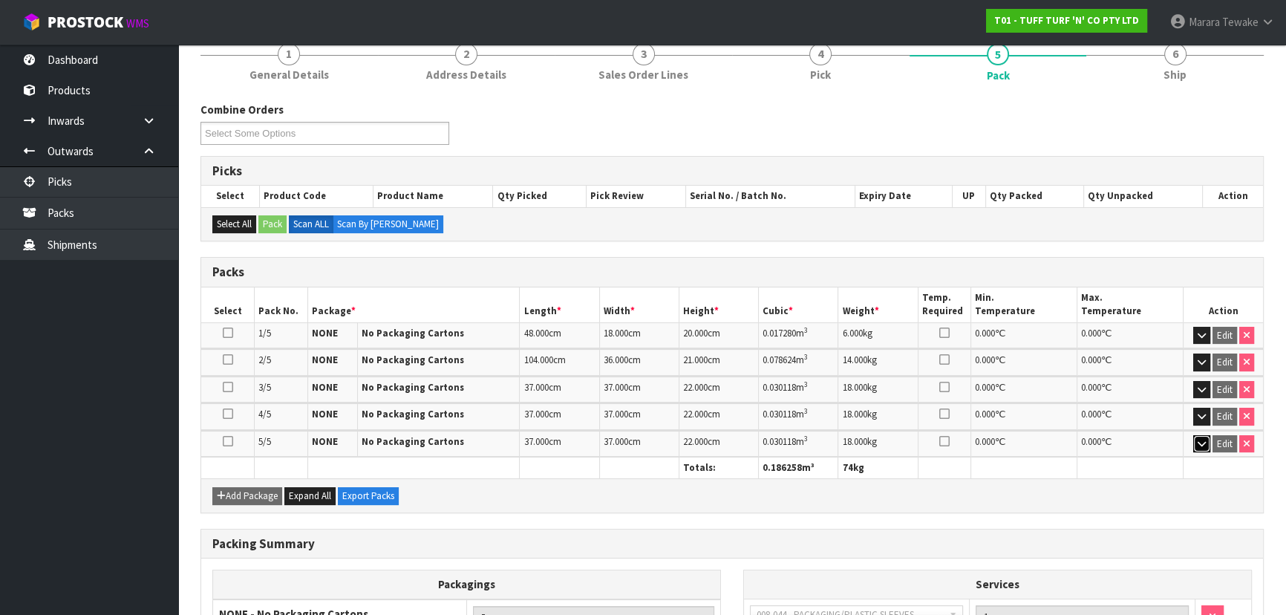
click at [1199, 439] on icon "button" at bounding box center [1201, 444] width 8 height 10
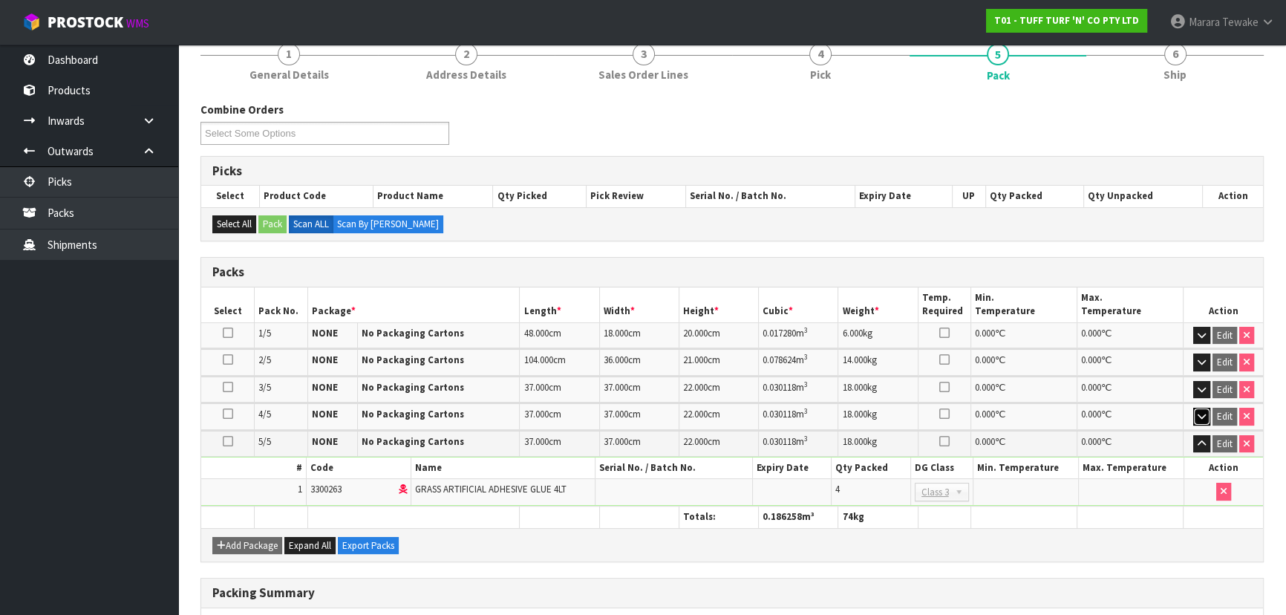
click at [1200, 411] on icon "button" at bounding box center [1201, 416] width 8 height 10
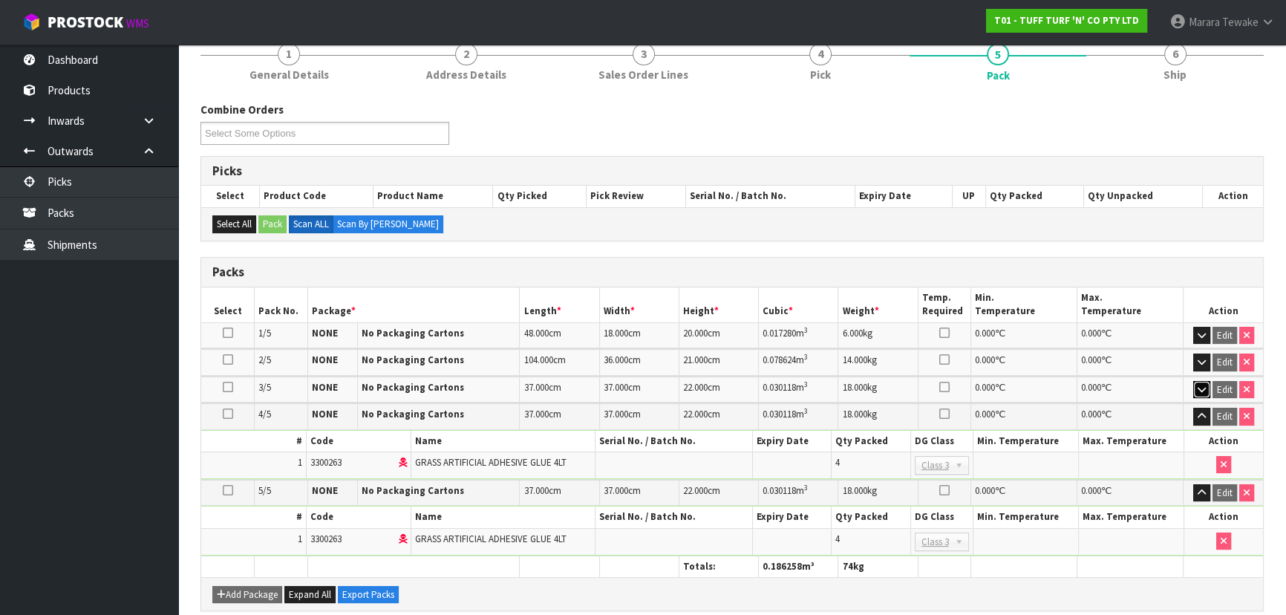
click at [1203, 385] on icon "button" at bounding box center [1201, 390] width 8 height 10
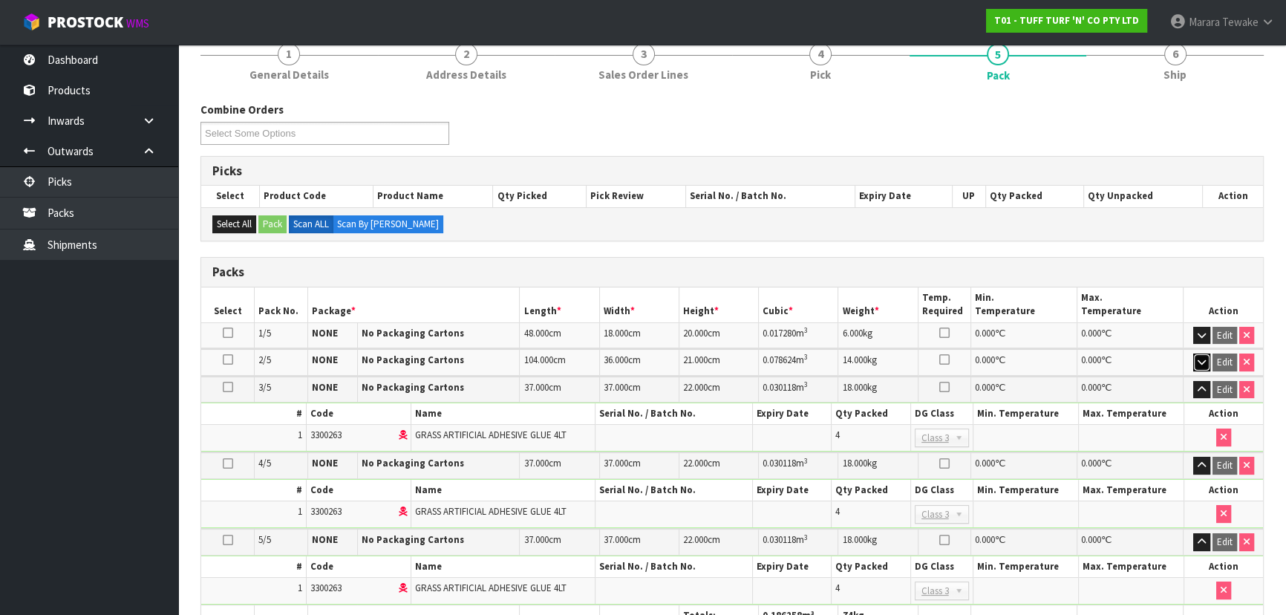
drag, startPoint x: 1203, startPoint y: 354, endPoint x: 1202, endPoint y: 328, distance: 26.0
click at [1203, 353] on button "button" at bounding box center [1201, 362] width 17 height 18
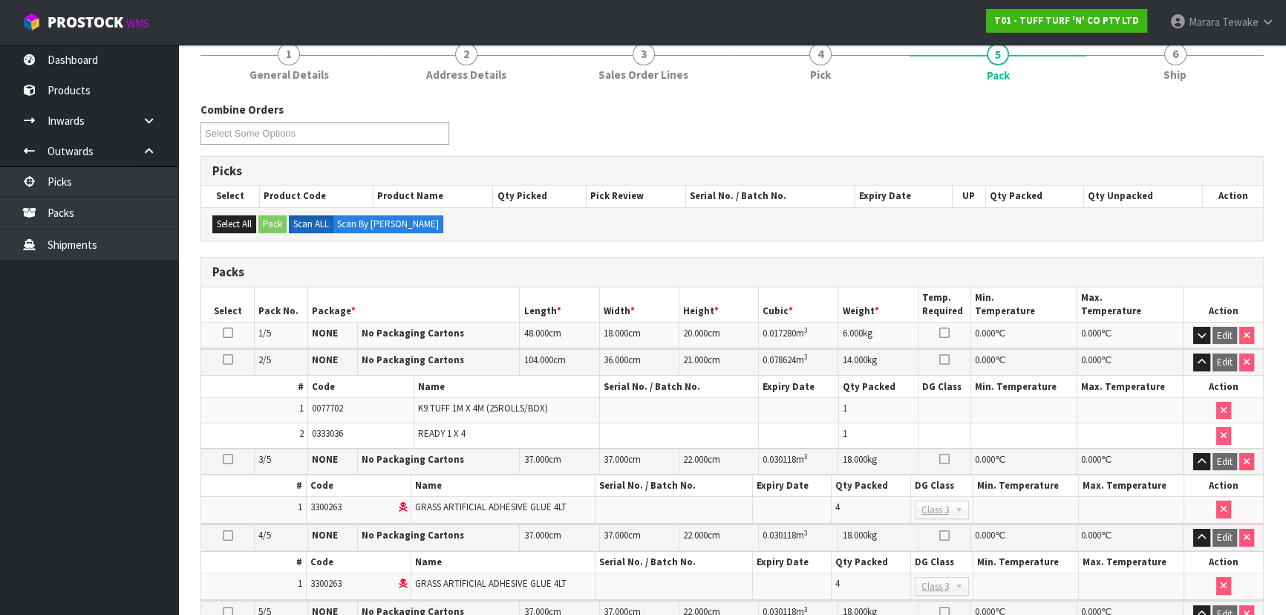
click at [1202, 323] on td "Edit" at bounding box center [1222, 335] width 79 height 26
click at [1199, 330] on icon "button" at bounding box center [1201, 335] width 8 height 10
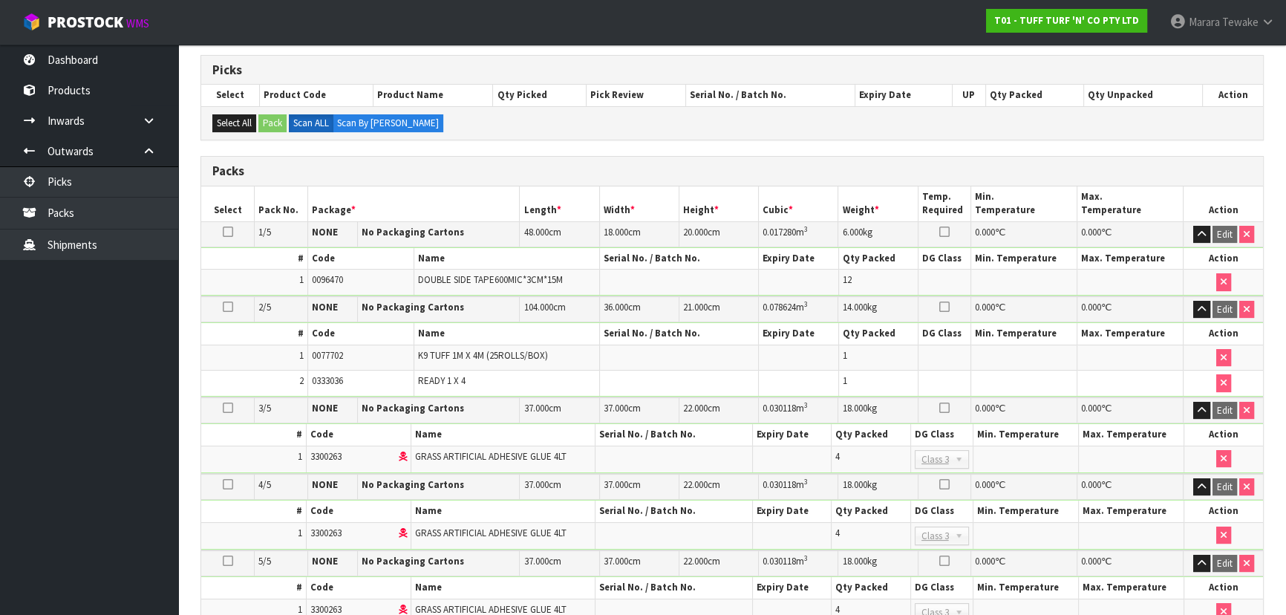
scroll to position [67, 0]
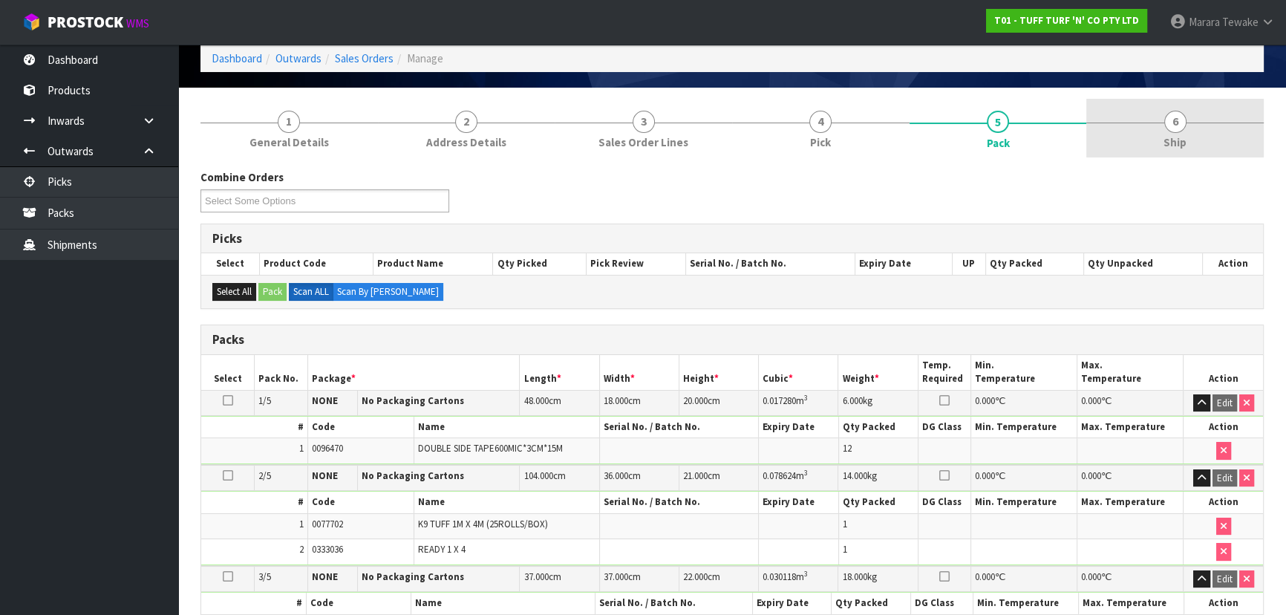
click at [1160, 151] on link "6 Ship" at bounding box center [1174, 128] width 177 height 59
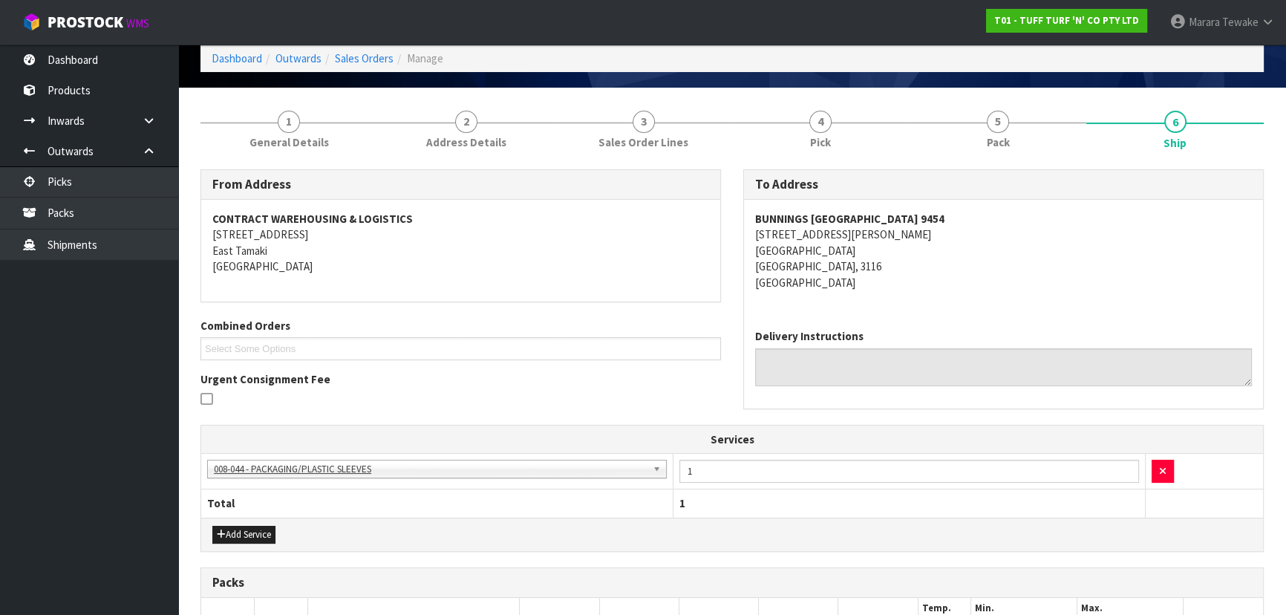
scroll to position [0, 0]
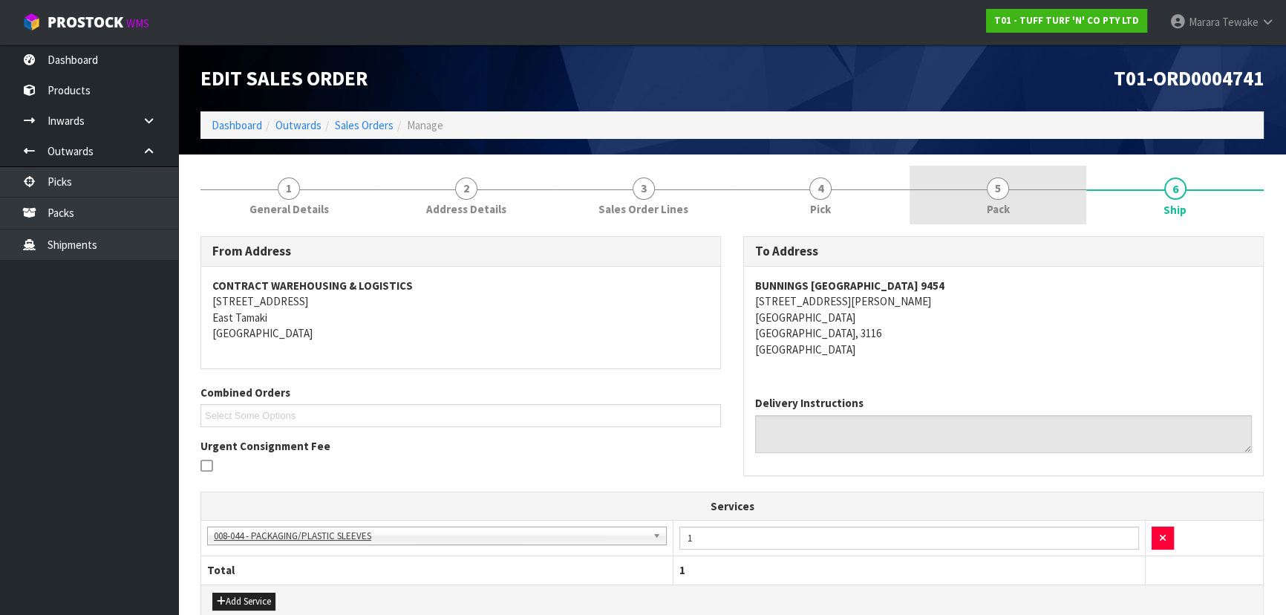
click at [1018, 220] on link "5 Pack" at bounding box center [997, 195] width 177 height 59
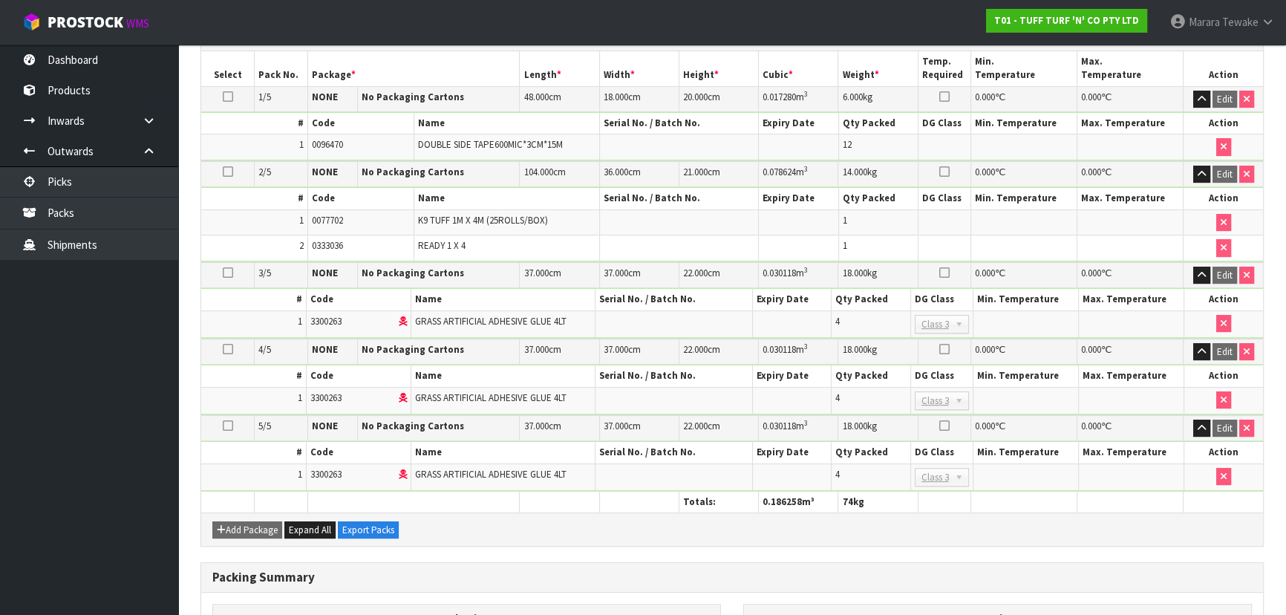
scroll to position [337, 0]
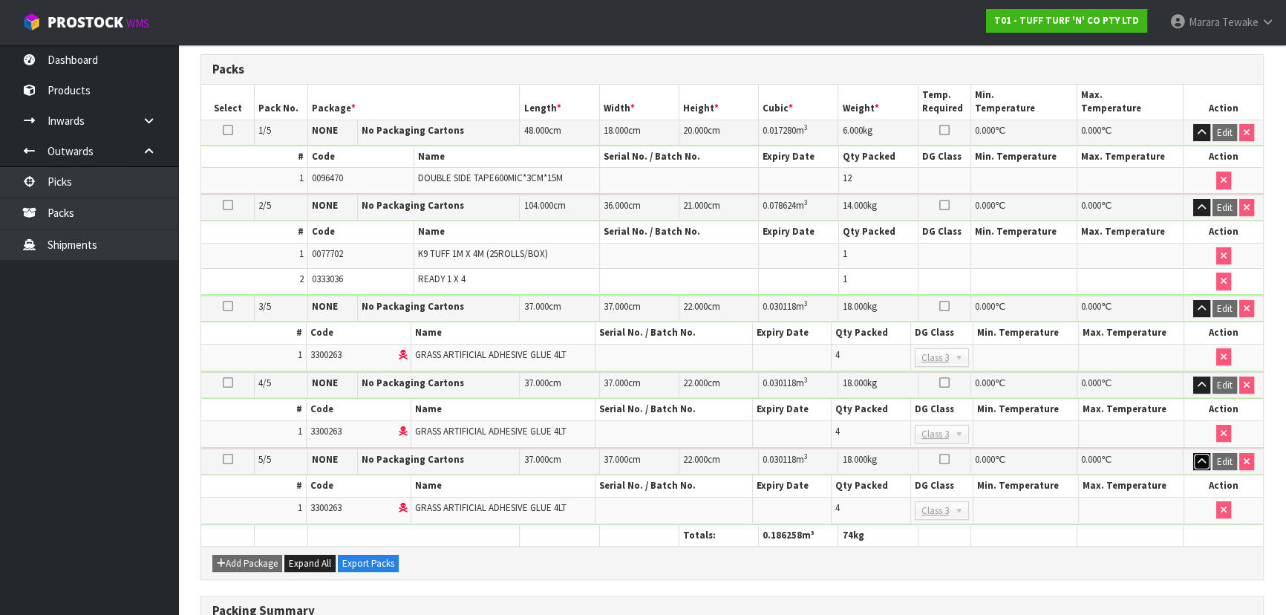
drag, startPoint x: 1198, startPoint y: 460, endPoint x: 1199, endPoint y: 444, distance: 16.3
click at [1199, 460] on icon "button" at bounding box center [1201, 462] width 8 height 10
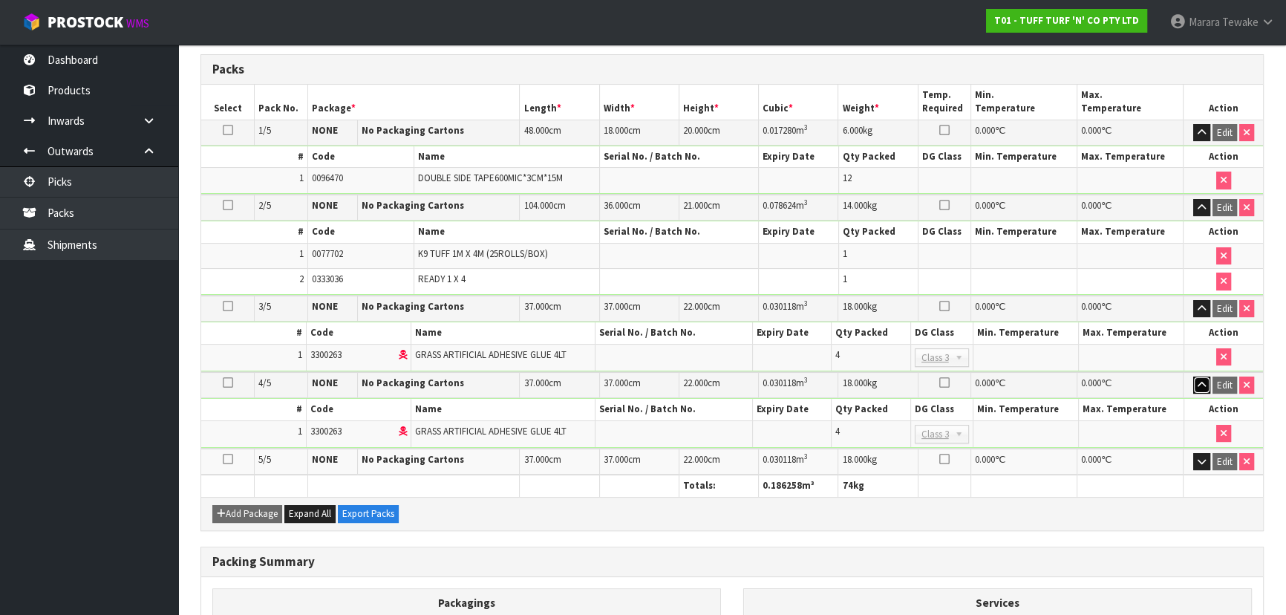
click at [1203, 386] on button "button" at bounding box center [1201, 385] width 17 height 18
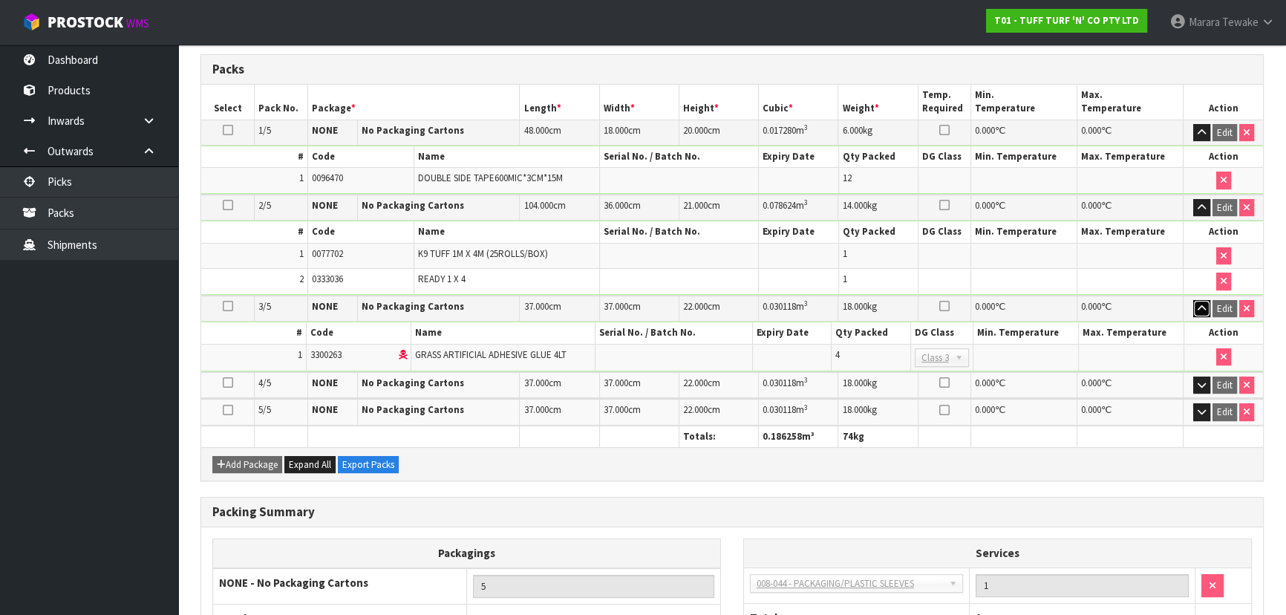
click at [1203, 308] on icon "button" at bounding box center [1201, 309] width 8 height 10
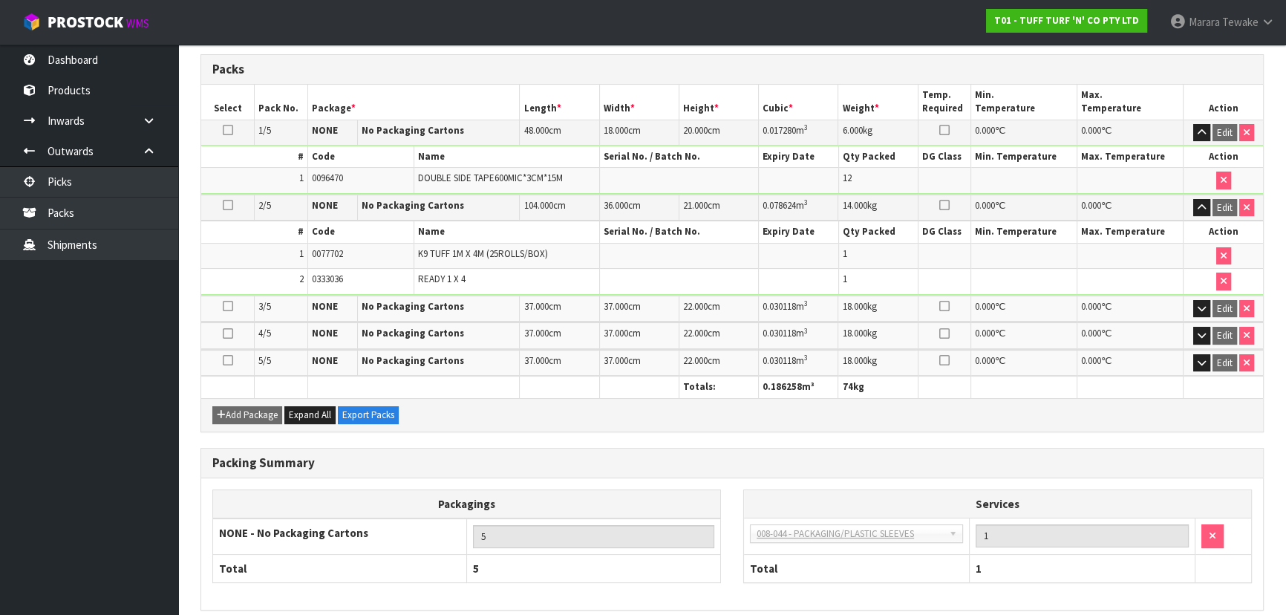
click at [1195, 195] on td "Edit" at bounding box center [1222, 207] width 79 height 26
click at [1195, 200] on button "button" at bounding box center [1201, 208] width 17 height 18
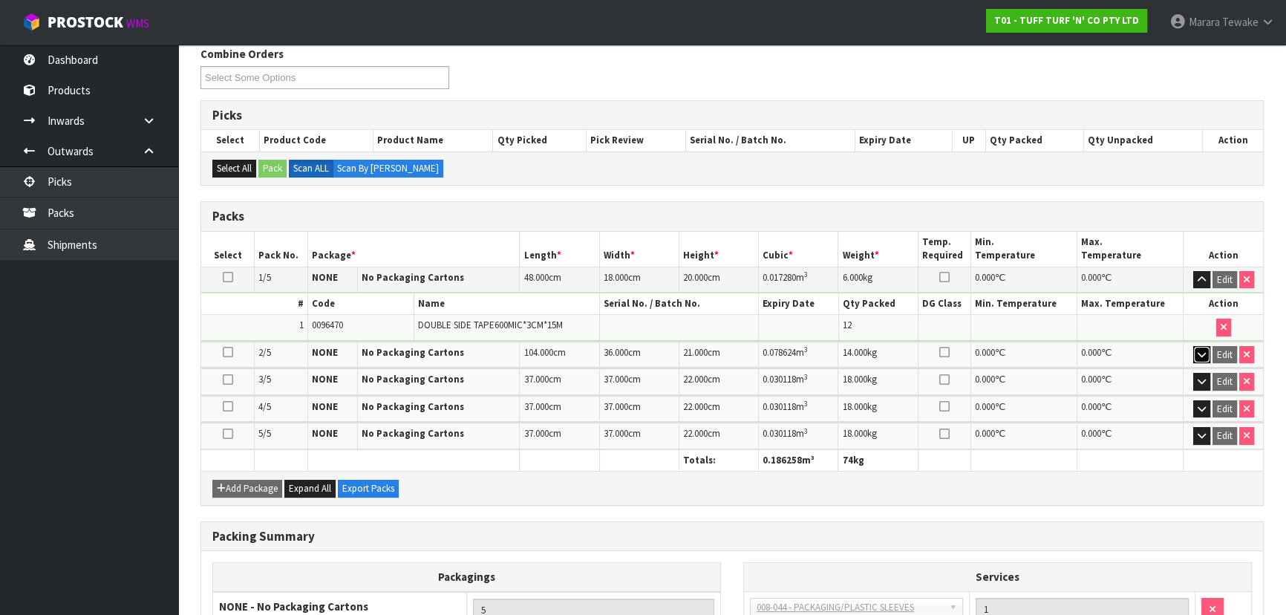
scroll to position [189, 0]
click at [1197, 275] on icon "button" at bounding box center [1201, 280] width 8 height 10
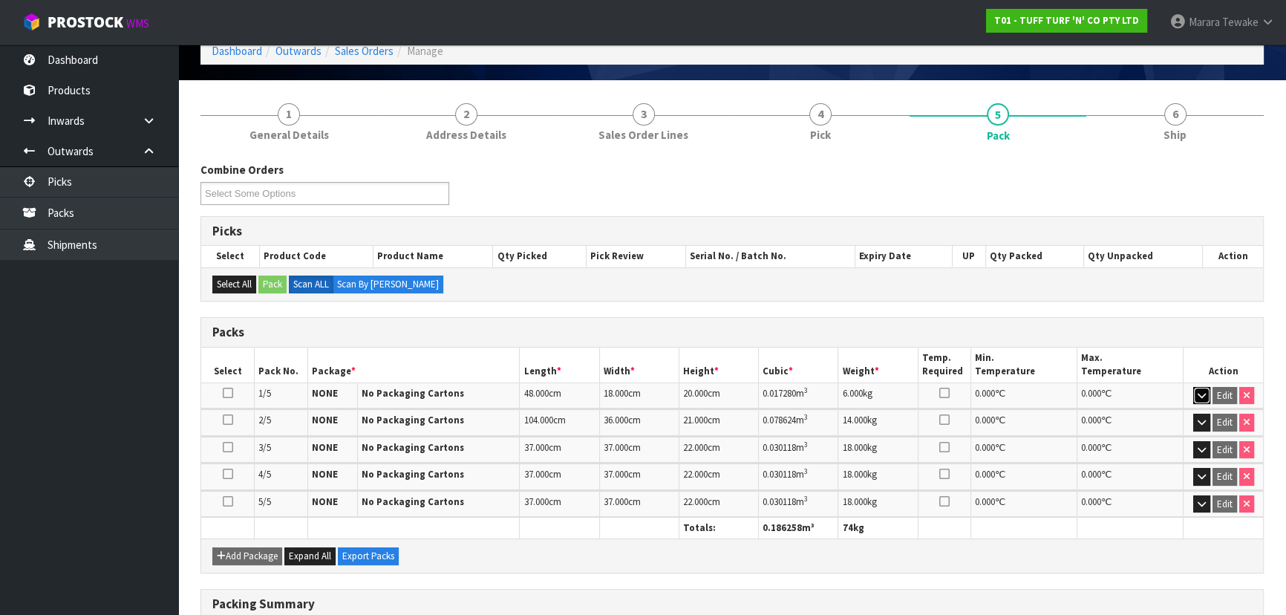
scroll to position [141, 0]
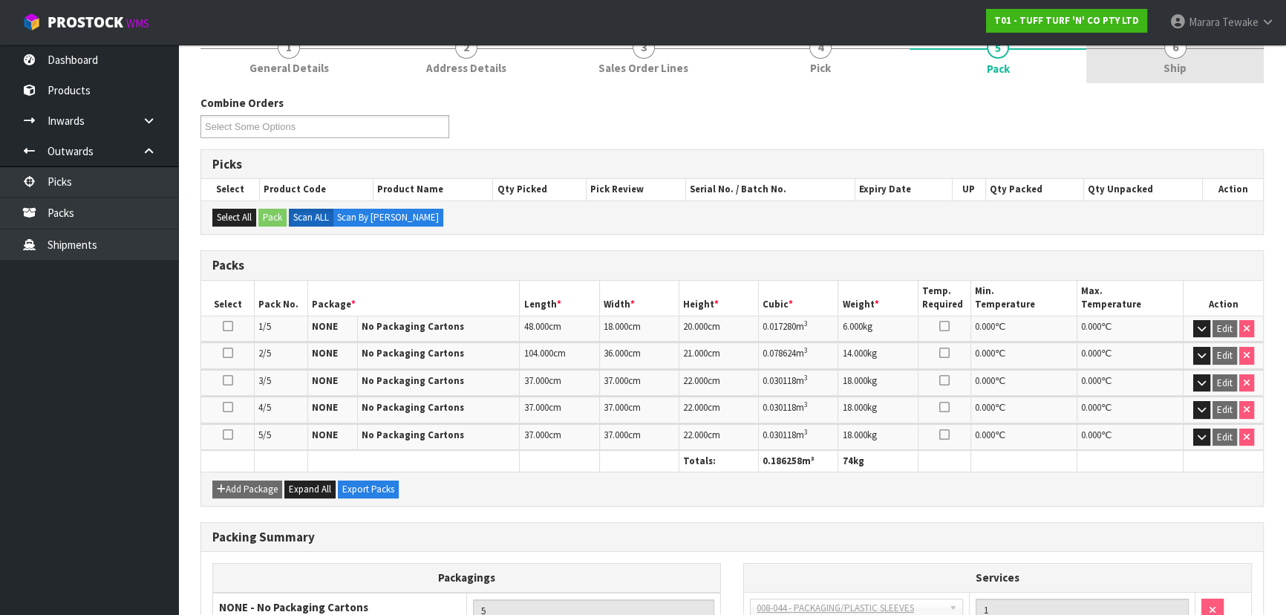
click at [1198, 65] on link "6 Ship" at bounding box center [1174, 53] width 177 height 59
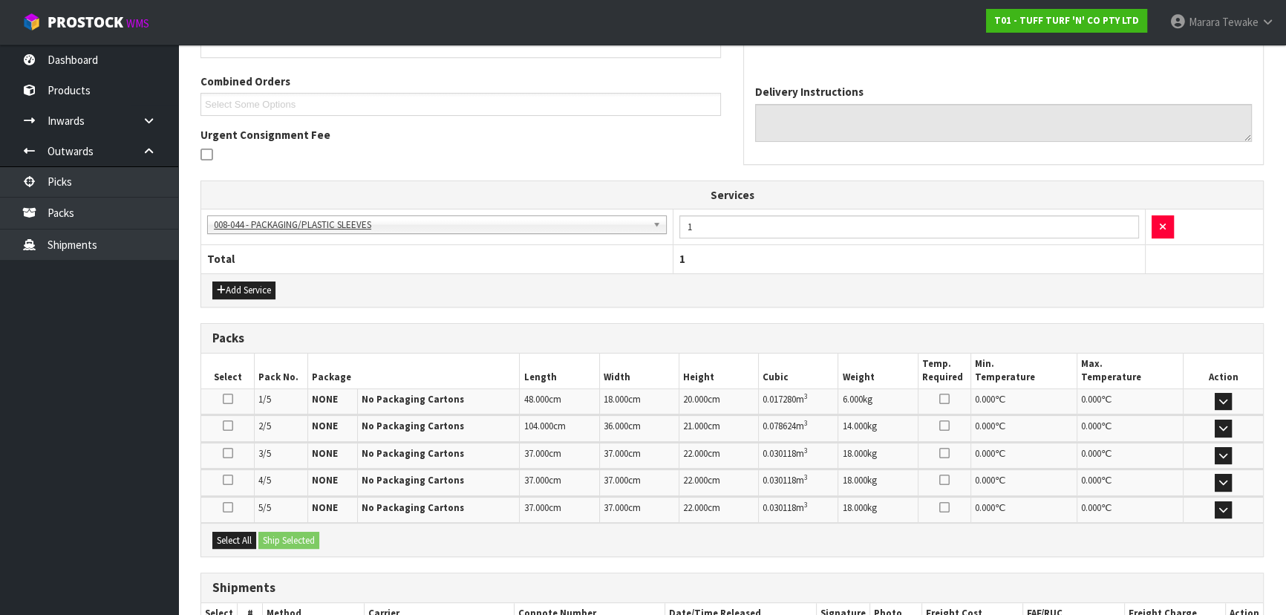
scroll to position [408, 0]
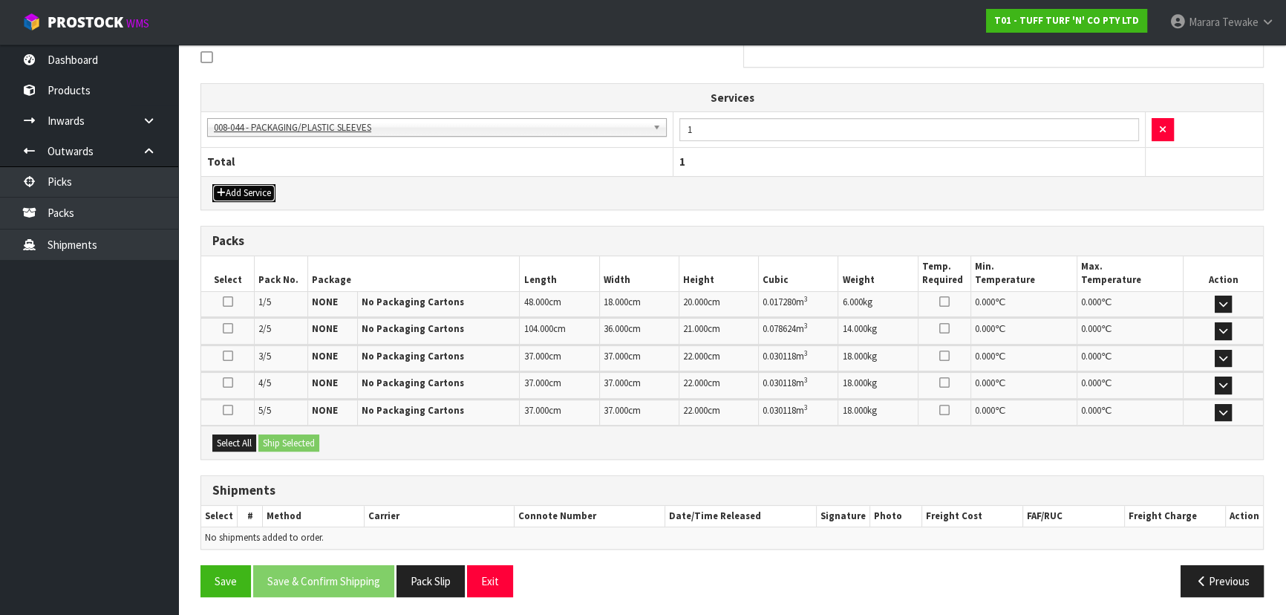
click at [254, 190] on button "Add Service" at bounding box center [243, 193] width 63 height 18
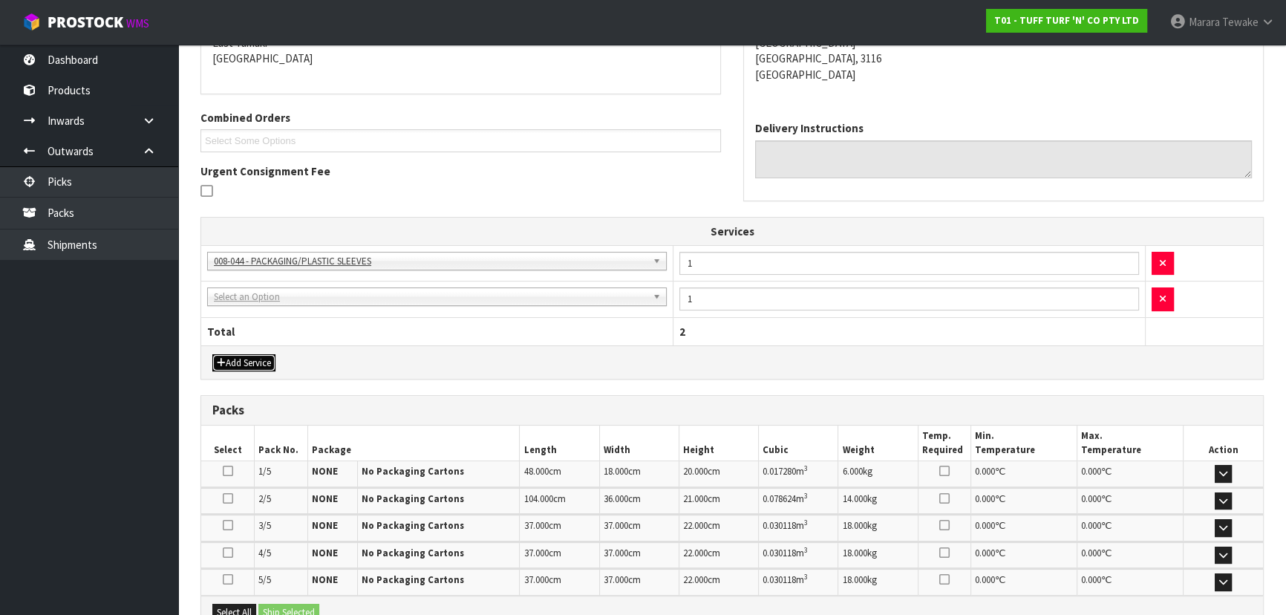
scroll to position [274, 0]
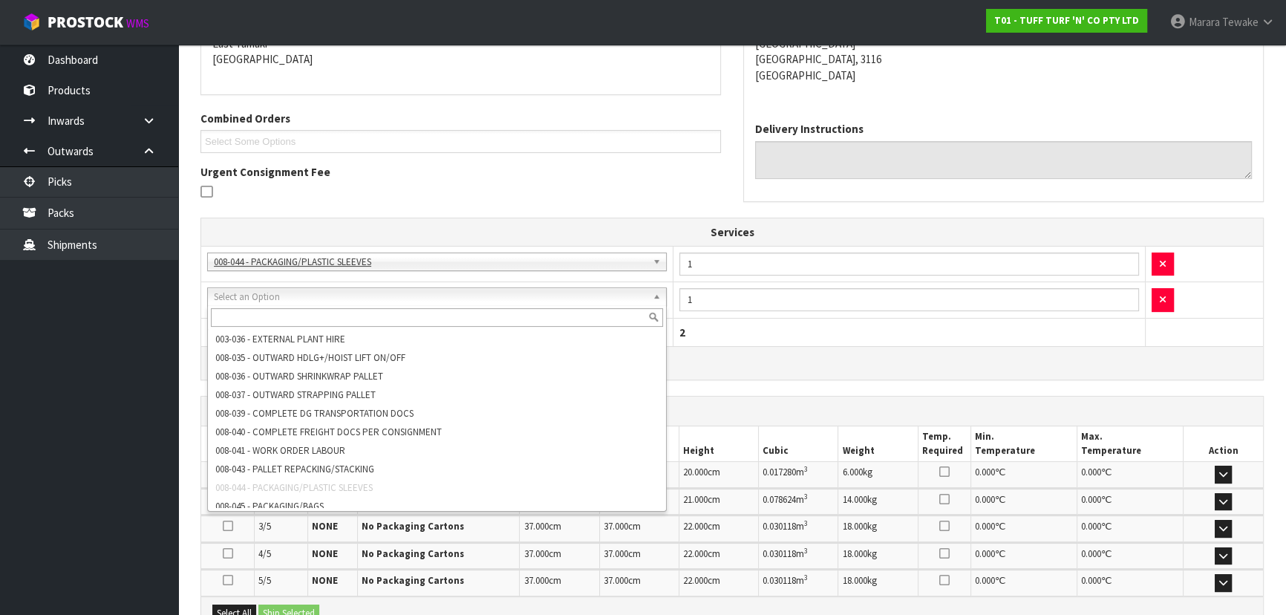
click at [304, 318] on input "text" at bounding box center [437, 317] width 452 height 19
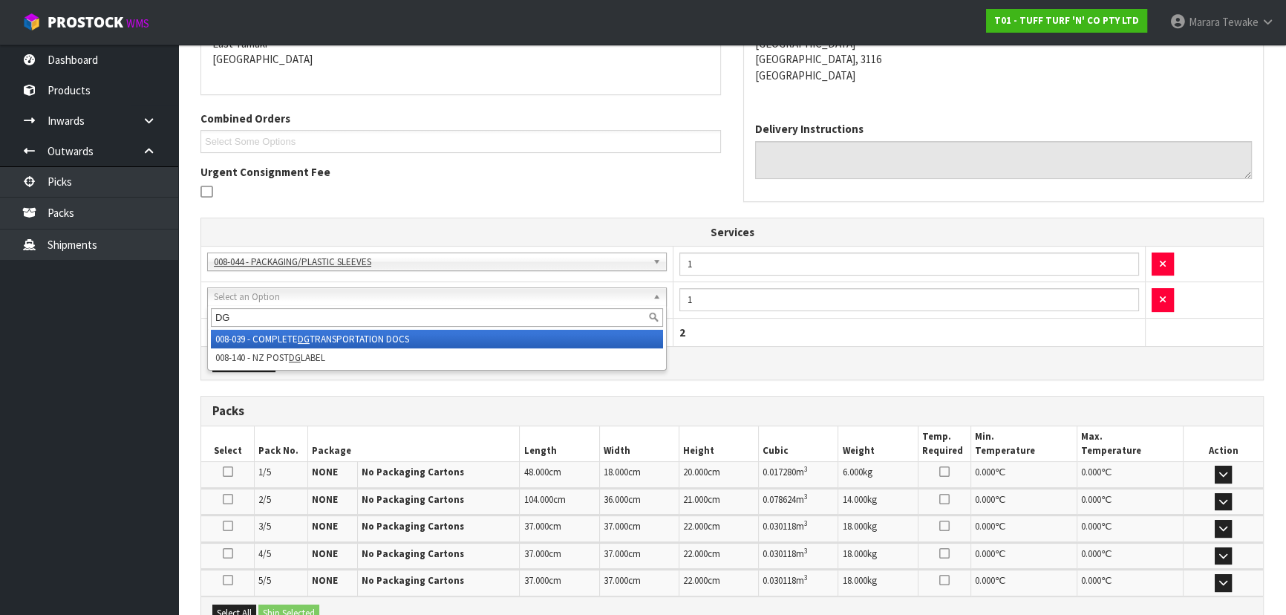
type input "DG"
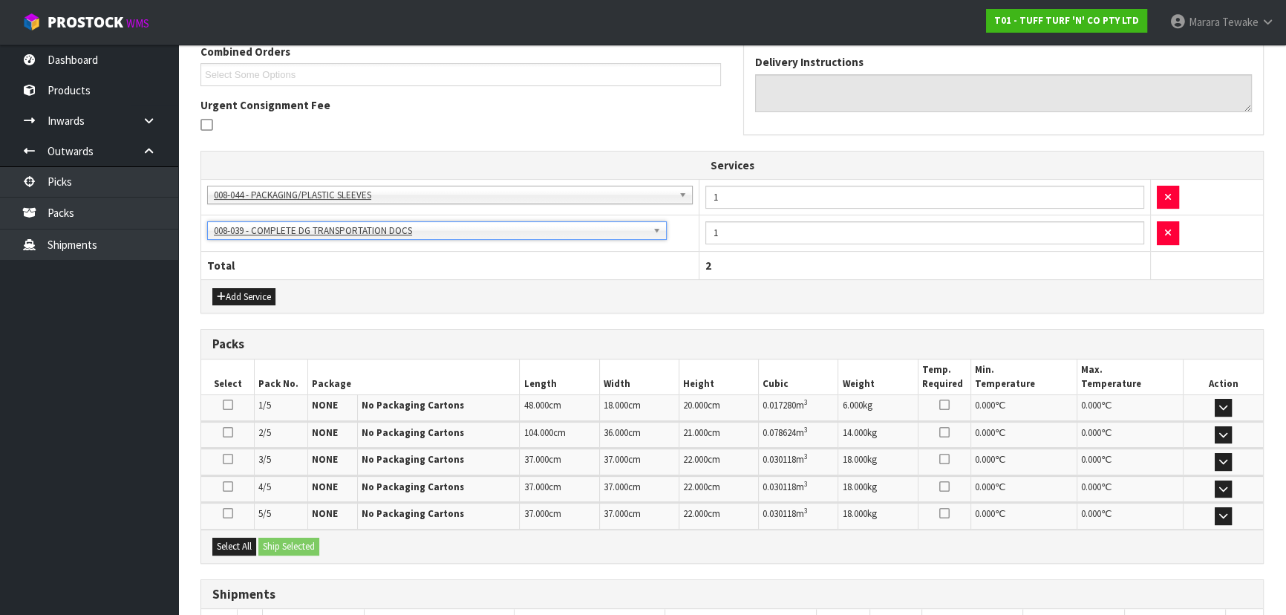
scroll to position [445, 0]
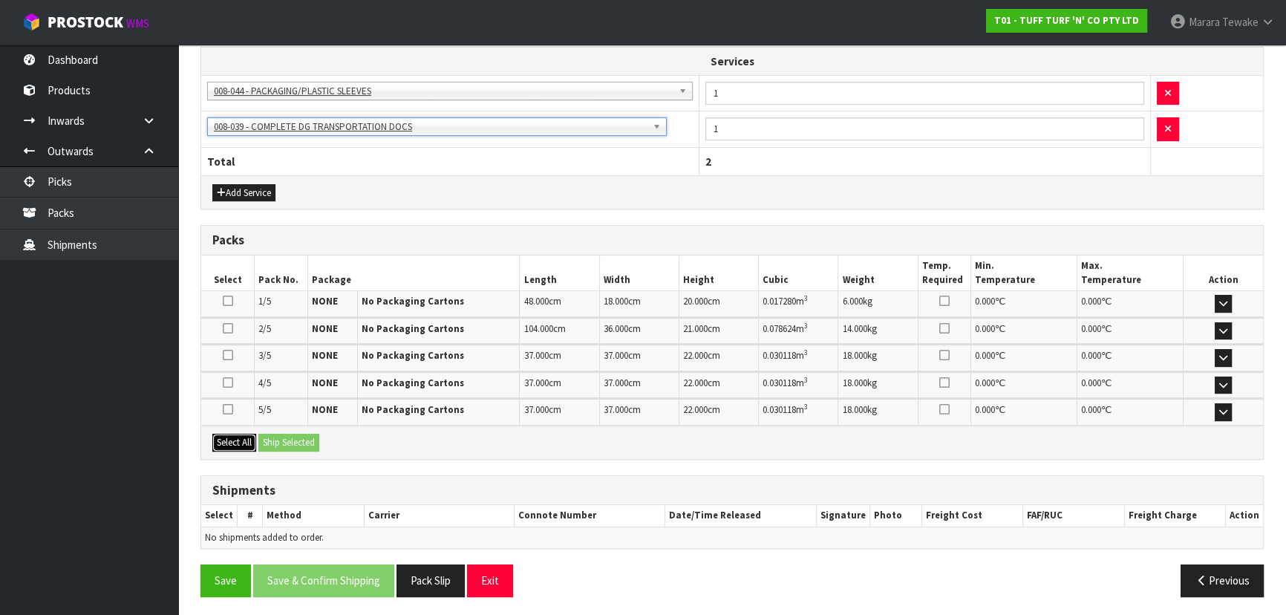
drag, startPoint x: 240, startPoint y: 436, endPoint x: 247, endPoint y: 436, distance: 7.5
click at [241, 436] on button "Select All" at bounding box center [234, 443] width 44 height 18
click at [284, 436] on button "Ship Selected" at bounding box center [288, 443] width 61 height 18
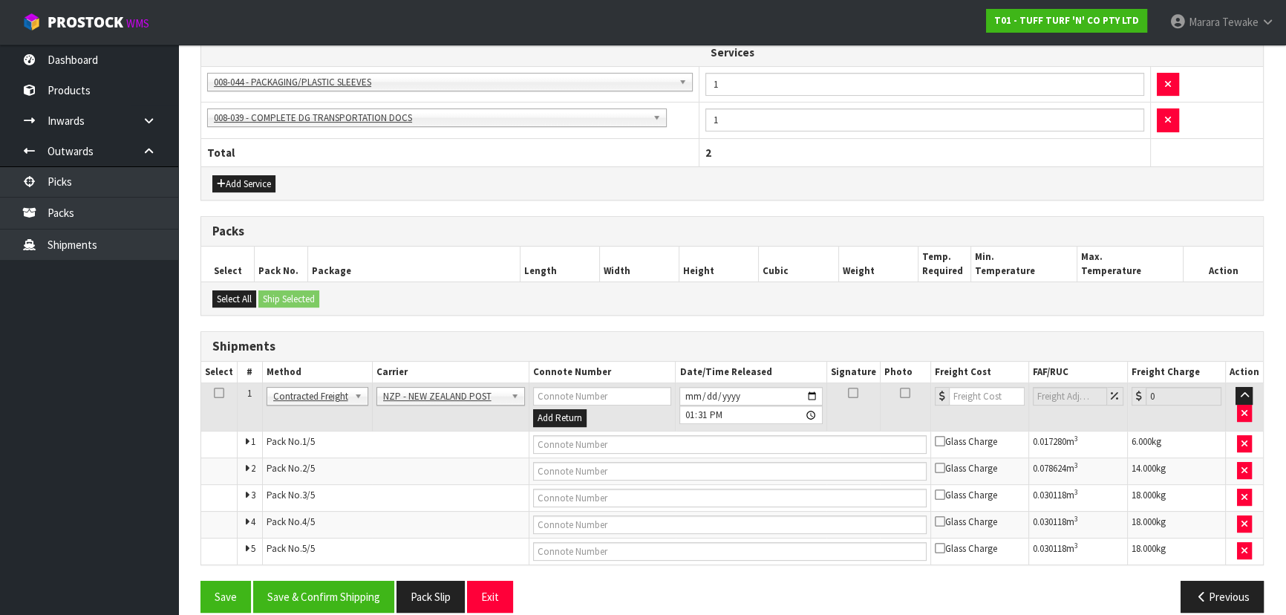
scroll to position [470, 0]
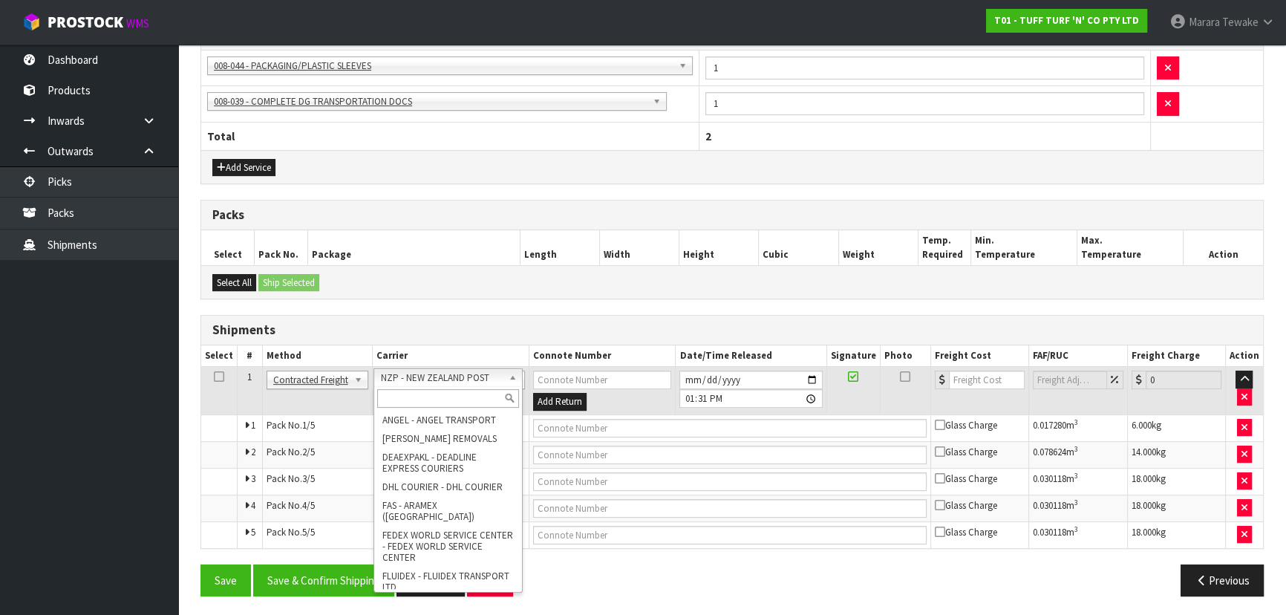
click at [415, 404] on input "text" at bounding box center [448, 398] width 142 height 19
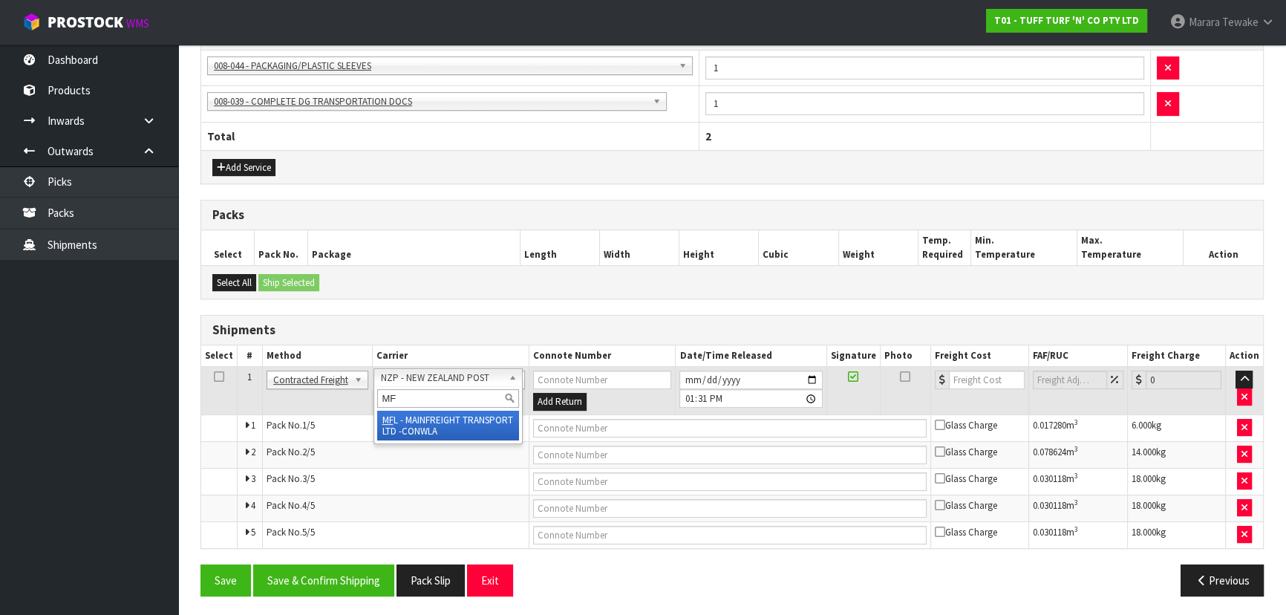
type input "MF"
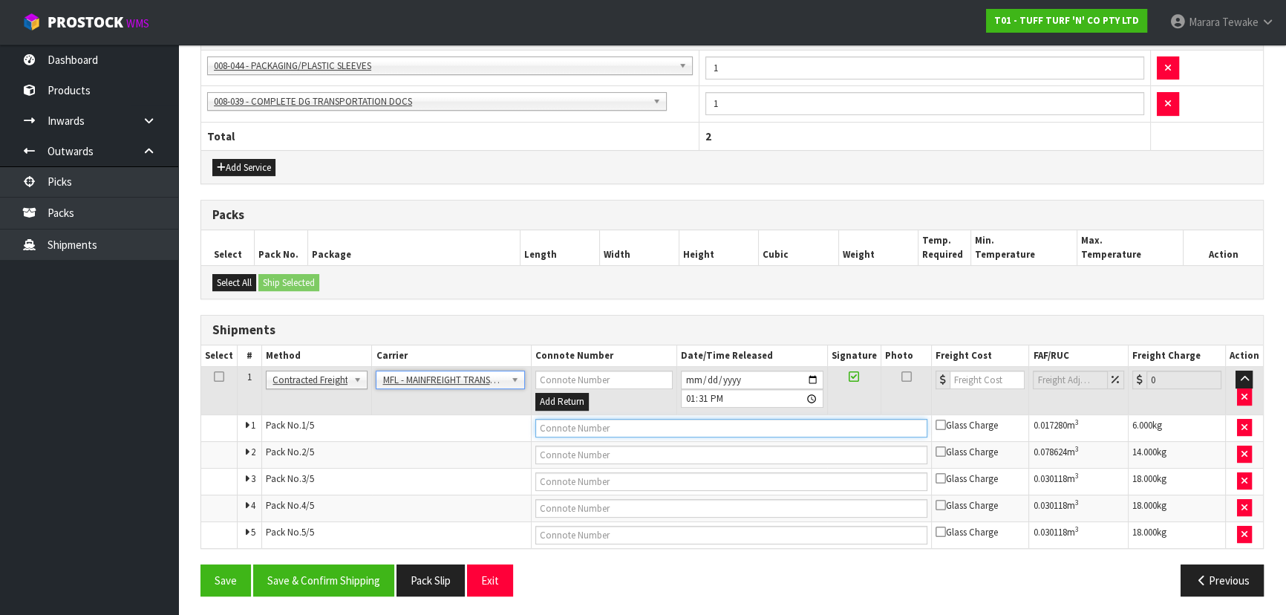
click at [573, 422] on input "text" at bounding box center [731, 428] width 393 height 19
paste input "FWM59116021"
type input "FWM59116021"
click at [972, 377] on input "number" at bounding box center [986, 379] width 75 height 19
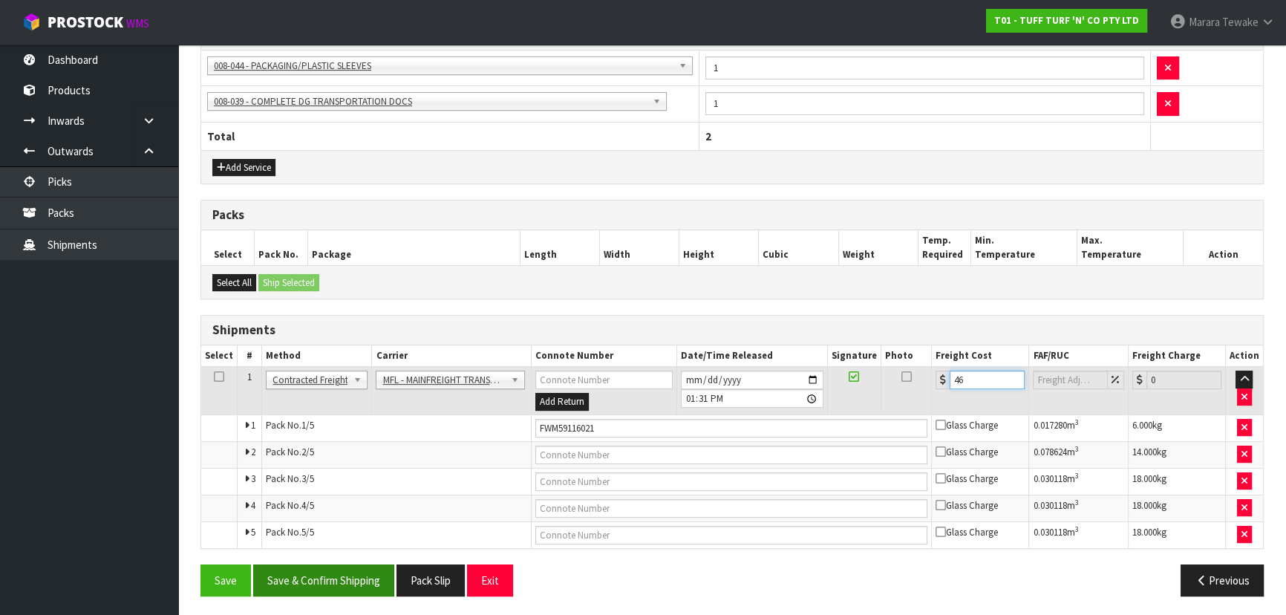
type input "46"
click at [333, 584] on button "Save & Confirm Shipping" at bounding box center [323, 580] width 141 height 32
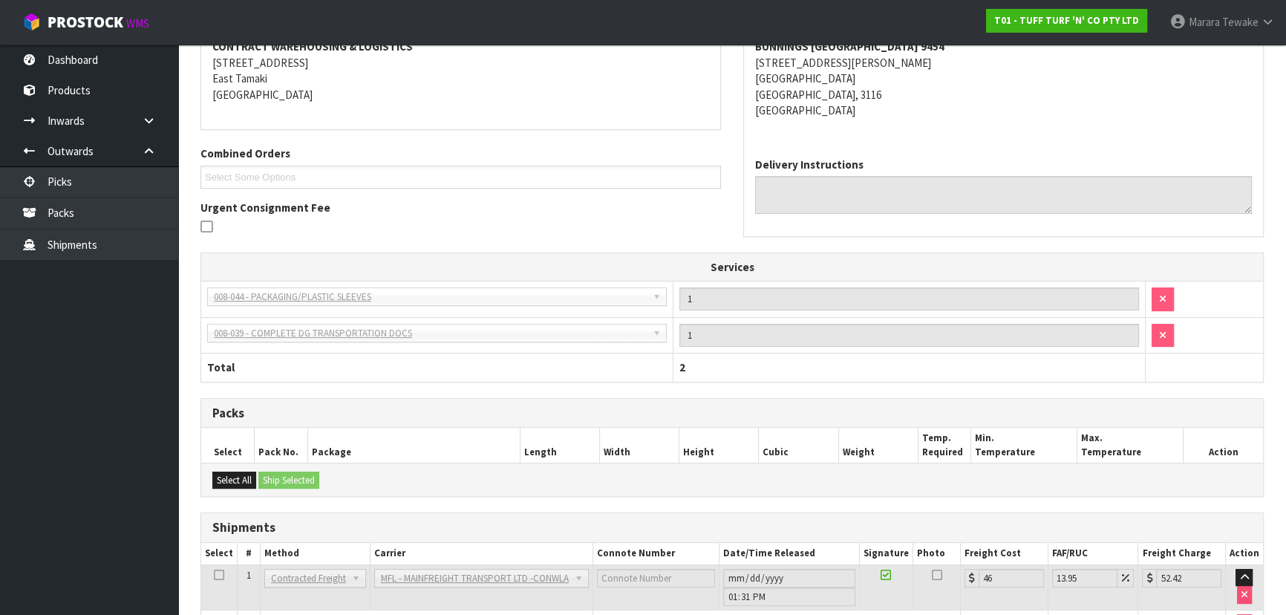
scroll to position [0, 0]
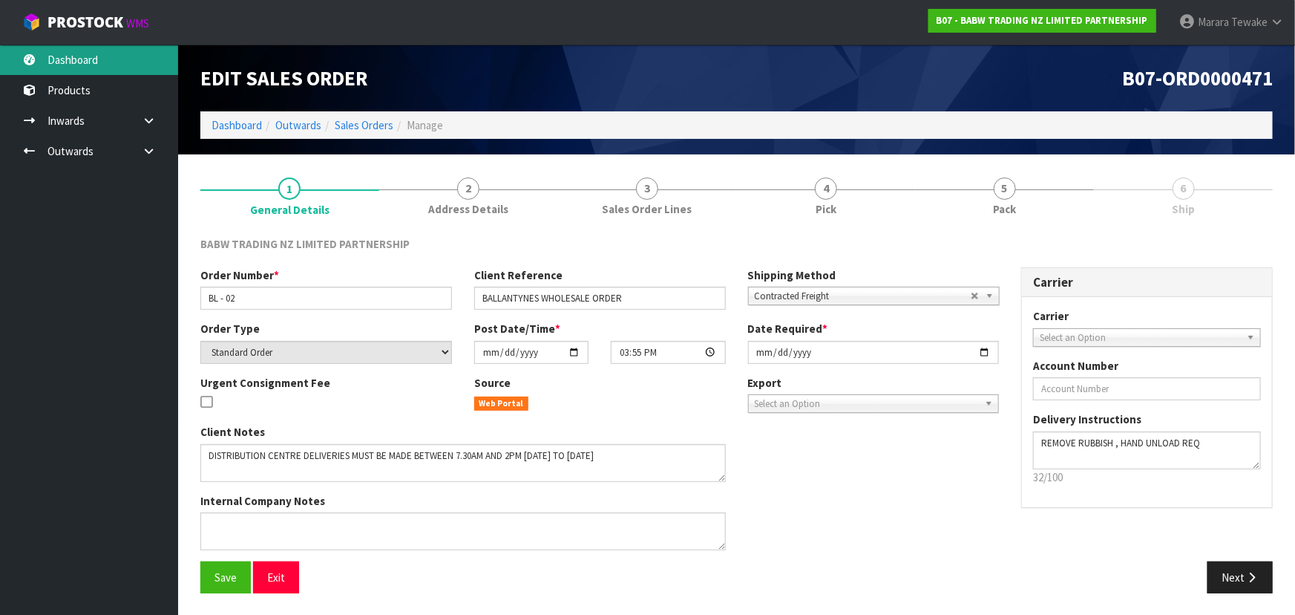
drag, startPoint x: 148, startPoint y: 62, endPoint x: 185, endPoint y: 58, distance: 36.6
click at [148, 62] on link "Dashboard" at bounding box center [89, 60] width 178 height 30
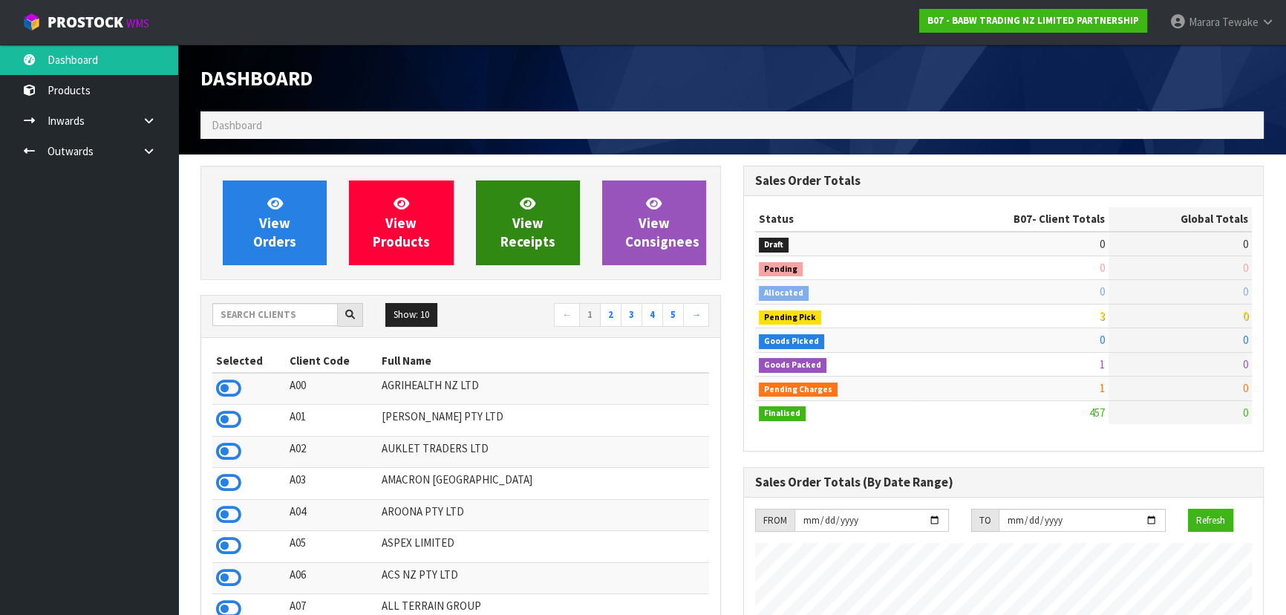
scroll to position [1122, 542]
